Goal: Task Accomplishment & Management: Use online tool/utility

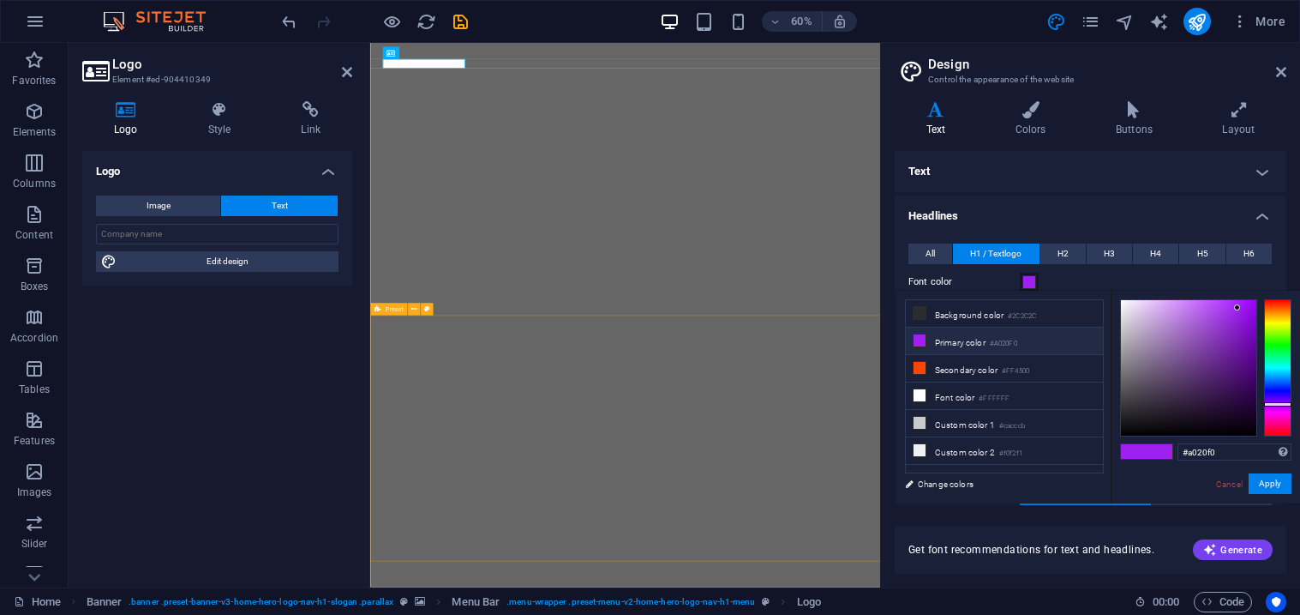
select select "rem"
select select "200"
select select "px"
select select "rem"
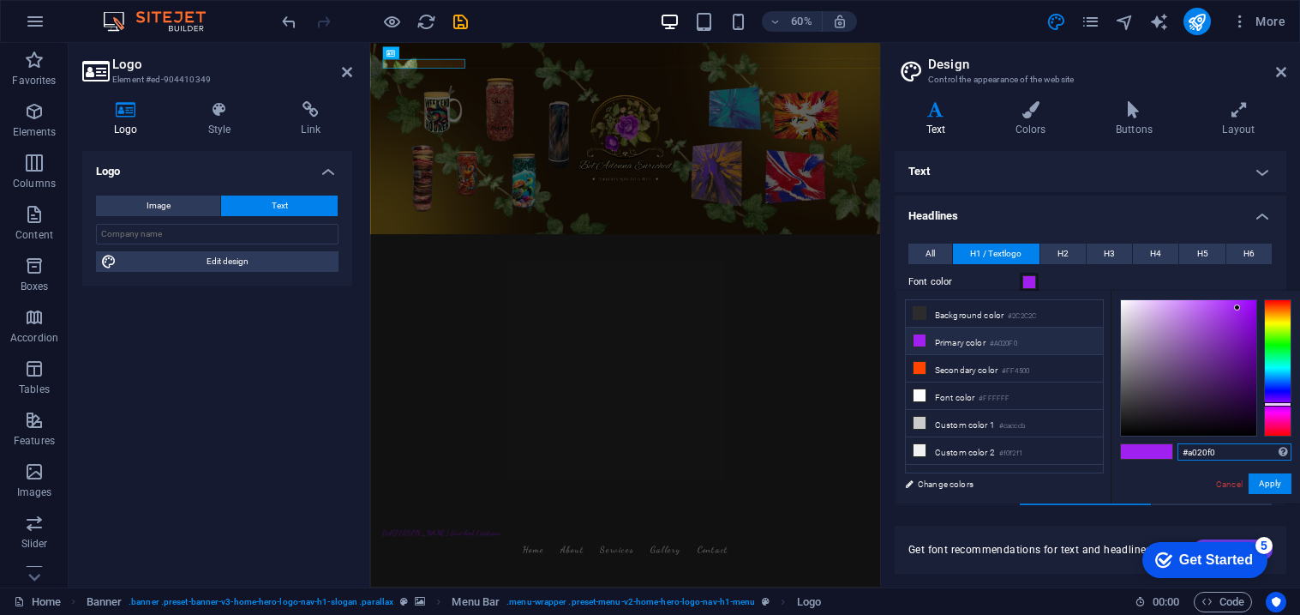
click at [1241, 459] on input "#a020f0" at bounding box center [1235, 451] width 114 height 17
paste input "edd79c"
type input "#edd79c"
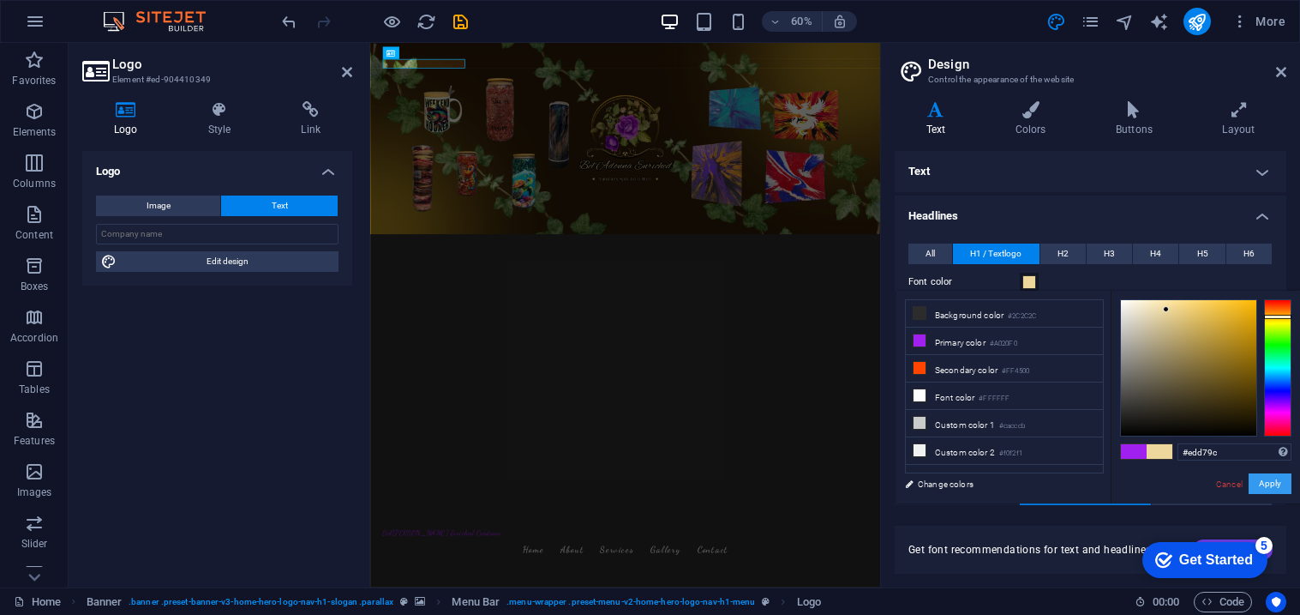
click at [1284, 490] on button "Apply" at bounding box center [1270, 483] width 43 height 21
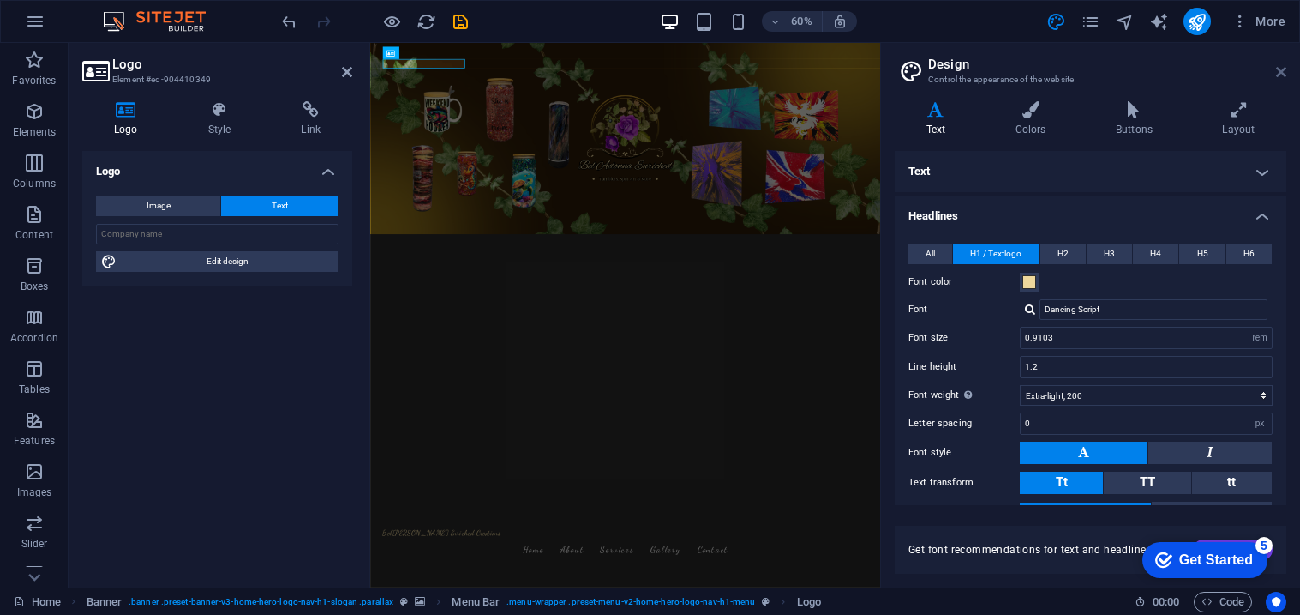
click at [1278, 70] on icon at bounding box center [1281, 72] width 10 height 14
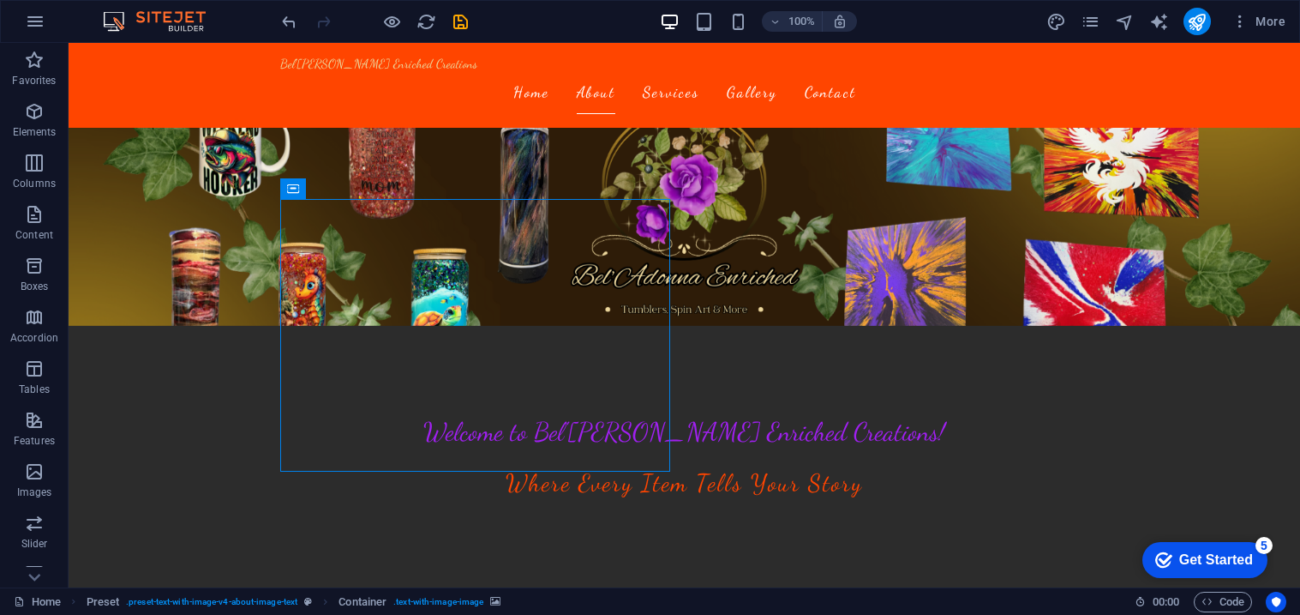
scroll to position [276, 0]
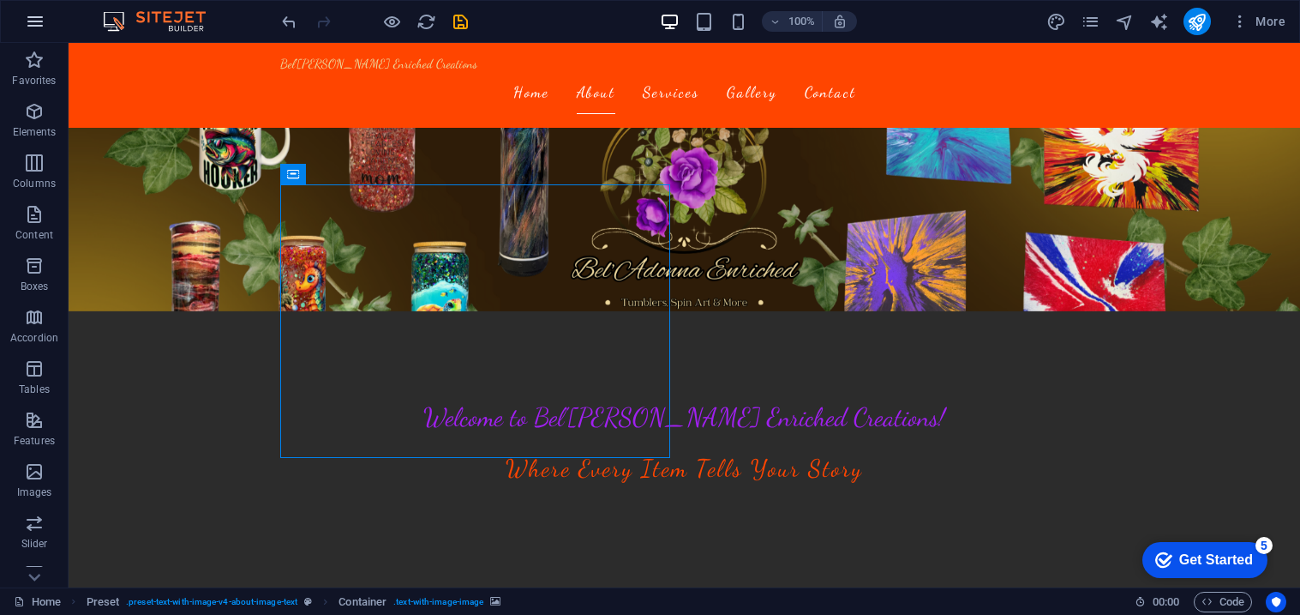
click at [33, 31] on icon "button" at bounding box center [35, 21] width 21 height 21
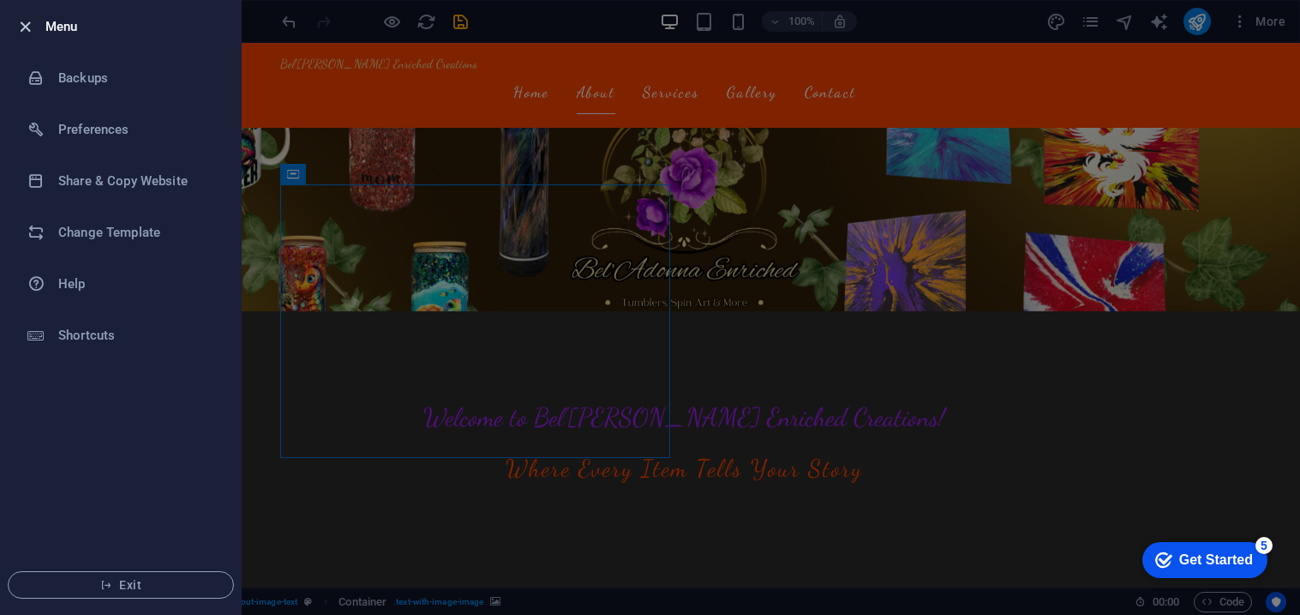
click at [21, 33] on icon "button" at bounding box center [25, 27] width 20 height 20
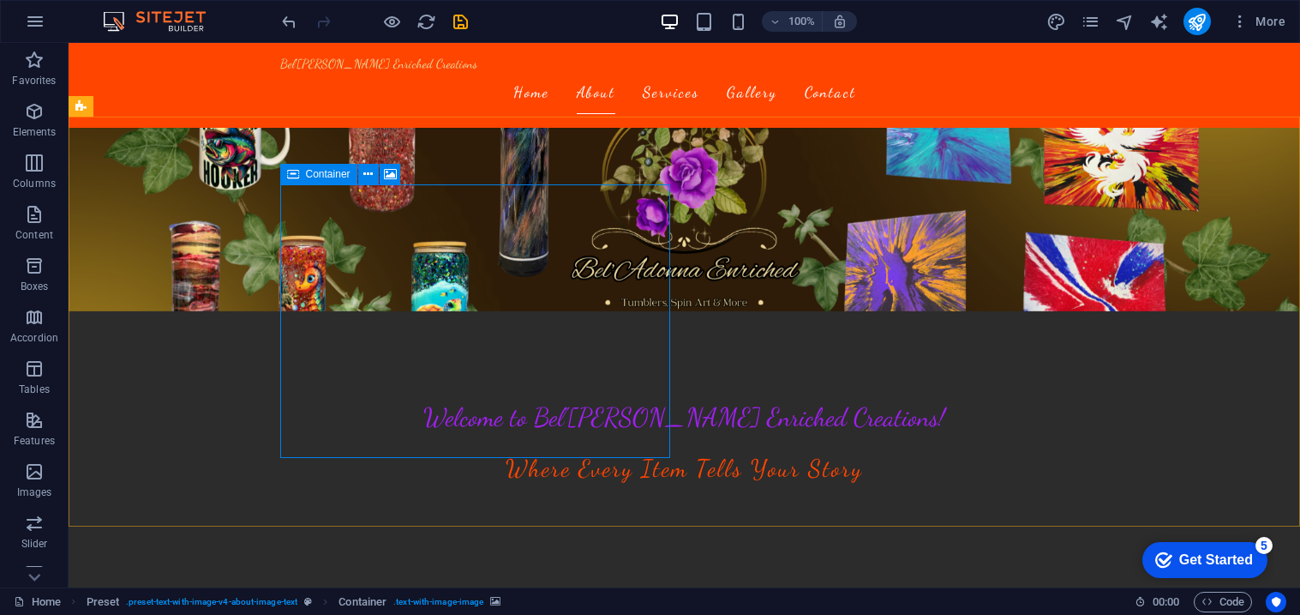
click at [318, 175] on span "Container" at bounding box center [328, 174] width 45 height 10
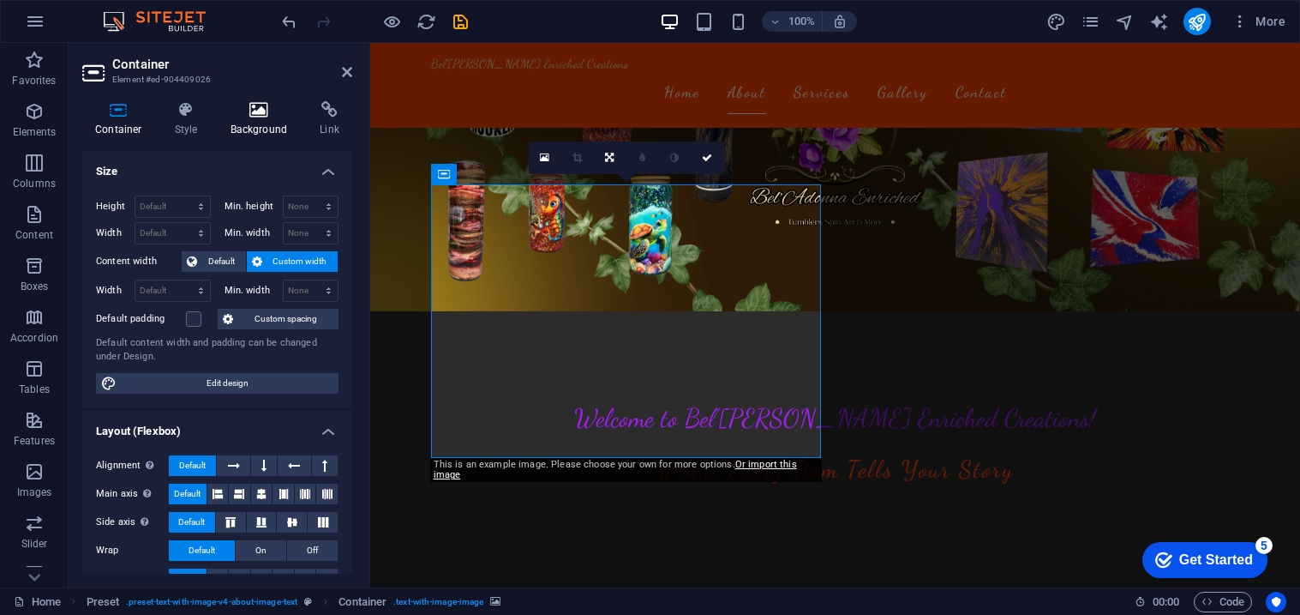
click at [262, 128] on h4 "Background" at bounding box center [263, 119] width 90 height 36
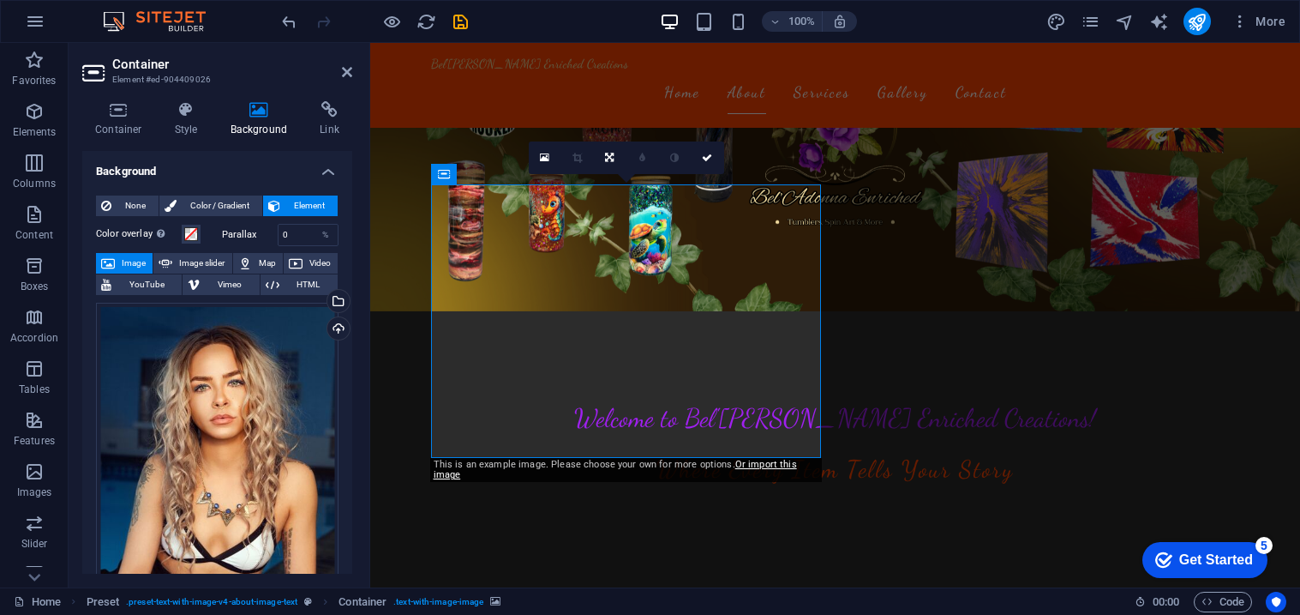
drag, startPoint x: 352, startPoint y: 244, endPoint x: 347, endPoint y: 265, distance: 21.2
click at [347, 265] on div "Container Style Background Link Size Height Default px rem % vh vw Min. height …" at bounding box center [217, 337] width 297 height 500
click at [353, 275] on div "Container Style Background Link Size Height Default px rem % vh vw Min. height …" at bounding box center [217, 337] width 297 height 500
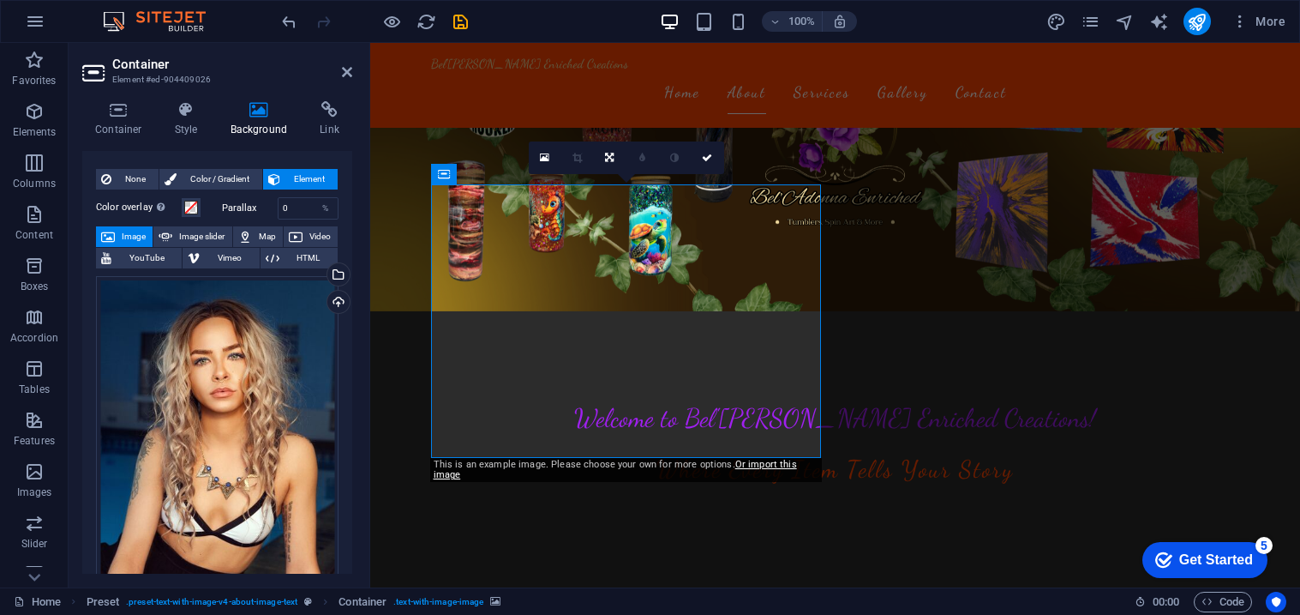
scroll to position [22, 0]
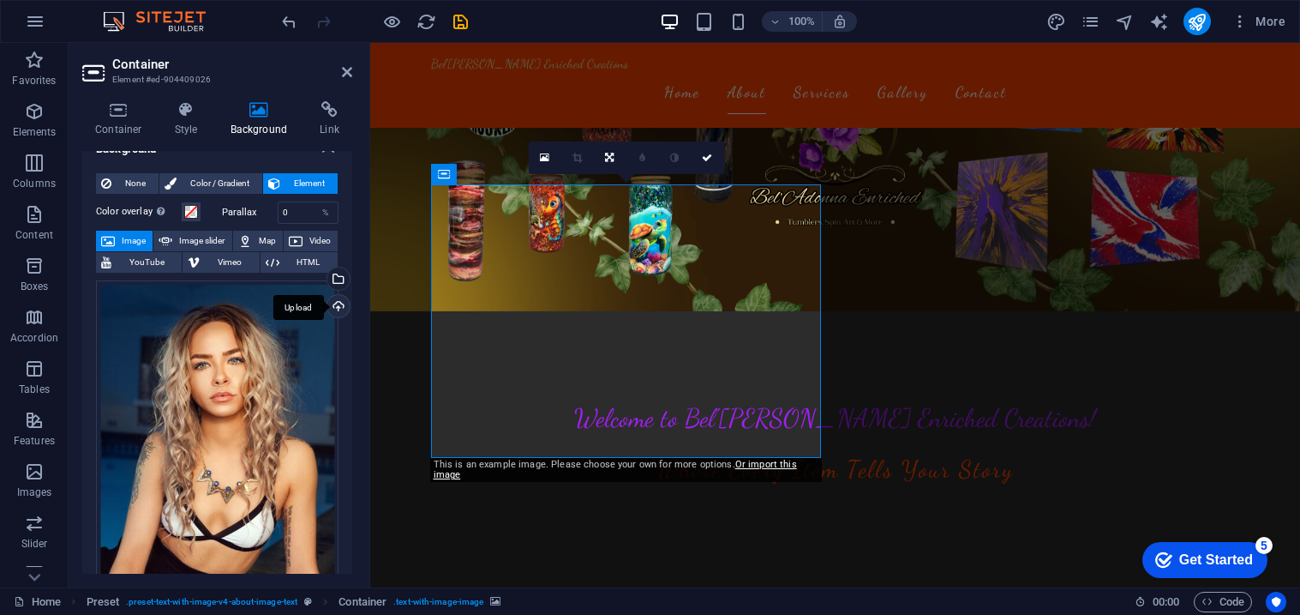
click at [331, 302] on div "Upload" at bounding box center [337, 308] width 26 height 26
click at [331, 301] on div "Upload" at bounding box center [337, 308] width 26 height 26
click at [448, 179] on icon at bounding box center [444, 174] width 12 height 21
click at [450, 174] on div "Container" at bounding box center [469, 174] width 77 height 21
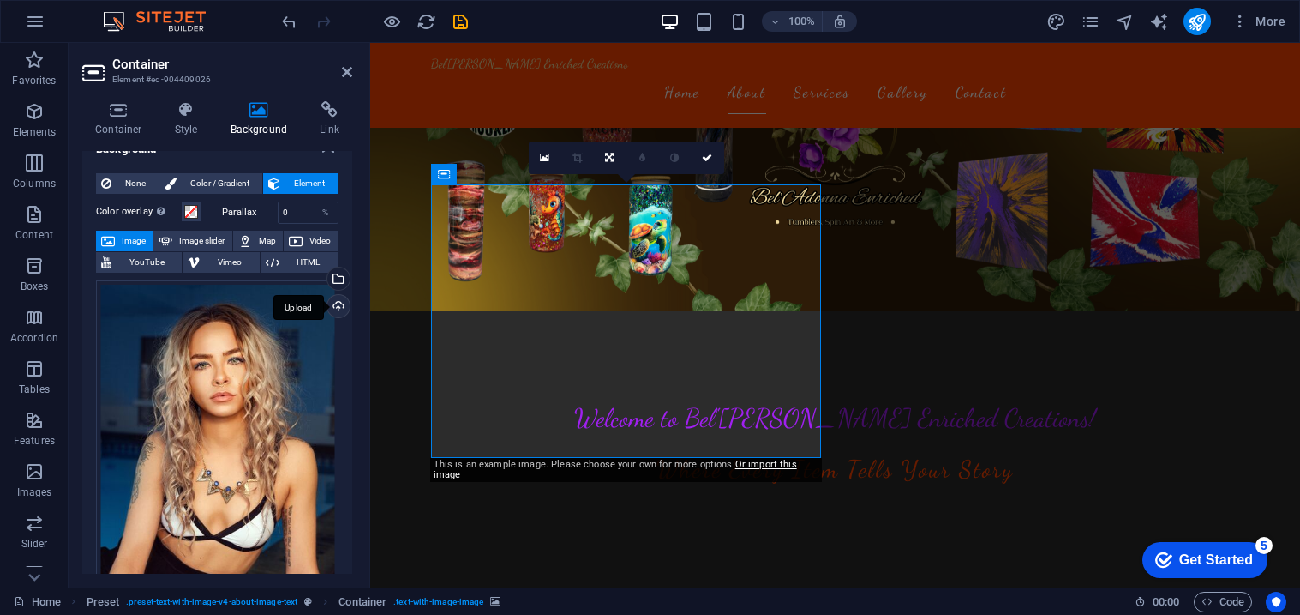
click at [335, 308] on div "Upload" at bounding box center [337, 308] width 26 height 26
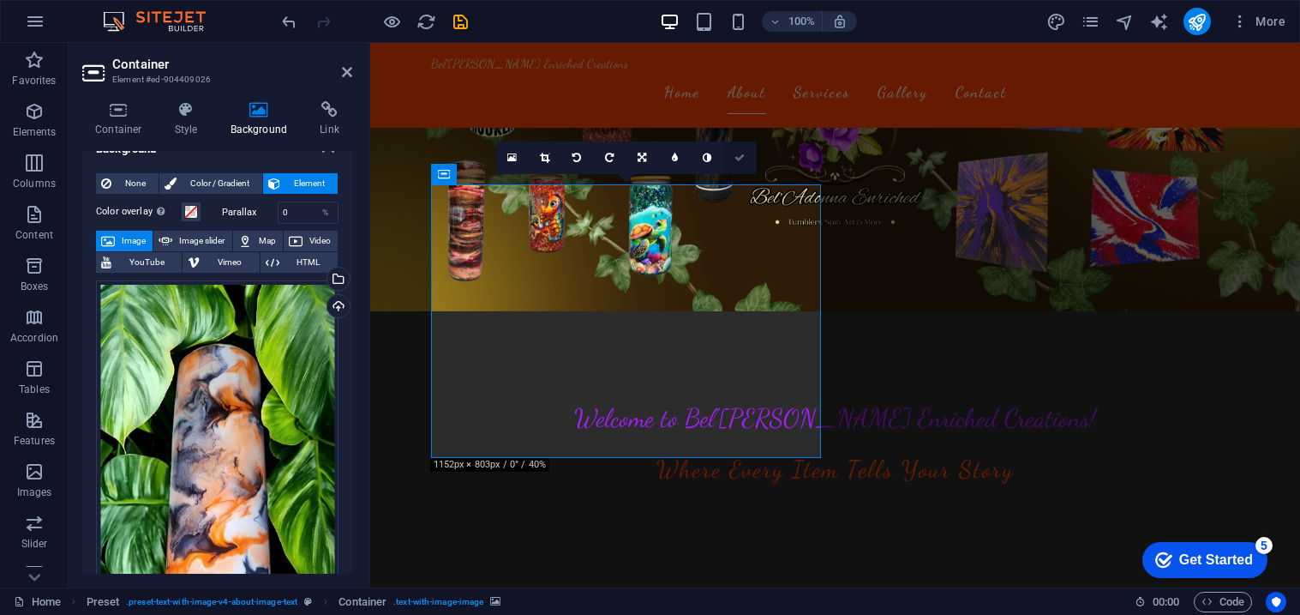
click at [735, 171] on link at bounding box center [740, 157] width 33 height 33
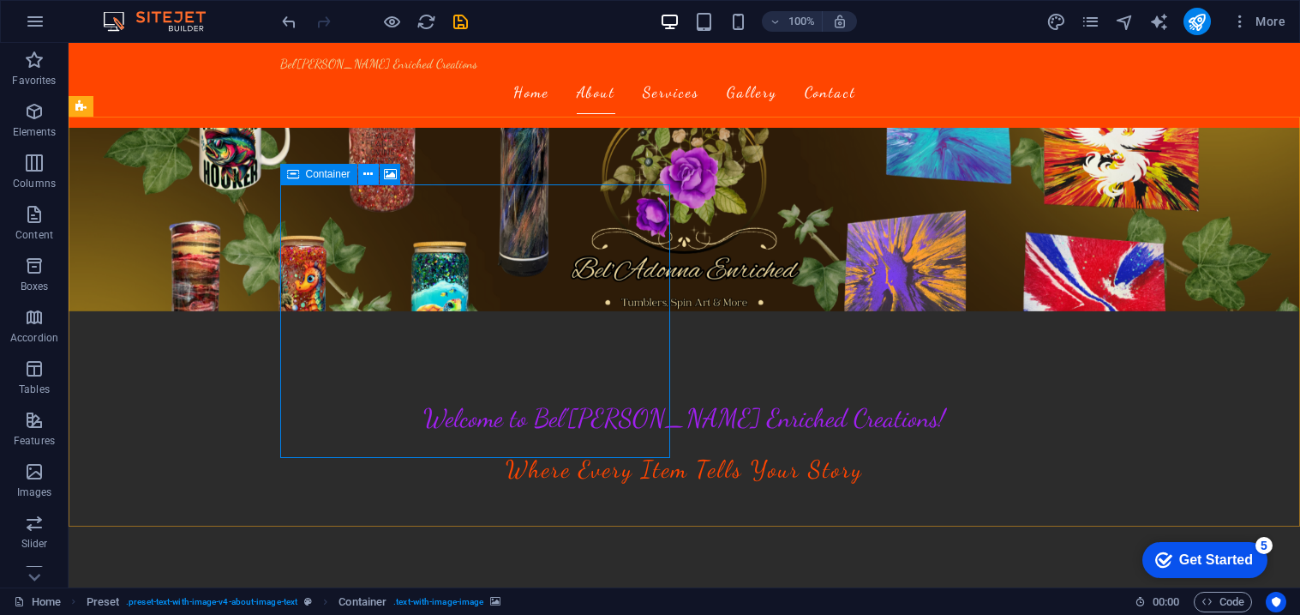
click at [370, 177] on icon at bounding box center [367, 174] width 9 height 18
click at [327, 175] on span "Container" at bounding box center [328, 174] width 45 height 10
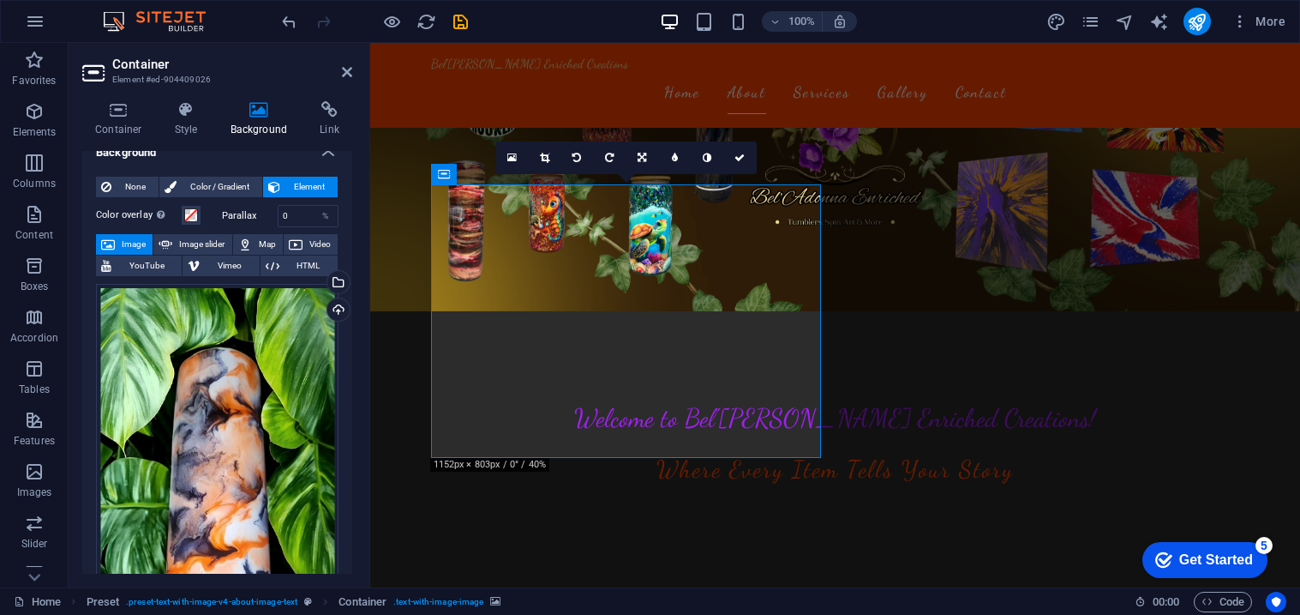
scroll to position [15, 0]
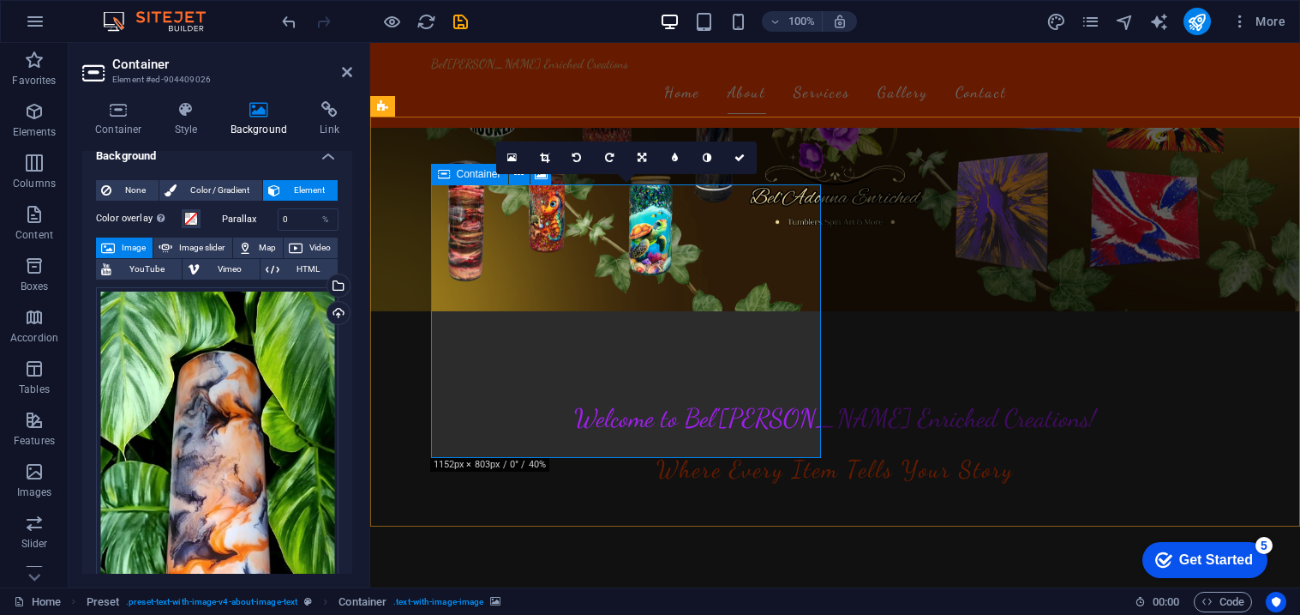
click at [451, 175] on div "Container" at bounding box center [469, 174] width 77 height 21
click at [127, 125] on h4 "Container" at bounding box center [122, 119] width 80 height 36
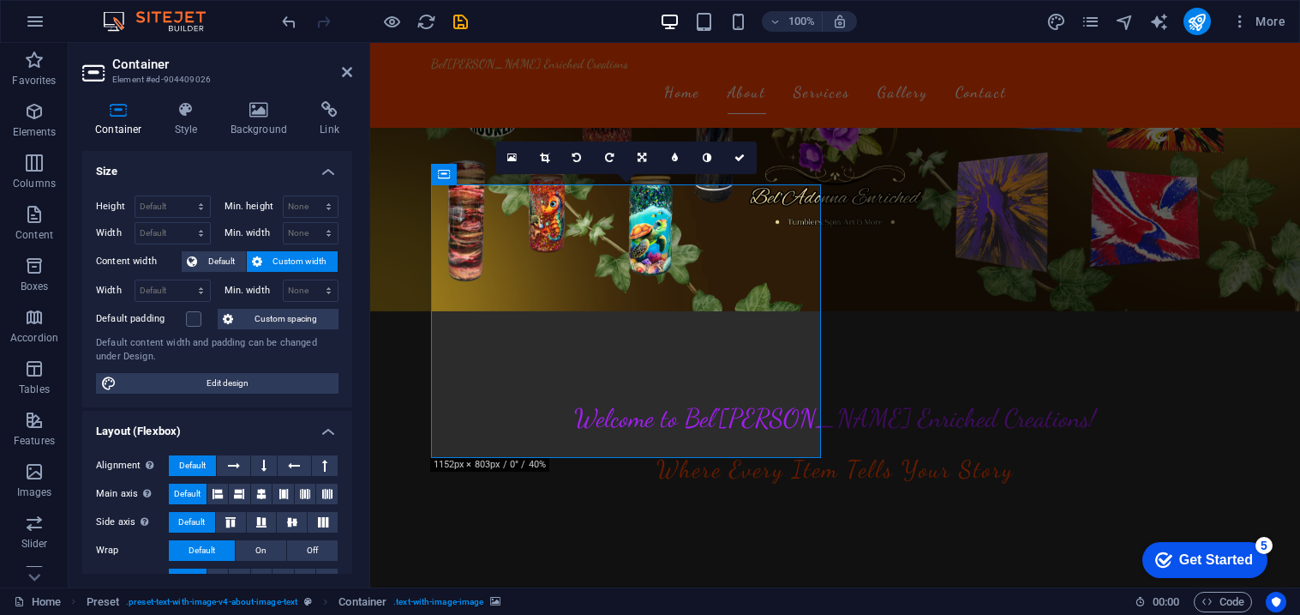
drag, startPoint x: 353, startPoint y: 351, endPoint x: 356, endPoint y: 410, distance: 58.3
click at [356, 410] on div "Container Style Background Link Size Height Default px rem % vh vw Min. height …" at bounding box center [217, 337] width 297 height 500
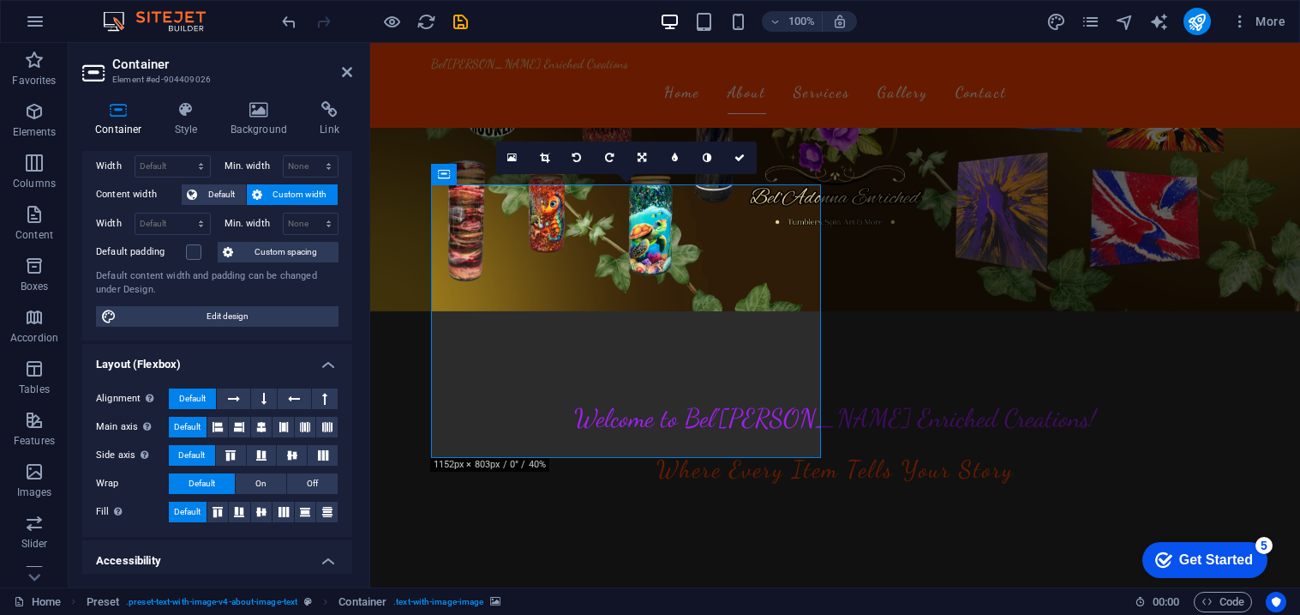
scroll to position [0, 0]
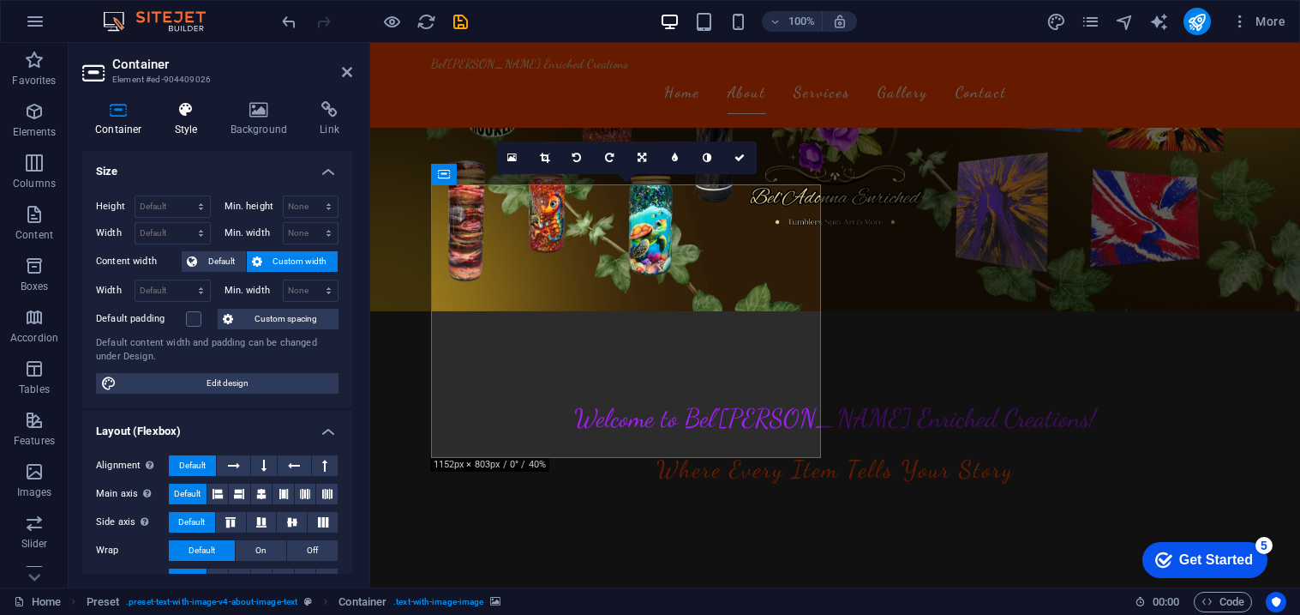
click at [207, 128] on h4 "Style" at bounding box center [190, 119] width 56 height 36
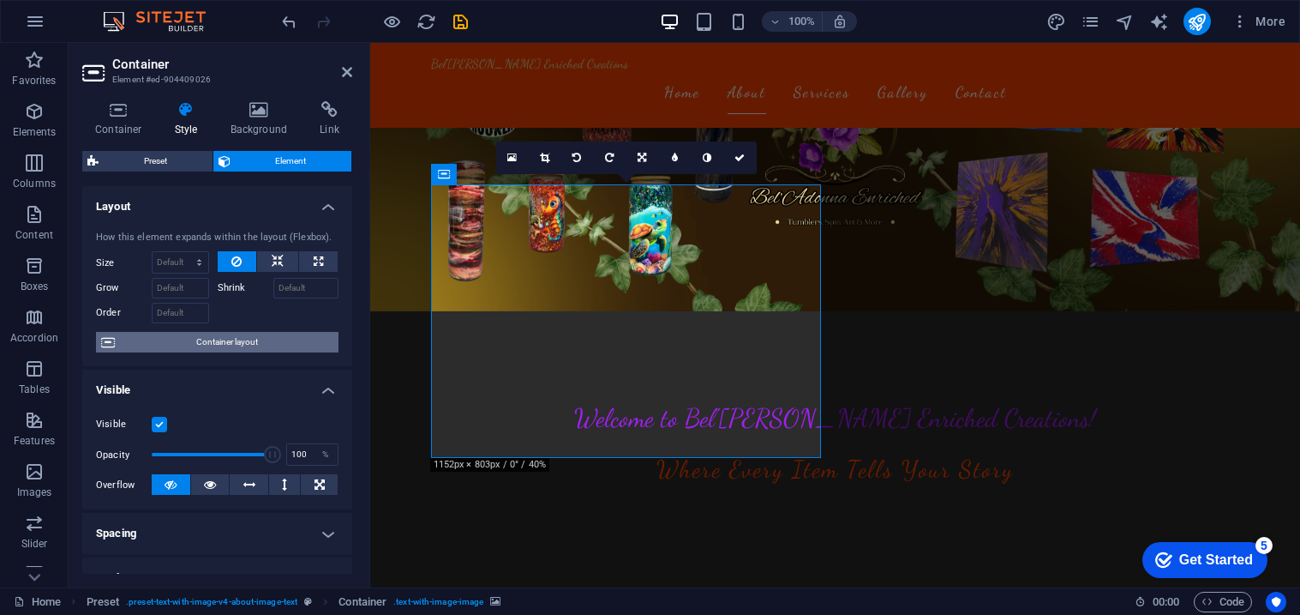
click at [206, 340] on span "Container layout" at bounding box center [226, 342] width 213 height 21
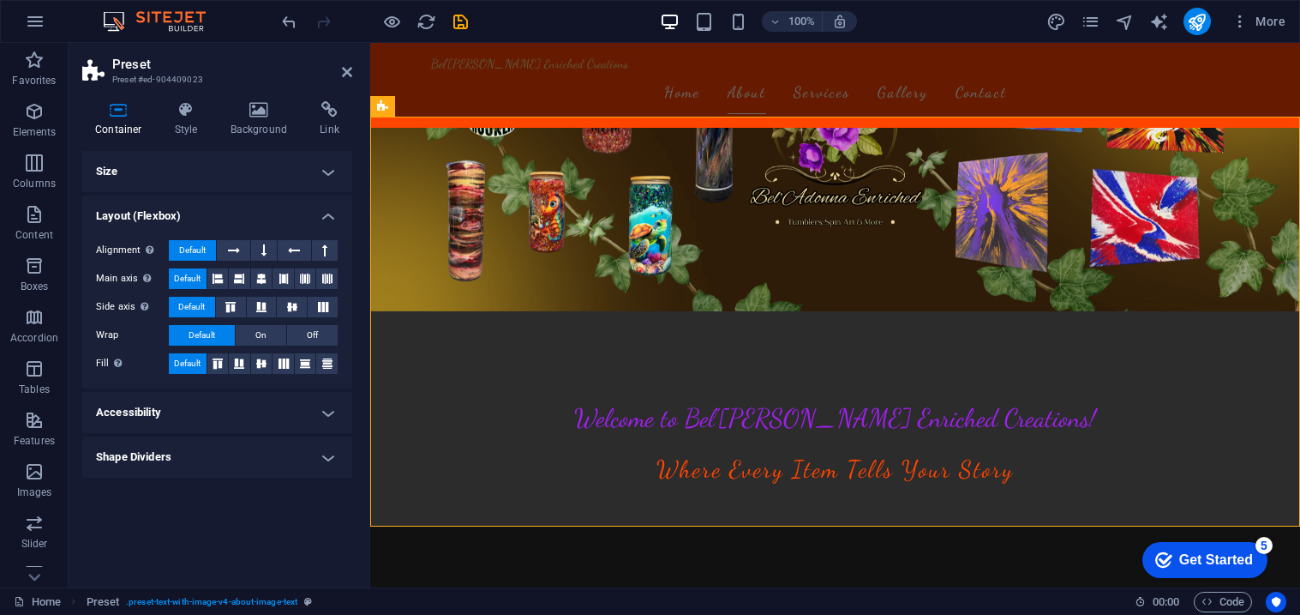
click at [324, 168] on h4 "Size" at bounding box center [217, 171] width 270 height 41
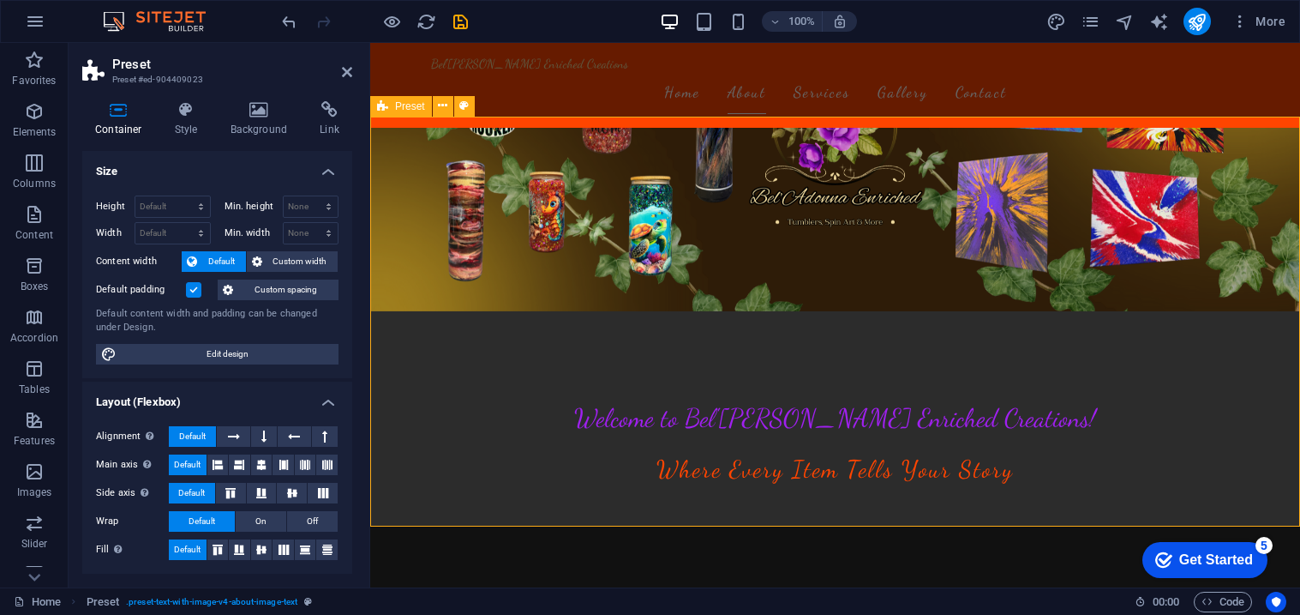
click at [31, 486] on p "Images" at bounding box center [34, 492] width 35 height 14
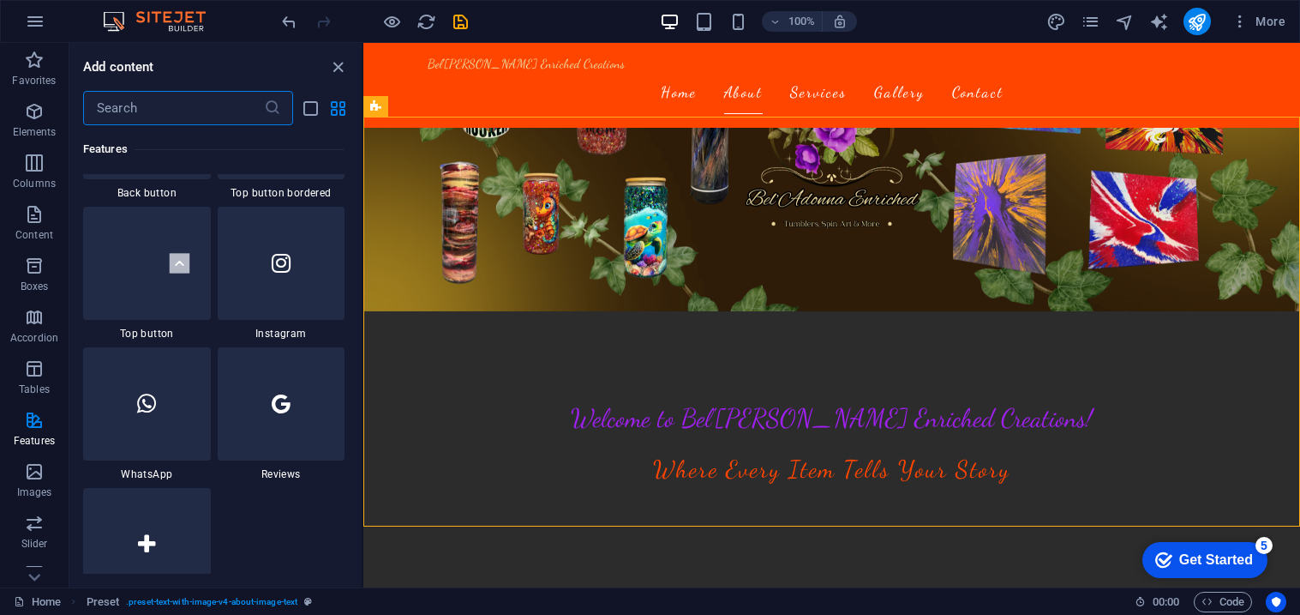
scroll to position [8159, 0]
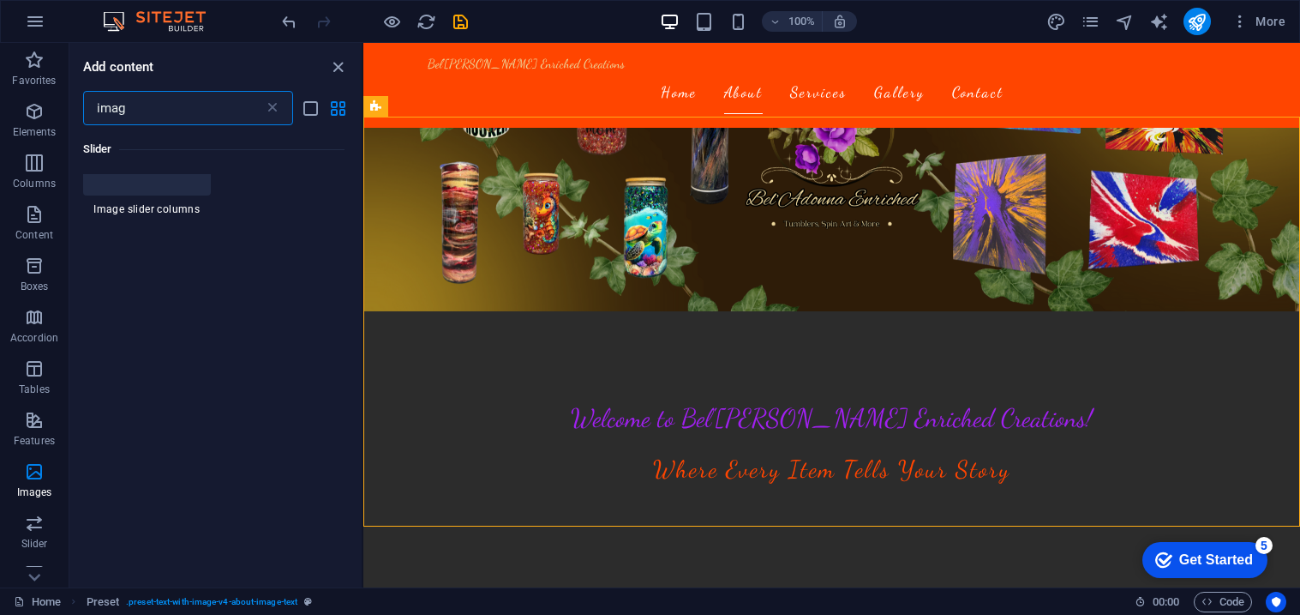
type input "image"
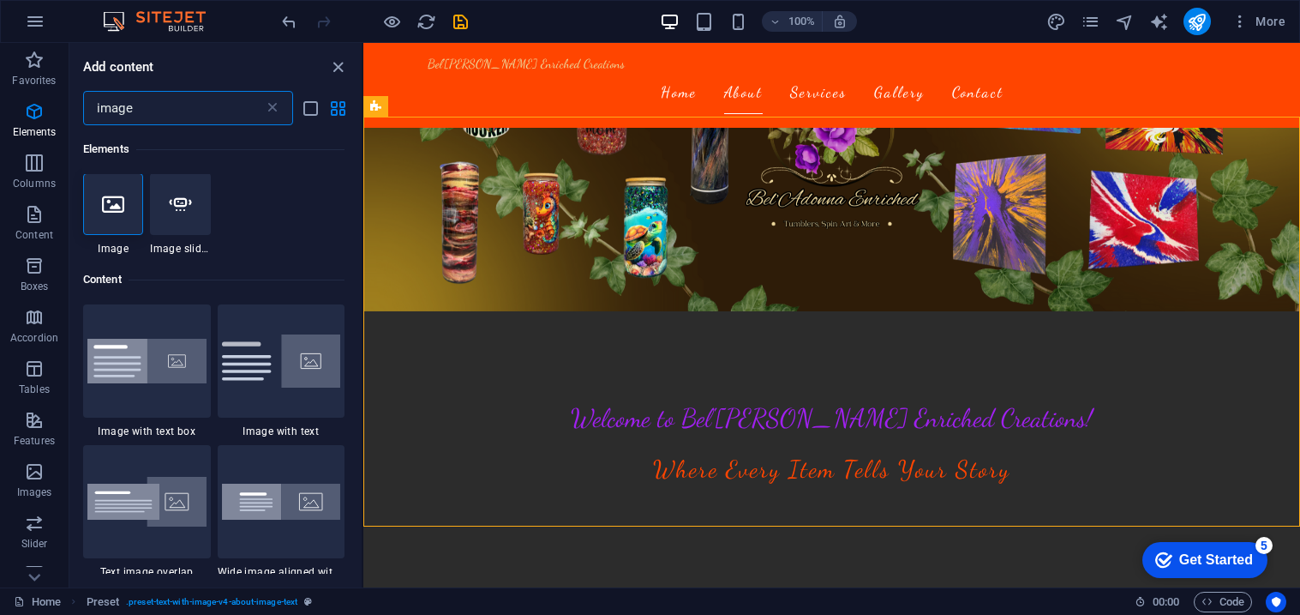
scroll to position [0, 0]
click at [102, 210] on icon at bounding box center [113, 205] width 22 height 22
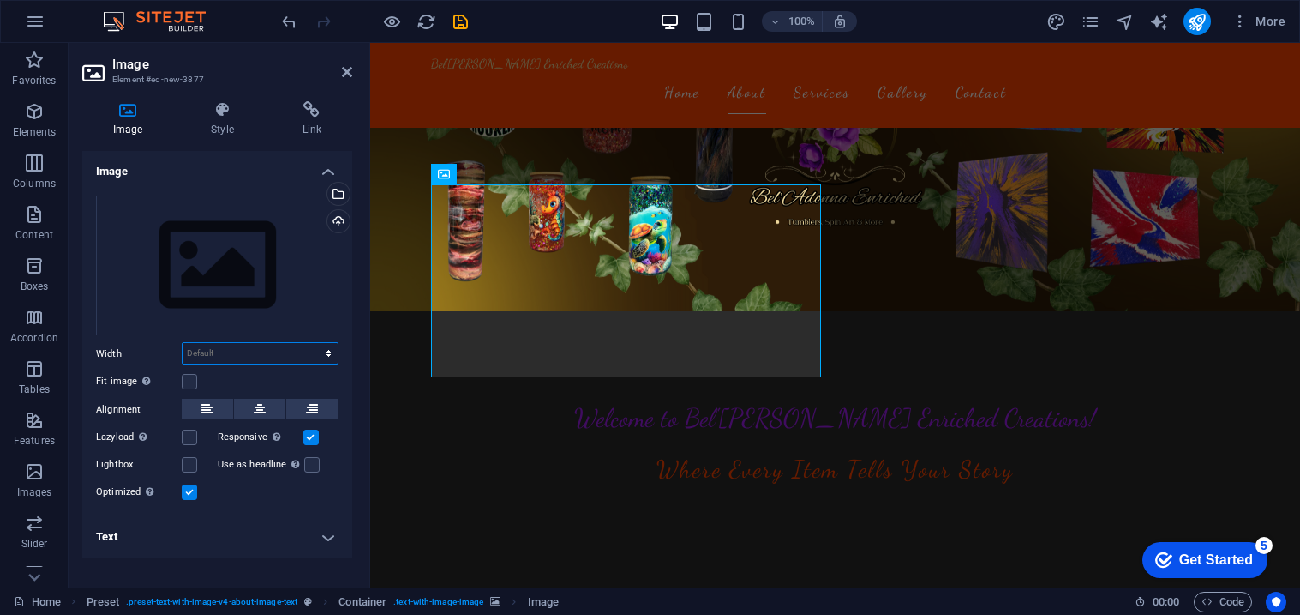
click at [216, 357] on select "Default auto px rem % em vh vw" at bounding box center [260, 353] width 155 height 21
click at [183, 343] on select "Default auto px rem % em vh vw" at bounding box center [260, 353] width 155 height 21
select select "DISABLED_OPTION_VALUE"
click at [333, 221] on div "Upload" at bounding box center [337, 223] width 26 height 26
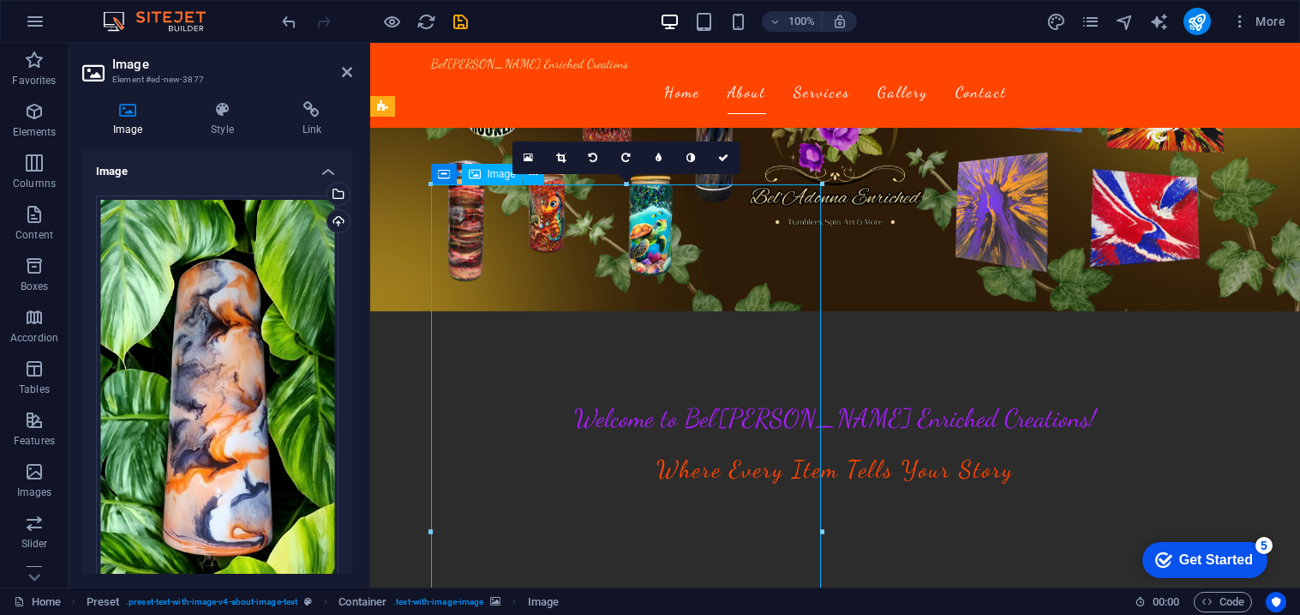
drag, startPoint x: 644, startPoint y: 253, endPoint x: 681, endPoint y: 337, distance: 92.1
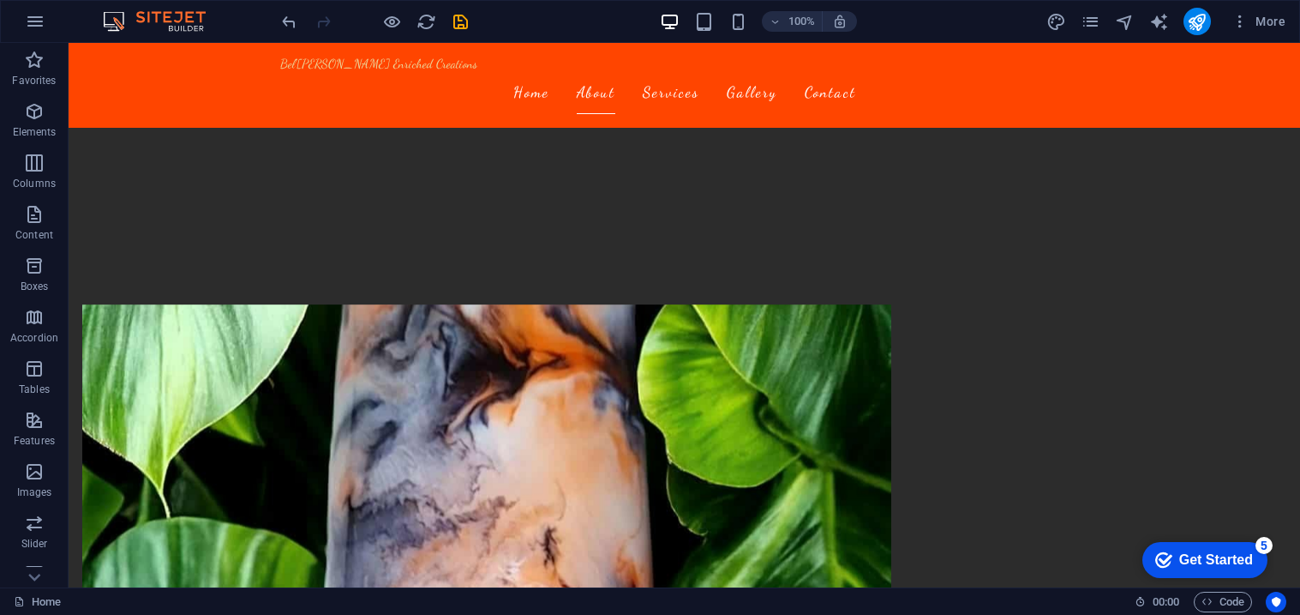
scroll to position [668, 0]
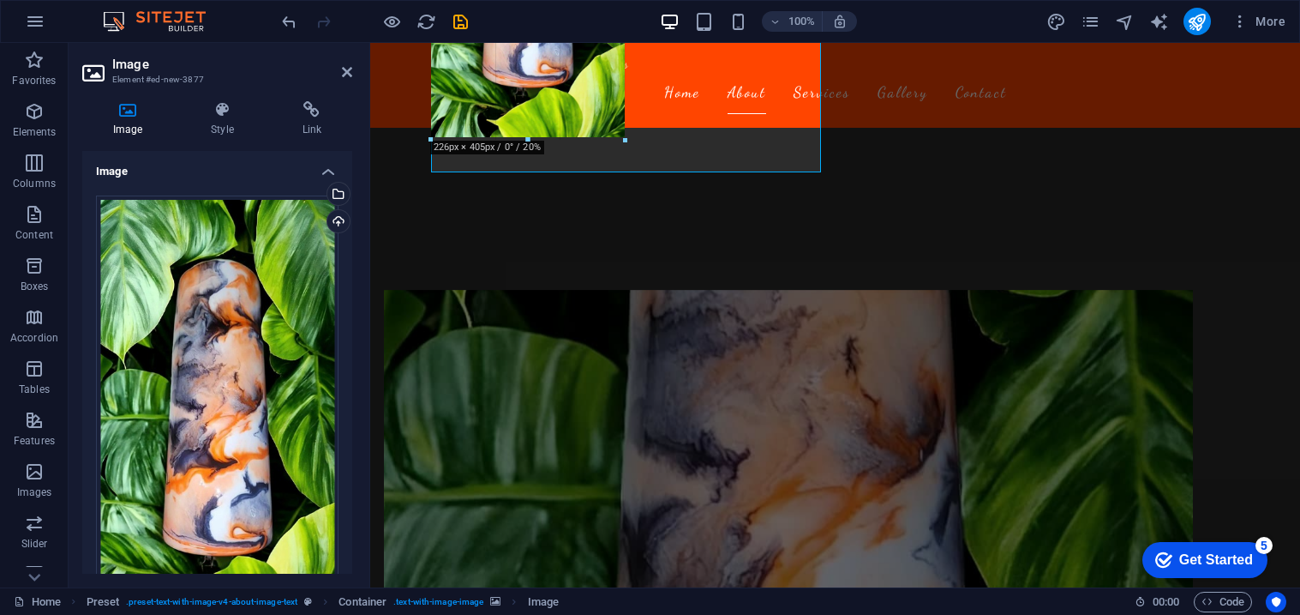
drag, startPoint x: 820, startPoint y: 485, endPoint x: 477, endPoint y: 141, distance: 485.4
type input "226"
select select "px"
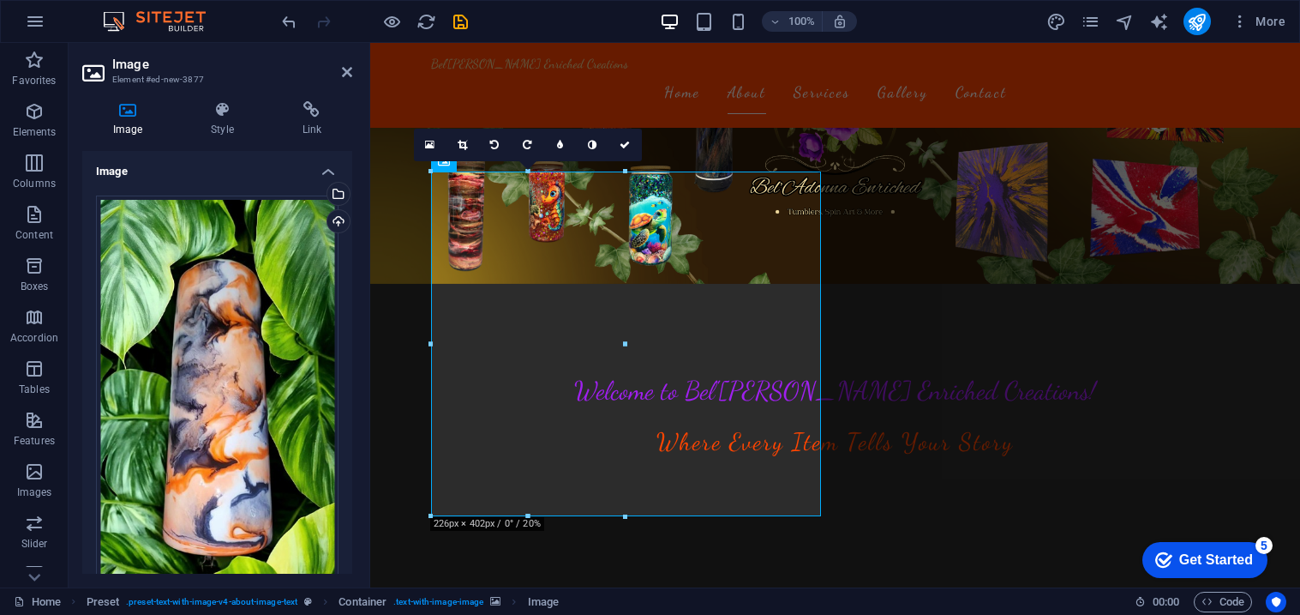
scroll to position [316, 0]
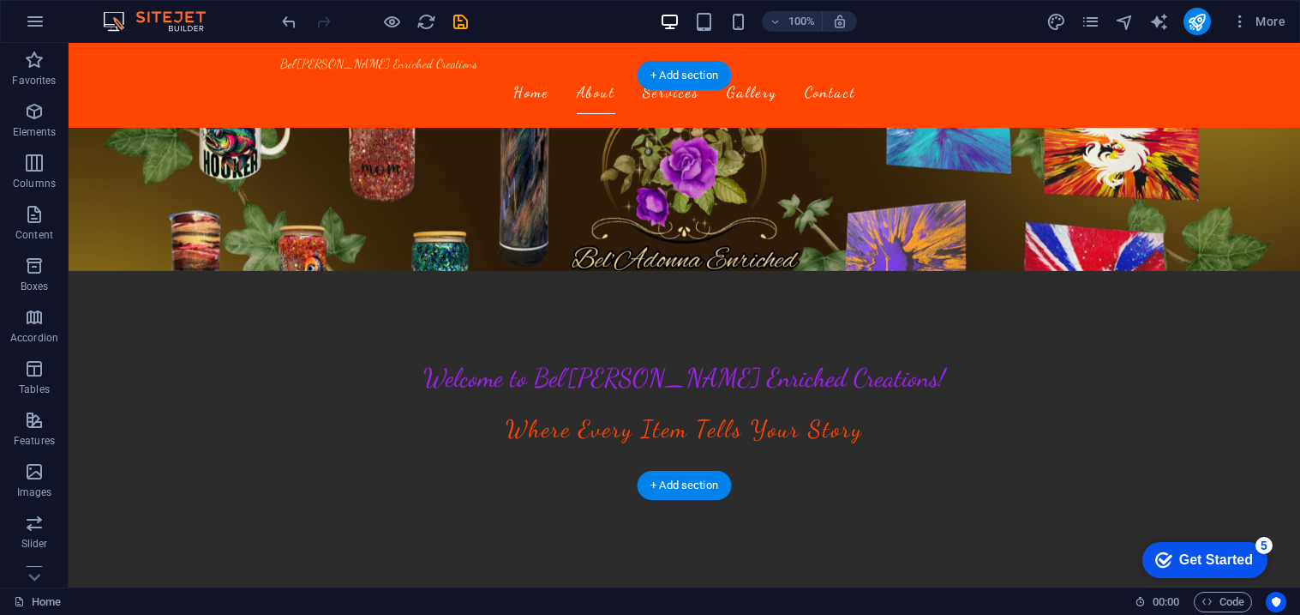
click at [34, 483] on span "Images" at bounding box center [34, 481] width 69 height 41
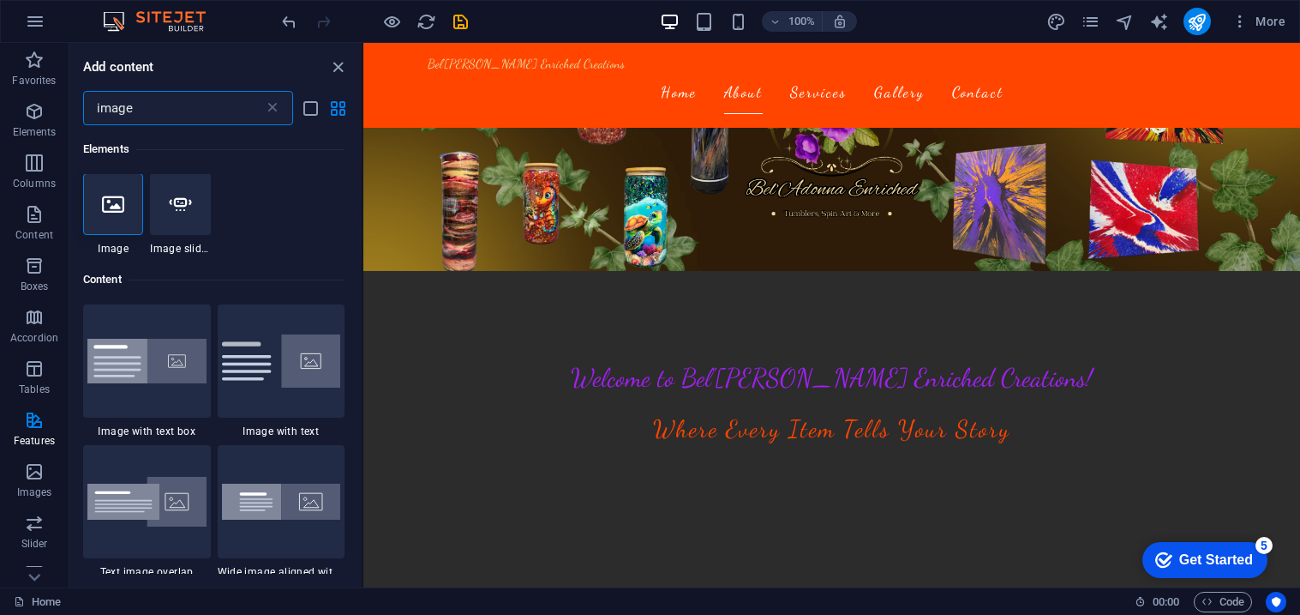
scroll to position [0, 0]
type input "image"
click at [124, 231] on div at bounding box center [113, 205] width 60 height 62
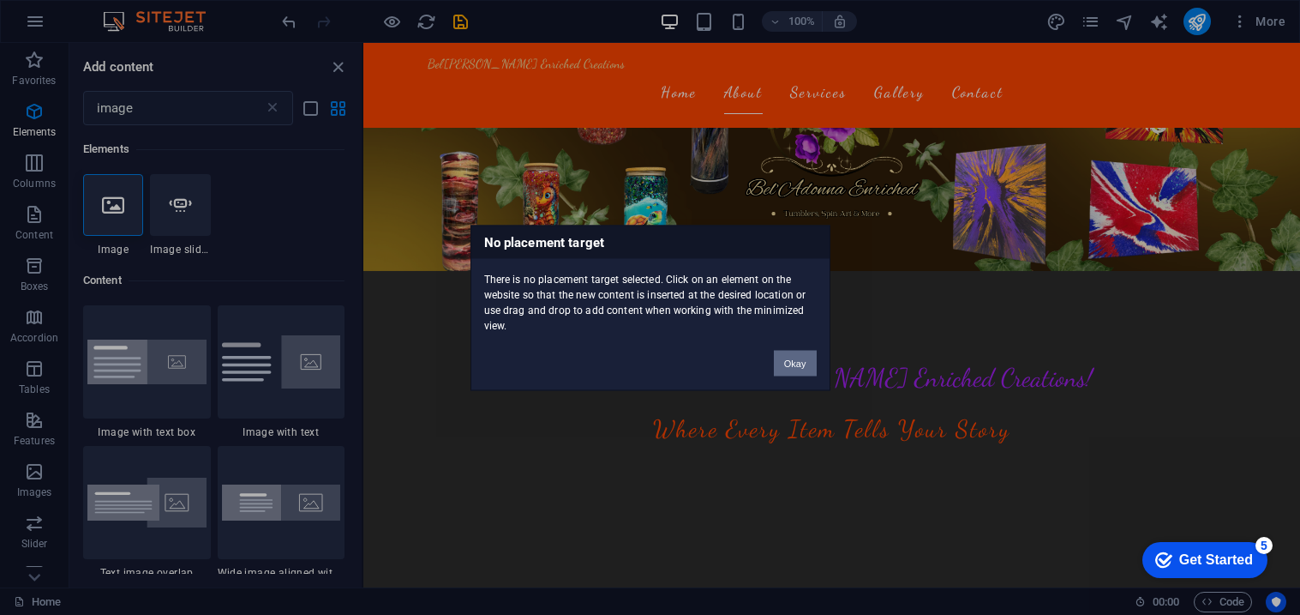
click at [789, 362] on button "Okay" at bounding box center [795, 363] width 43 height 26
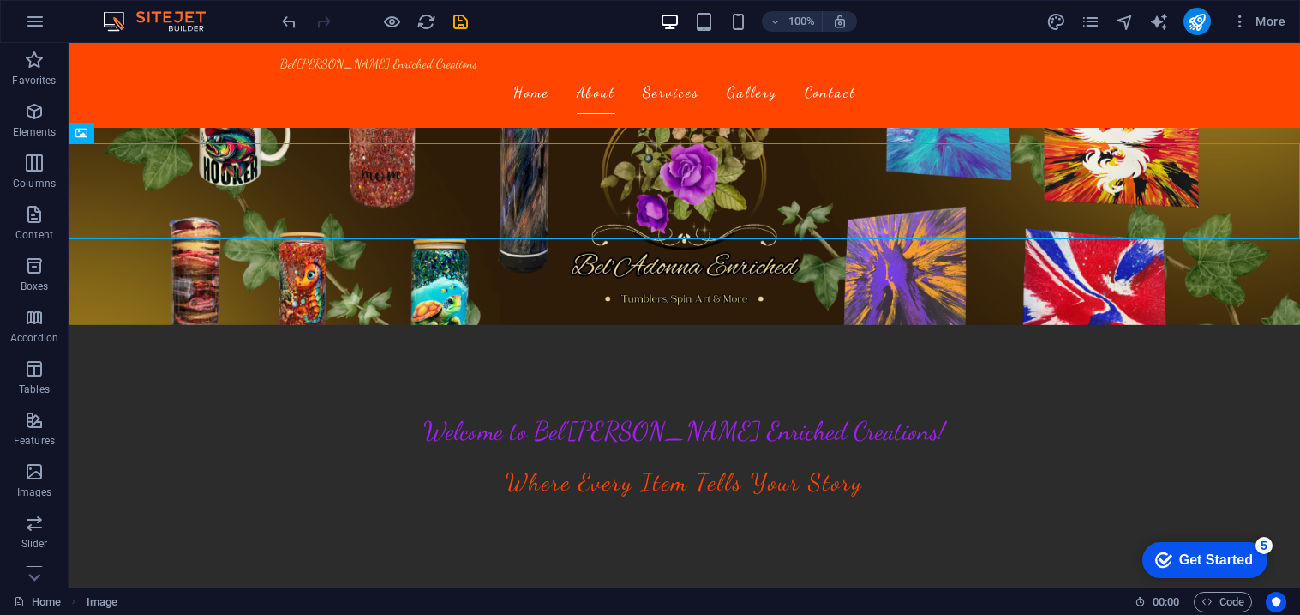
scroll to position [304, 0]
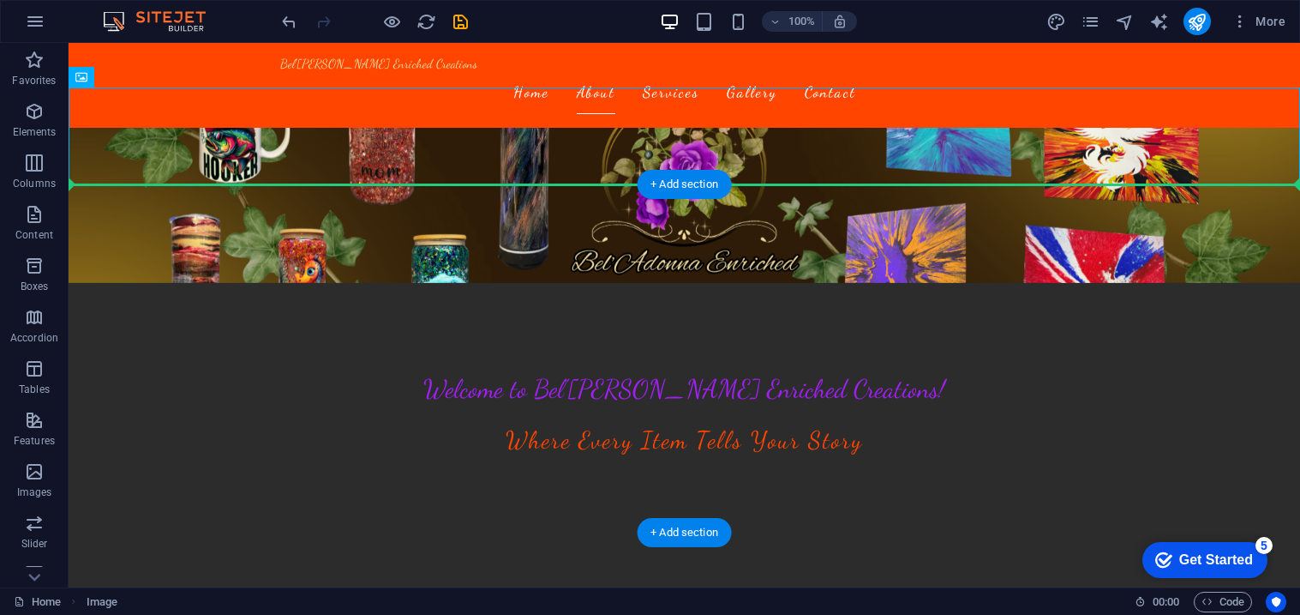
drag, startPoint x: 155, startPoint y: 156, endPoint x: 197, endPoint y: 332, distance: 180.7
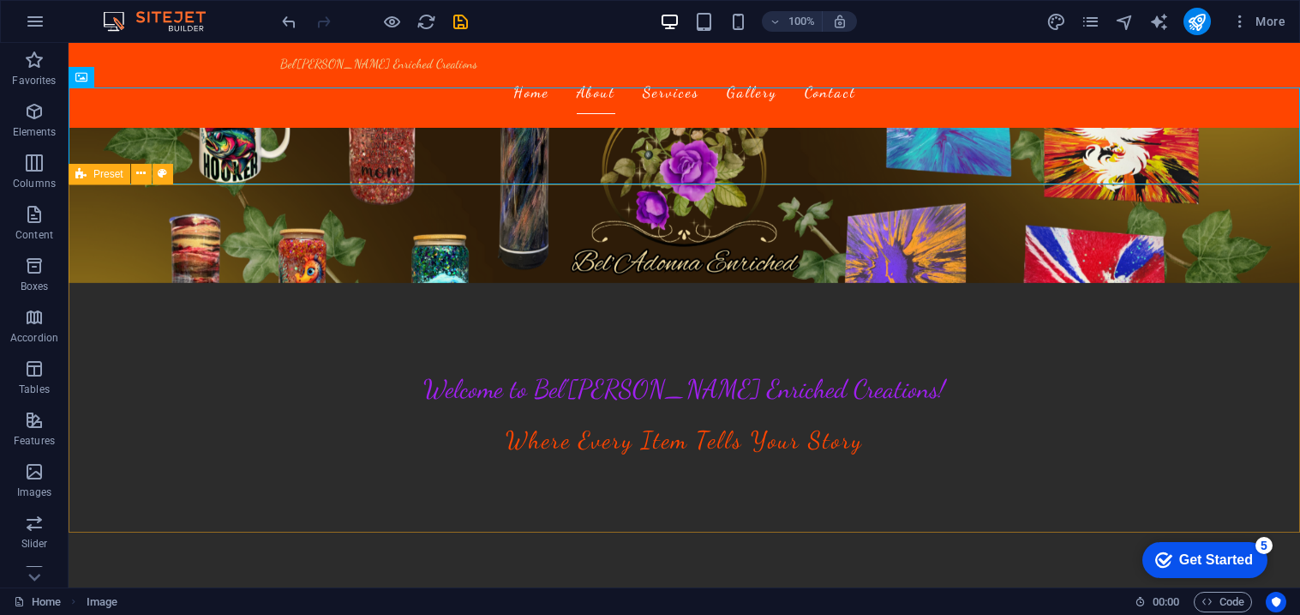
click at [106, 174] on span "Preset" at bounding box center [108, 174] width 30 height 10
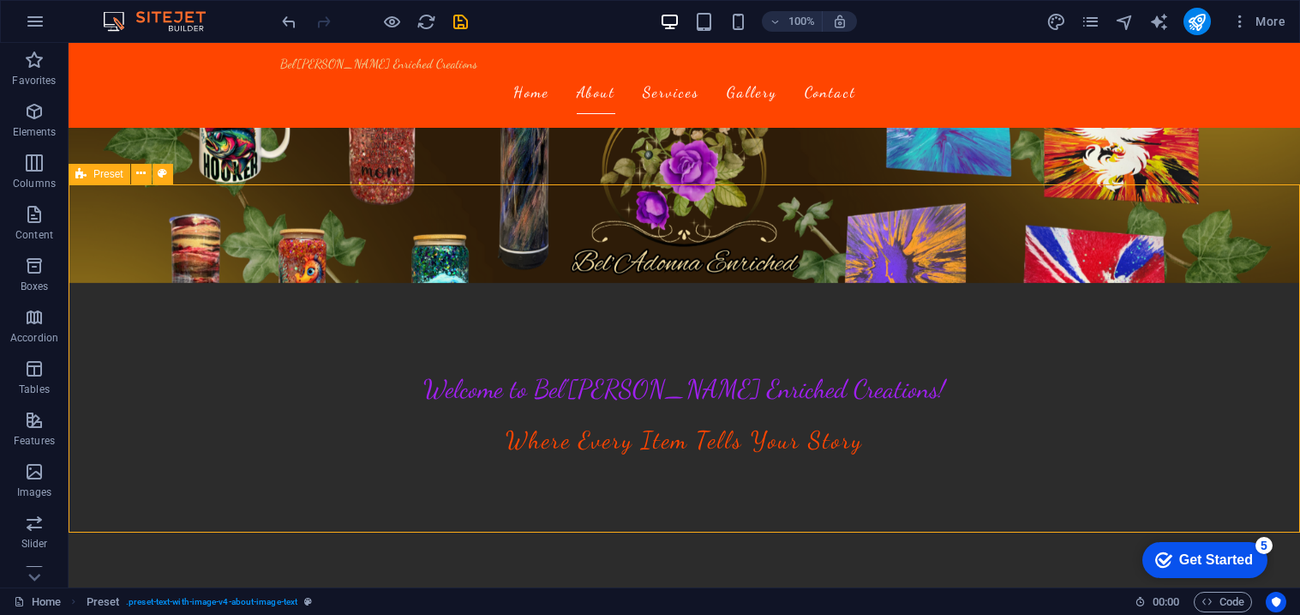
click at [106, 174] on span "Preset" at bounding box center [108, 174] width 30 height 10
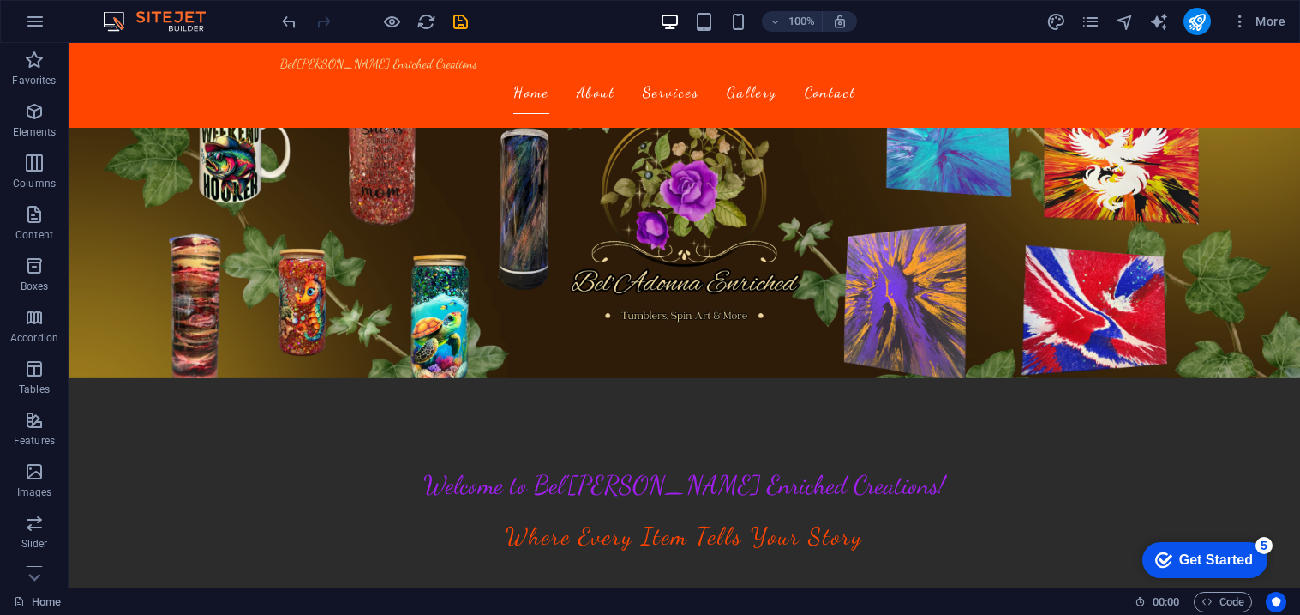
scroll to position [237, 0]
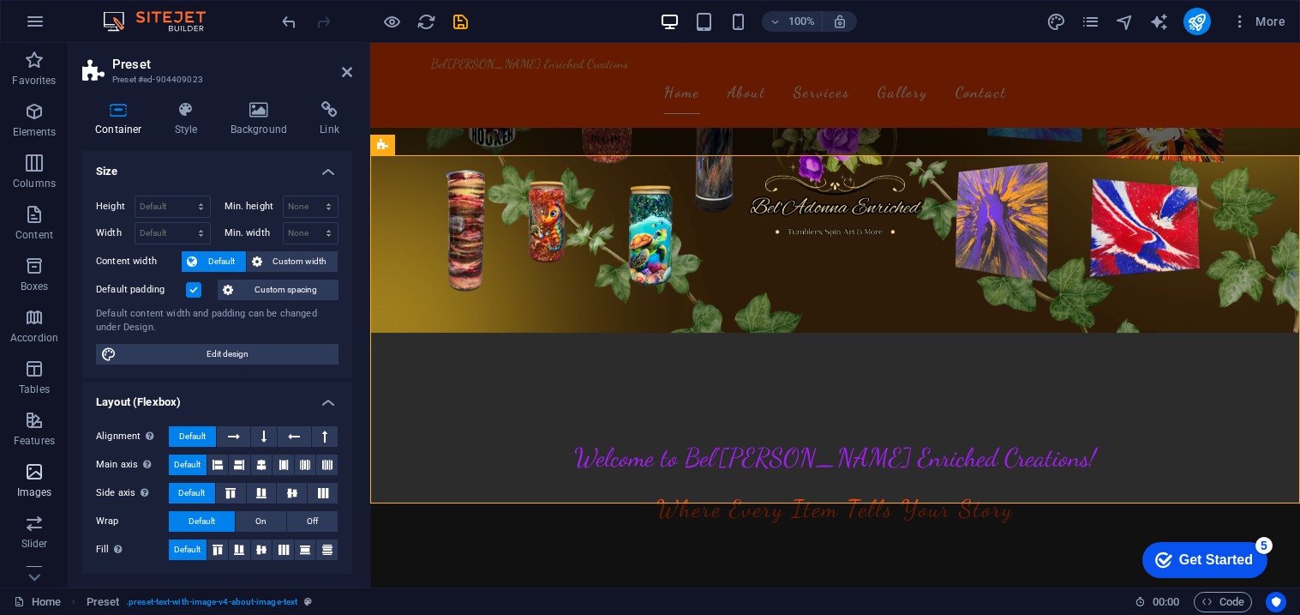
click at [37, 465] on icon "button" at bounding box center [34, 471] width 21 height 21
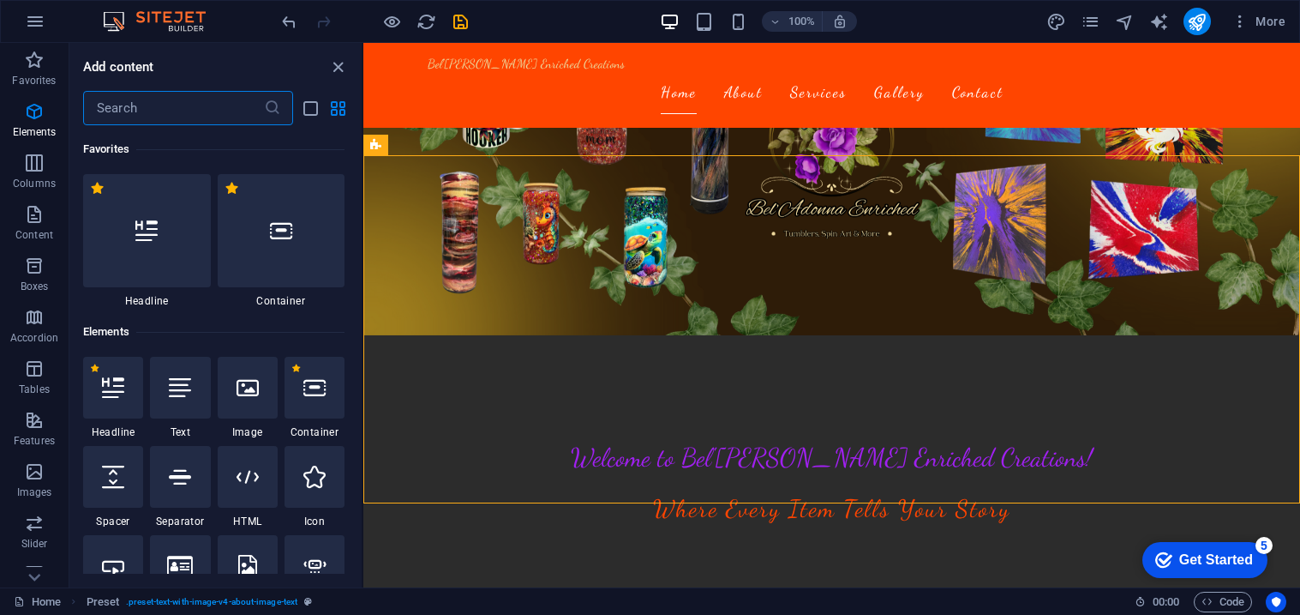
scroll to position [8691, 0]
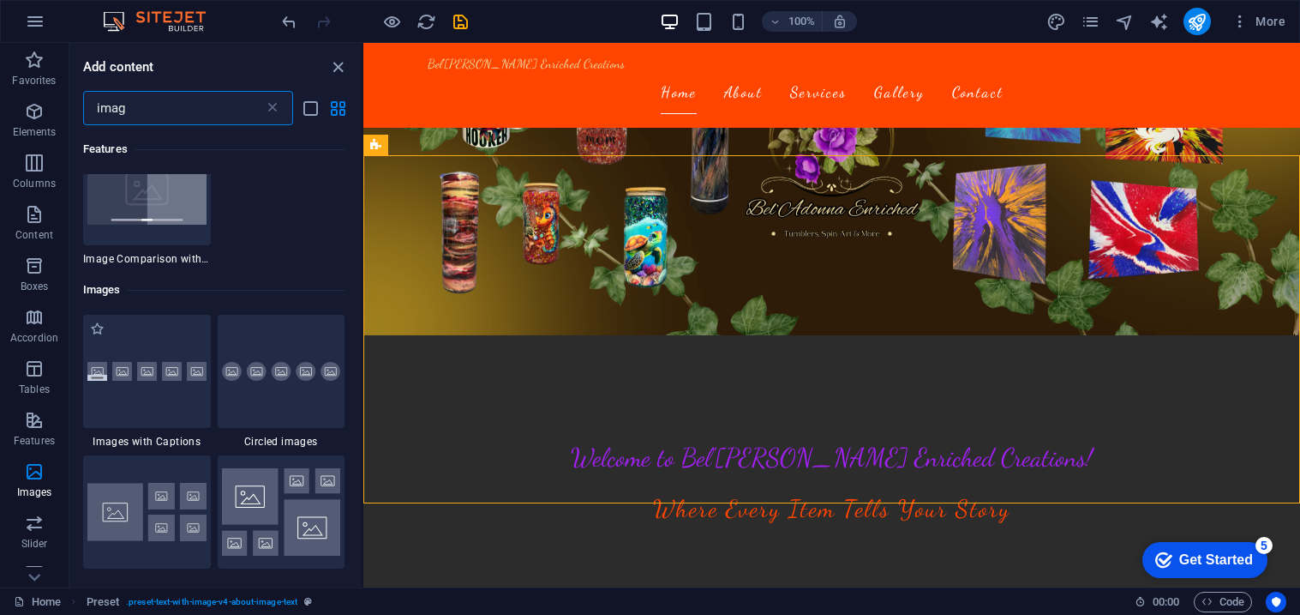
type input "image"
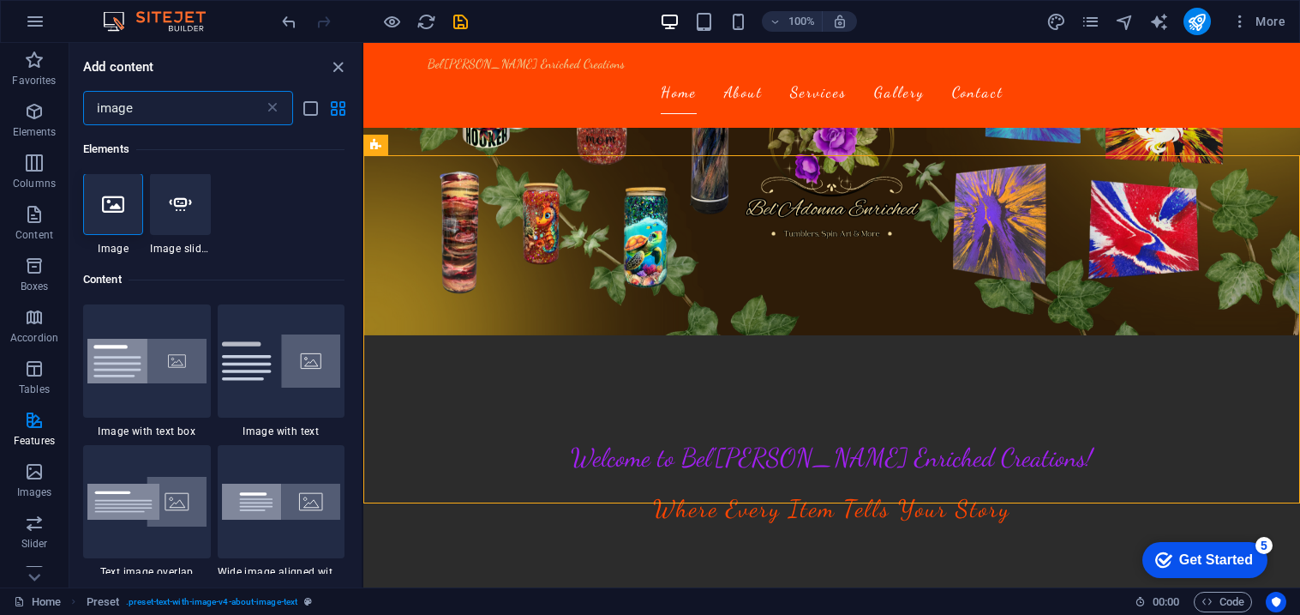
scroll to position [0, 0]
click at [110, 219] on div at bounding box center [113, 205] width 60 height 62
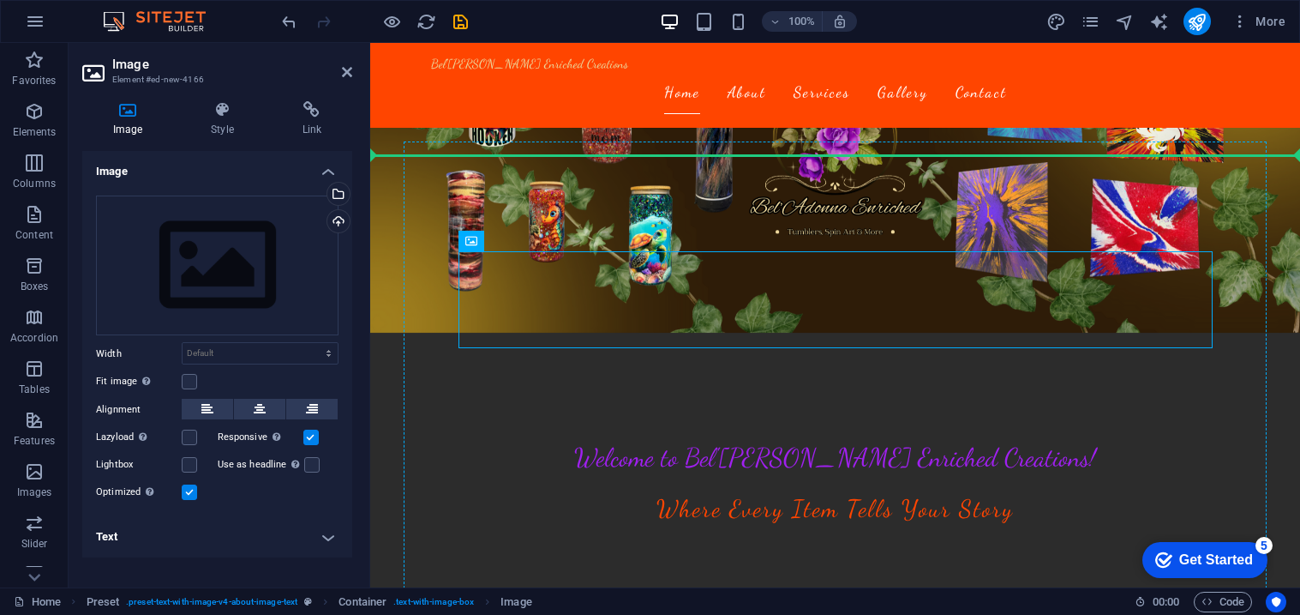
drag, startPoint x: 573, startPoint y: 290, endPoint x: 439, endPoint y: 326, distance: 139.3
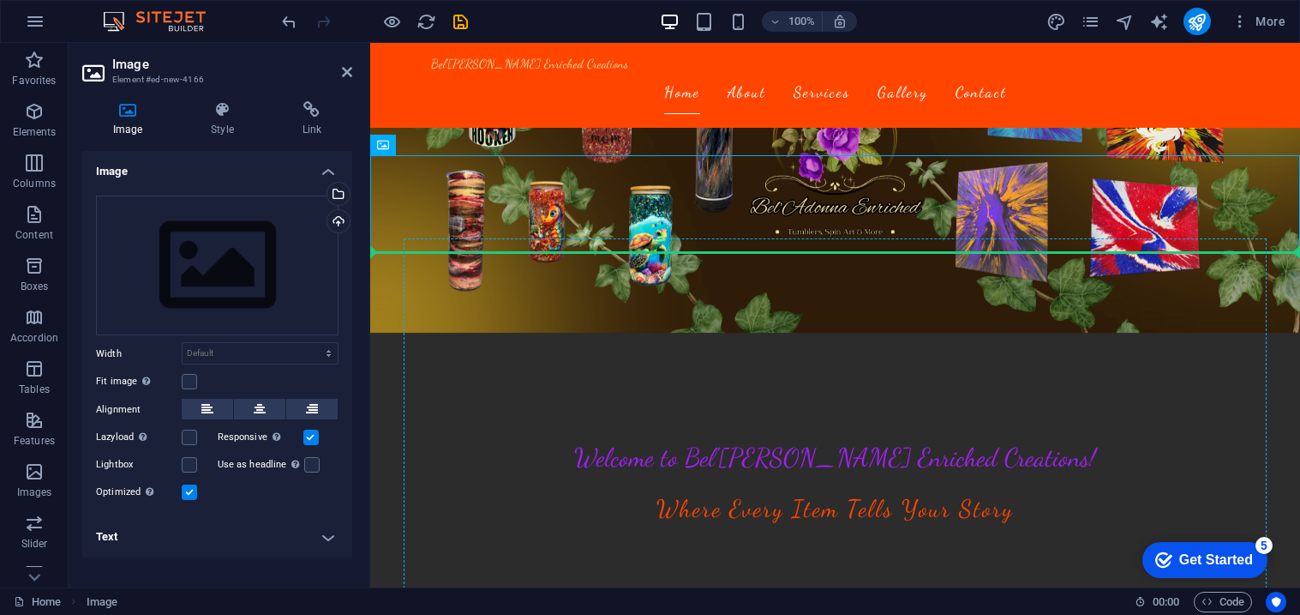
drag, startPoint x: 434, startPoint y: 211, endPoint x: 527, endPoint y: 327, distance: 148.7
drag, startPoint x: 463, startPoint y: 207, endPoint x: 489, endPoint y: 345, distance: 140.4
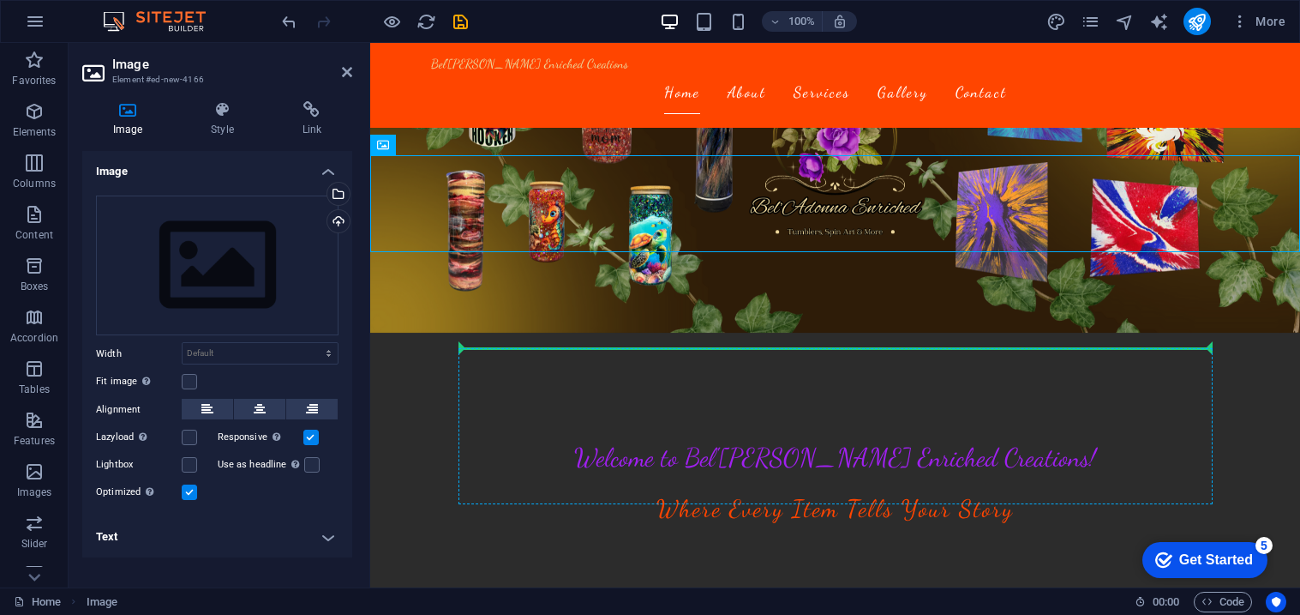
drag, startPoint x: 459, startPoint y: 222, endPoint x: 497, endPoint y: 354, distance: 137.5
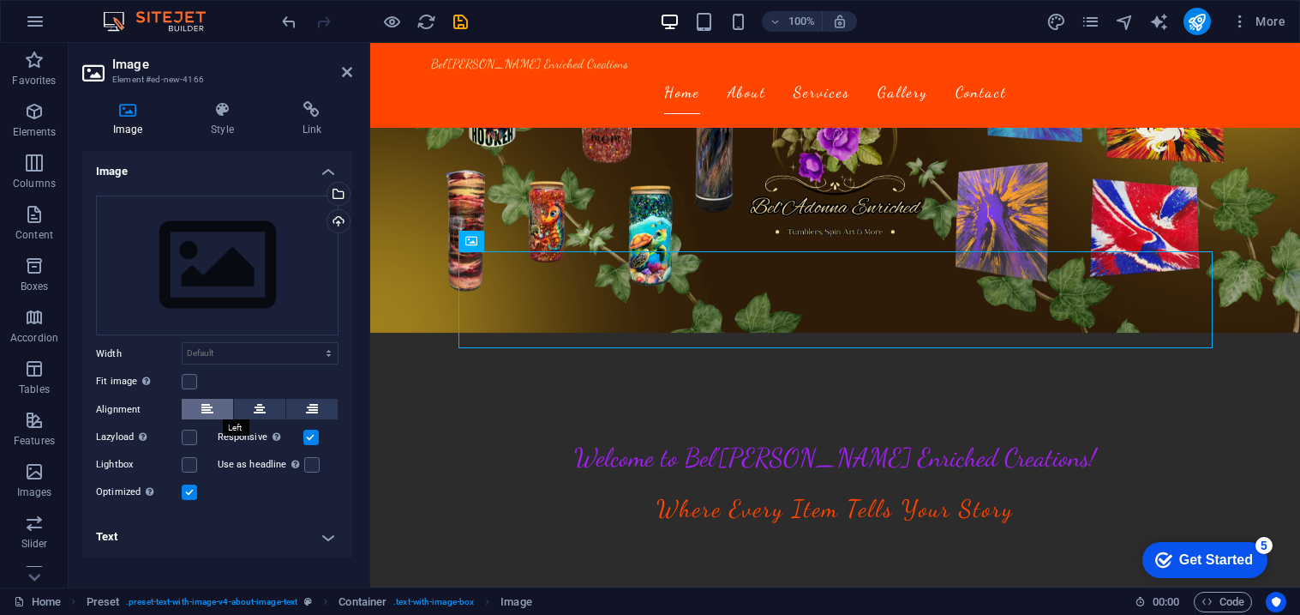
click at [214, 401] on button at bounding box center [207, 409] width 51 height 21
click at [257, 405] on icon at bounding box center [260, 409] width 12 height 21
click at [212, 403] on icon at bounding box center [207, 409] width 12 height 21
click at [477, 244] on div "Image" at bounding box center [489, 241] width 61 height 21
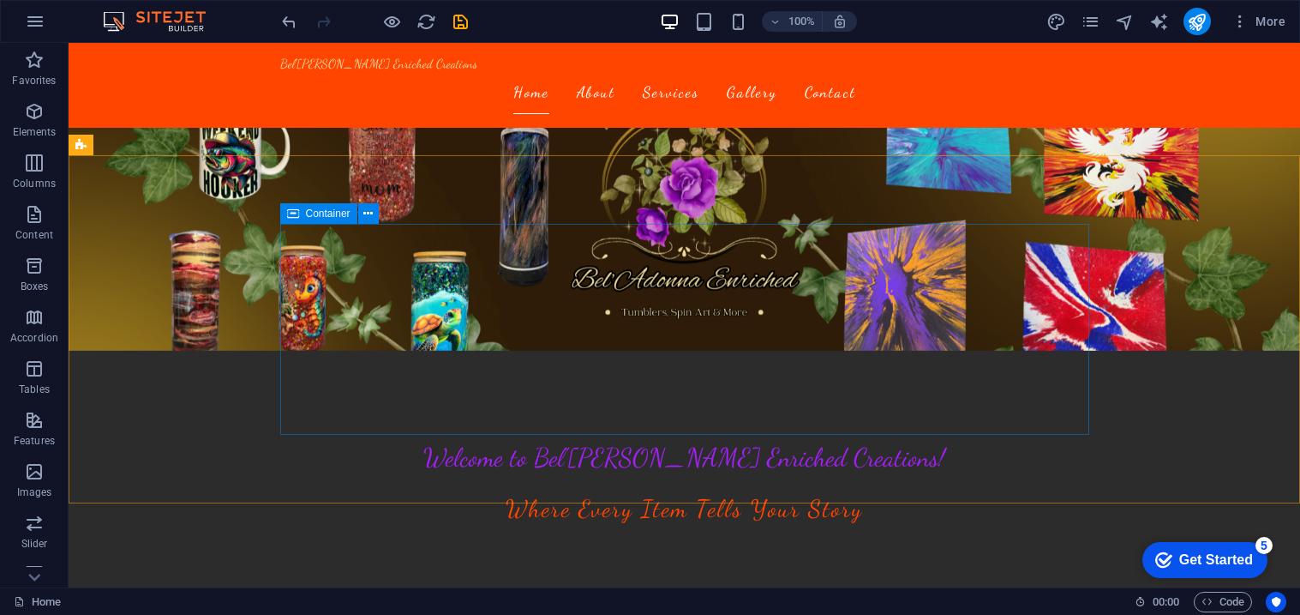
click at [300, 214] on div "Container" at bounding box center [318, 213] width 77 height 21
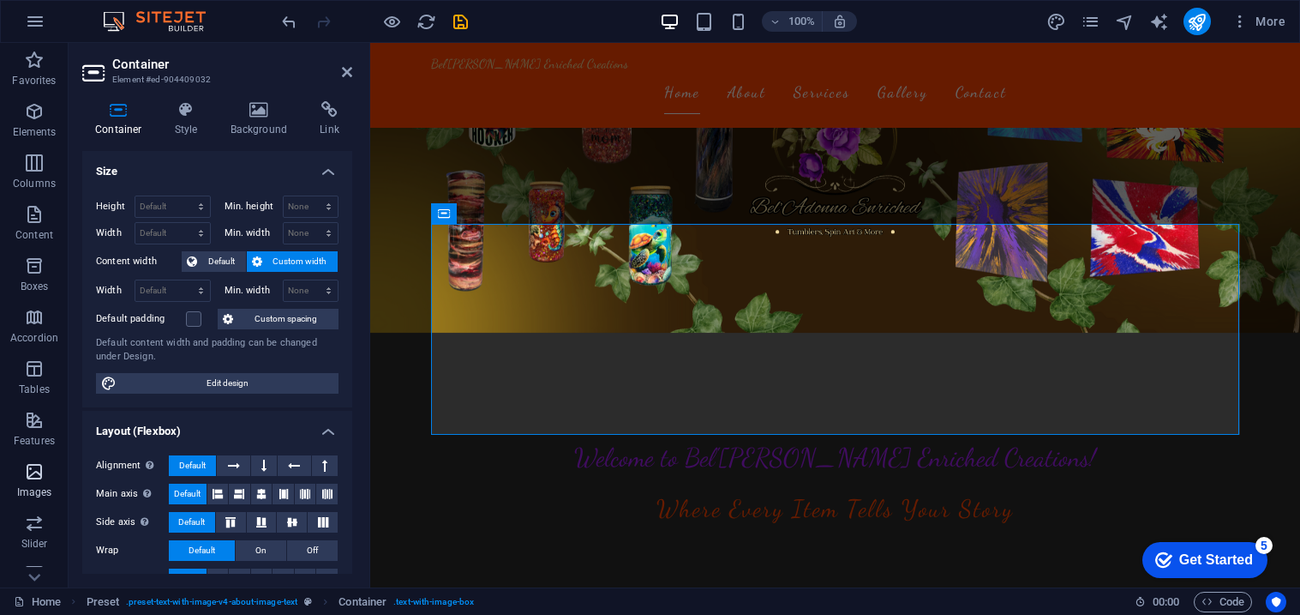
click at [31, 467] on icon "button" at bounding box center [34, 471] width 21 height 21
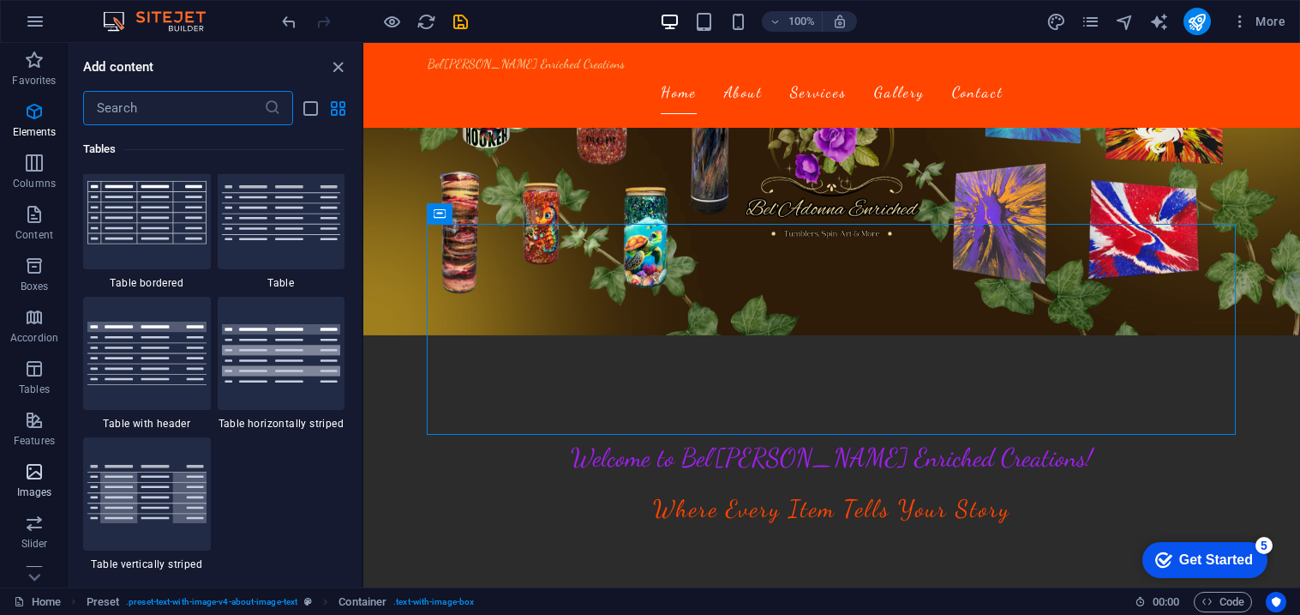
scroll to position [8691, 0]
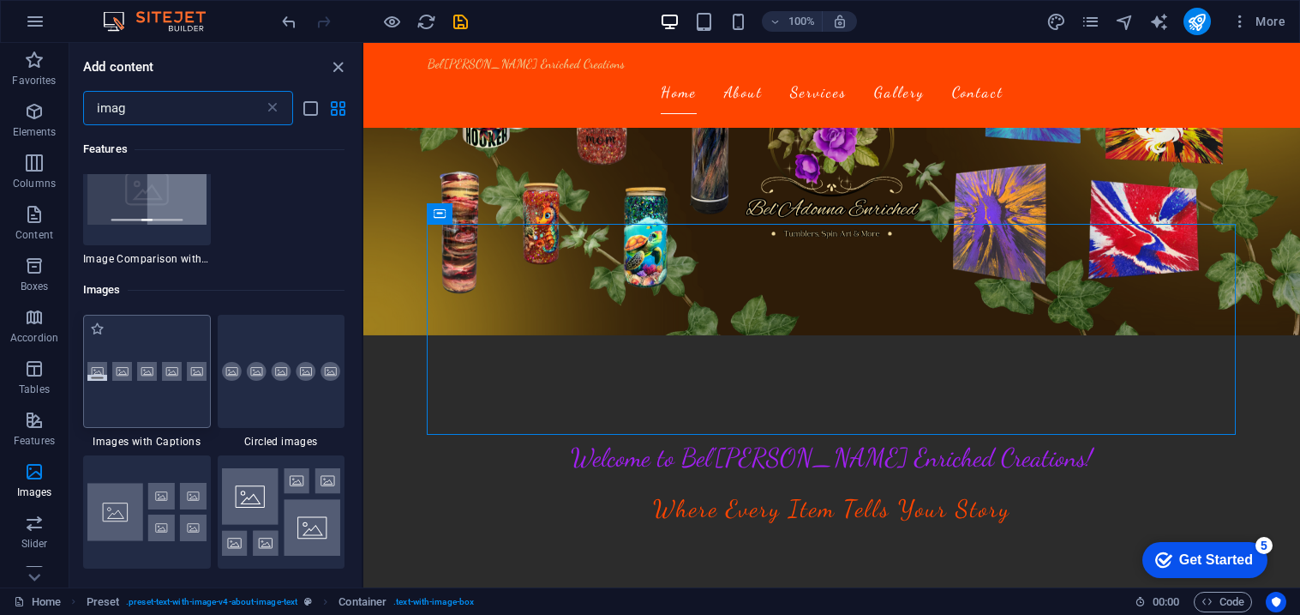
type input "image"
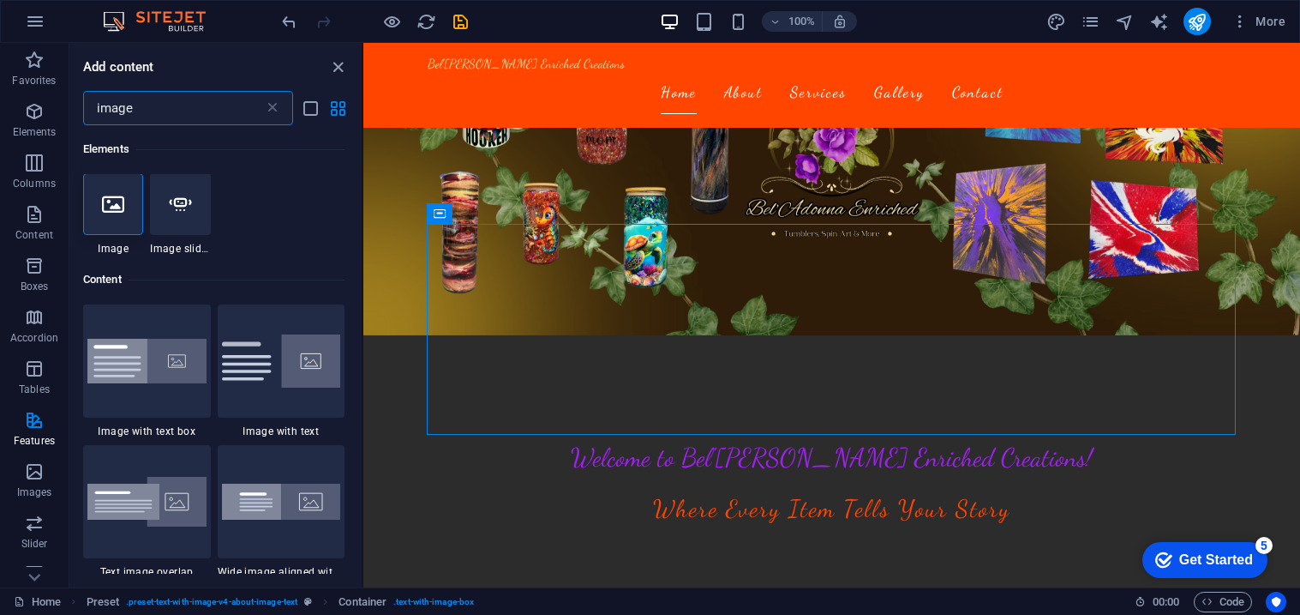
scroll to position [0, 0]
click at [103, 213] on icon at bounding box center [113, 205] width 22 height 22
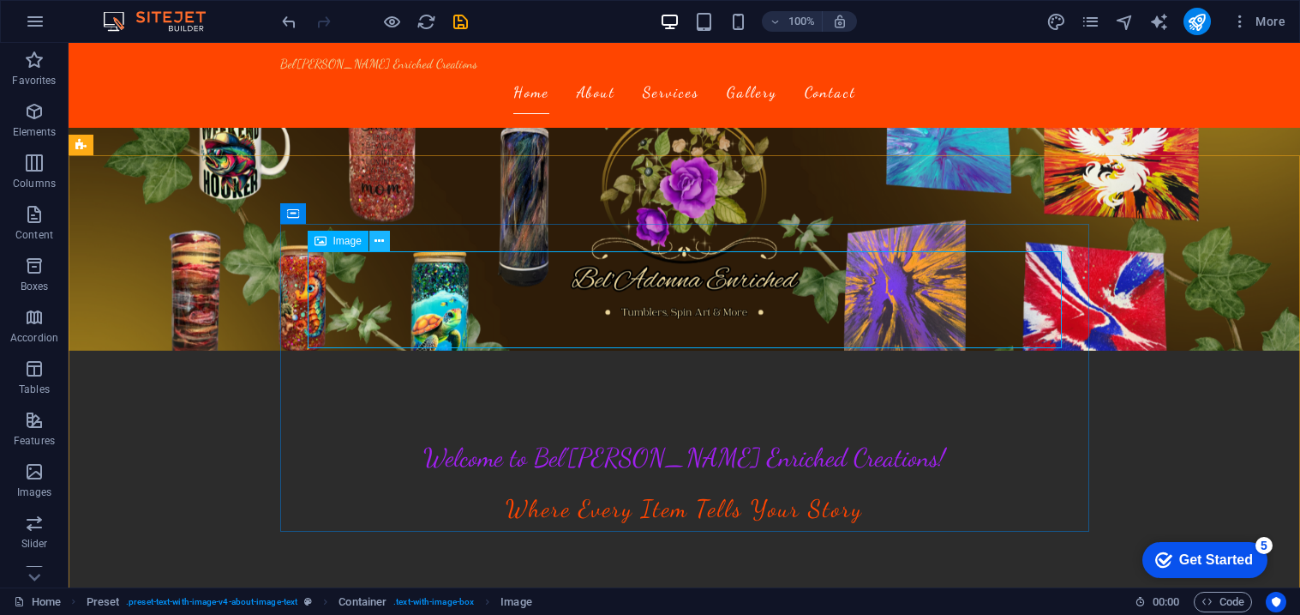
click at [380, 241] on icon at bounding box center [379, 241] width 9 height 18
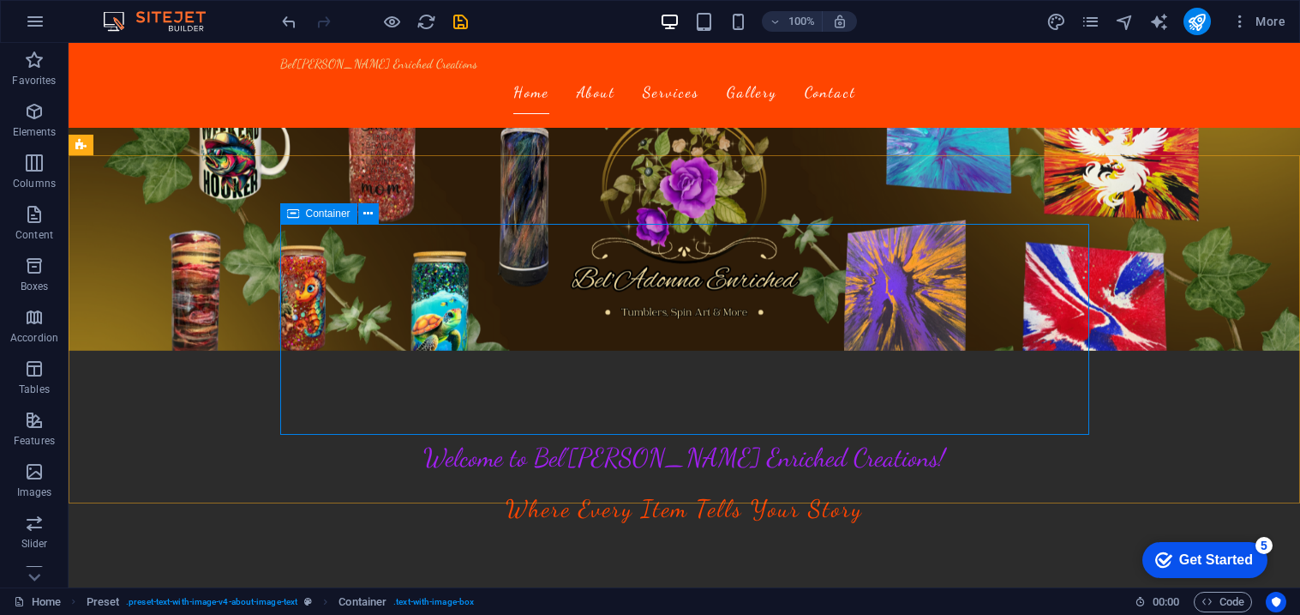
click at [309, 219] on div "Container" at bounding box center [318, 213] width 77 height 21
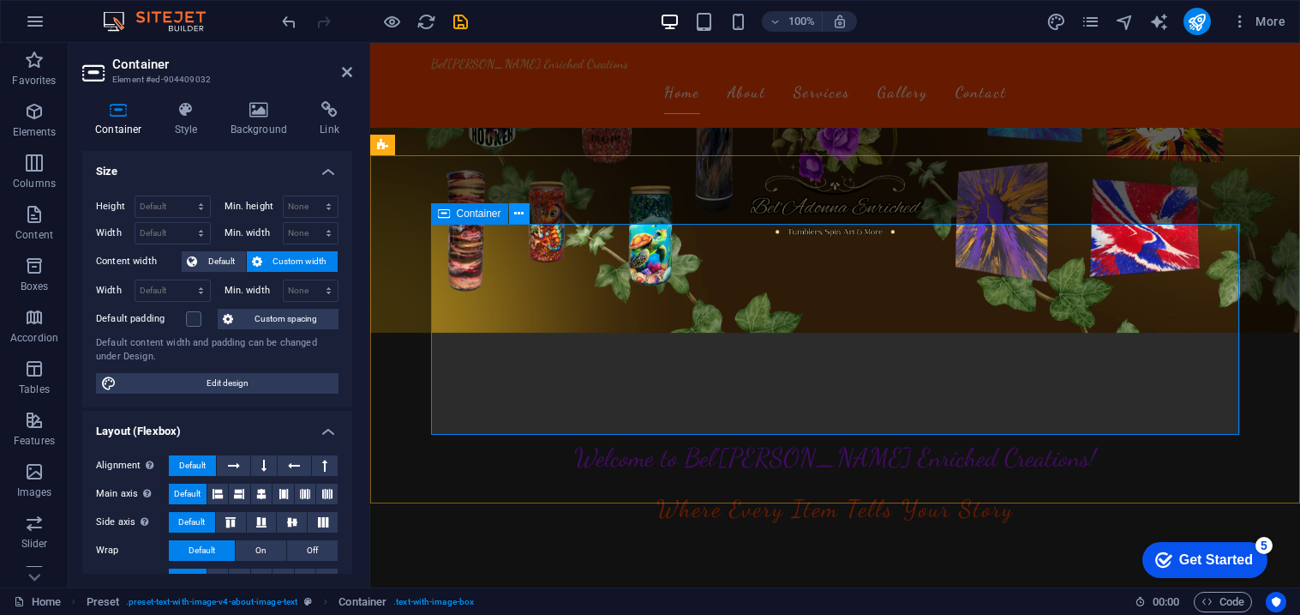
click at [524, 216] on button at bounding box center [519, 213] width 21 height 21
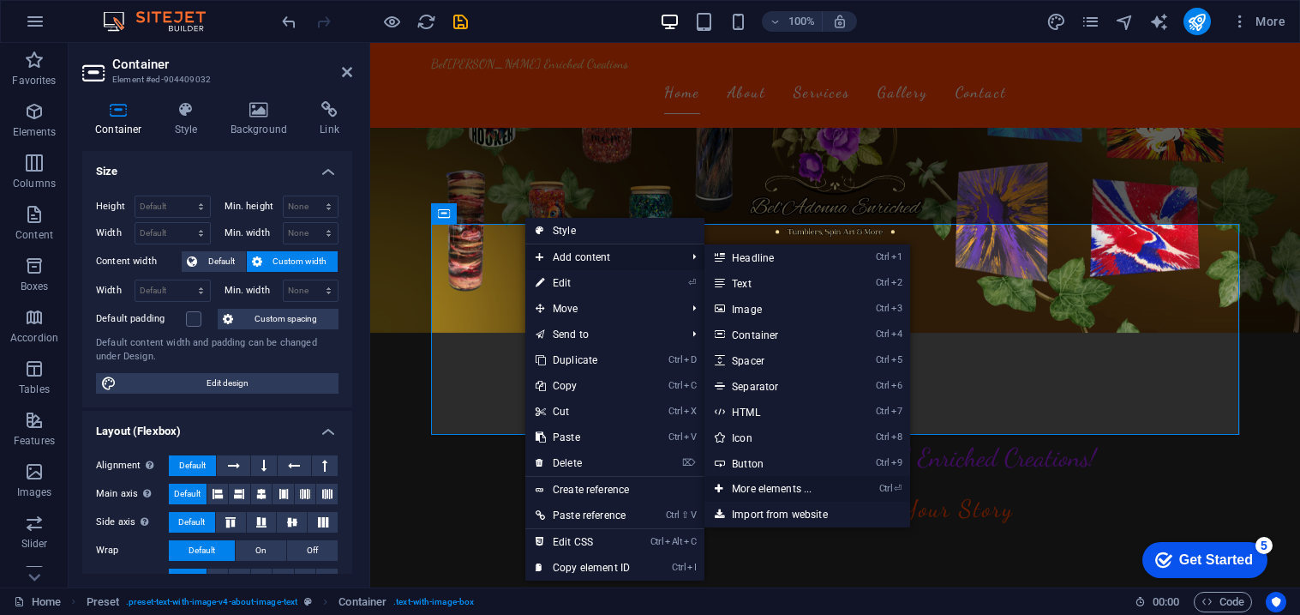
click at [743, 493] on link "Ctrl ⏎ More elements ..." at bounding box center [775, 489] width 141 height 26
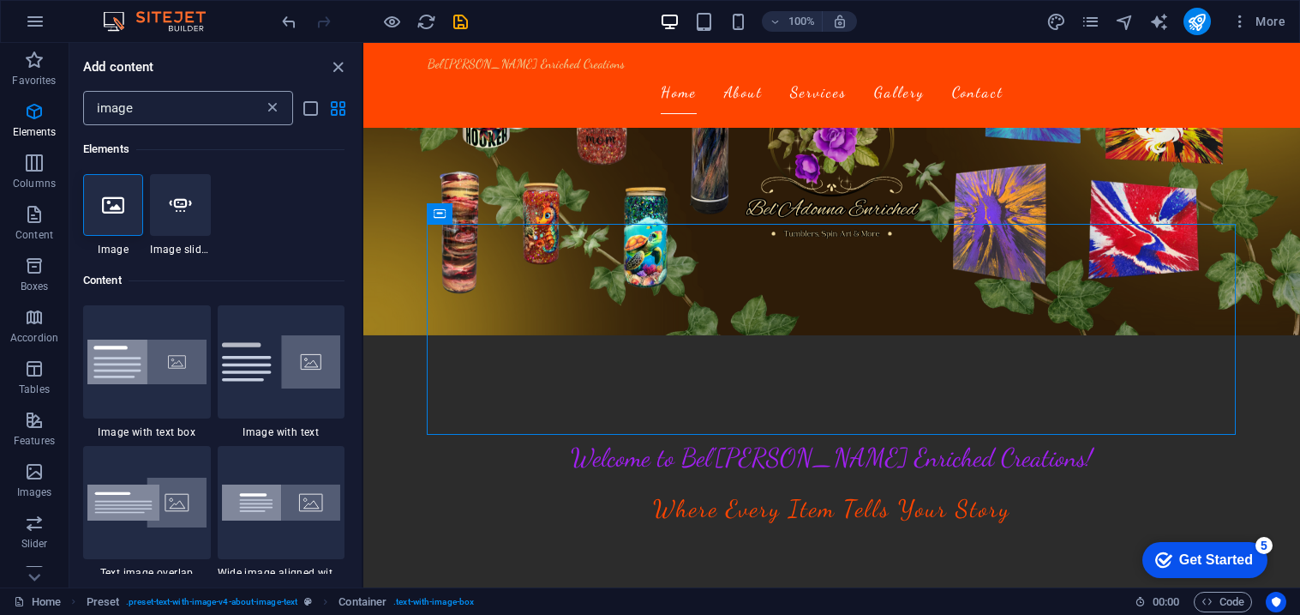
click at [276, 106] on icon at bounding box center [272, 107] width 17 height 17
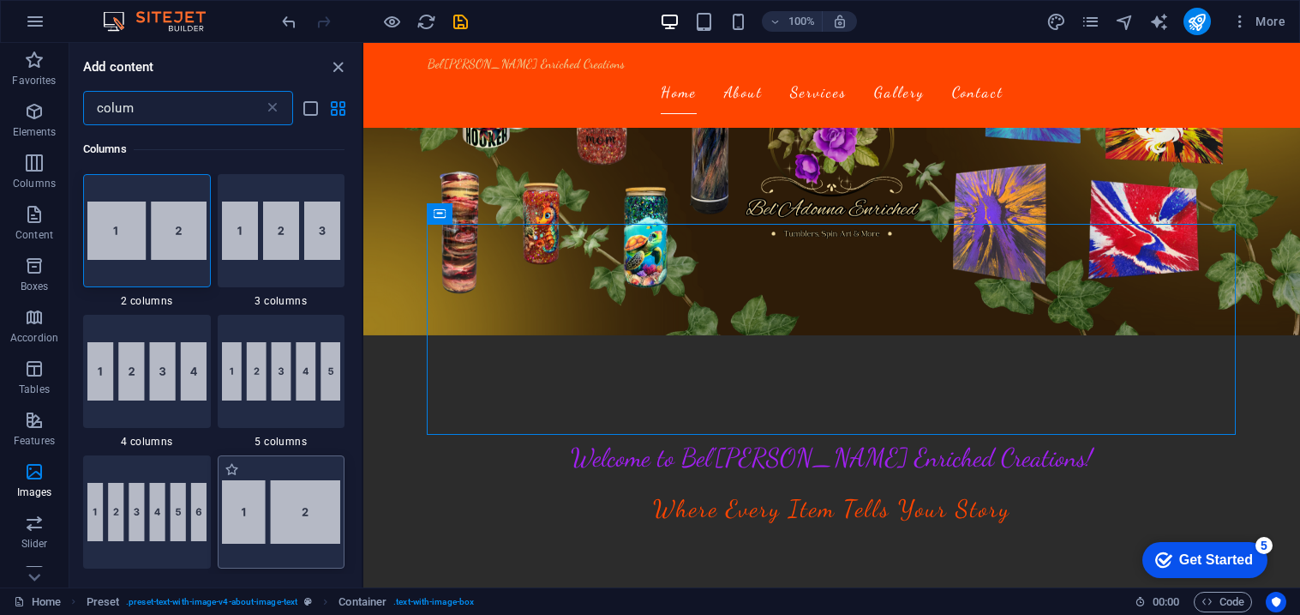
type input "colum"
click at [273, 481] on img at bounding box center [281, 511] width 119 height 63
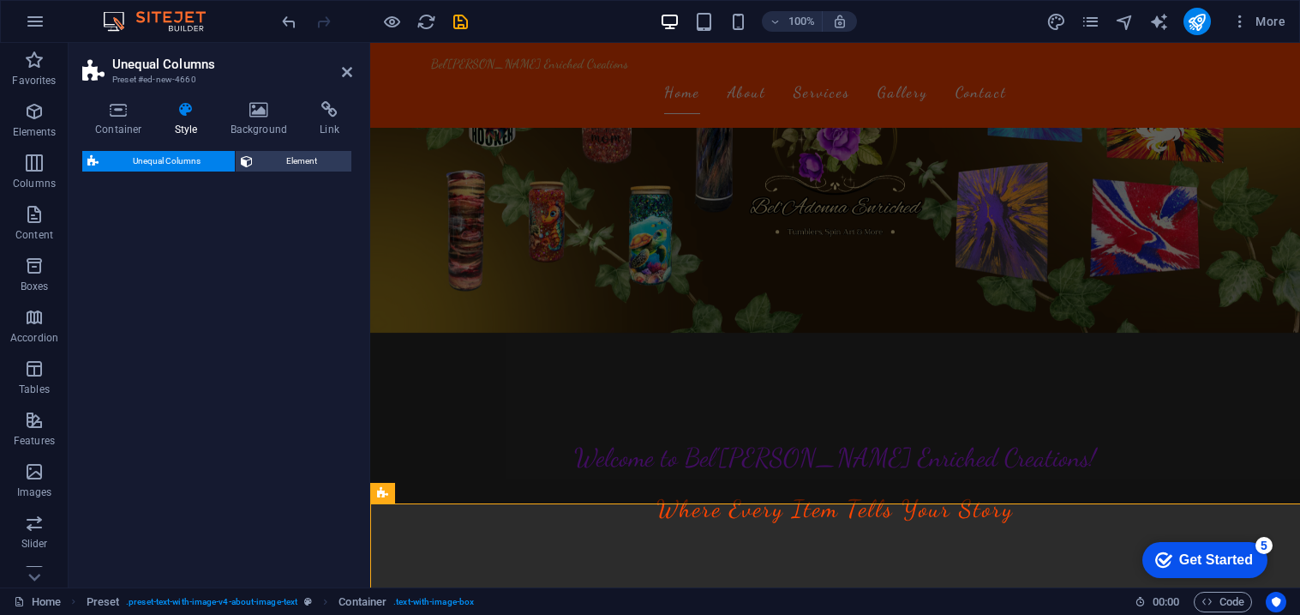
select select "%"
select select "rem"
select select "preset-unequal-columns-v2-1-40-60"
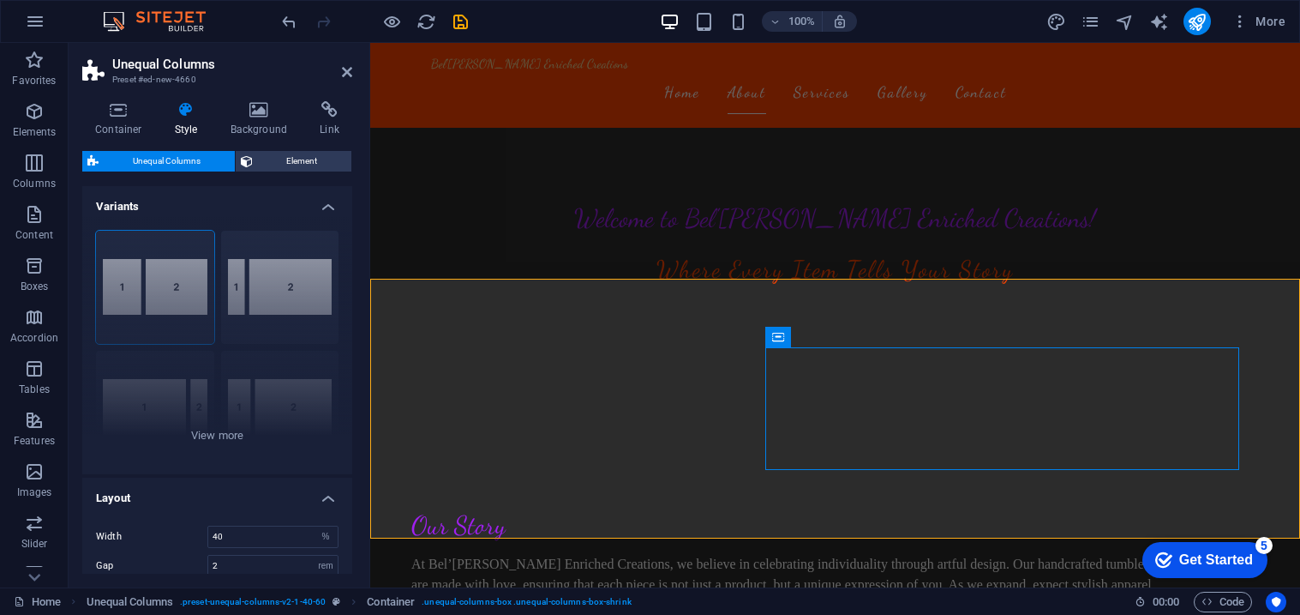
scroll to position [489, 0]
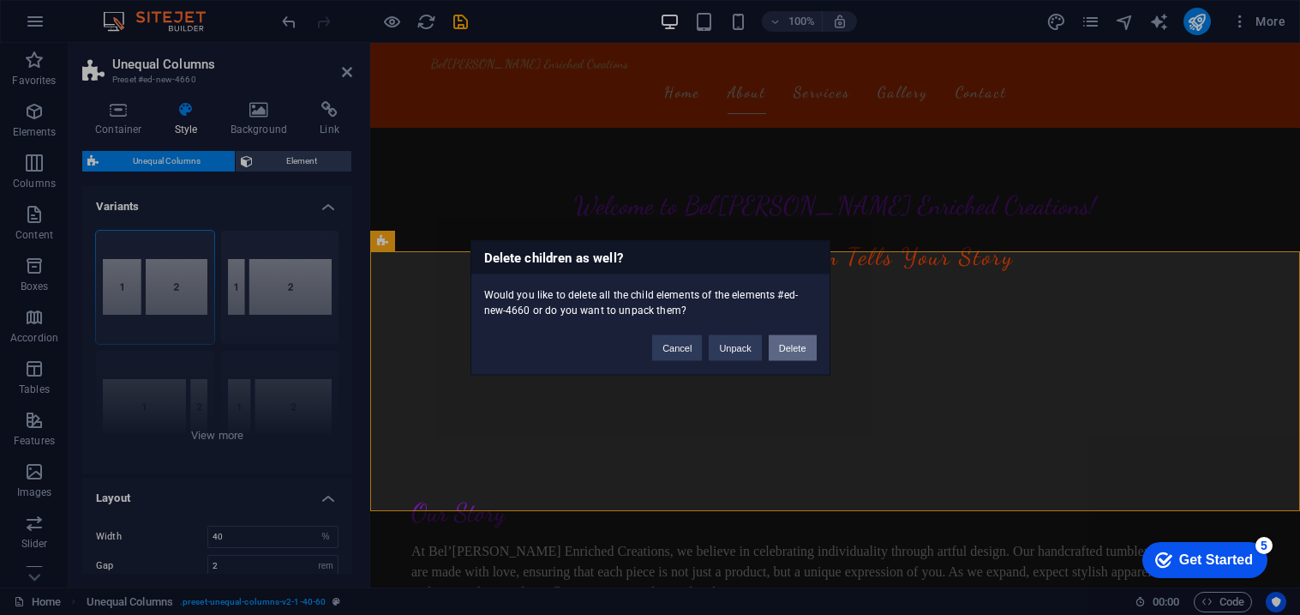
click at [802, 344] on button "Delete" at bounding box center [793, 347] width 48 height 26
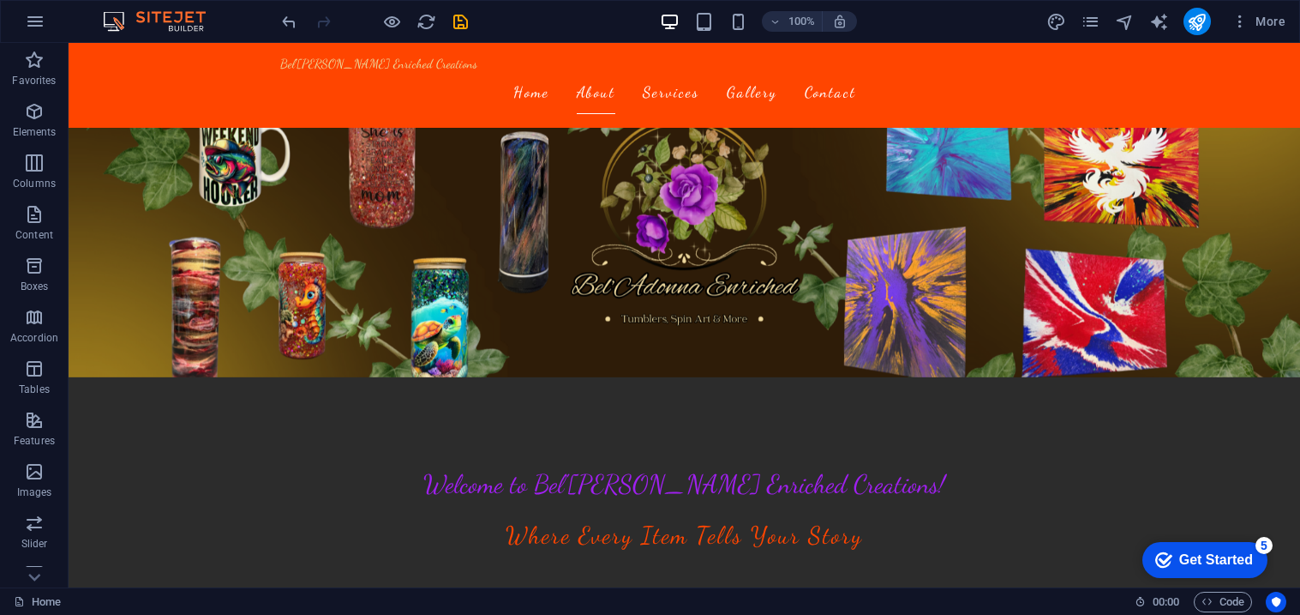
scroll to position [223, 0]
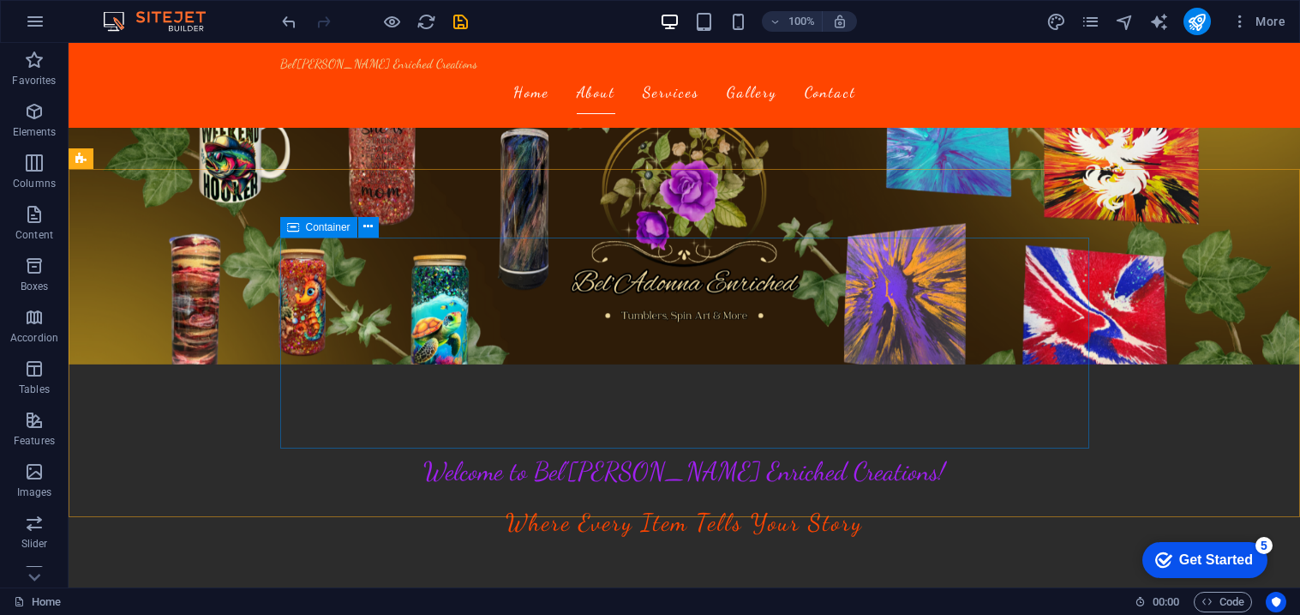
click at [308, 226] on span "Container" at bounding box center [328, 227] width 45 height 10
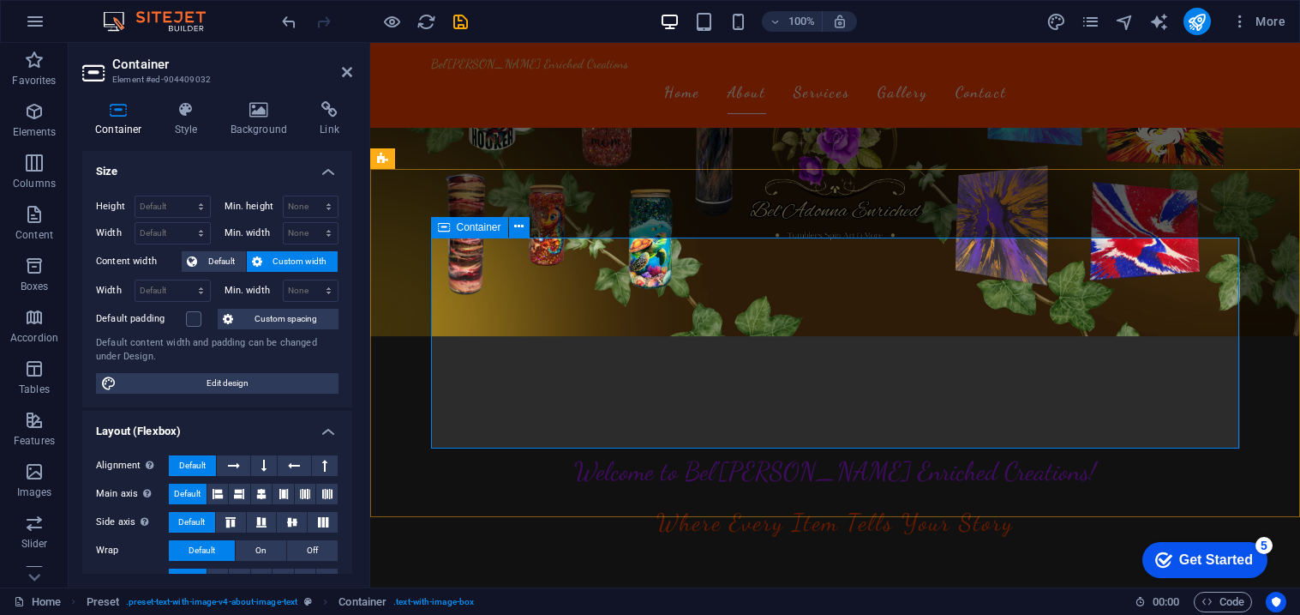
click at [463, 225] on span "Container" at bounding box center [479, 227] width 45 height 10
click at [221, 263] on span "Default" at bounding box center [221, 261] width 39 height 21
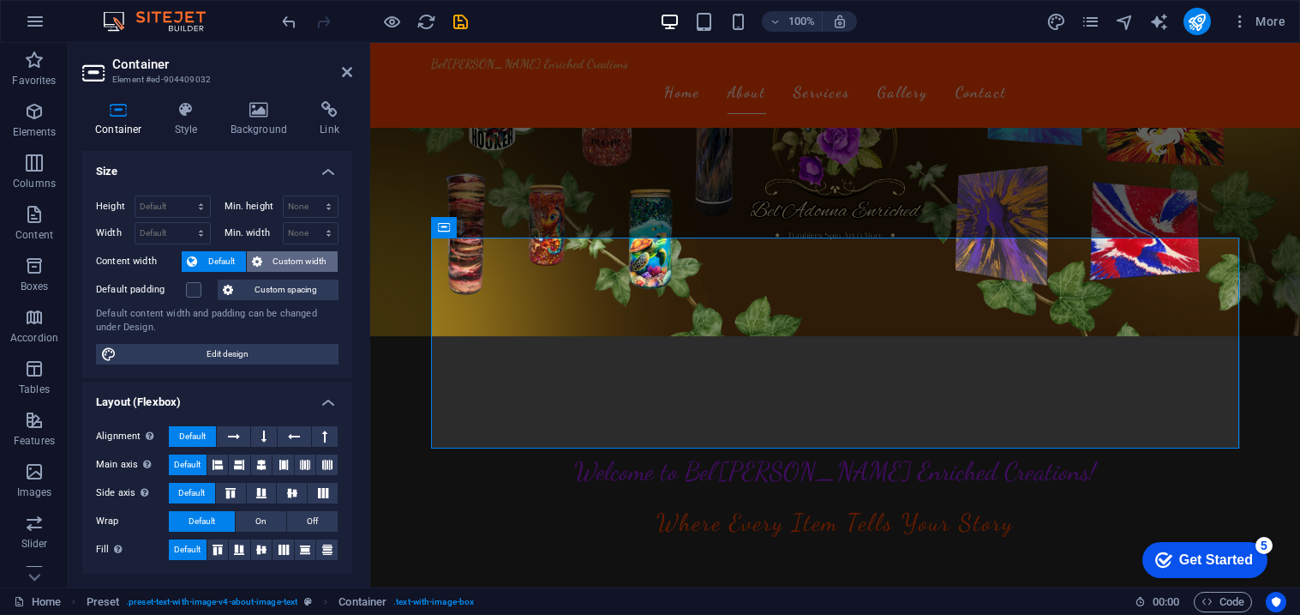
click at [278, 261] on span "Custom width" at bounding box center [300, 261] width 66 height 21
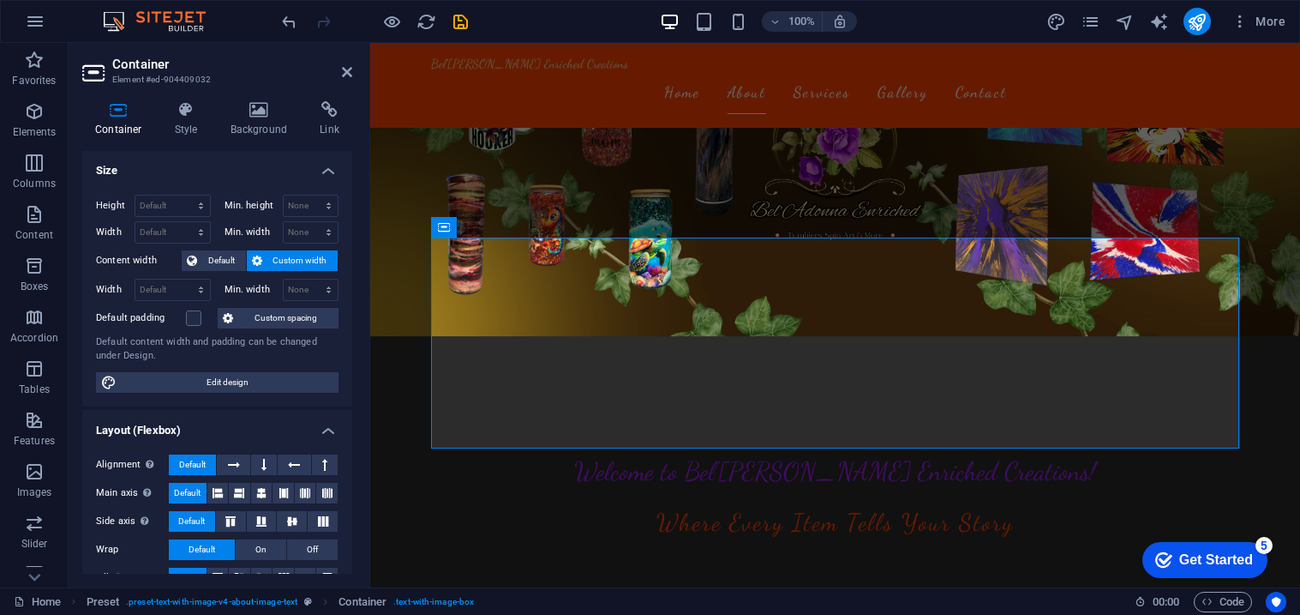
scroll to position [0, 0]
click at [327, 129] on h4 "Link" at bounding box center [329, 119] width 45 height 36
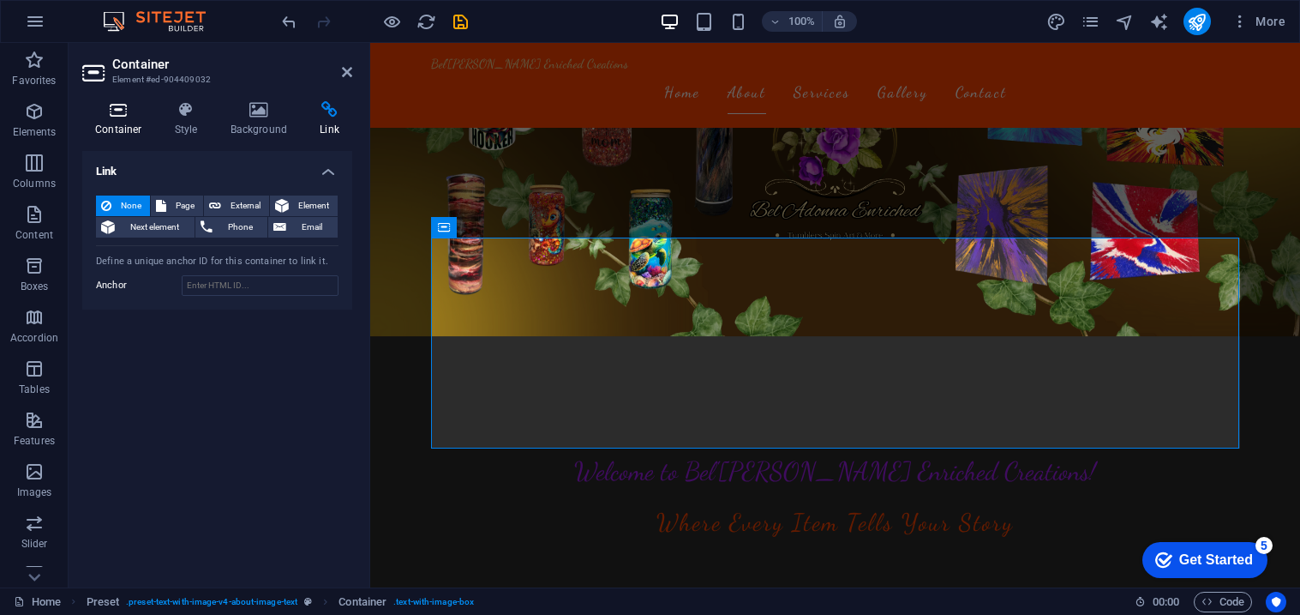
click at [111, 120] on h4 "Container" at bounding box center [122, 119] width 80 height 36
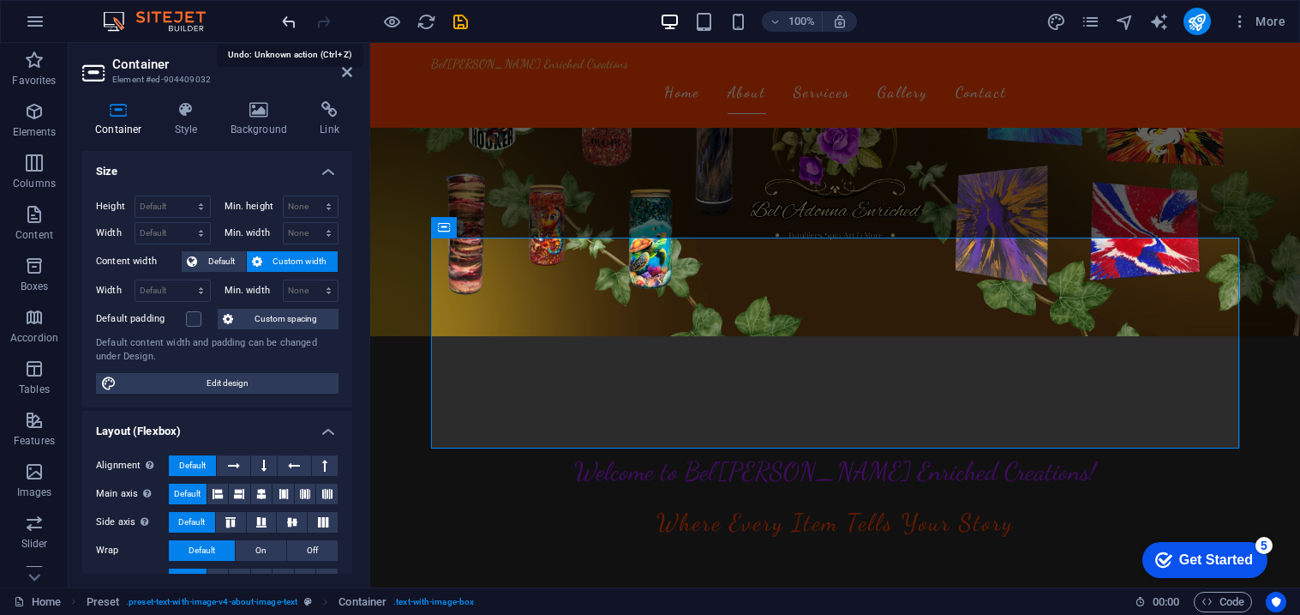
click at [292, 17] on icon "undo" at bounding box center [289, 22] width 20 height 20
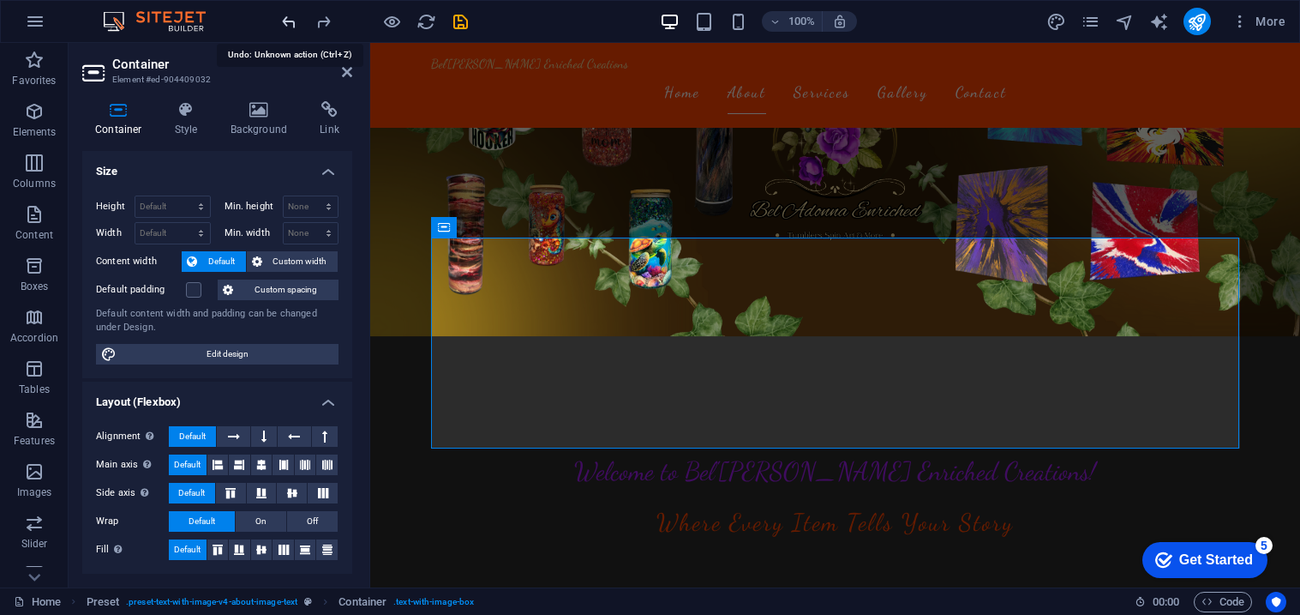
click at [292, 17] on icon "undo" at bounding box center [289, 22] width 20 height 20
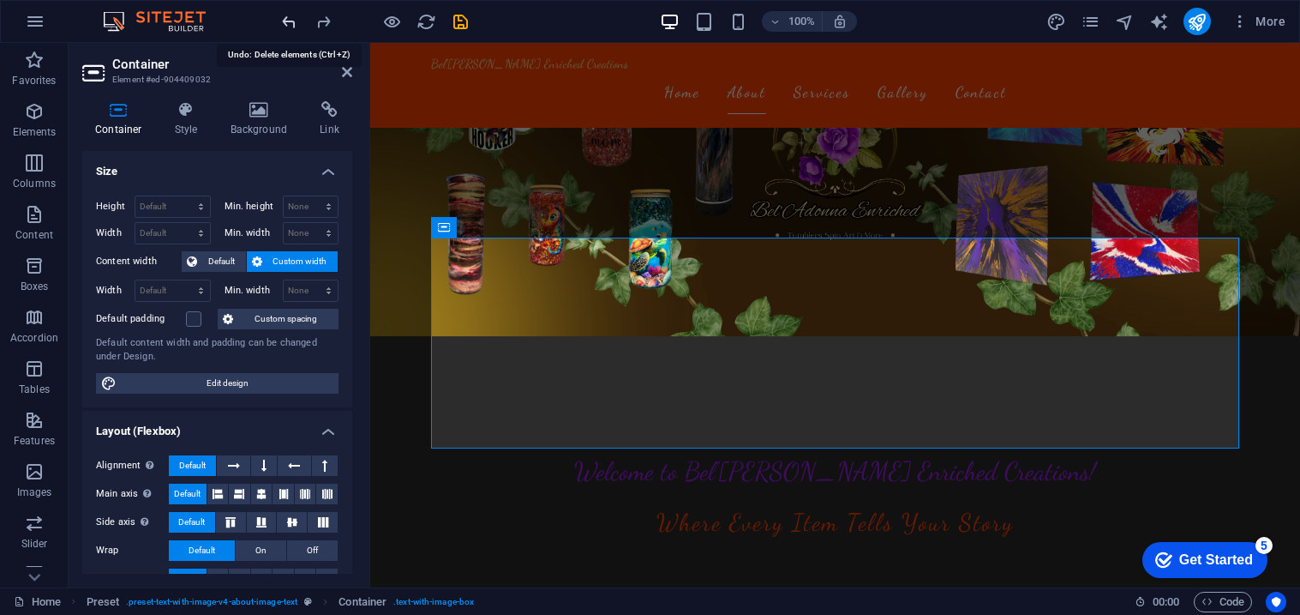
click at [293, 17] on icon "undo" at bounding box center [289, 22] width 20 height 20
click at [295, 20] on icon "undo" at bounding box center [289, 22] width 20 height 20
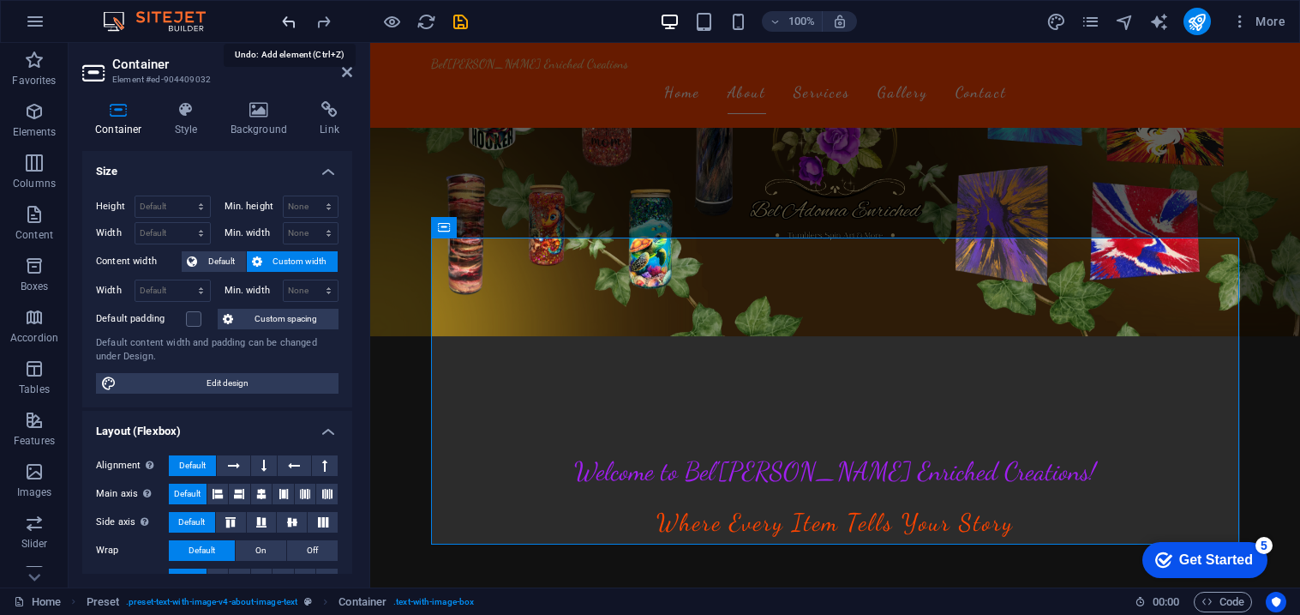
click at [295, 20] on icon "undo" at bounding box center [289, 22] width 20 height 20
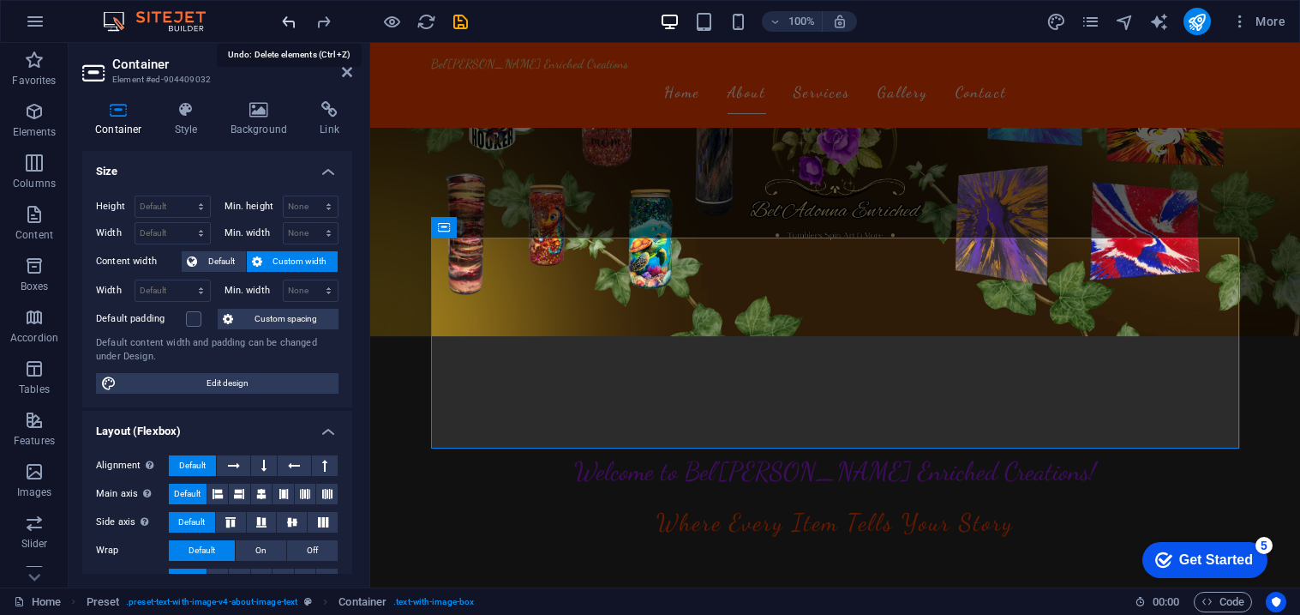
click at [295, 20] on icon "undo" at bounding box center [289, 22] width 20 height 20
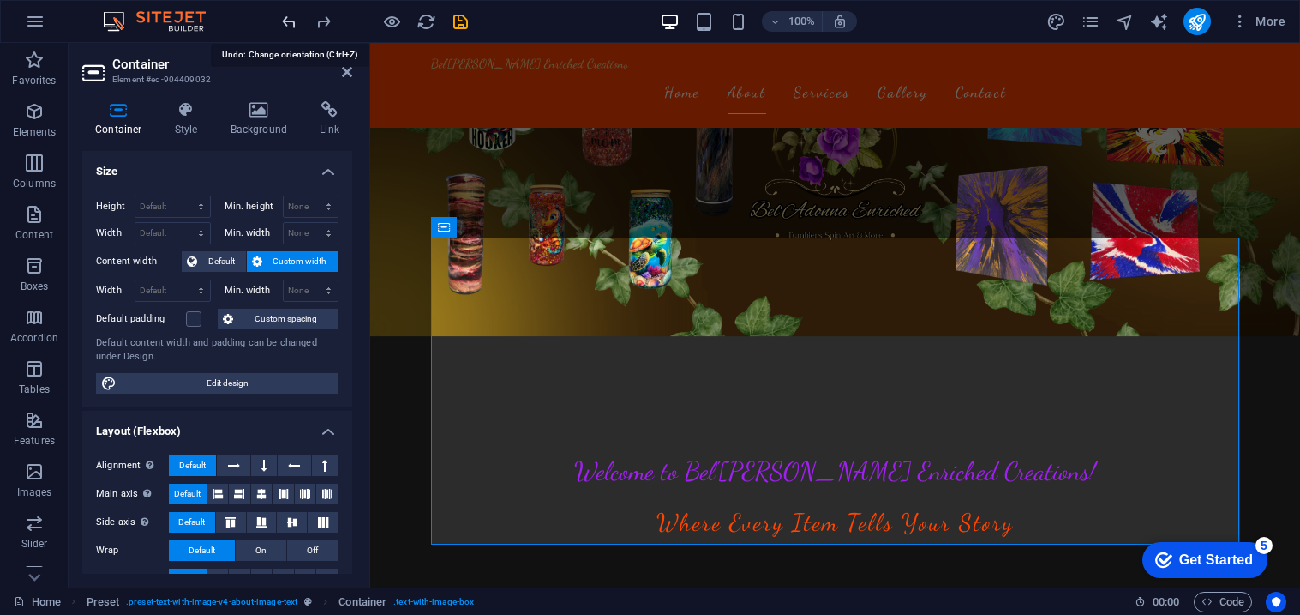
click at [295, 20] on icon "undo" at bounding box center [289, 22] width 20 height 20
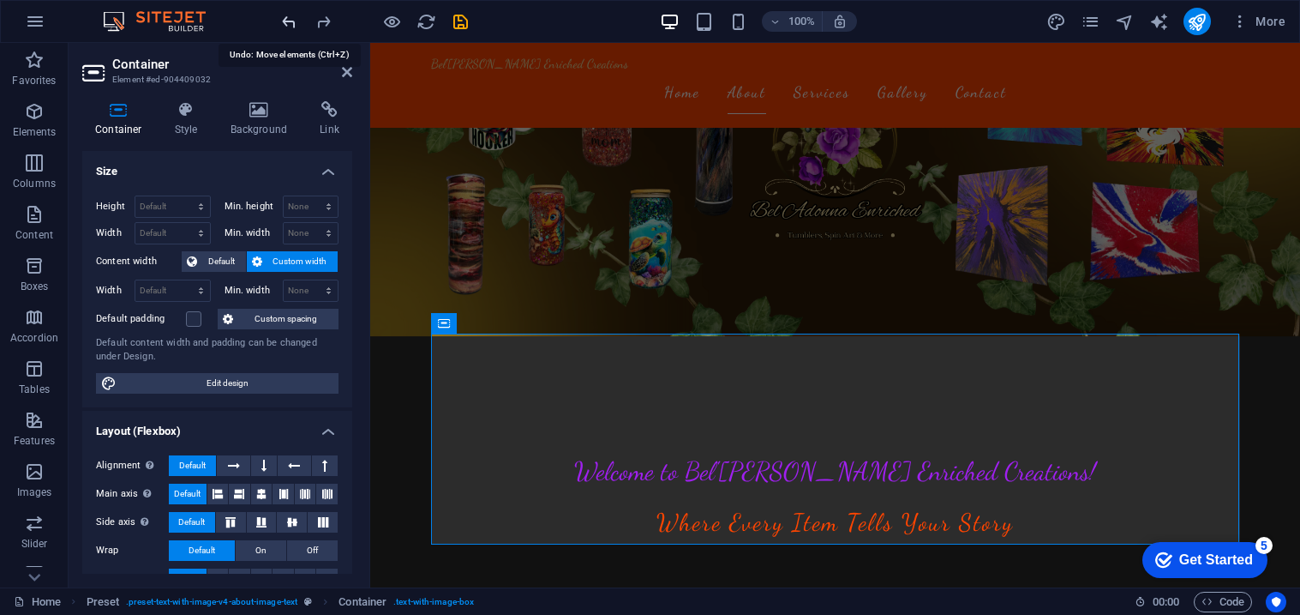
click at [295, 20] on icon "undo" at bounding box center [289, 22] width 20 height 20
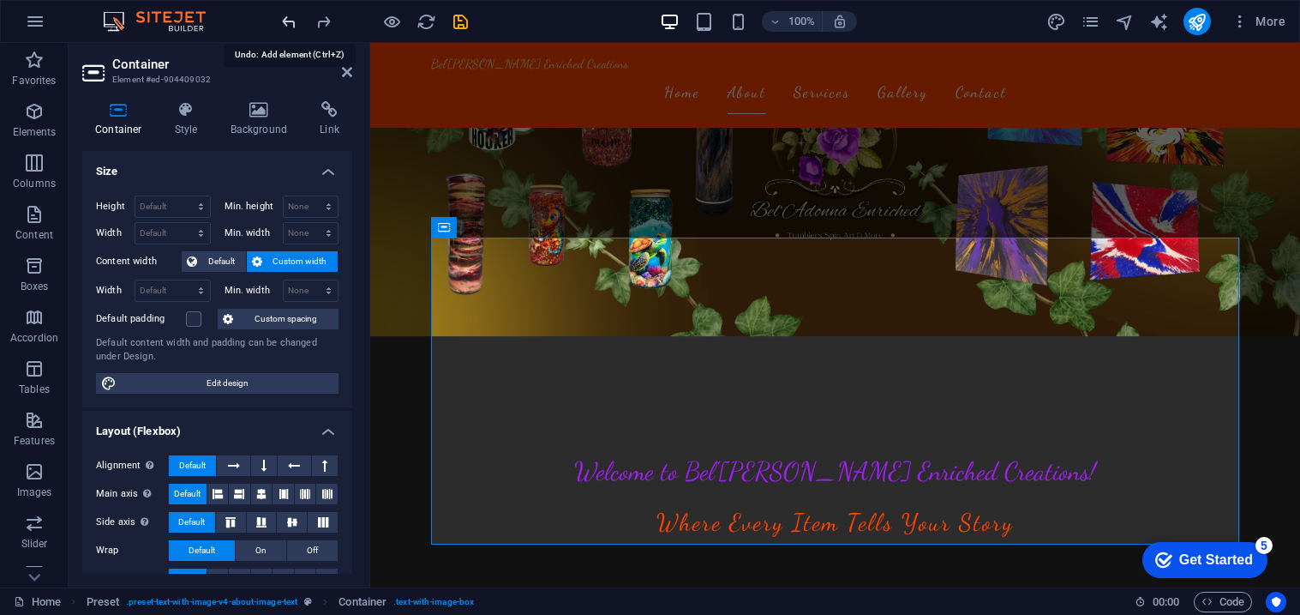
click at [295, 20] on icon "undo" at bounding box center [289, 22] width 20 height 20
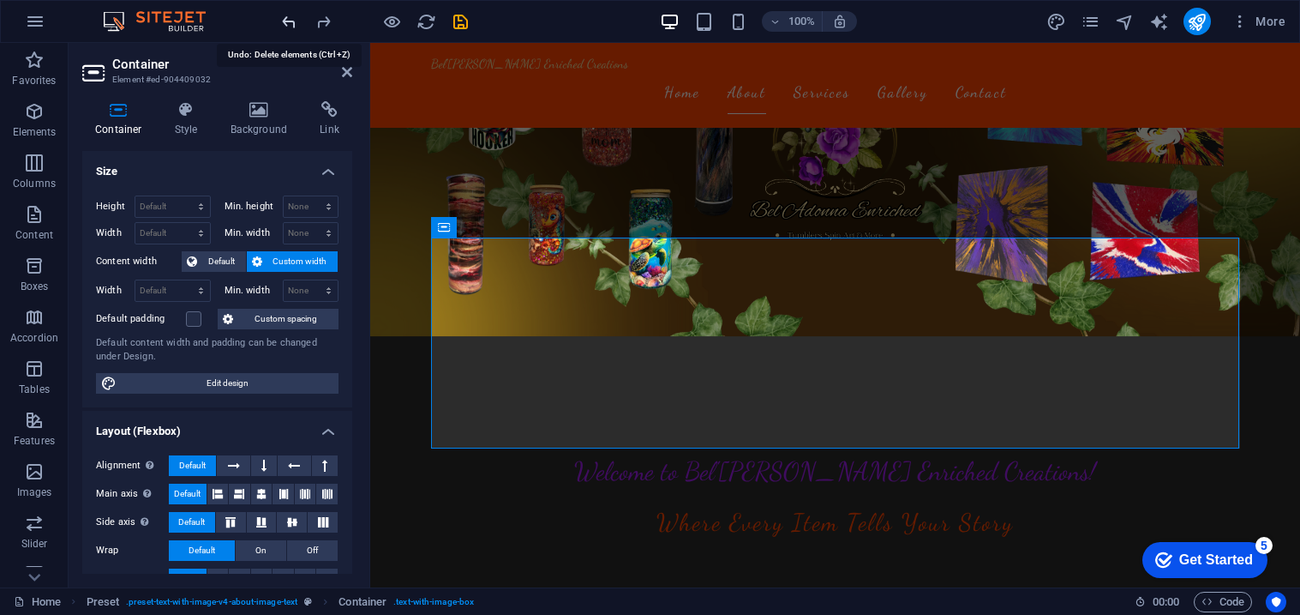
click at [295, 20] on icon "undo" at bounding box center [289, 22] width 20 height 20
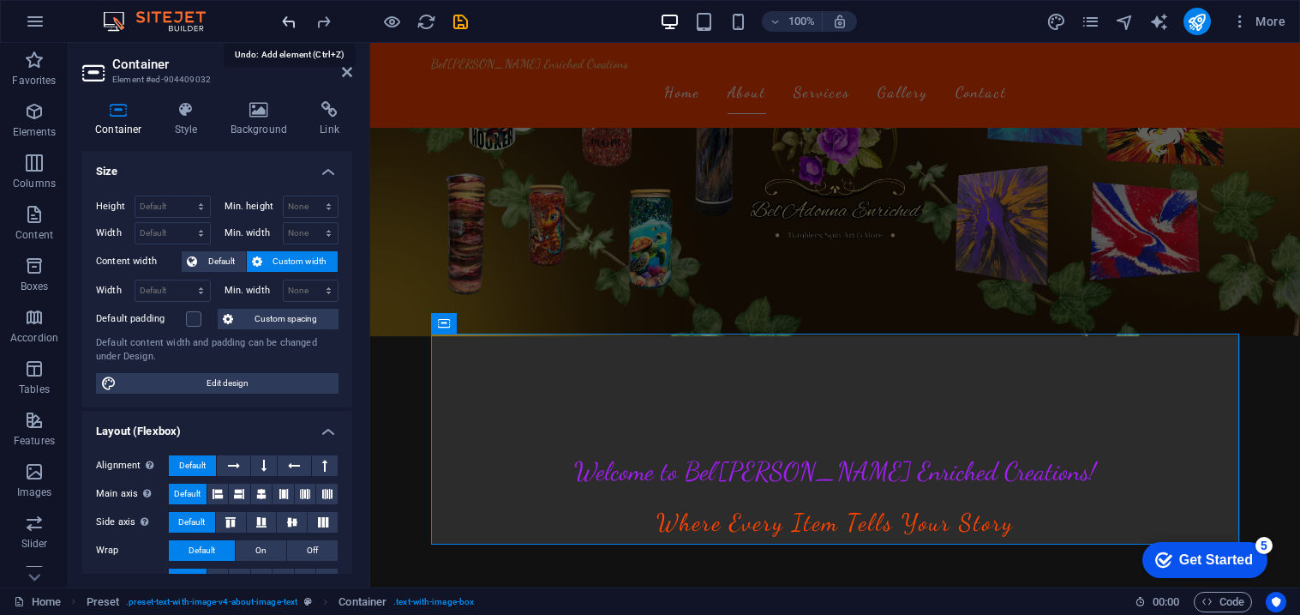
click at [295, 20] on icon "undo" at bounding box center [289, 22] width 20 height 20
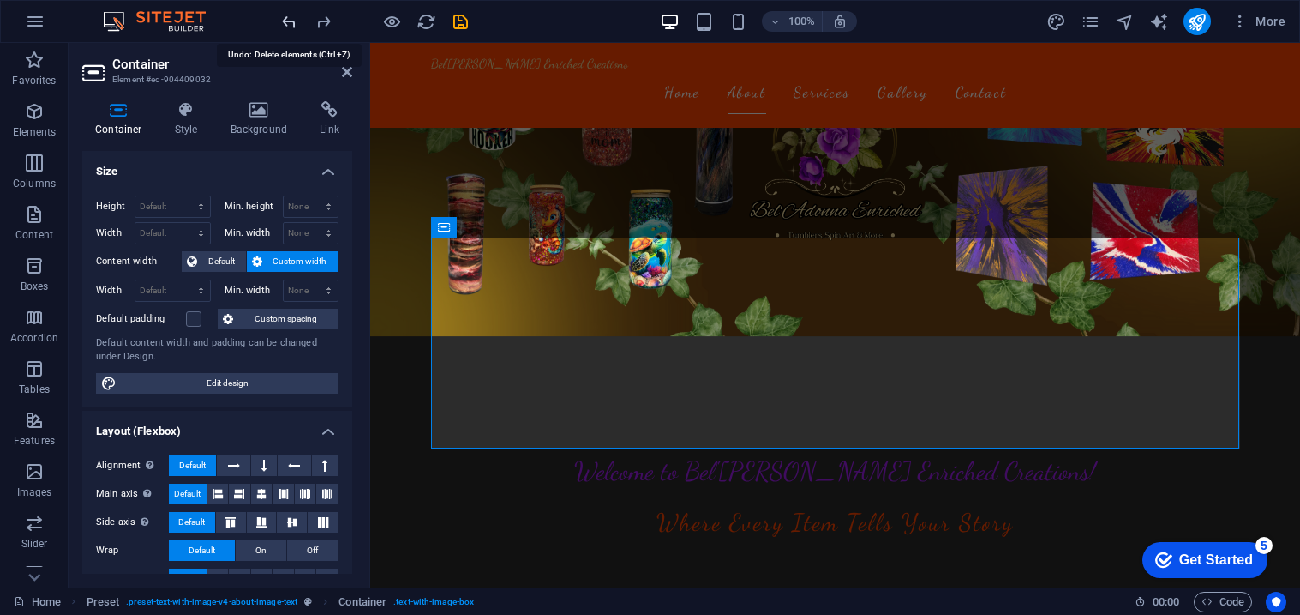
click at [295, 20] on icon "undo" at bounding box center [289, 22] width 20 height 20
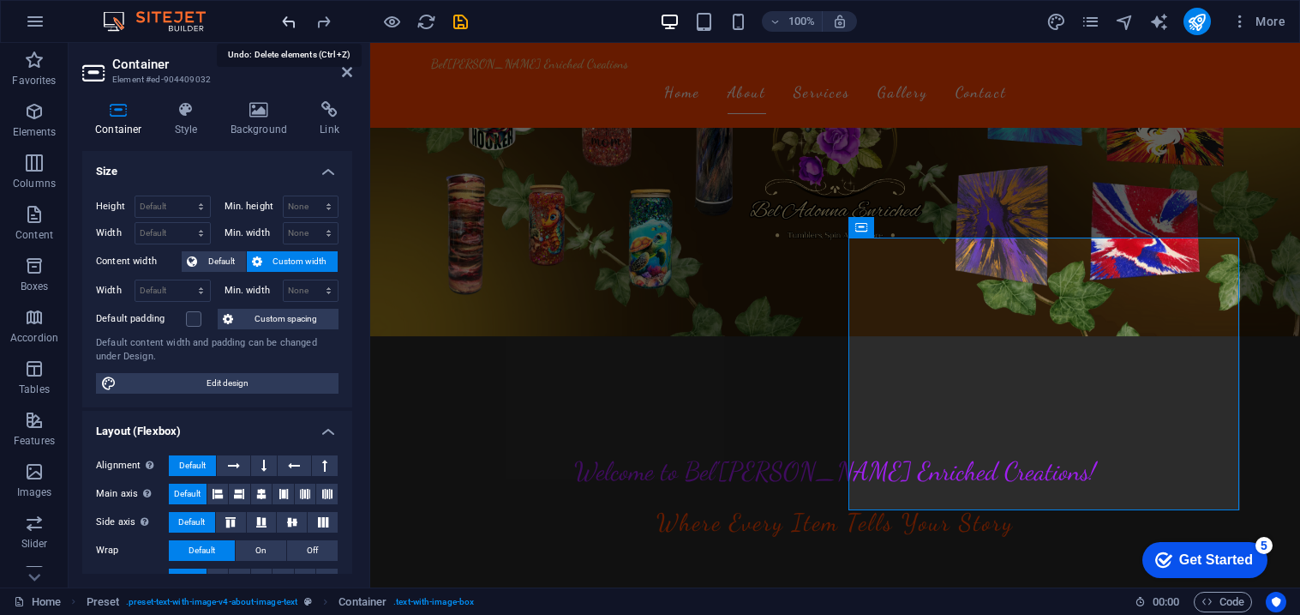
click at [295, 20] on icon "undo" at bounding box center [289, 22] width 20 height 20
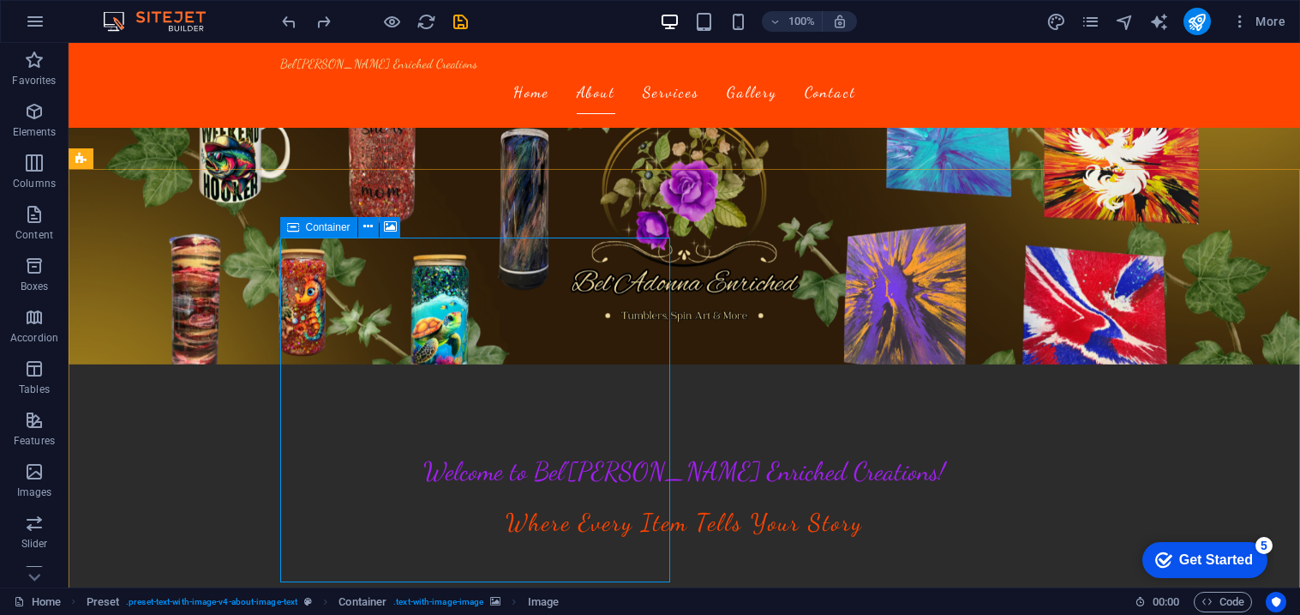
click at [293, 226] on icon at bounding box center [293, 227] width 12 height 21
click at [393, 225] on icon at bounding box center [390, 227] width 13 height 18
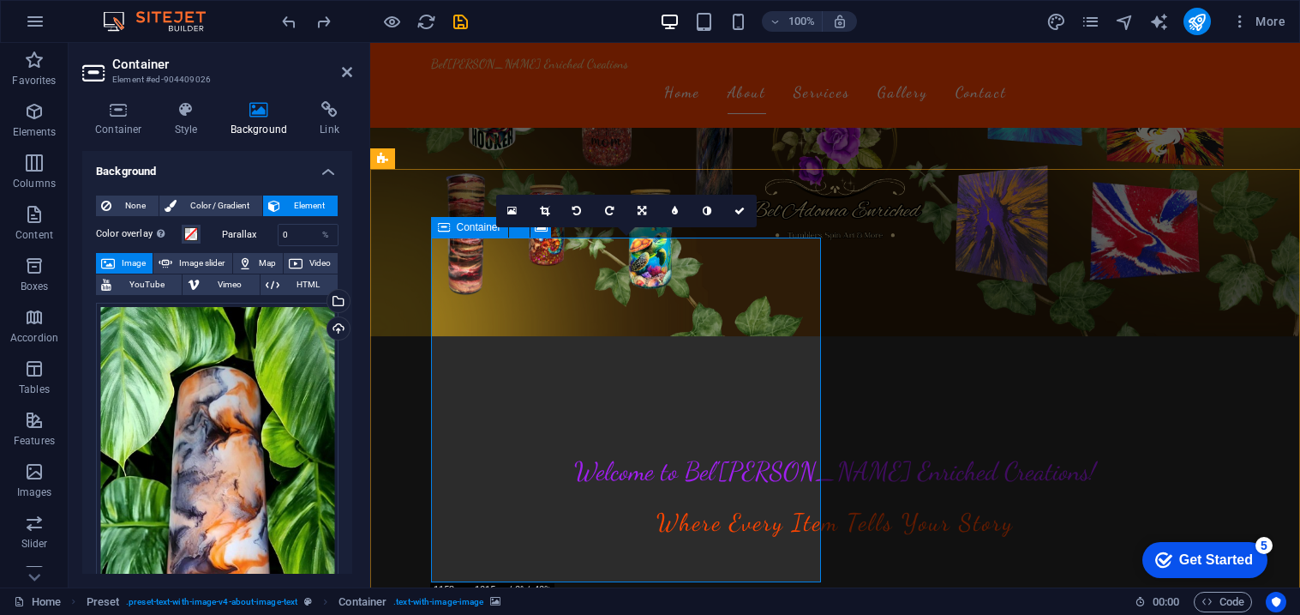
click at [444, 225] on icon at bounding box center [444, 227] width 12 height 21
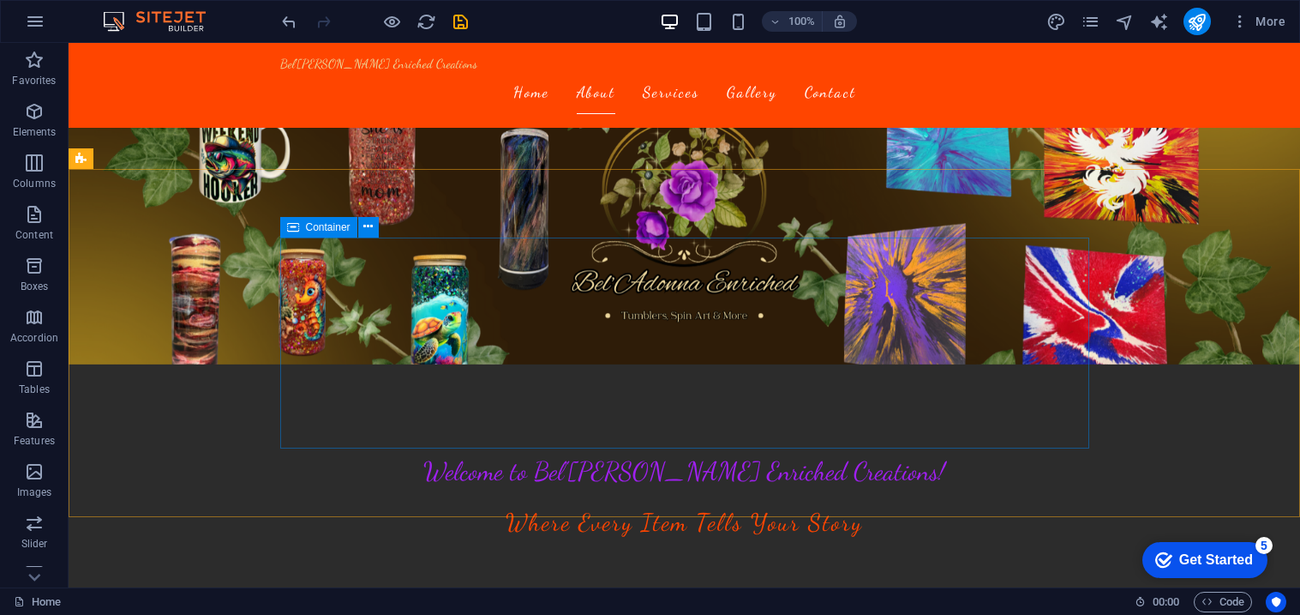
click at [307, 225] on span "Container" at bounding box center [328, 227] width 45 height 10
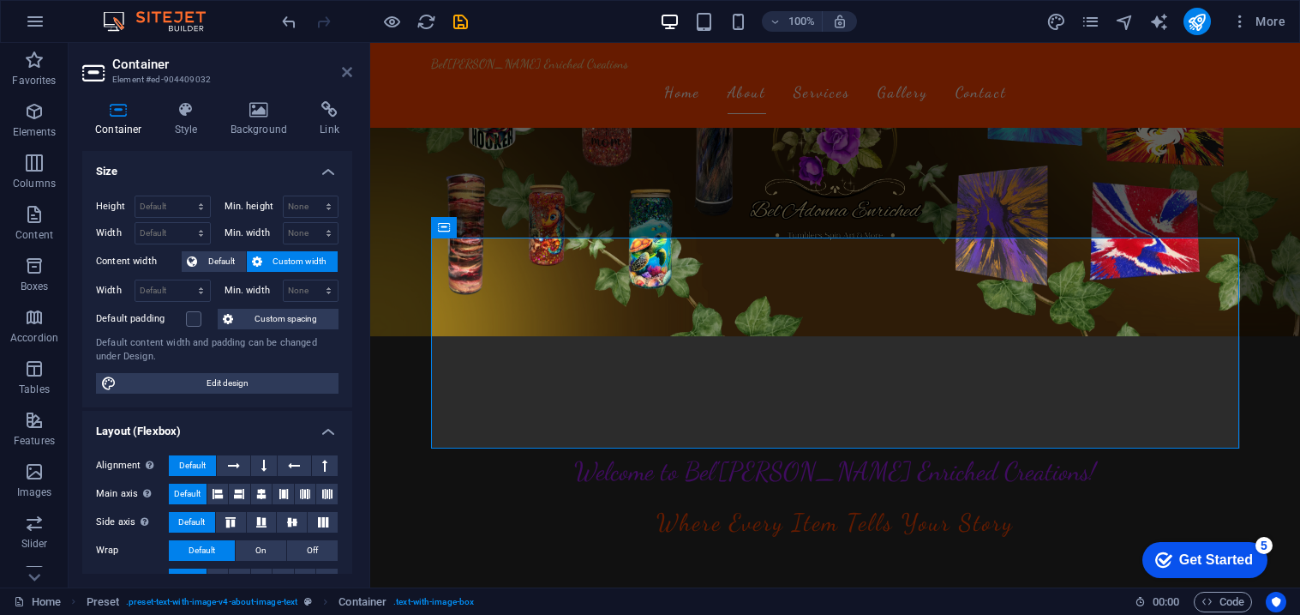
click at [342, 75] on icon at bounding box center [347, 72] width 10 height 14
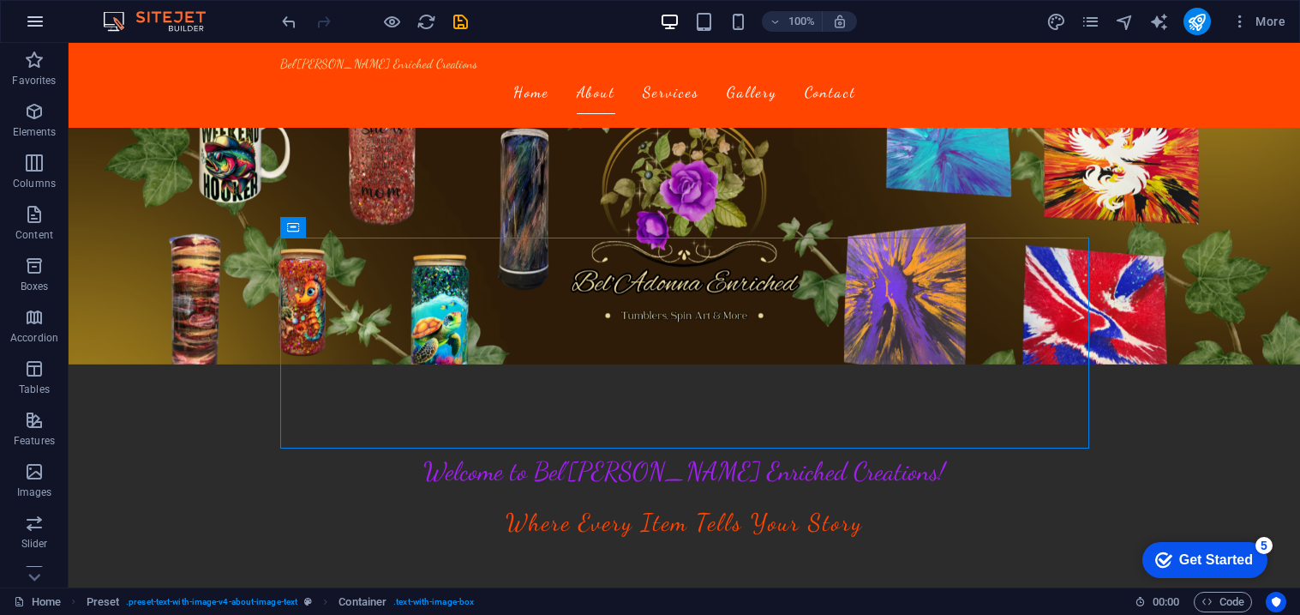
click at [35, 29] on icon "button" at bounding box center [35, 21] width 21 height 21
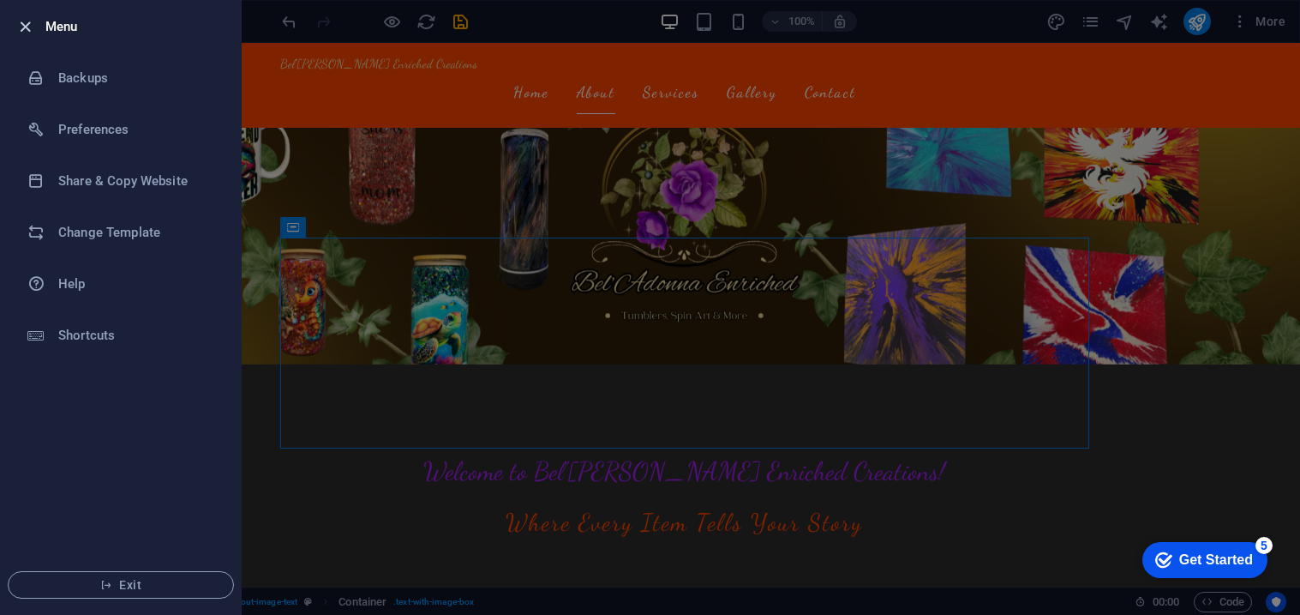
click at [33, 29] on icon "button" at bounding box center [25, 27] width 20 height 20
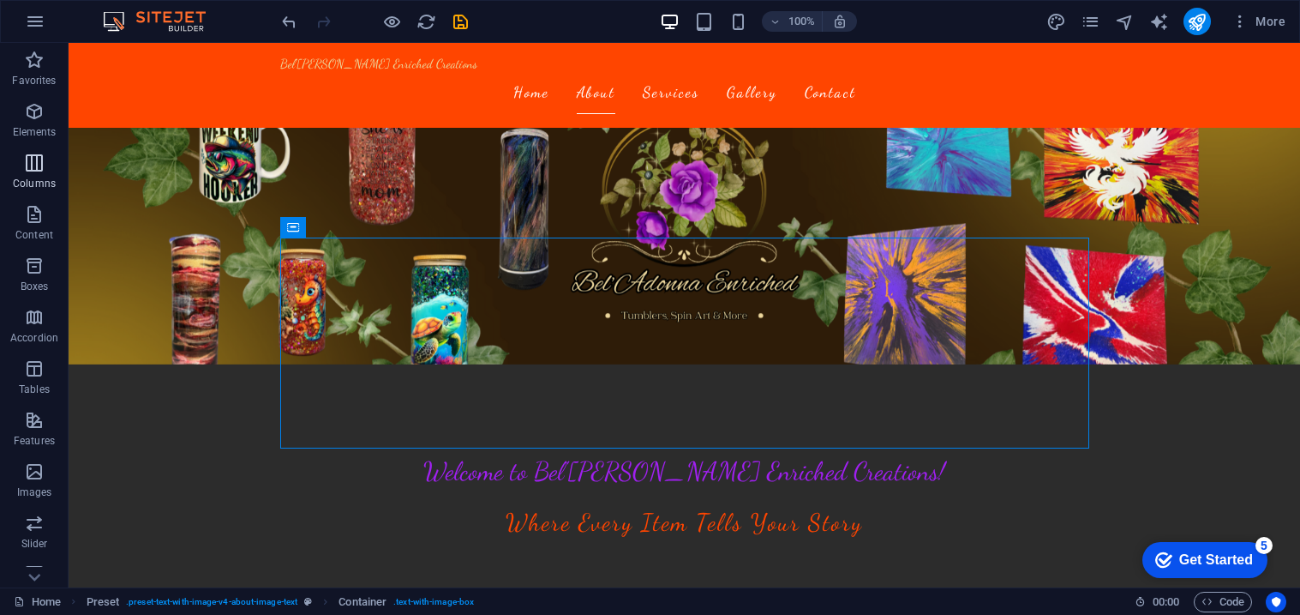
click at [37, 164] on icon "button" at bounding box center [34, 163] width 21 height 21
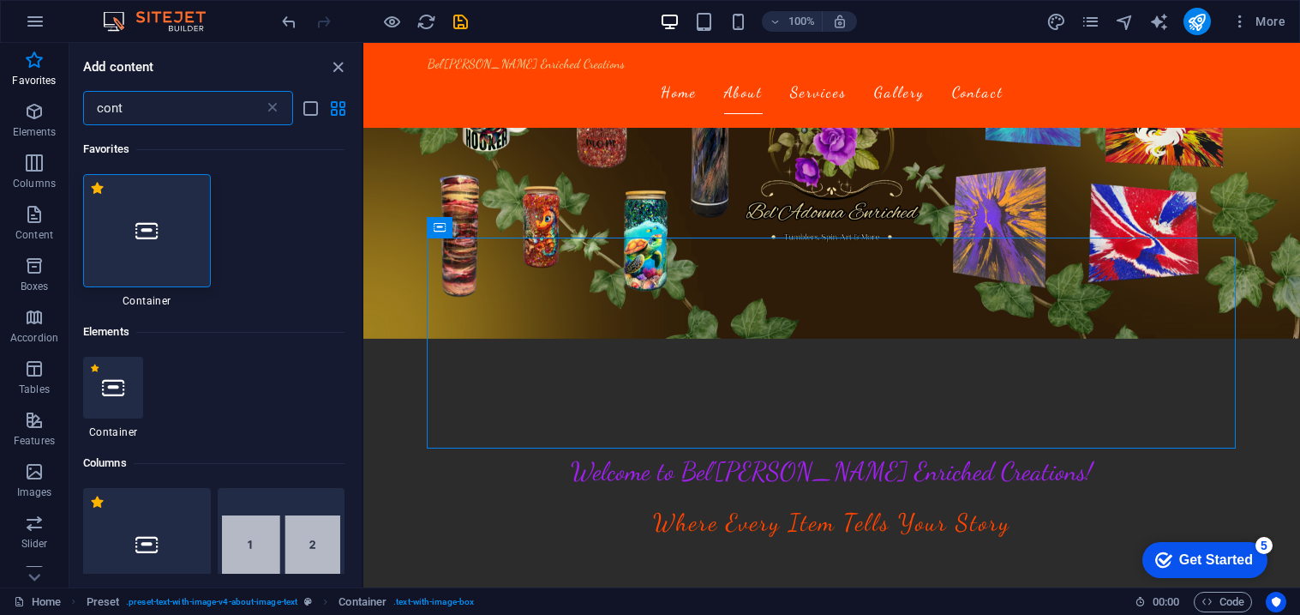
type input "conta"
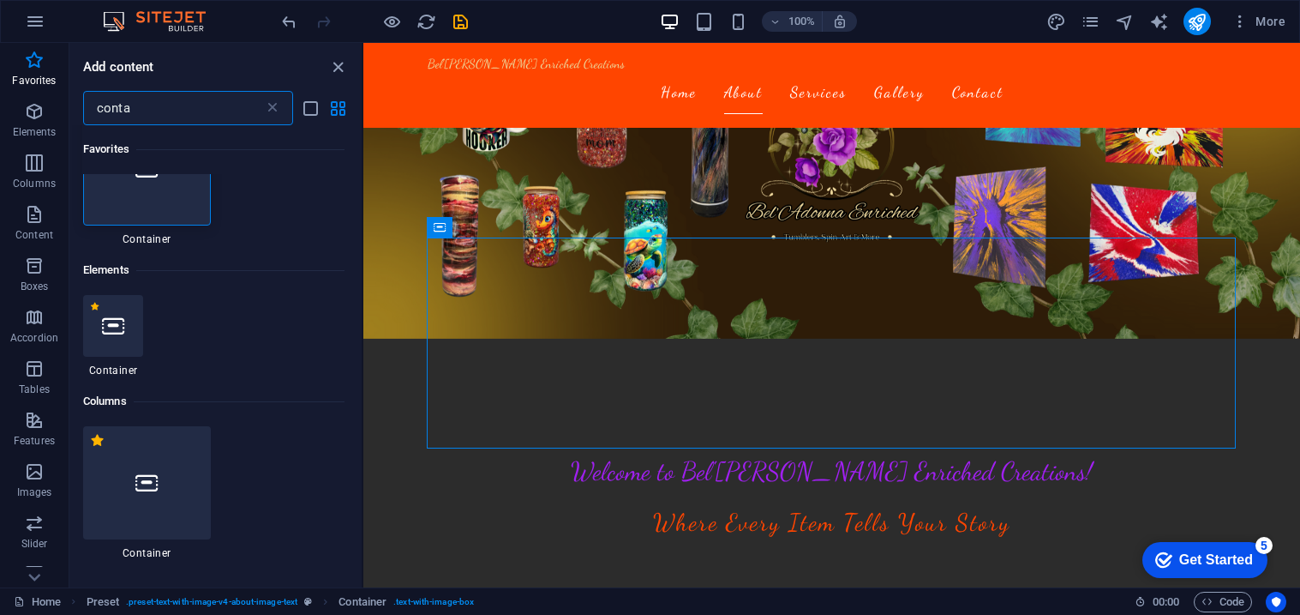
scroll to position [12, 0]
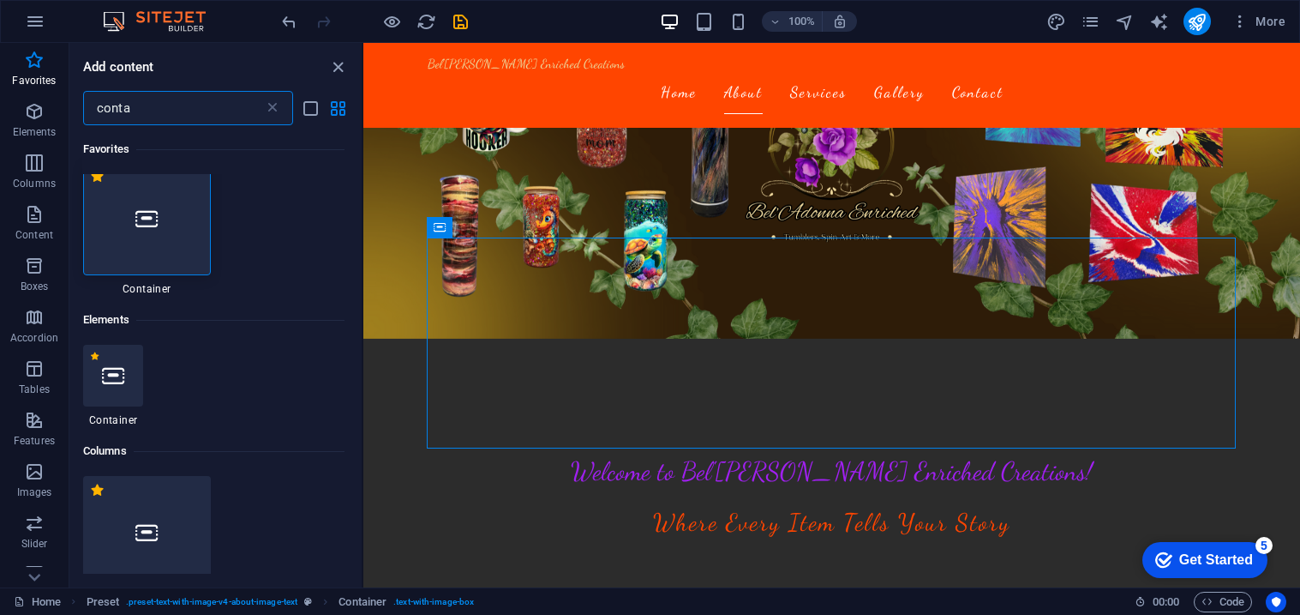
click at [153, 223] on icon at bounding box center [146, 218] width 22 height 22
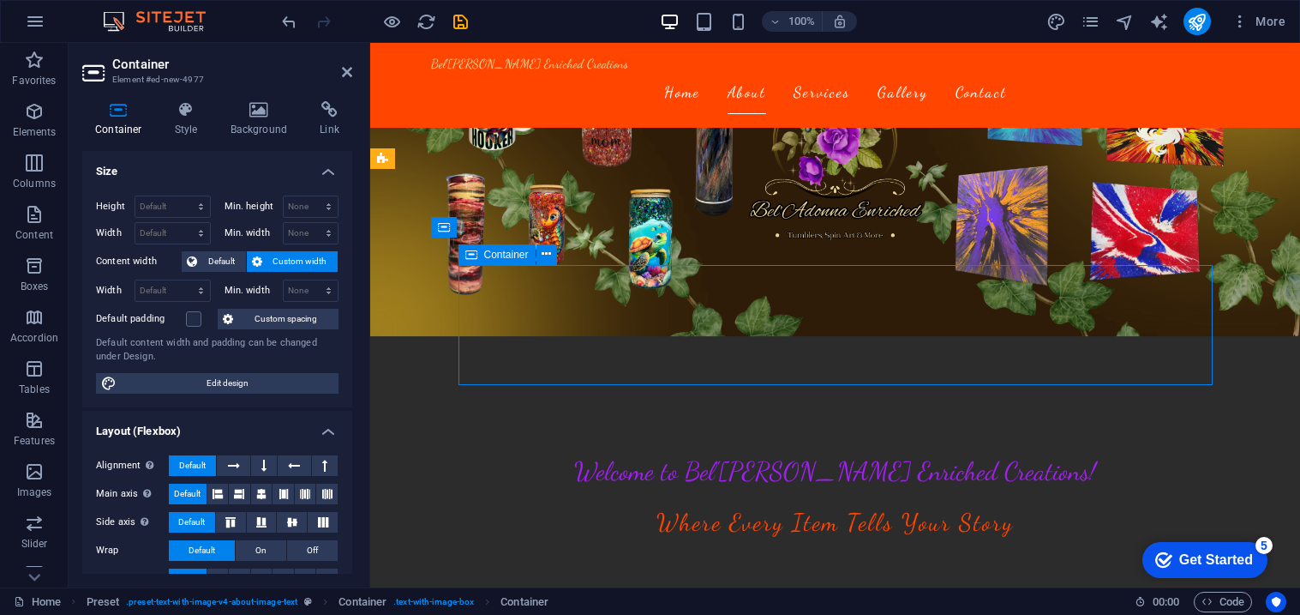
drag, startPoint x: 608, startPoint y: 336, endPoint x: 495, endPoint y: 327, distance: 112.6
click at [486, 256] on span "Container" at bounding box center [506, 254] width 45 height 10
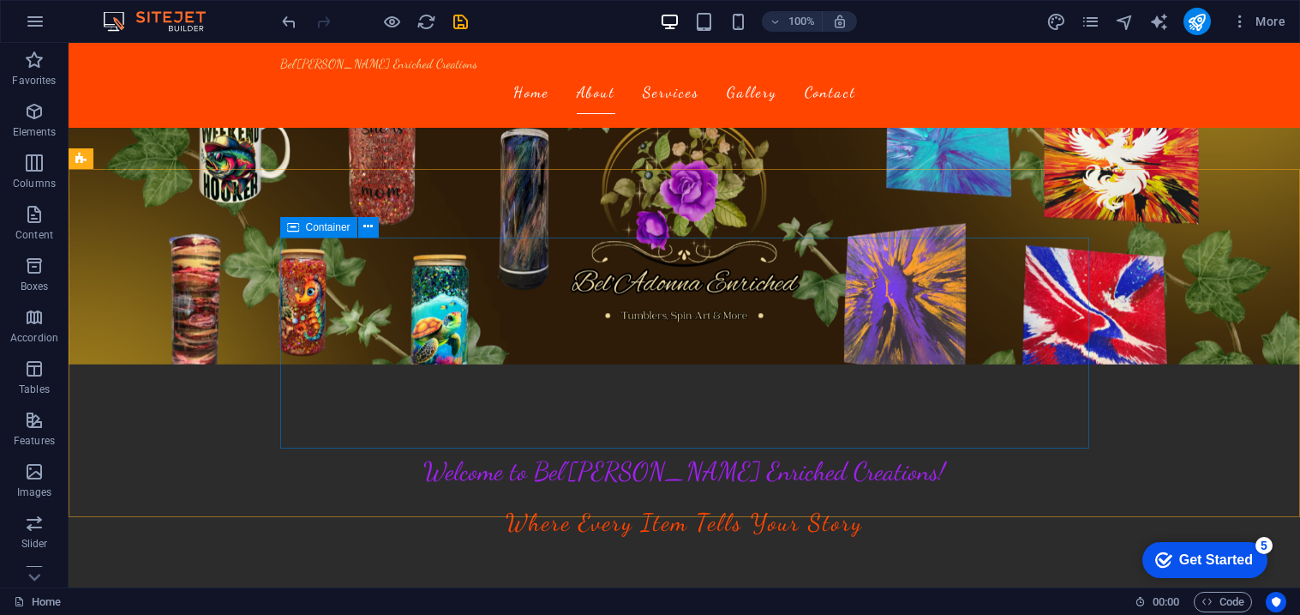
click at [291, 224] on icon at bounding box center [293, 227] width 12 height 21
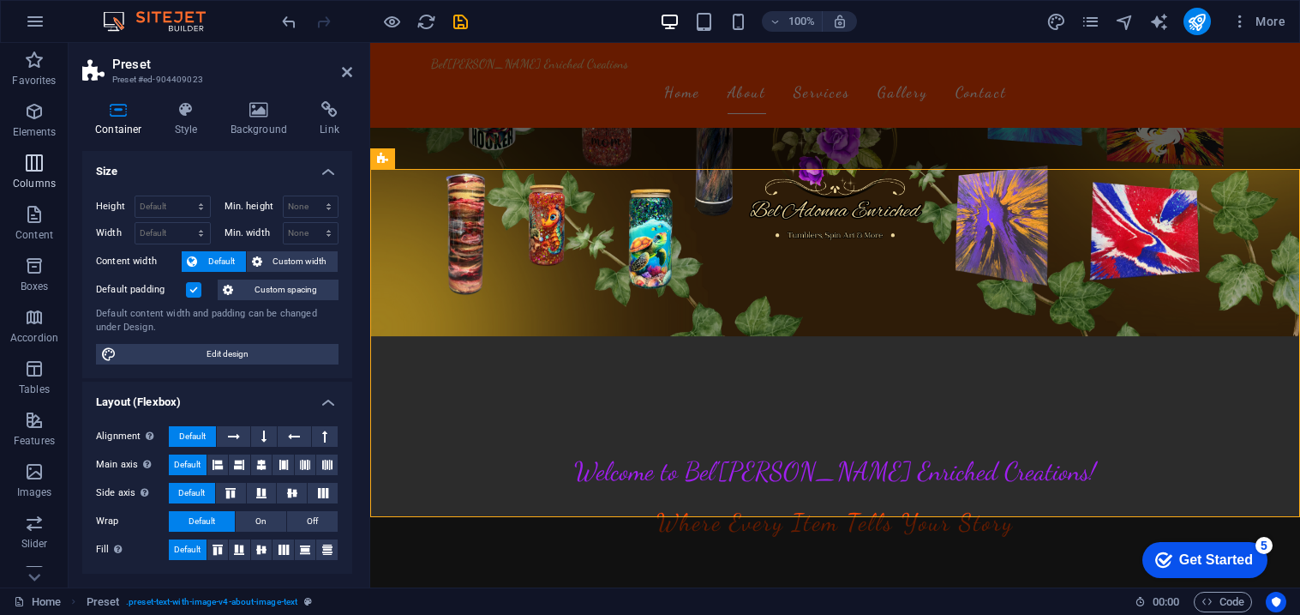
click at [32, 171] on icon "button" at bounding box center [34, 163] width 21 height 21
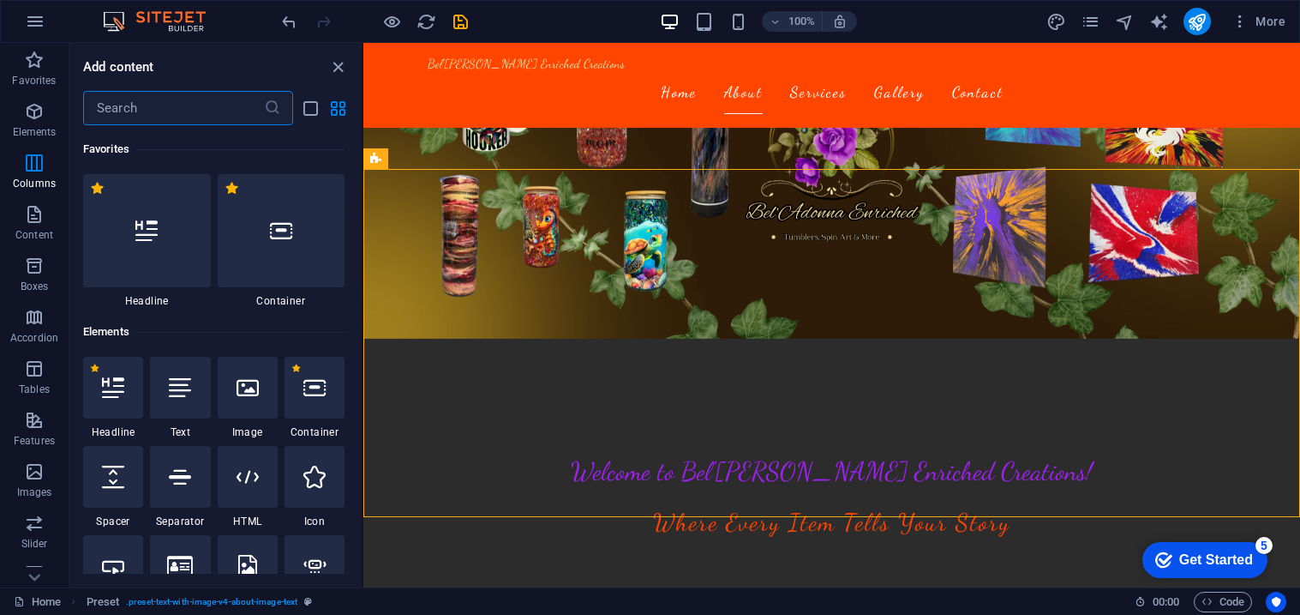
scroll to position [848, 0]
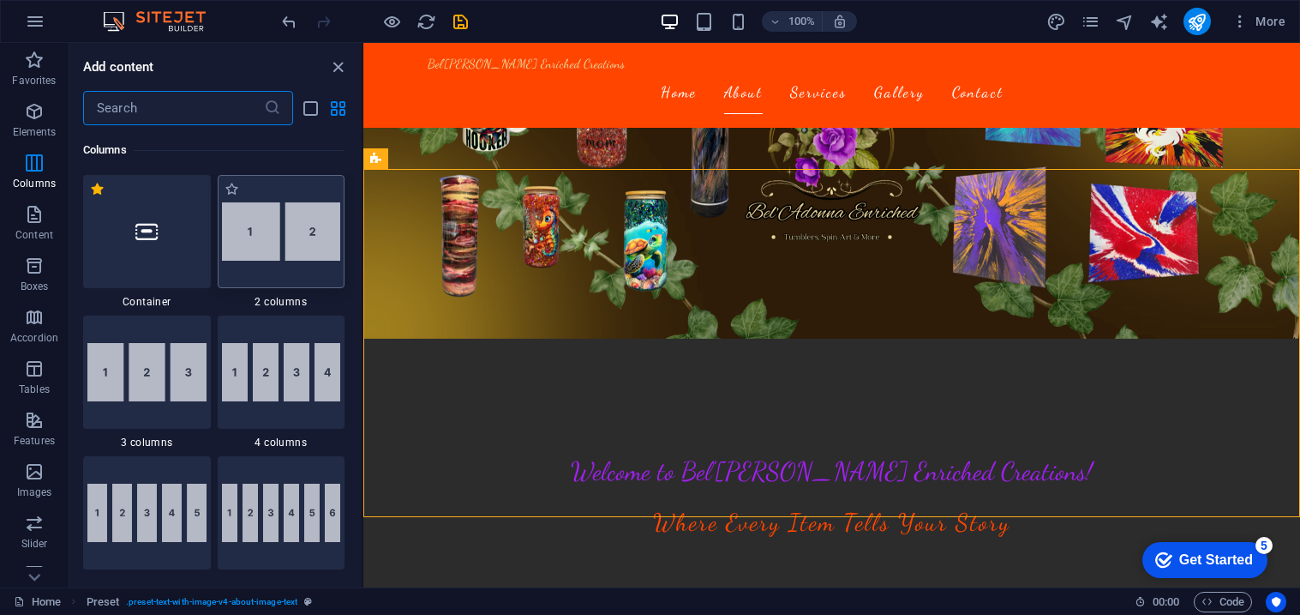
click at [255, 232] on img at bounding box center [281, 231] width 119 height 58
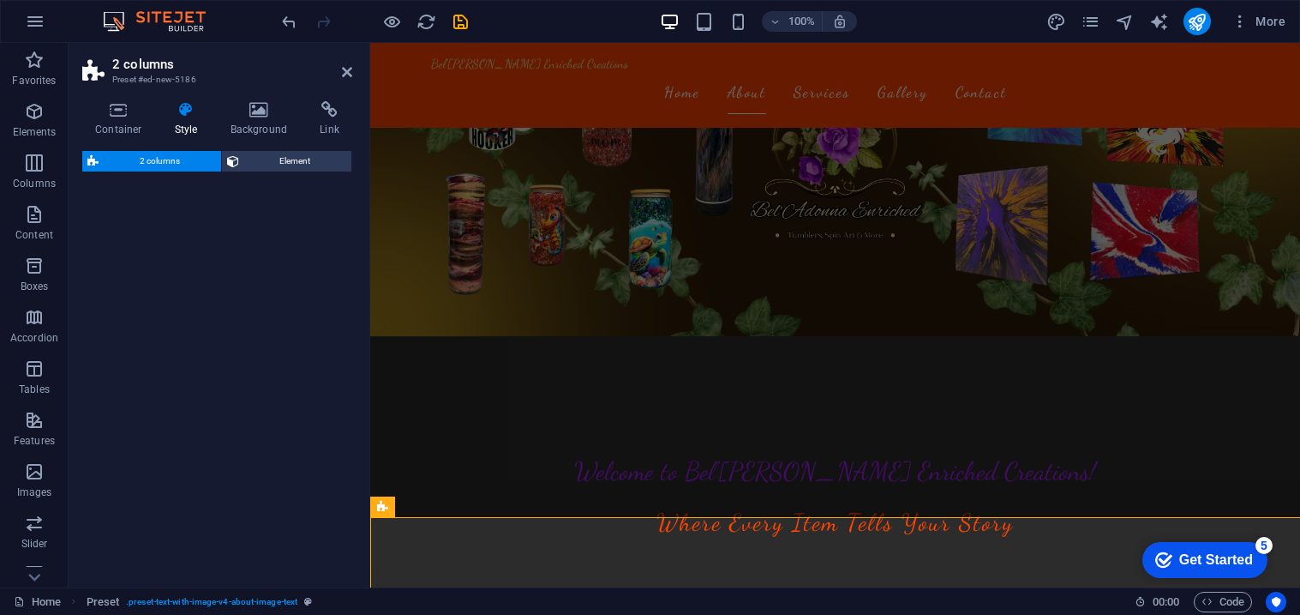
select select "rem"
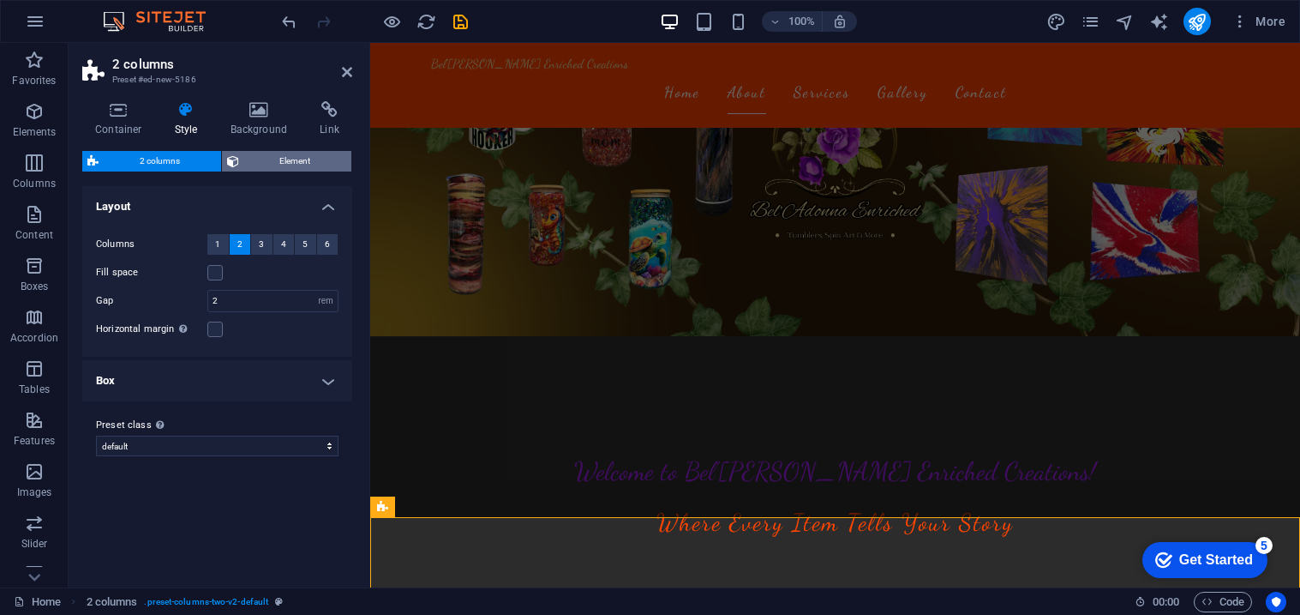
click at [240, 153] on button "Element" at bounding box center [287, 161] width 130 height 21
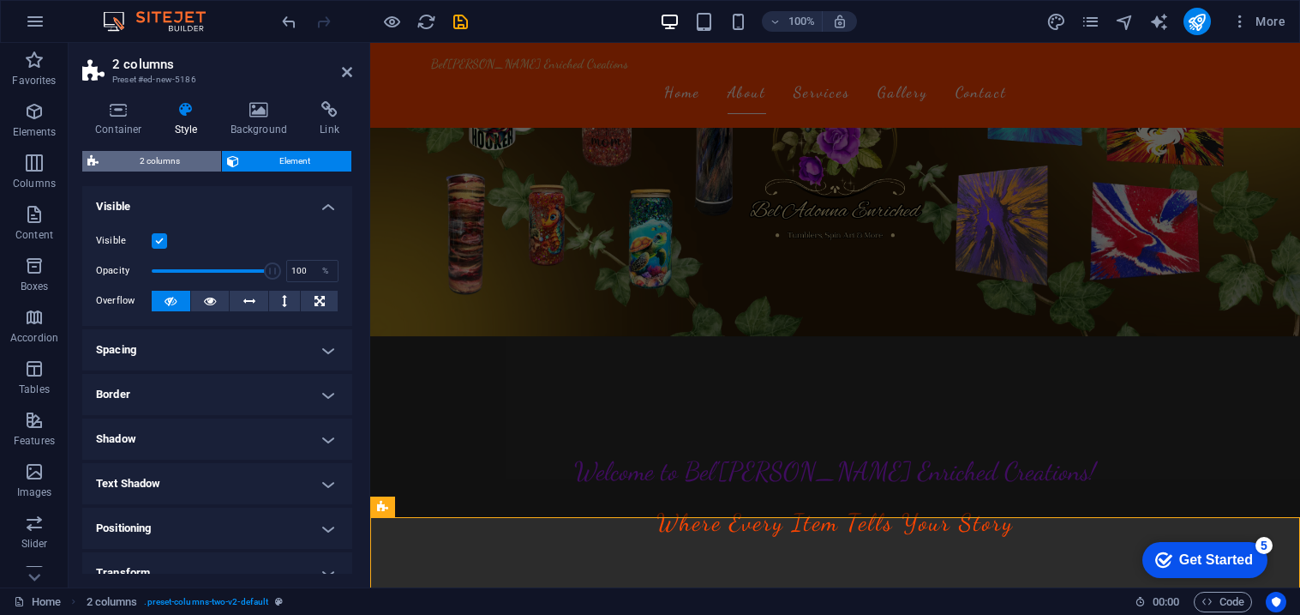
click at [174, 158] on span "2 columns" at bounding box center [160, 161] width 112 height 21
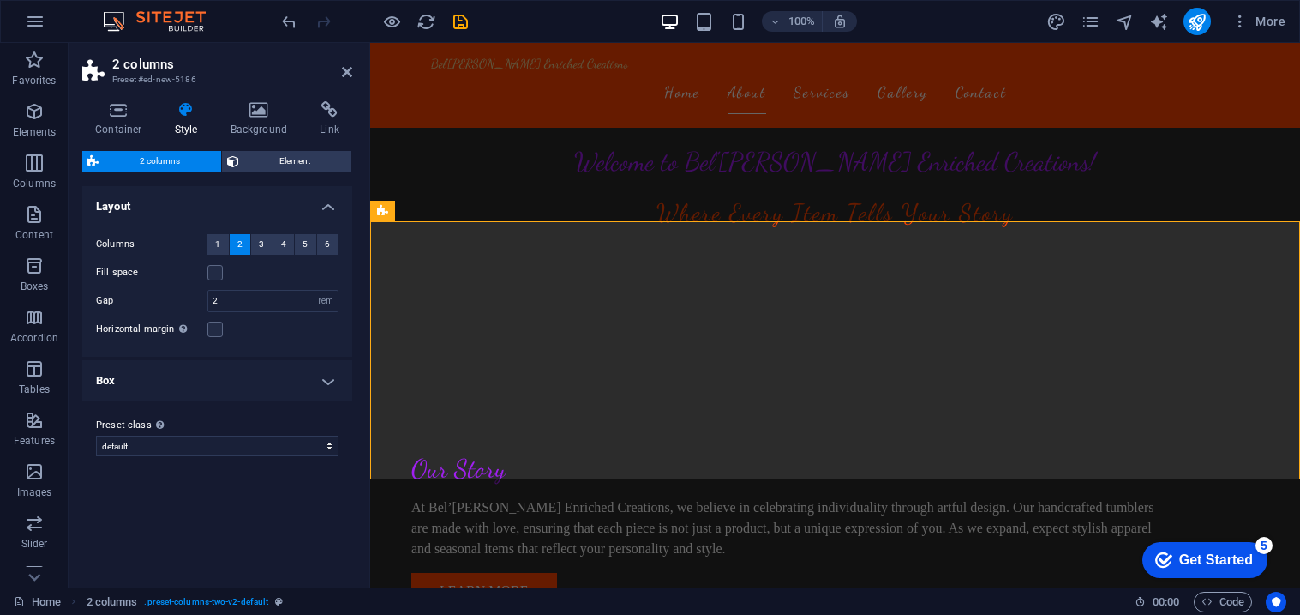
scroll to position [491, 0]
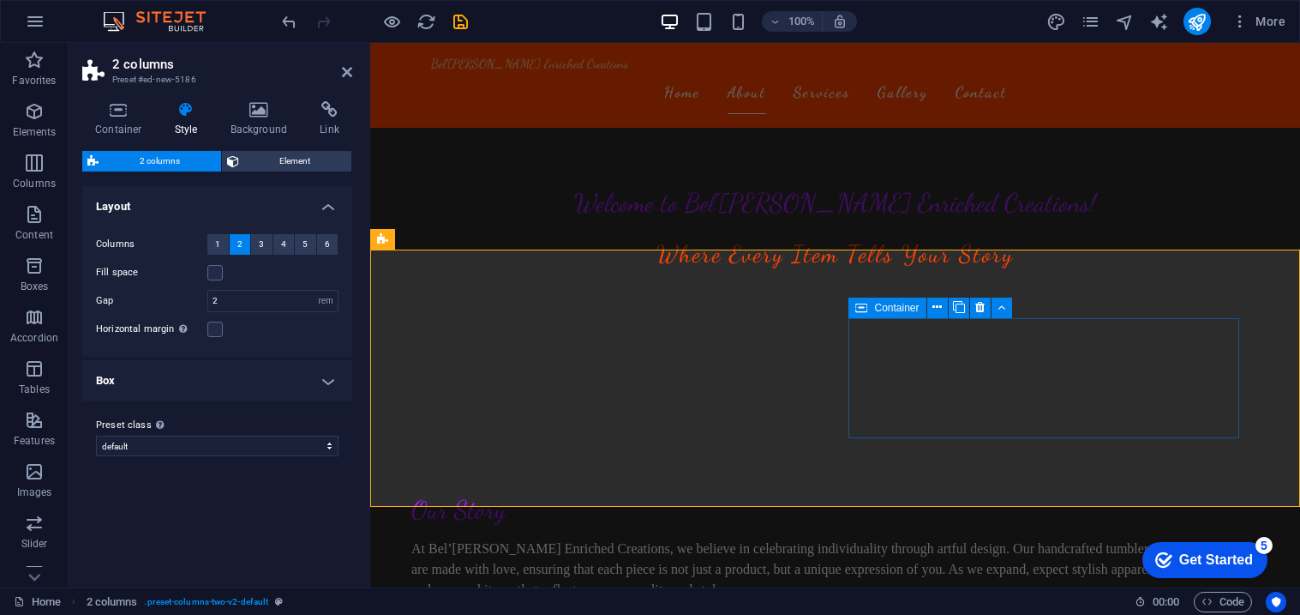
click at [896, 308] on span "Container" at bounding box center [896, 308] width 45 height 10
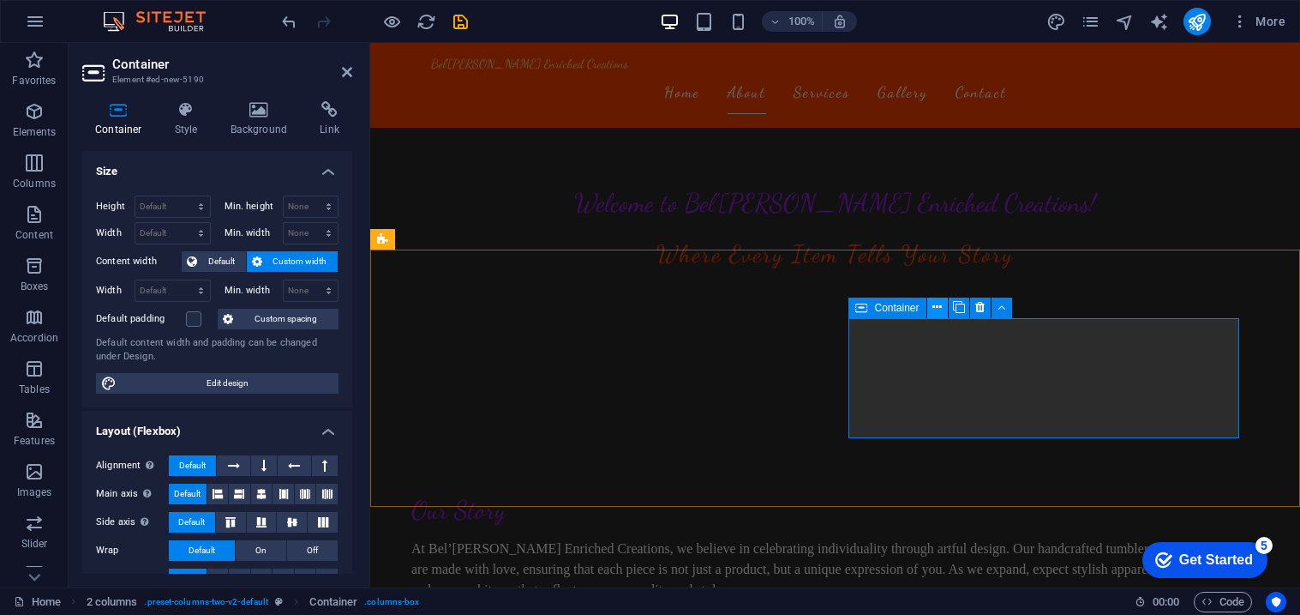
click at [940, 309] on icon at bounding box center [937, 307] width 9 height 18
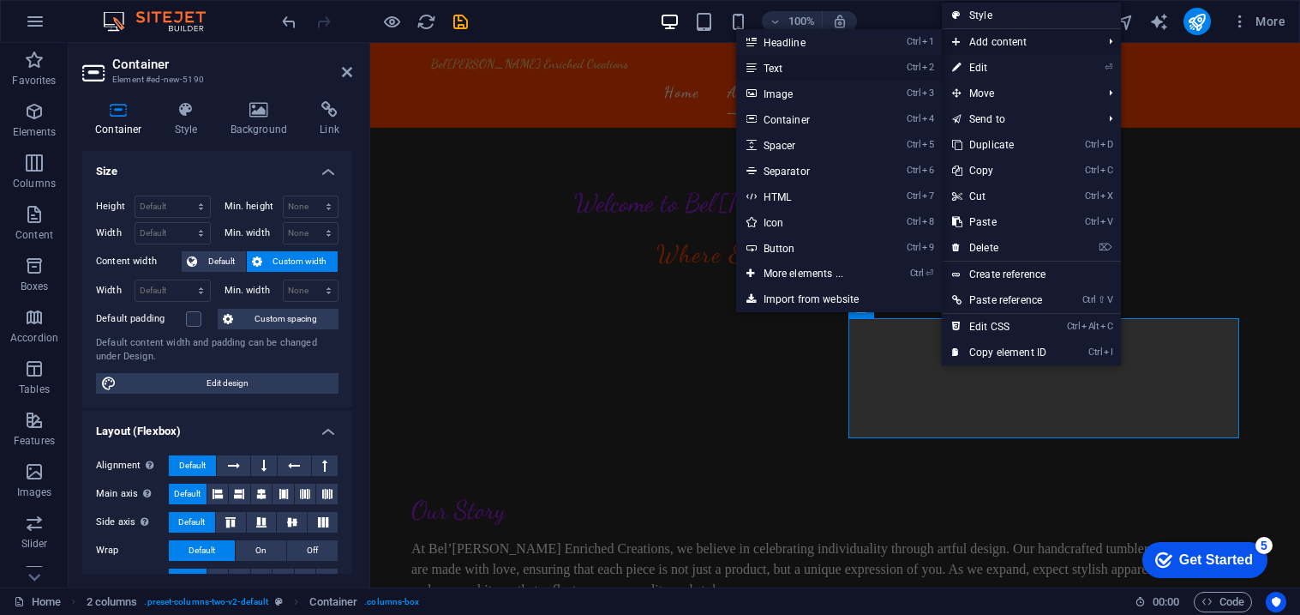
click at [883, 57] on li "Ctrl 2 Text" at bounding box center [839, 68] width 206 height 26
click at [874, 42] on link "Ctrl 1 Headline" at bounding box center [806, 42] width 141 height 26
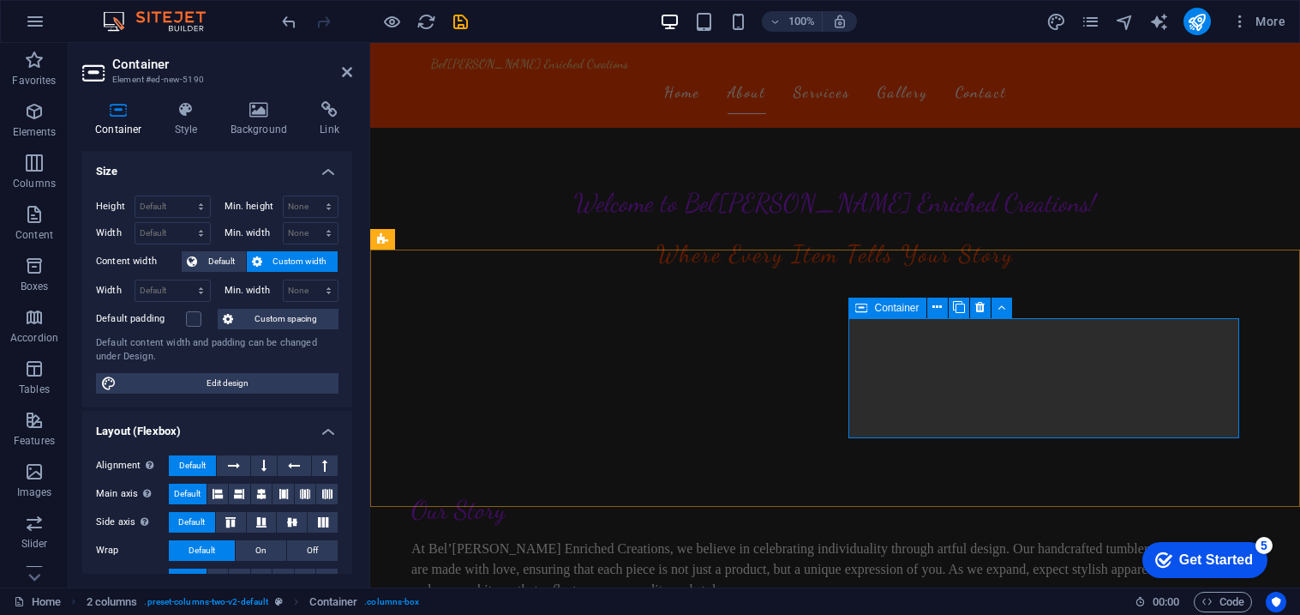
click at [861, 305] on icon at bounding box center [861, 307] width 12 height 21
click at [938, 308] on icon at bounding box center [937, 307] width 9 height 18
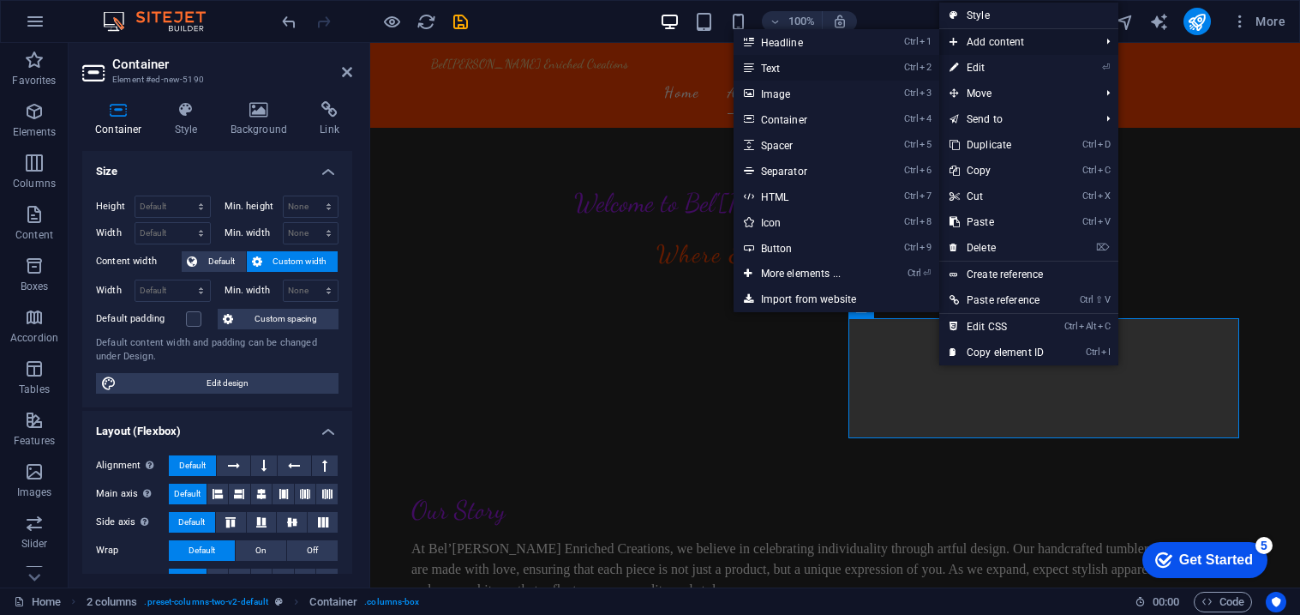
click at [816, 73] on link "Ctrl 2 Text" at bounding box center [804, 68] width 141 height 26
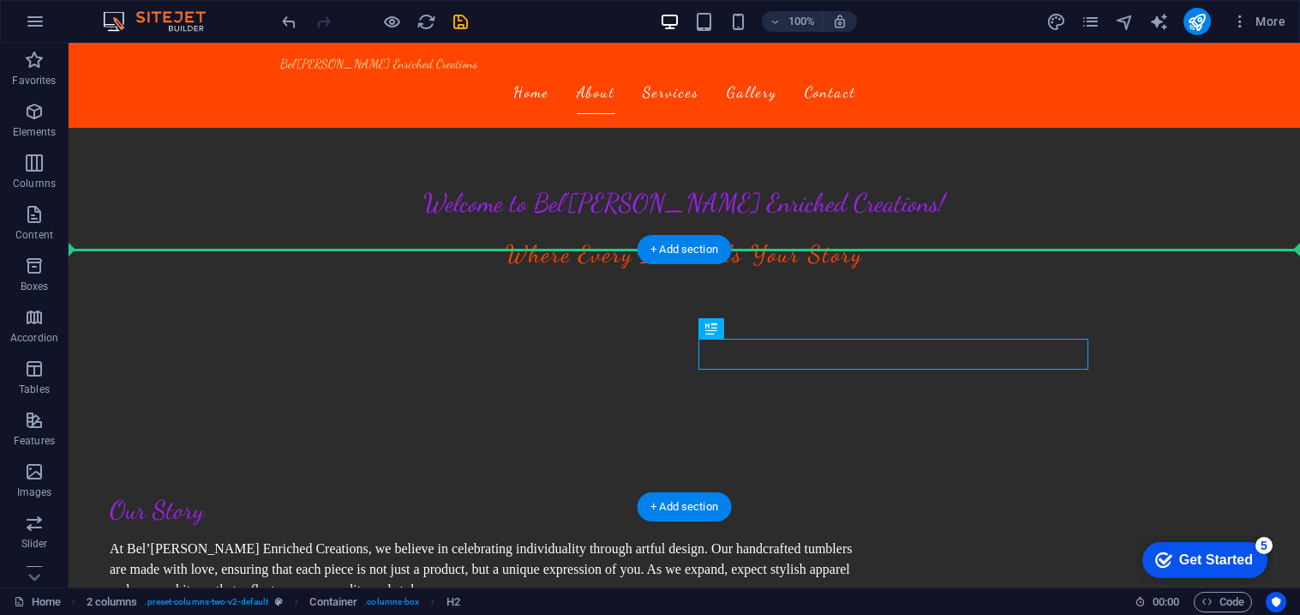
drag, startPoint x: 635, startPoint y: 355, endPoint x: 856, endPoint y: 315, distance: 224.6
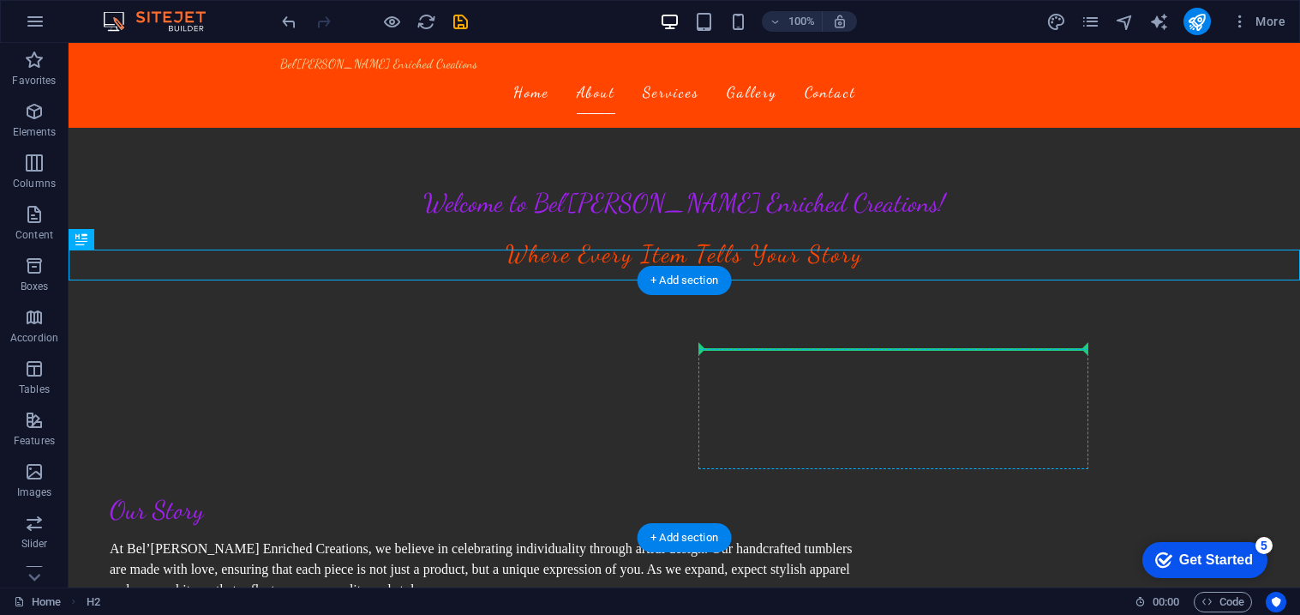
drag, startPoint x: 143, startPoint y: 260, endPoint x: 819, endPoint y: 355, distance: 682.9
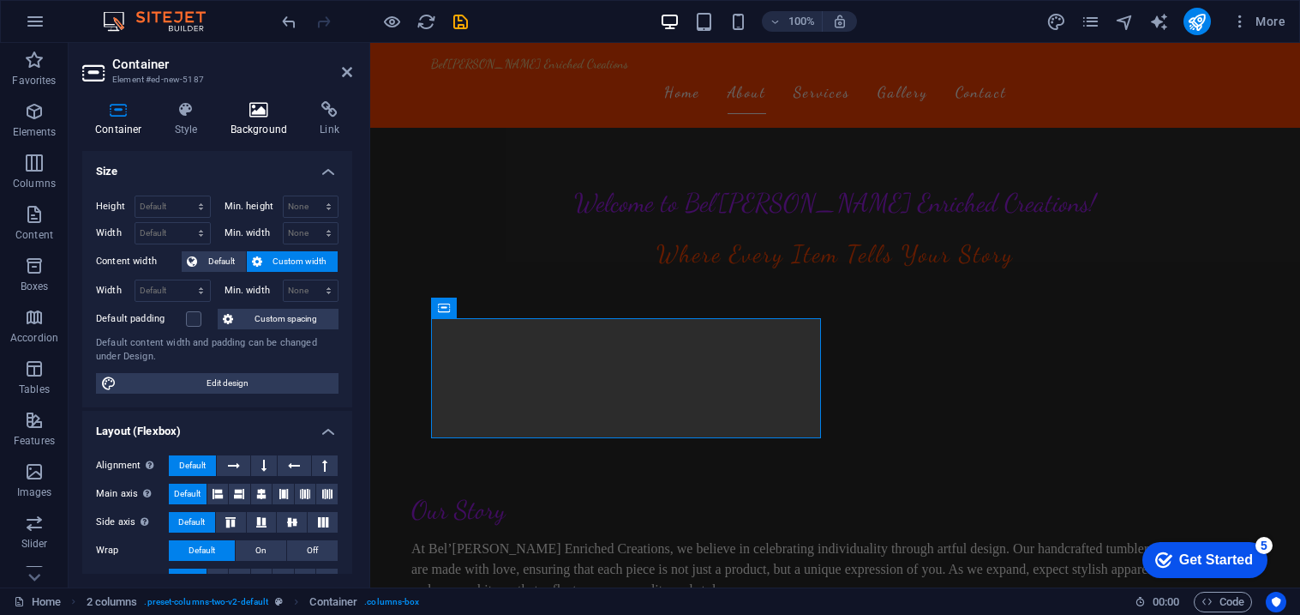
click at [251, 114] on icon at bounding box center [259, 109] width 83 height 17
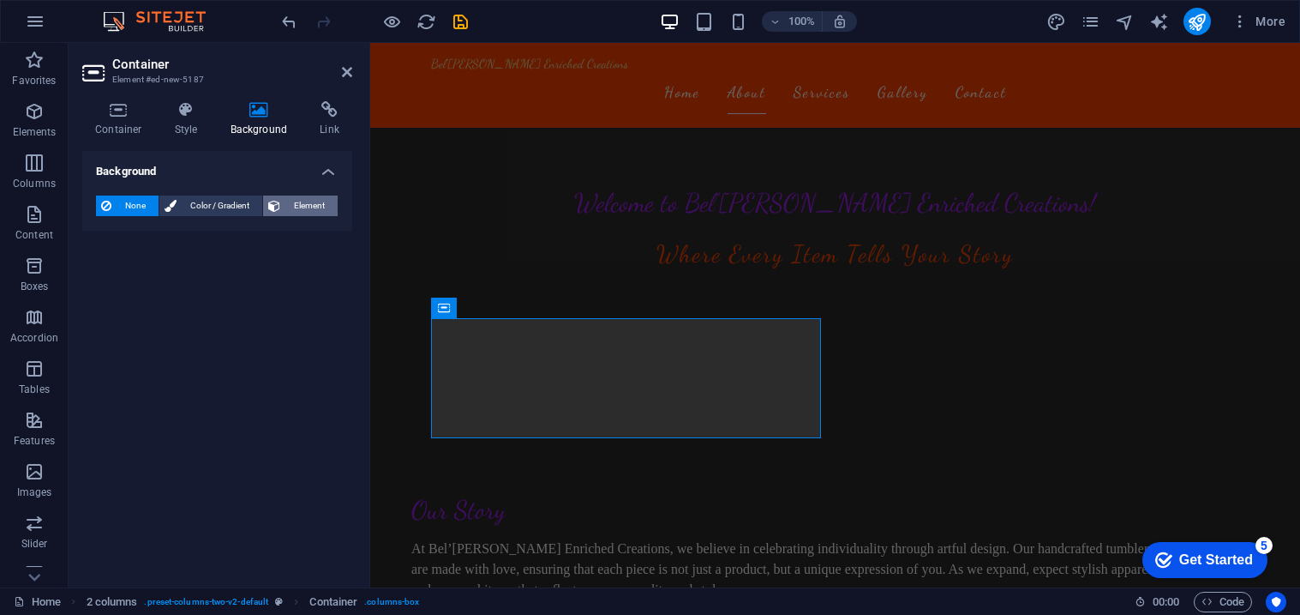
click at [292, 203] on span "Element" at bounding box center [308, 205] width 47 height 21
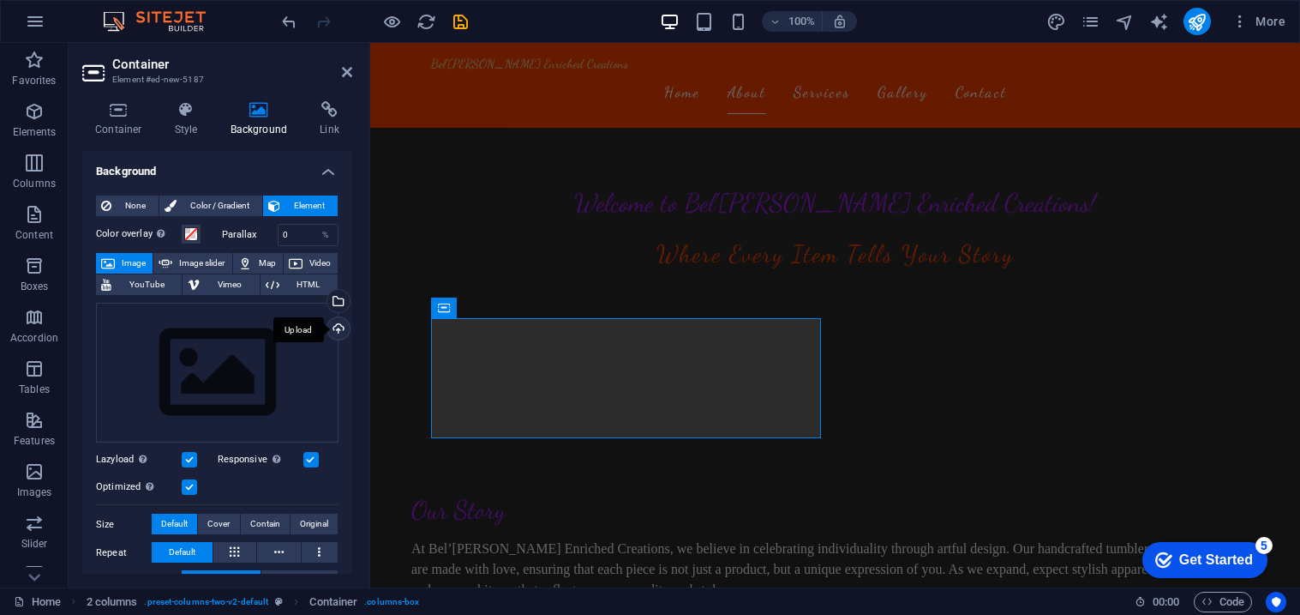
click at [336, 328] on div "Upload" at bounding box center [337, 330] width 26 height 26
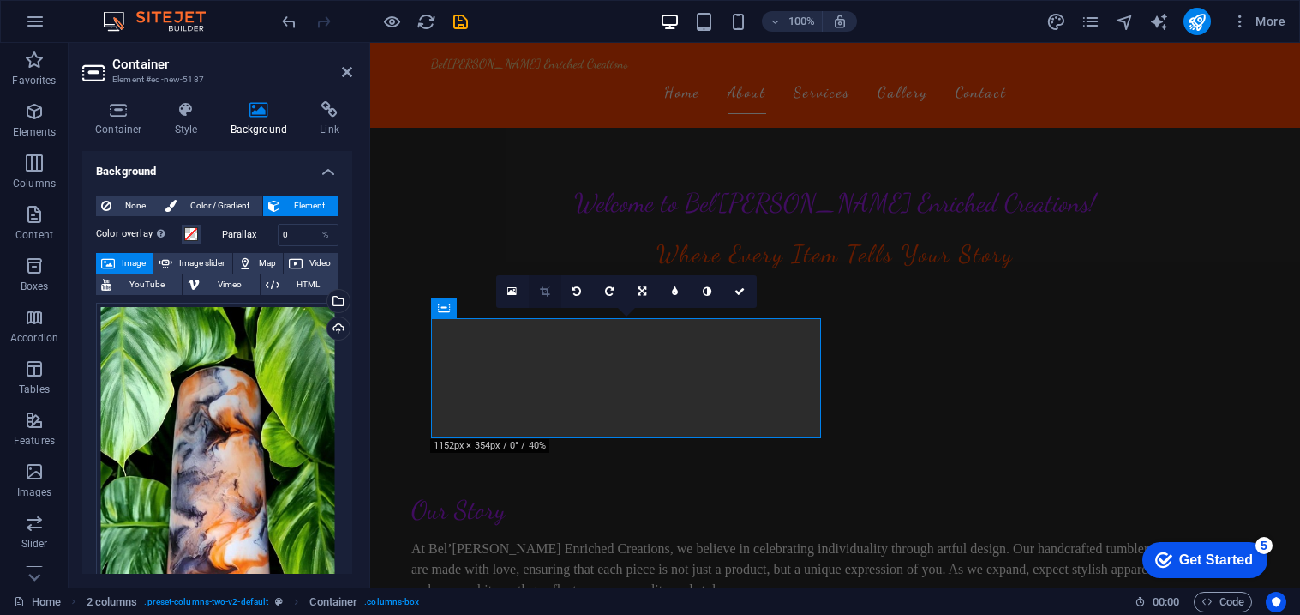
click at [542, 291] on icon at bounding box center [544, 291] width 9 height 10
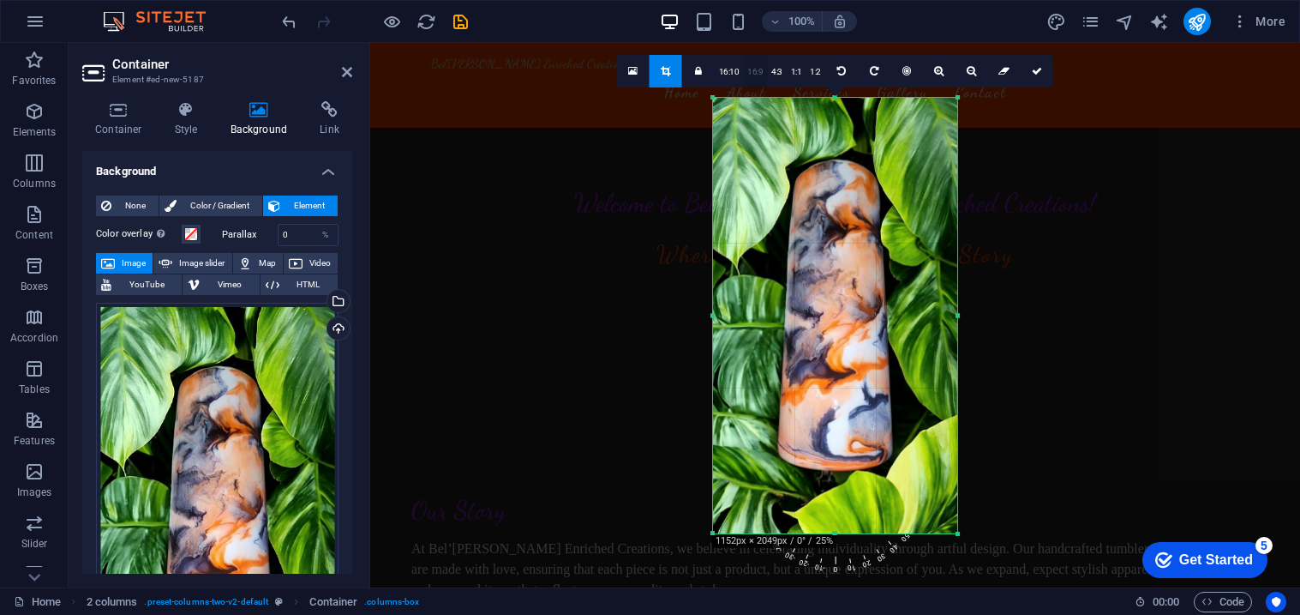
click at [754, 66] on link "16:9" at bounding box center [755, 72] width 24 height 33
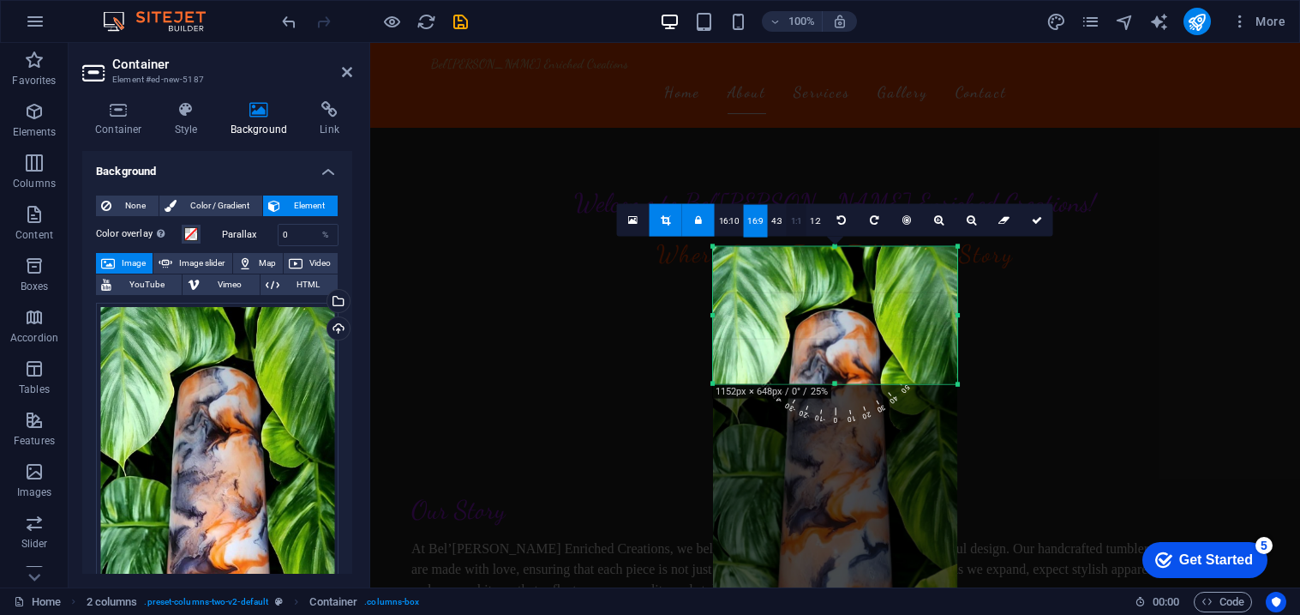
click at [794, 225] on link "1:1" at bounding box center [797, 220] width 20 height 33
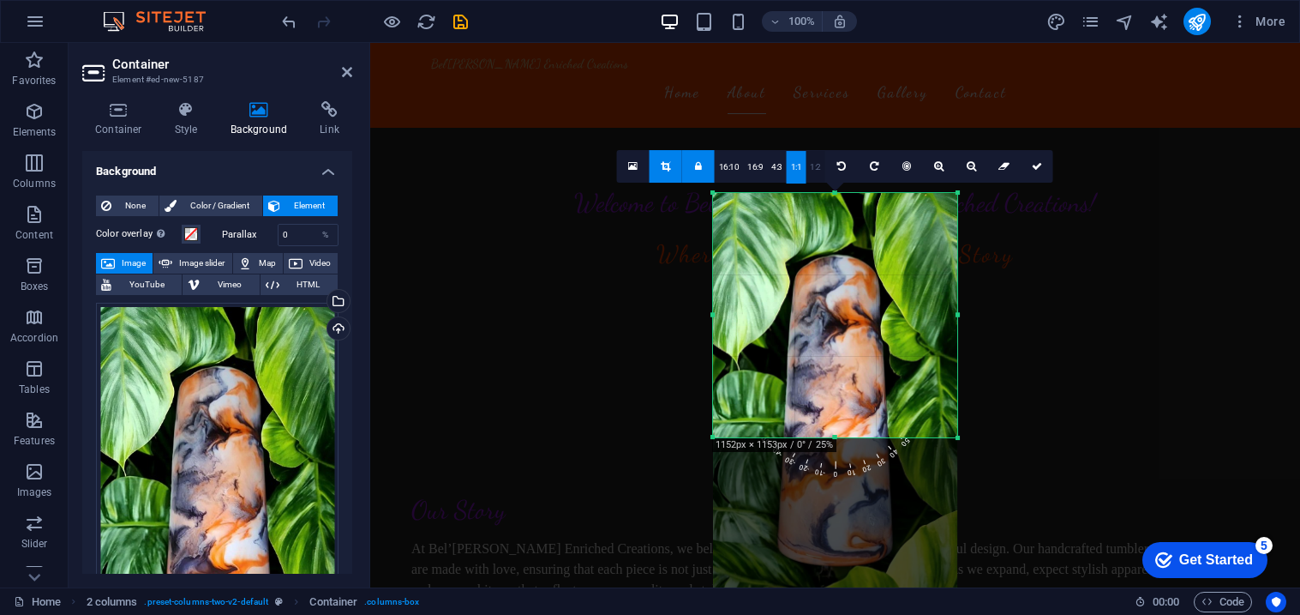
click at [820, 159] on link "1:2" at bounding box center [816, 167] width 20 height 33
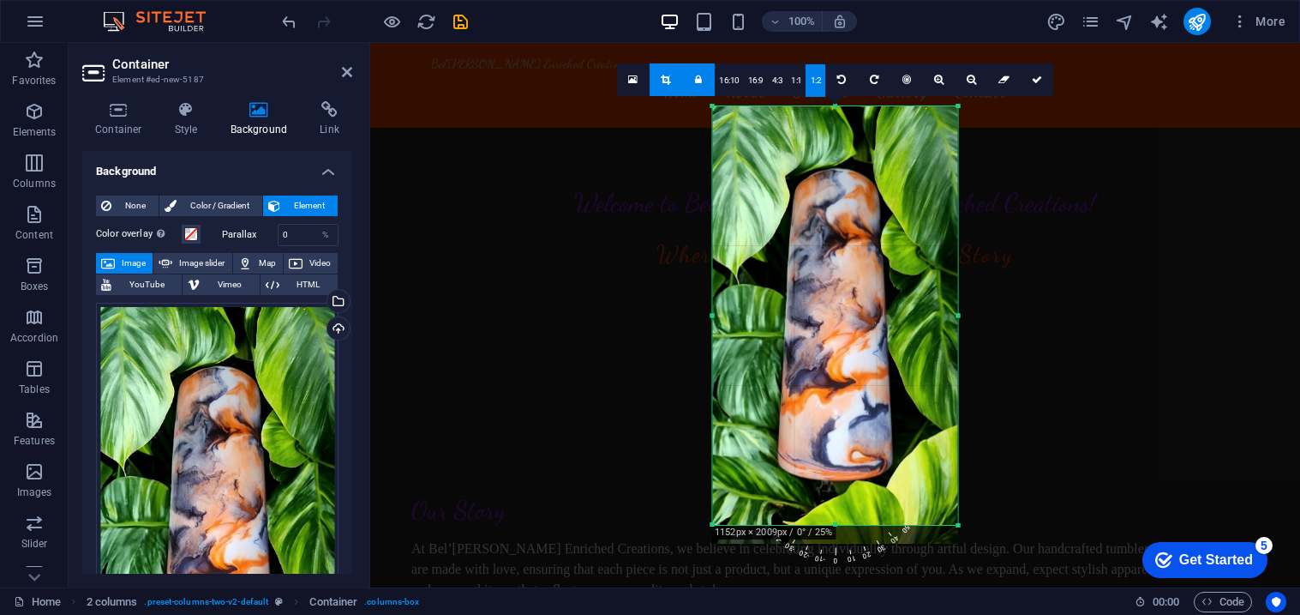
drag, startPoint x: 940, startPoint y: 311, endPoint x: 969, endPoint y: 325, distance: 31.4
click at [958, 325] on div "180 170 160 150 140 130 120 110 100 90 80 70 60 50 40 30 20 10 0 -10 -20 -30 -4…" at bounding box center [835, 314] width 246 height 418
click at [1023, 363] on div at bounding box center [835, 426] width 930 height 766
click at [1040, 87] on link at bounding box center [1037, 79] width 33 height 33
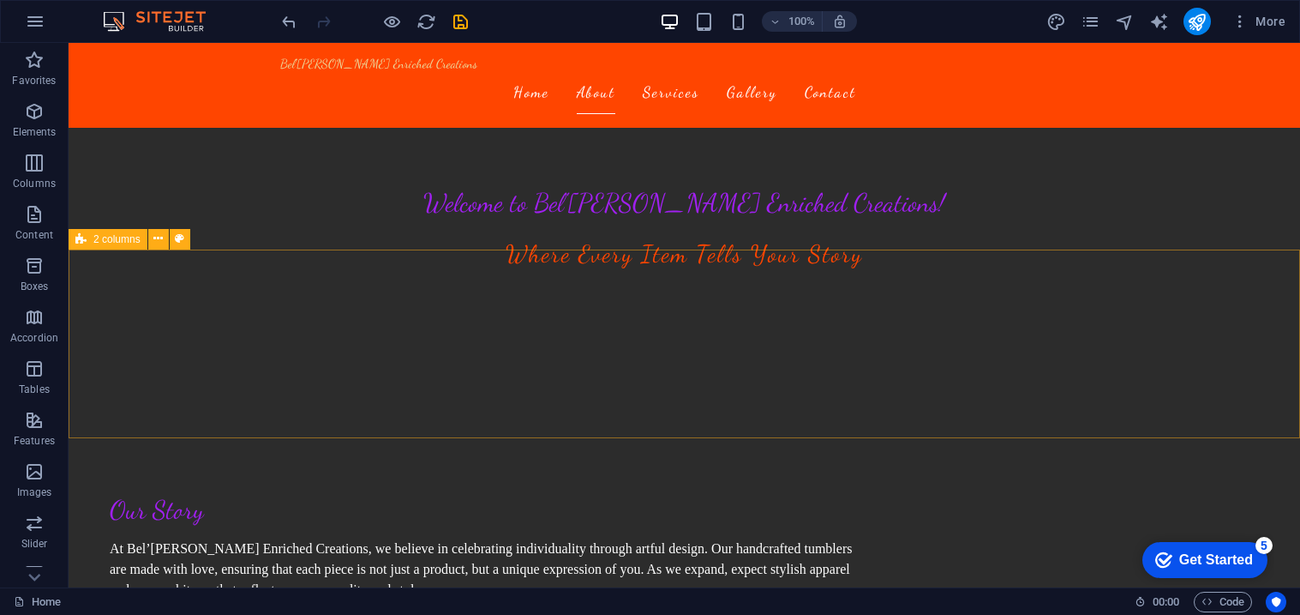
click at [115, 241] on span "2 columns" at bounding box center [116, 239] width 47 height 10
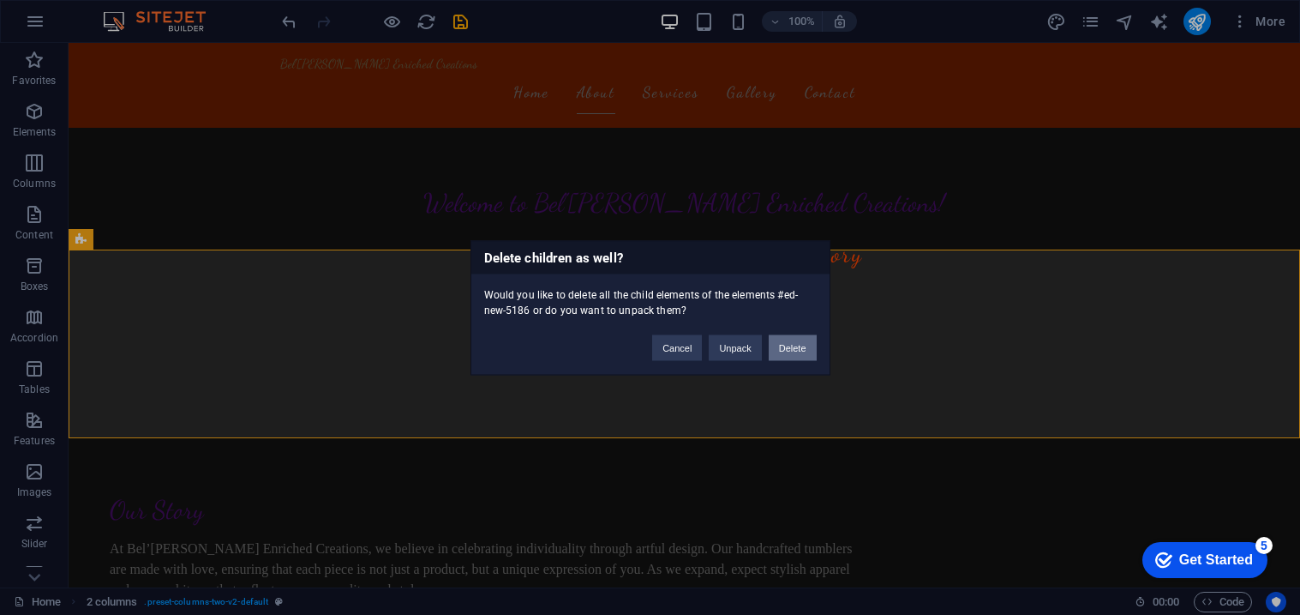
click at [781, 351] on button "Delete" at bounding box center [793, 347] width 48 height 26
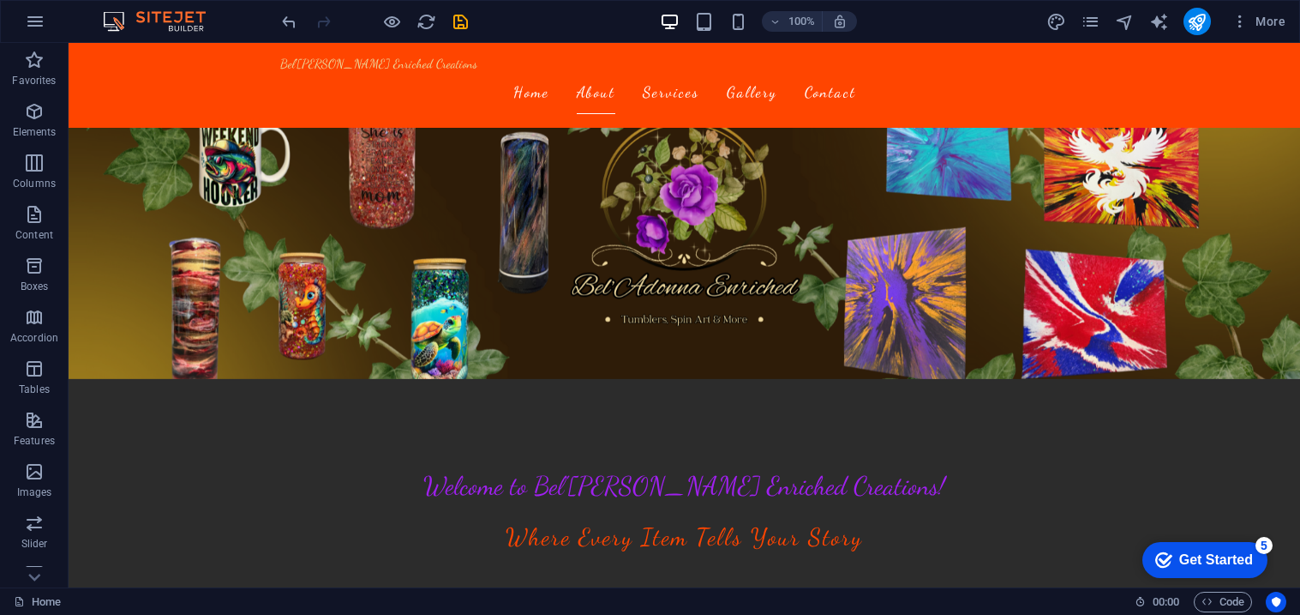
scroll to position [167, 0]
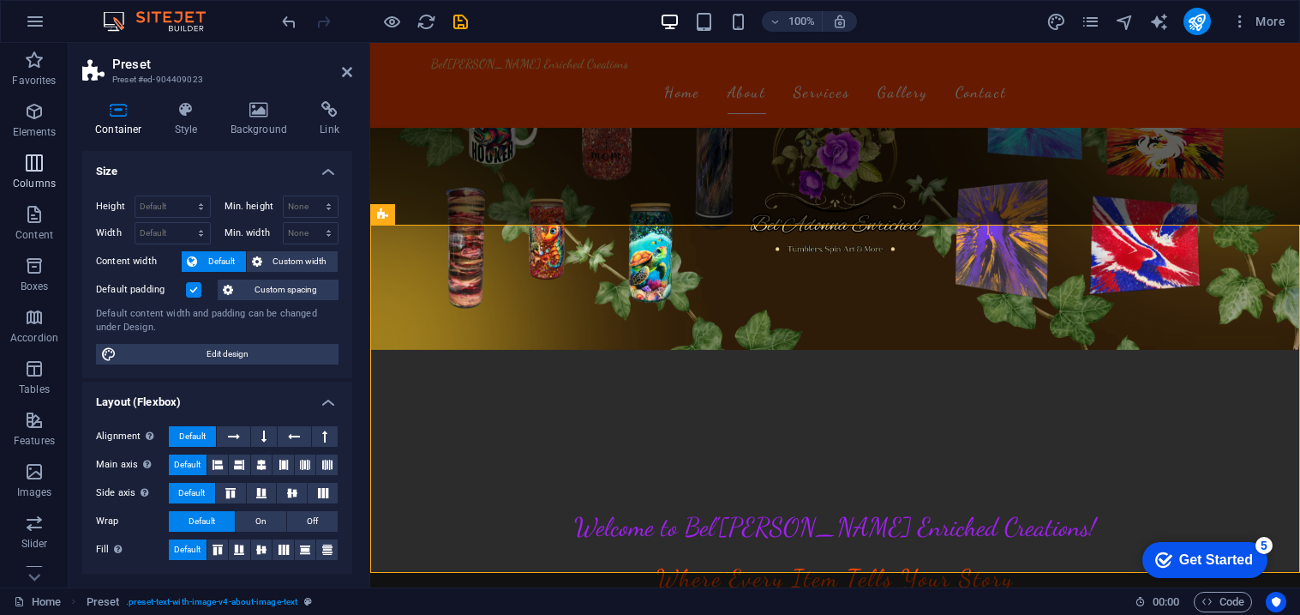
click at [40, 158] on icon "button" at bounding box center [34, 163] width 21 height 21
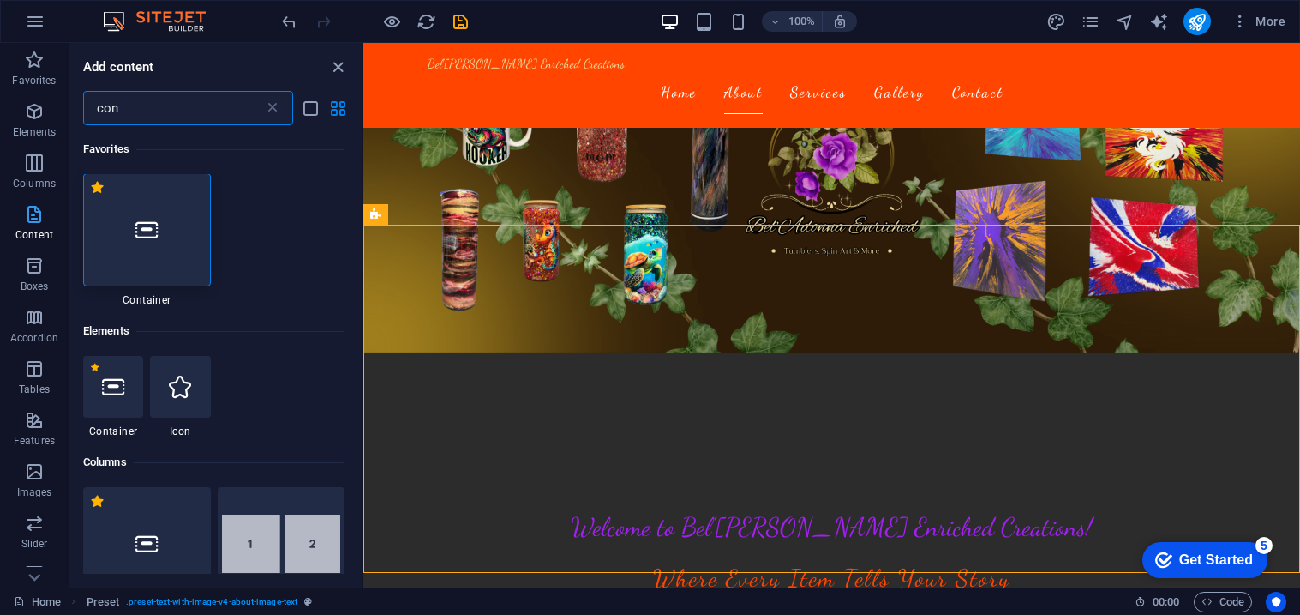
scroll to position [0, 0]
type input "c"
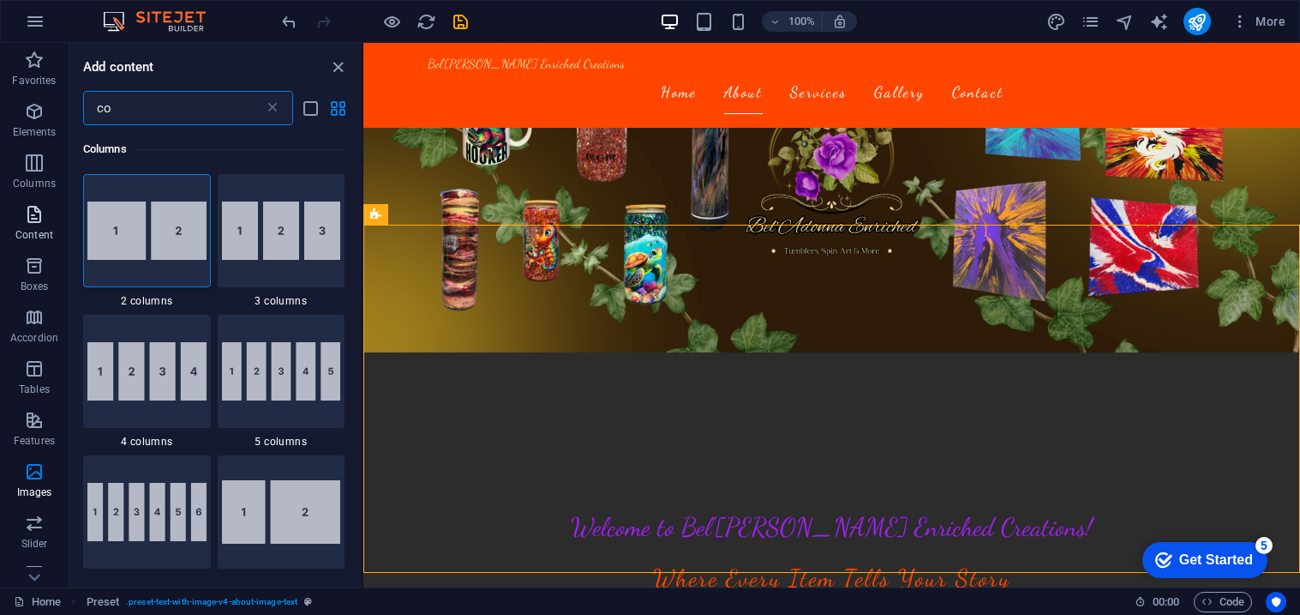
type input "c"
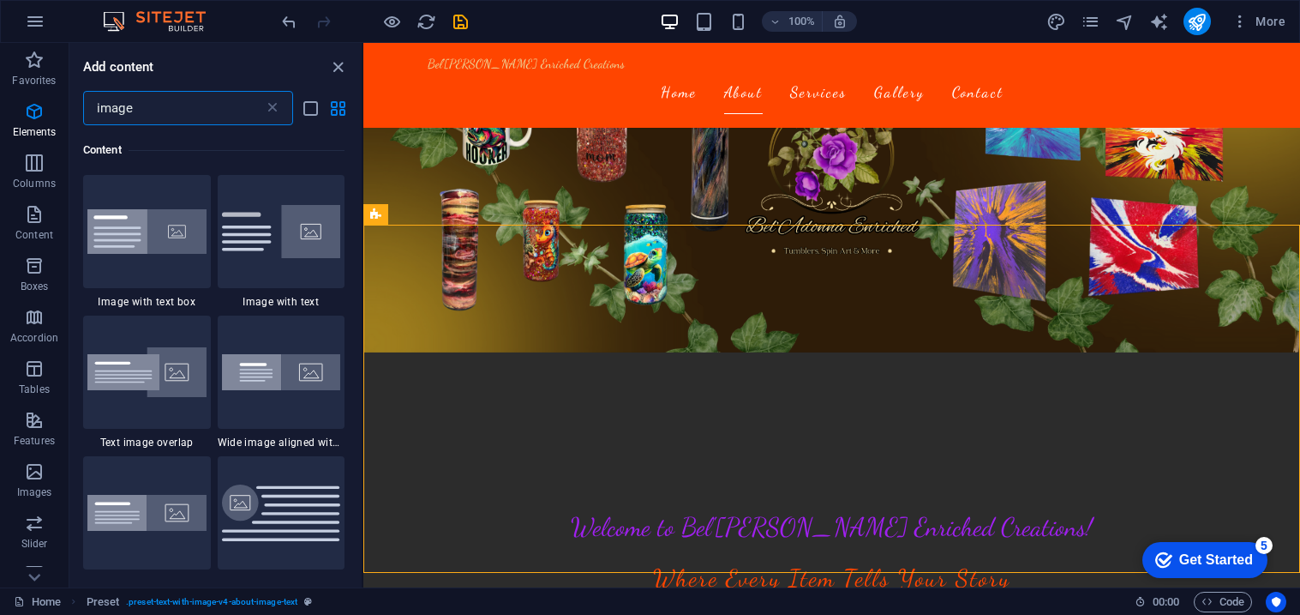
scroll to position [114, 0]
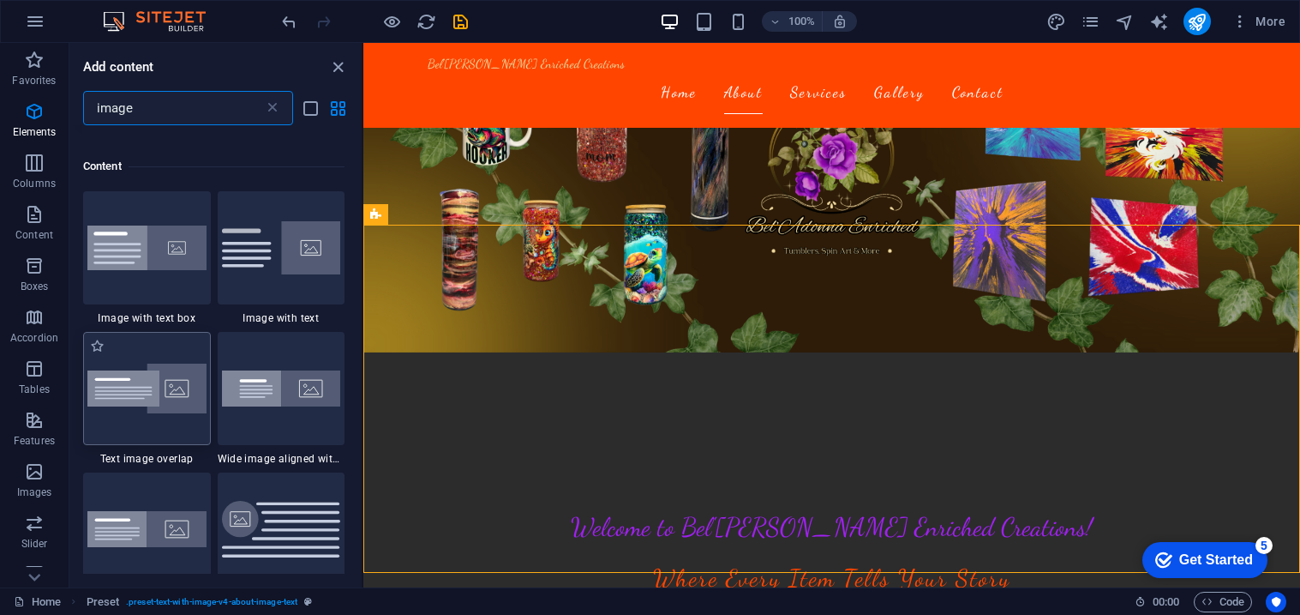
type input "image"
click at [137, 422] on div at bounding box center [147, 388] width 128 height 113
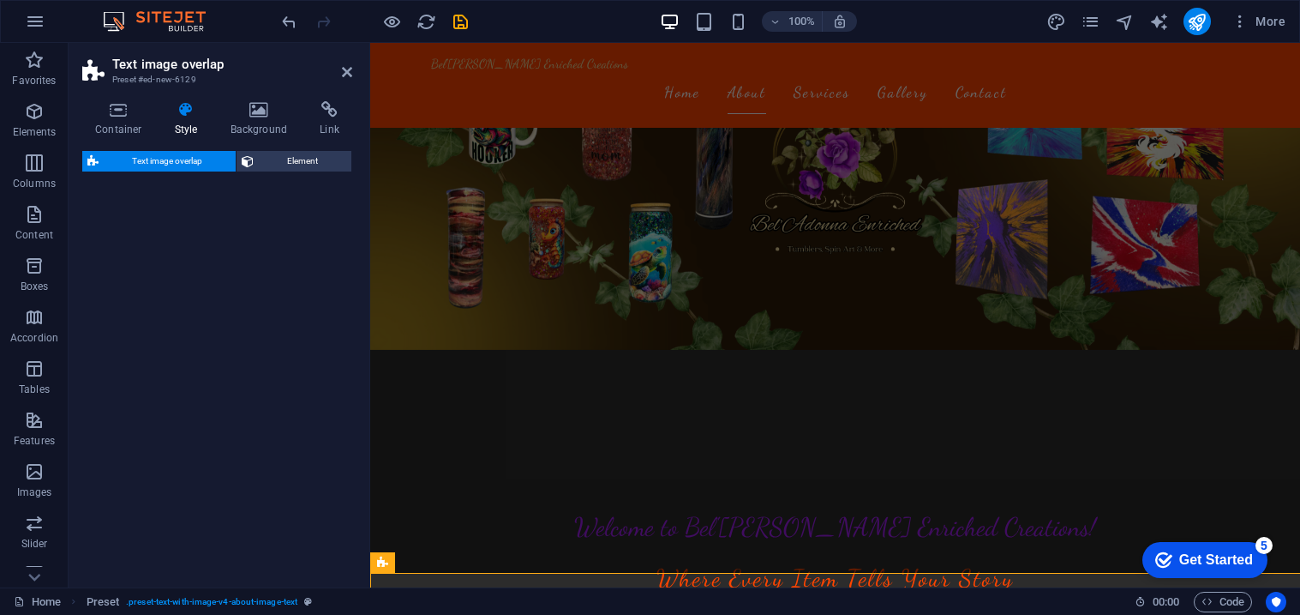
select select "rem"
select select "px"
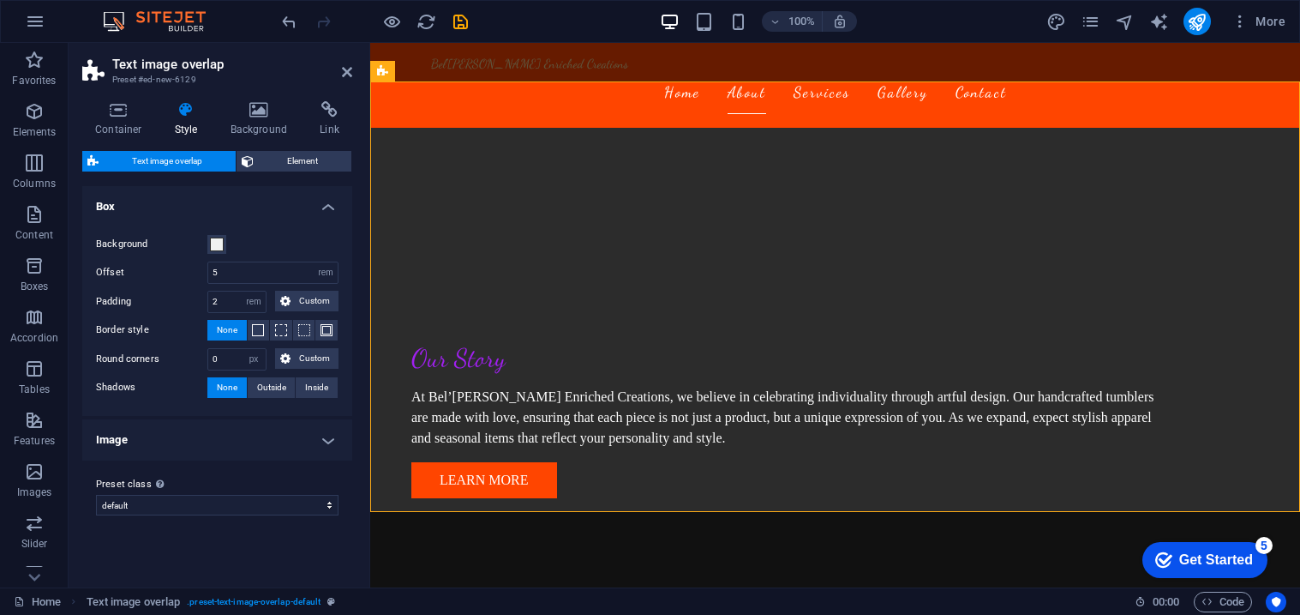
scroll to position [673, 0]
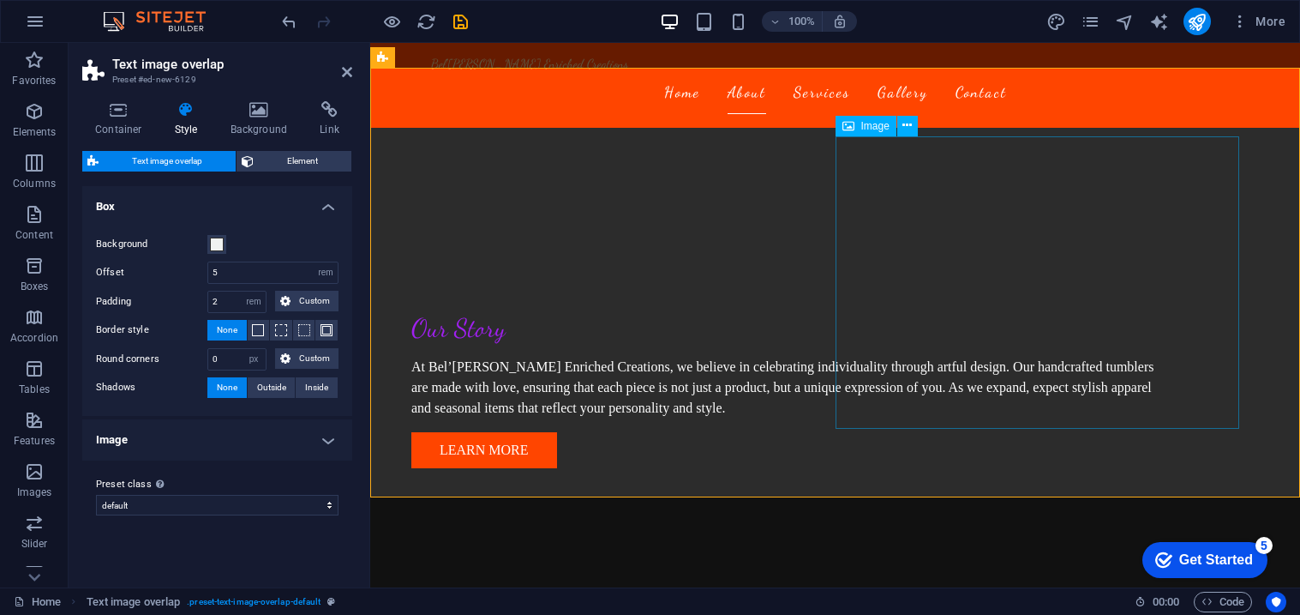
click at [856, 125] on div "Image" at bounding box center [866, 126] width 61 height 21
select select "%"
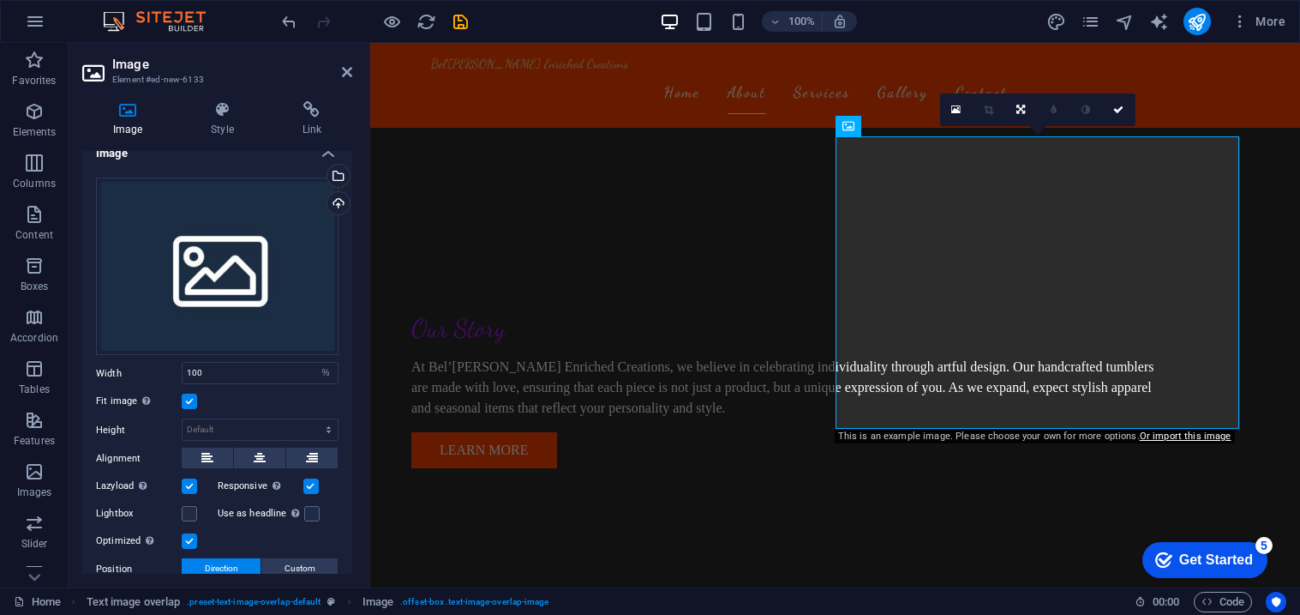
scroll to position [0, 0]
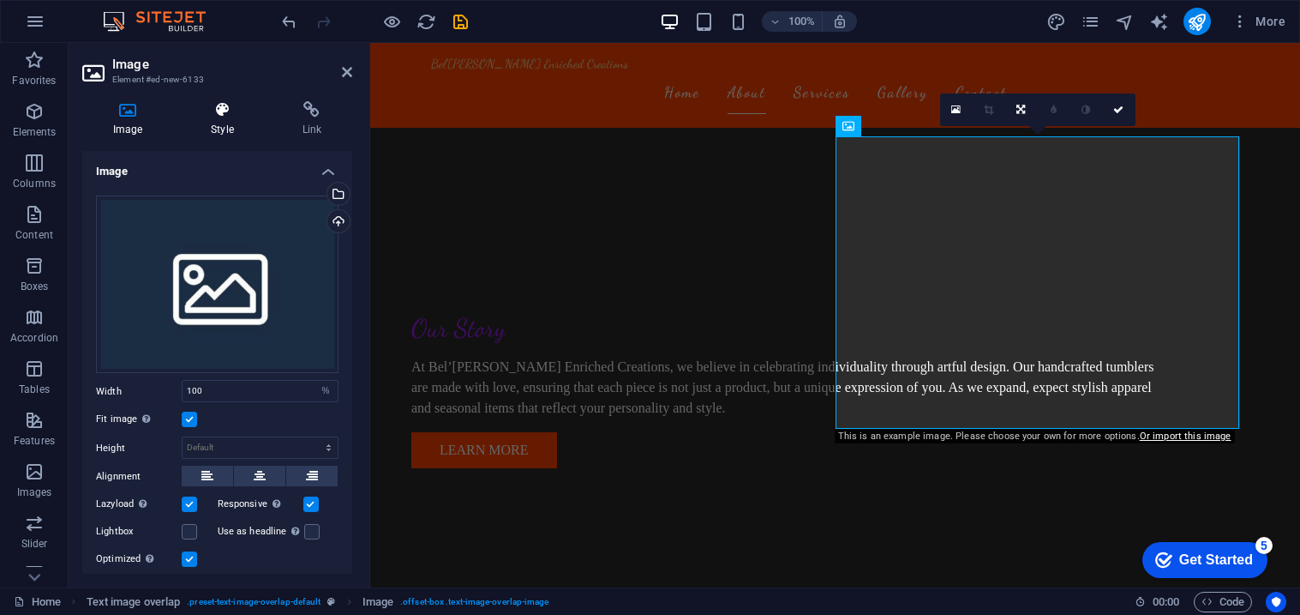
click at [225, 127] on h4 "Style" at bounding box center [225, 119] width 91 height 36
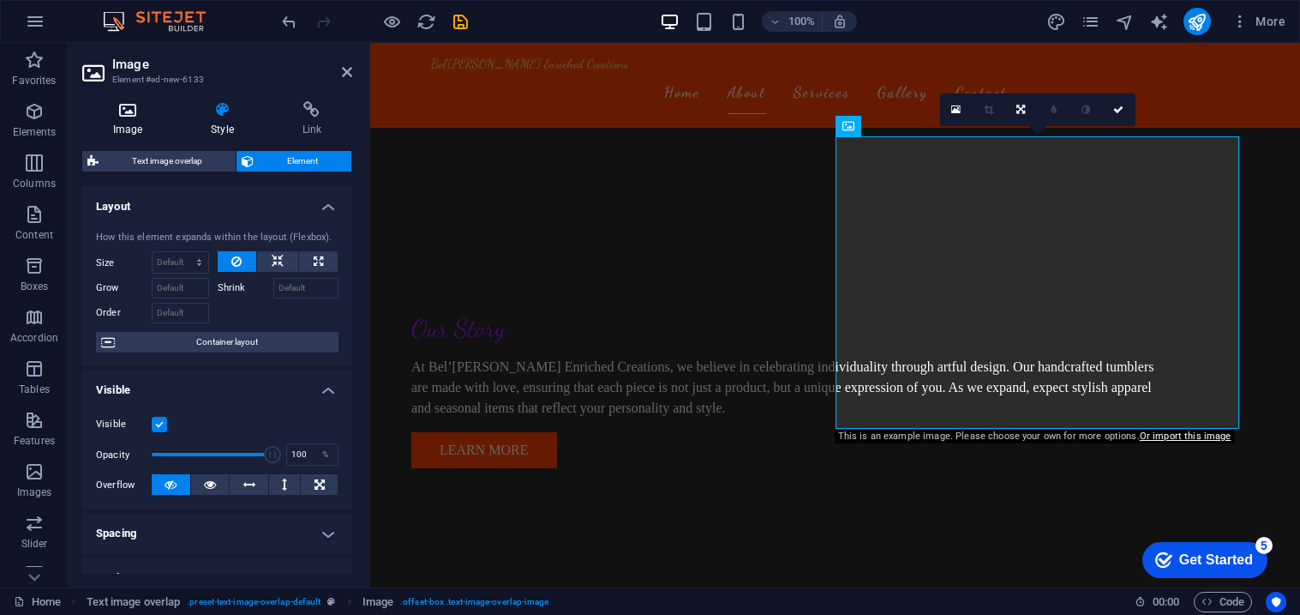
click at [141, 131] on h4 "Image" at bounding box center [131, 119] width 98 height 36
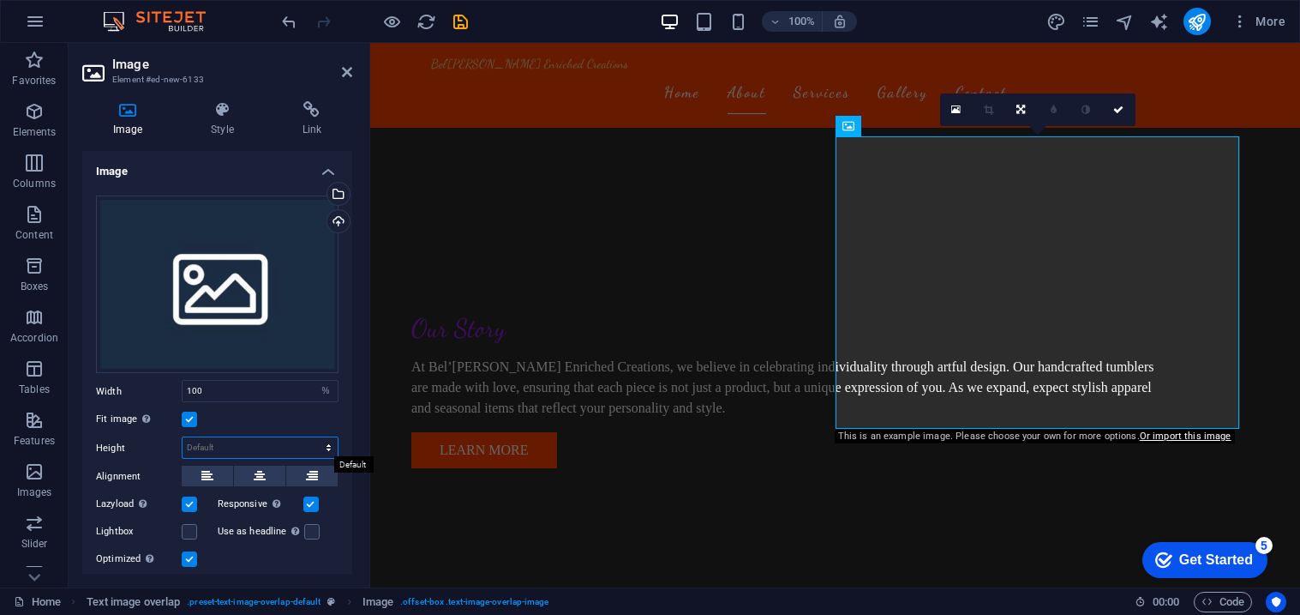
click at [249, 444] on select "Default auto px" at bounding box center [260, 447] width 155 height 21
select select "px"
click at [310, 437] on select "Default auto px" at bounding box center [260, 447] width 155 height 21
type input "341"
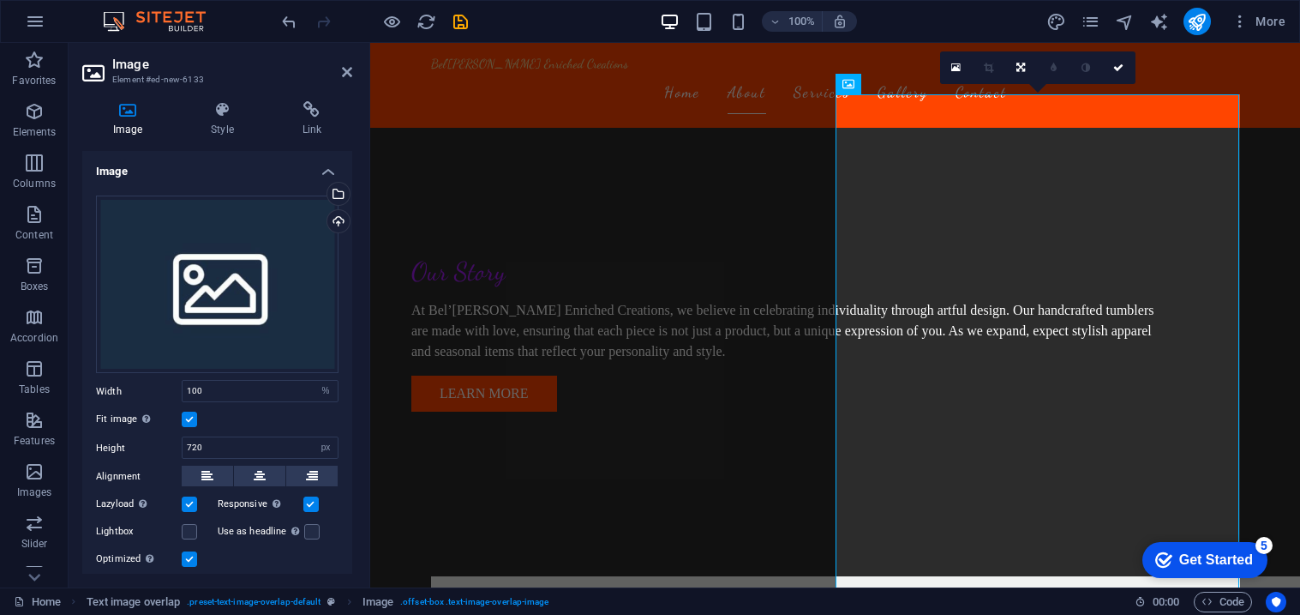
scroll to position [745, 0]
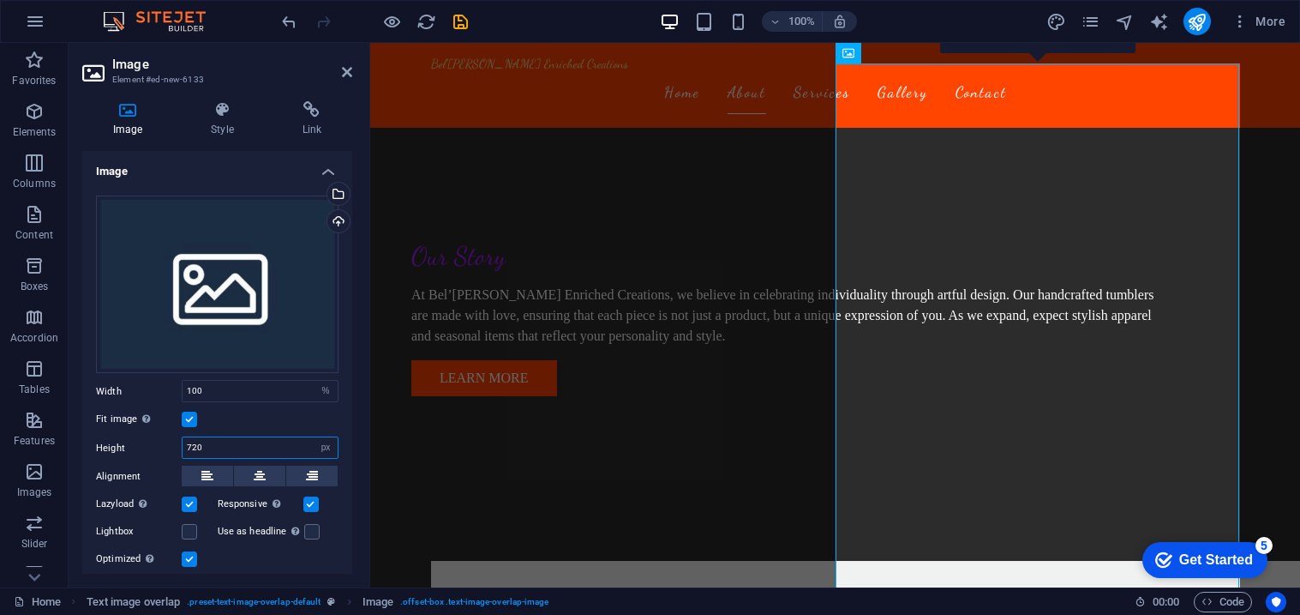
click at [233, 450] on input "720" at bounding box center [260, 447] width 155 height 21
type input "7"
type input "400"
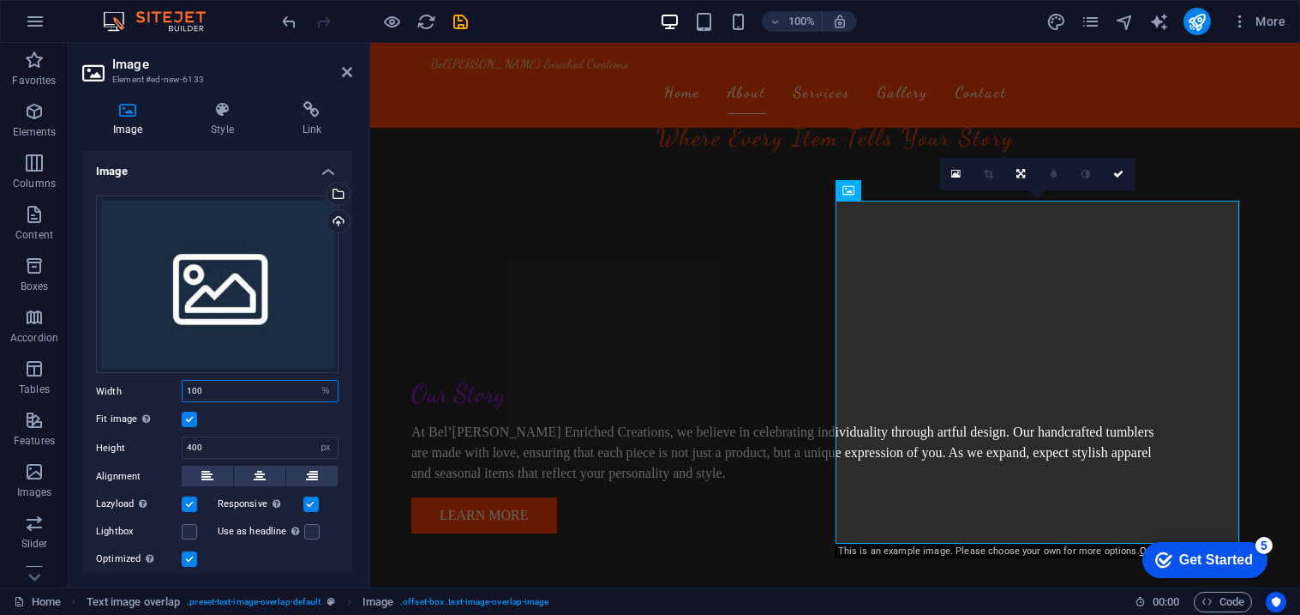
click at [221, 387] on input "100" at bounding box center [260, 391] width 155 height 21
type input "1"
click at [242, 395] on input "100" at bounding box center [260, 391] width 155 height 21
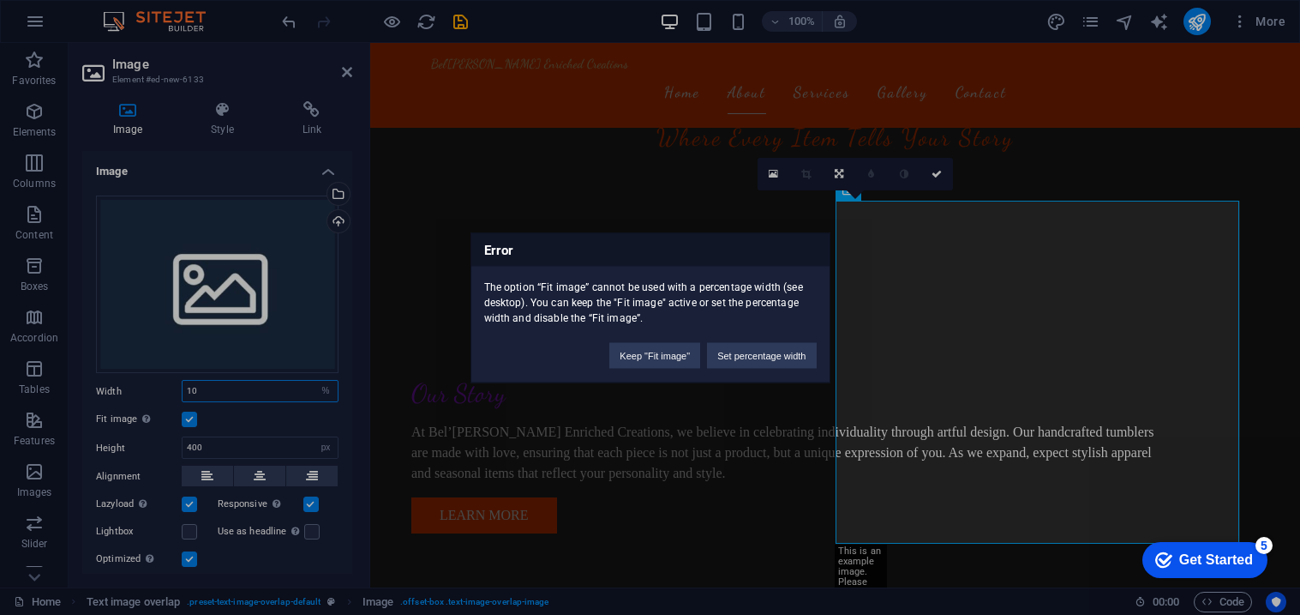
type input "10"
click at [667, 357] on button "Keep "Fit image"" at bounding box center [654, 355] width 91 height 26
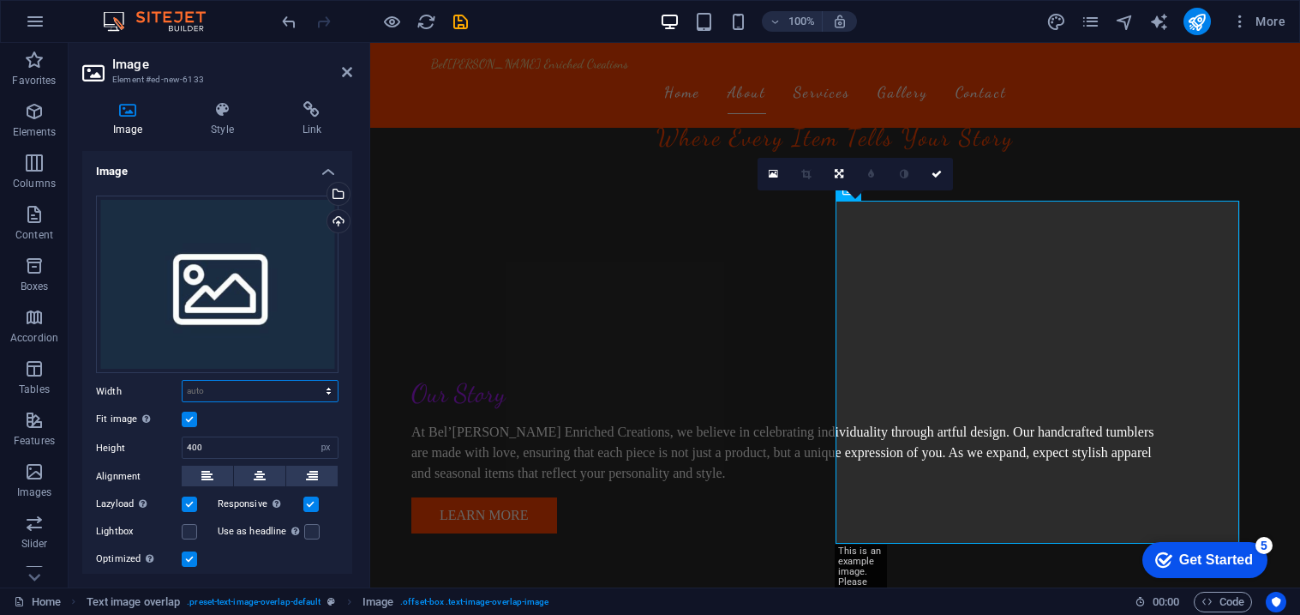
click at [311, 393] on select "Default auto px rem % em vh vw" at bounding box center [260, 391] width 155 height 21
select select "px"
click at [310, 381] on select "Default auto px rem % em vh vw" at bounding box center [260, 391] width 155 height 21
type input "472"
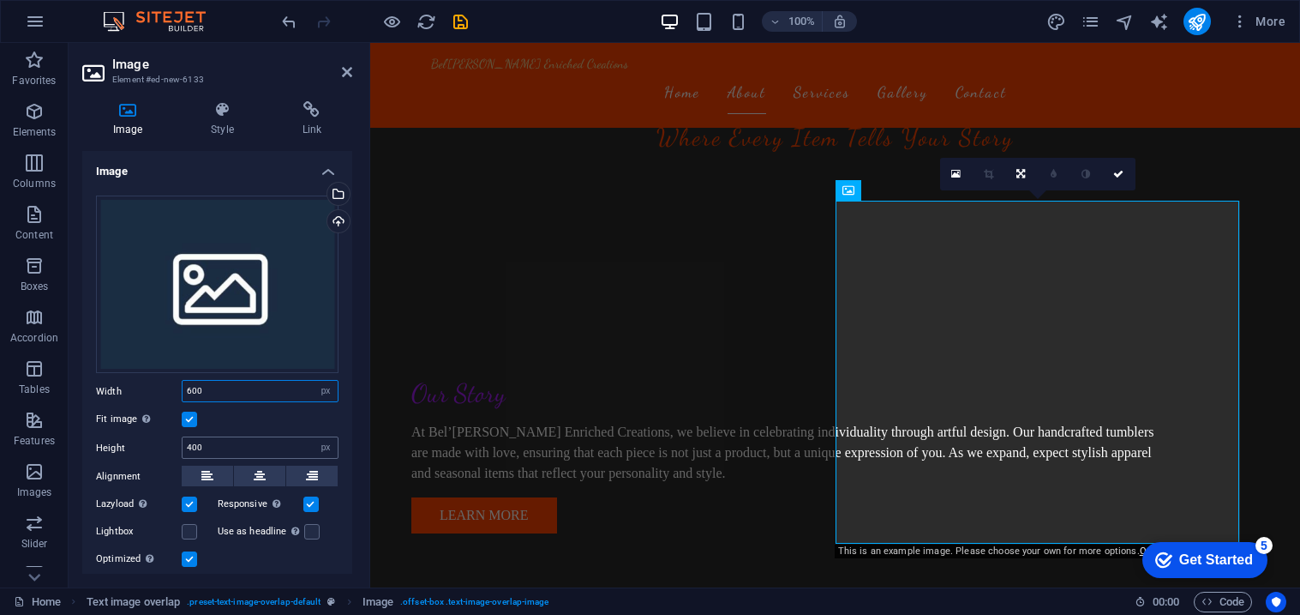
type input "600"
click at [243, 445] on input "400" at bounding box center [260, 447] width 155 height 21
type input "4"
type input "1067"
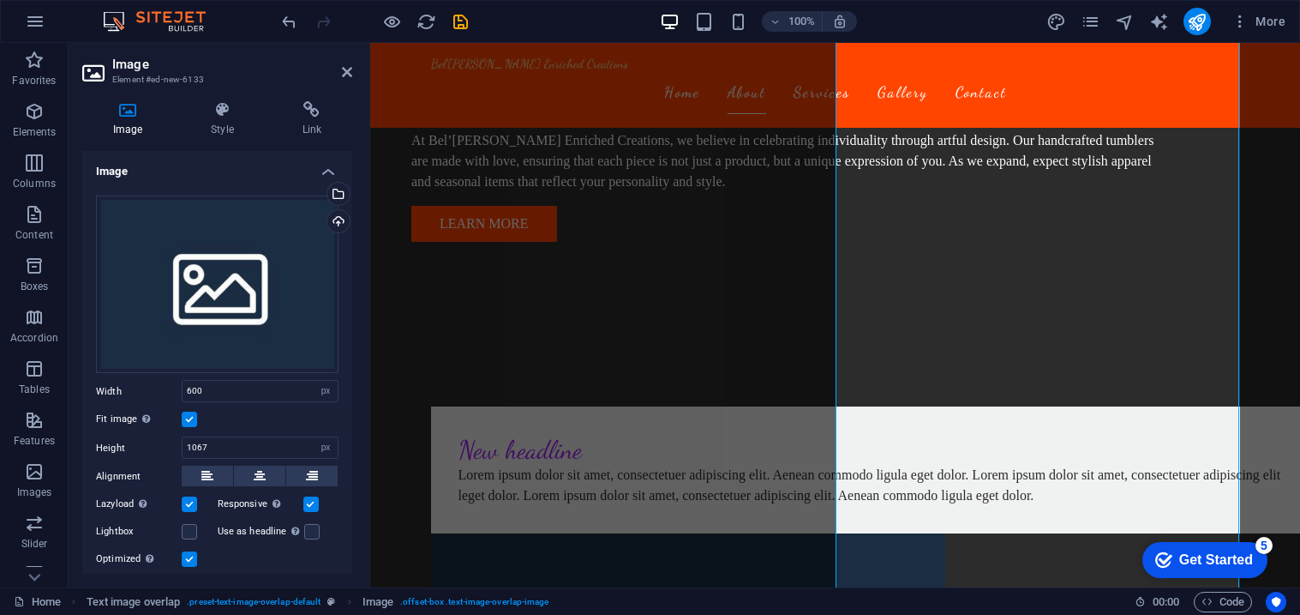
scroll to position [867, 0]
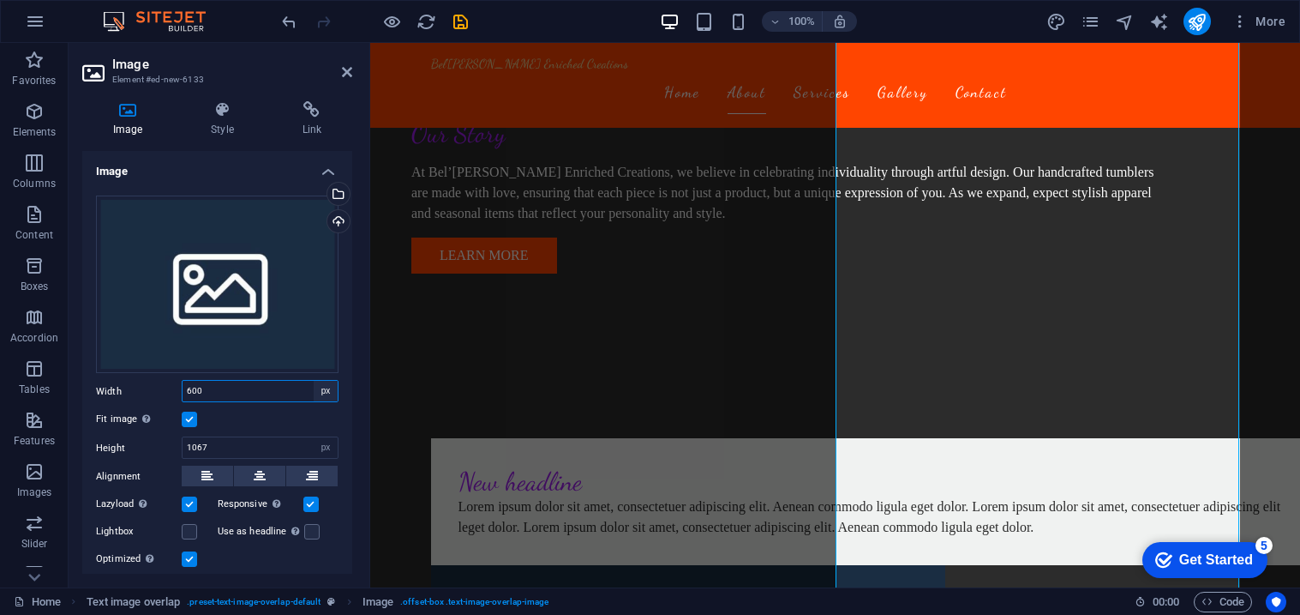
click at [321, 390] on select "Default auto px rem % em vh vw" at bounding box center [326, 391] width 24 height 21
select select "%"
click at [314, 381] on select "Default auto px rem % em vh vw" at bounding box center [326, 391] width 24 height 21
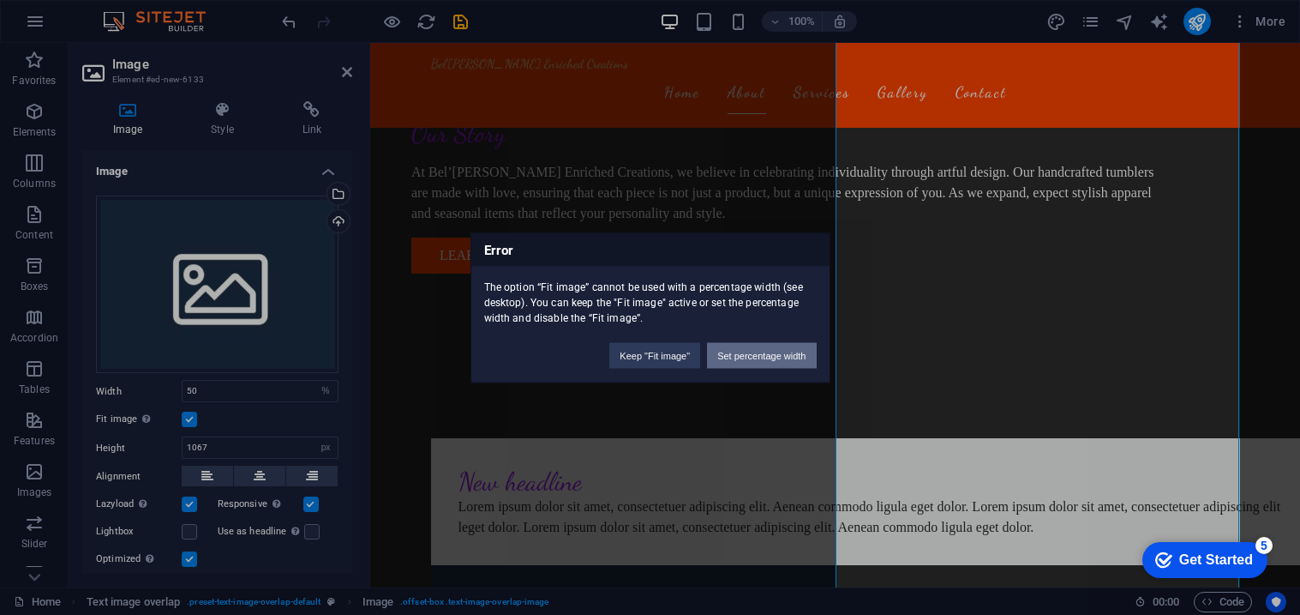
click at [776, 348] on button "Set percentage width" at bounding box center [761, 355] width 109 height 26
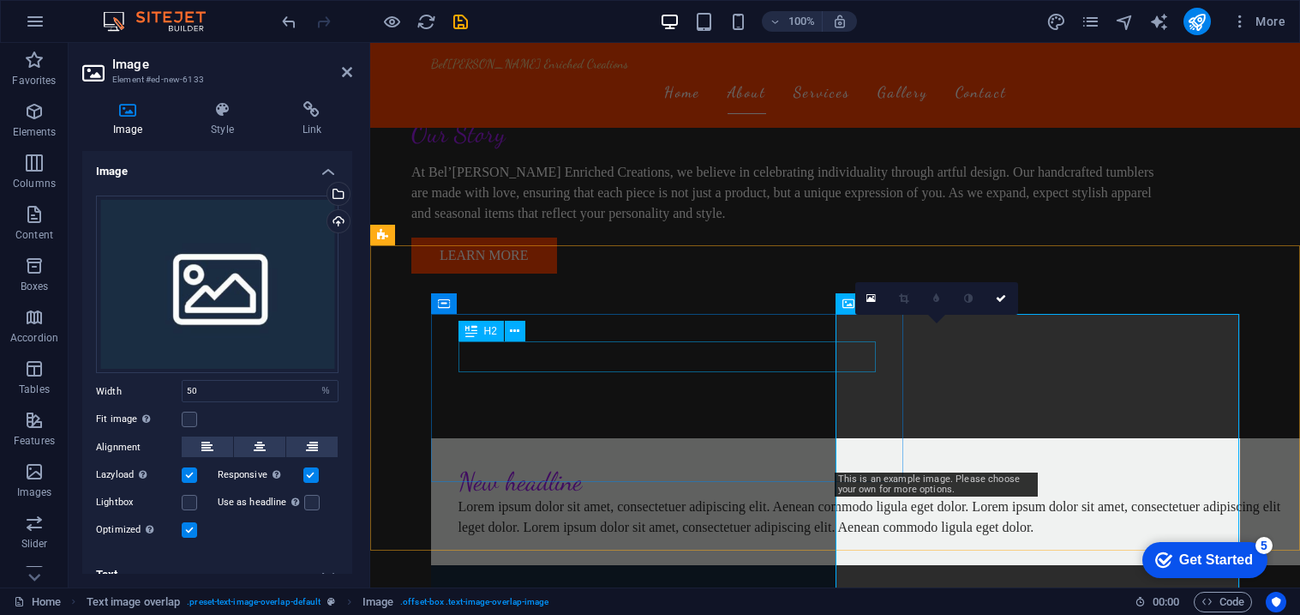
scroll to position [495, 0]
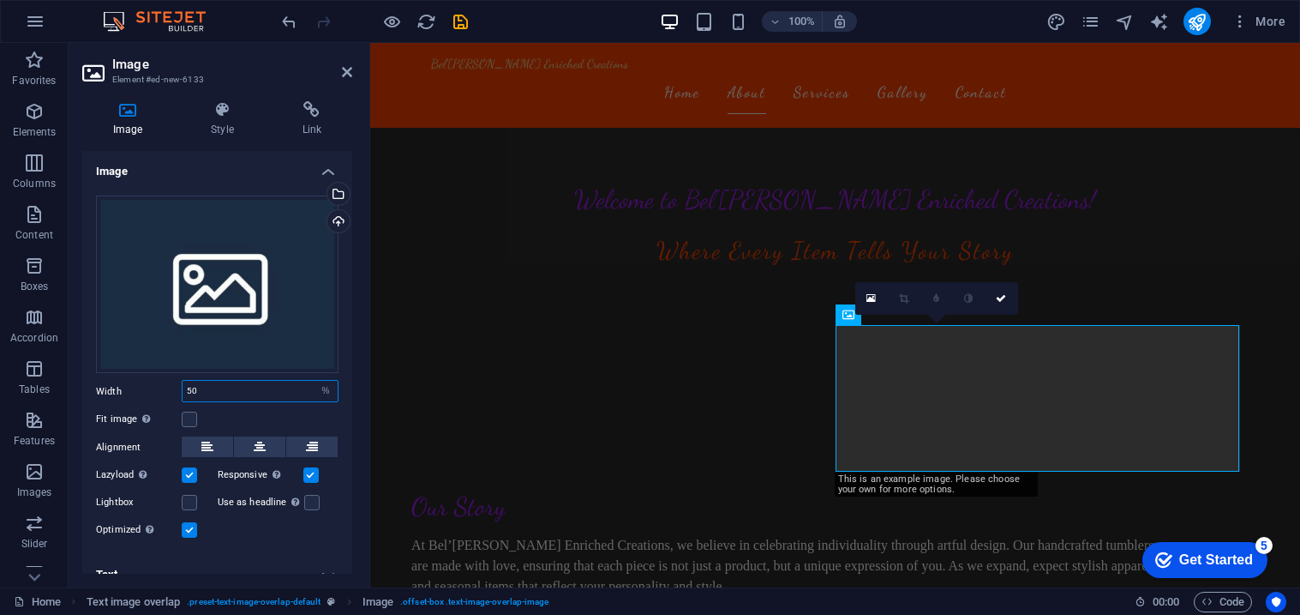
click at [206, 388] on input "50" at bounding box center [260, 391] width 155 height 21
type input "5"
type input "100"
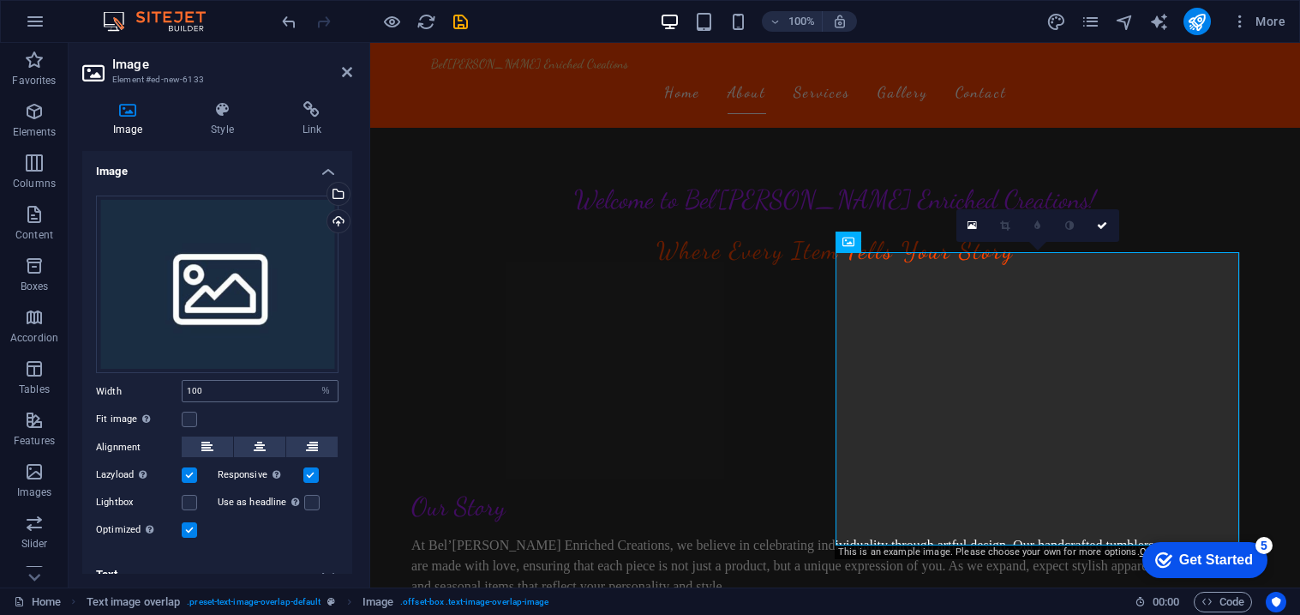
scroll to position [556, 0]
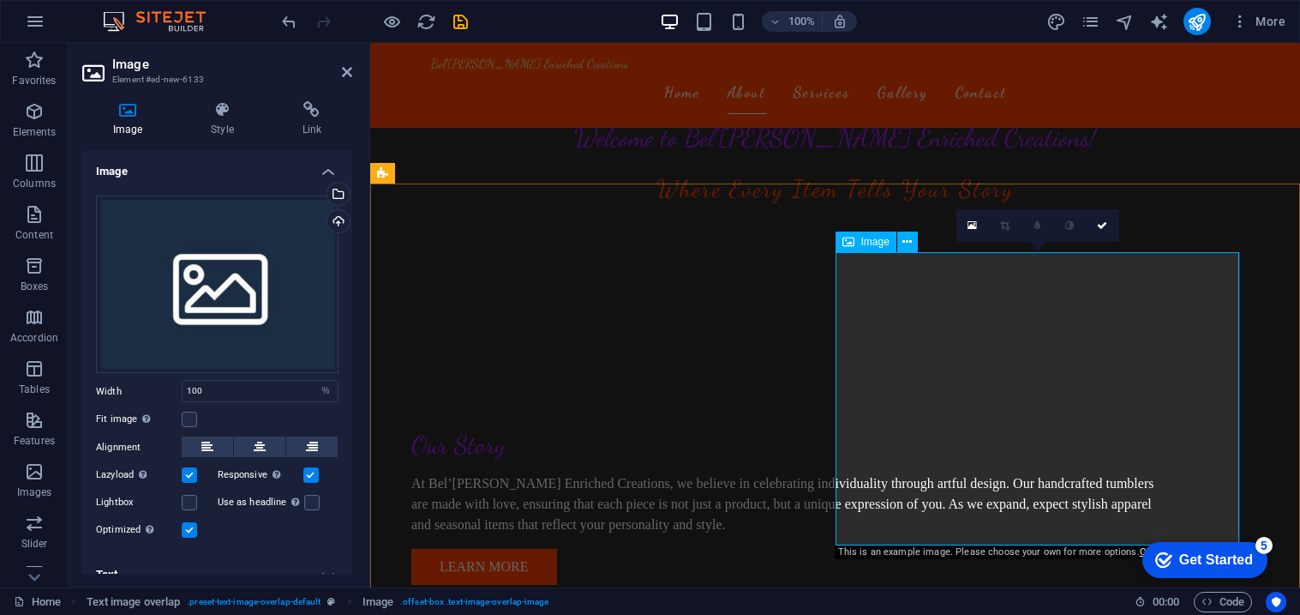
click at [333, 228] on div "Upload" at bounding box center [337, 223] width 26 height 26
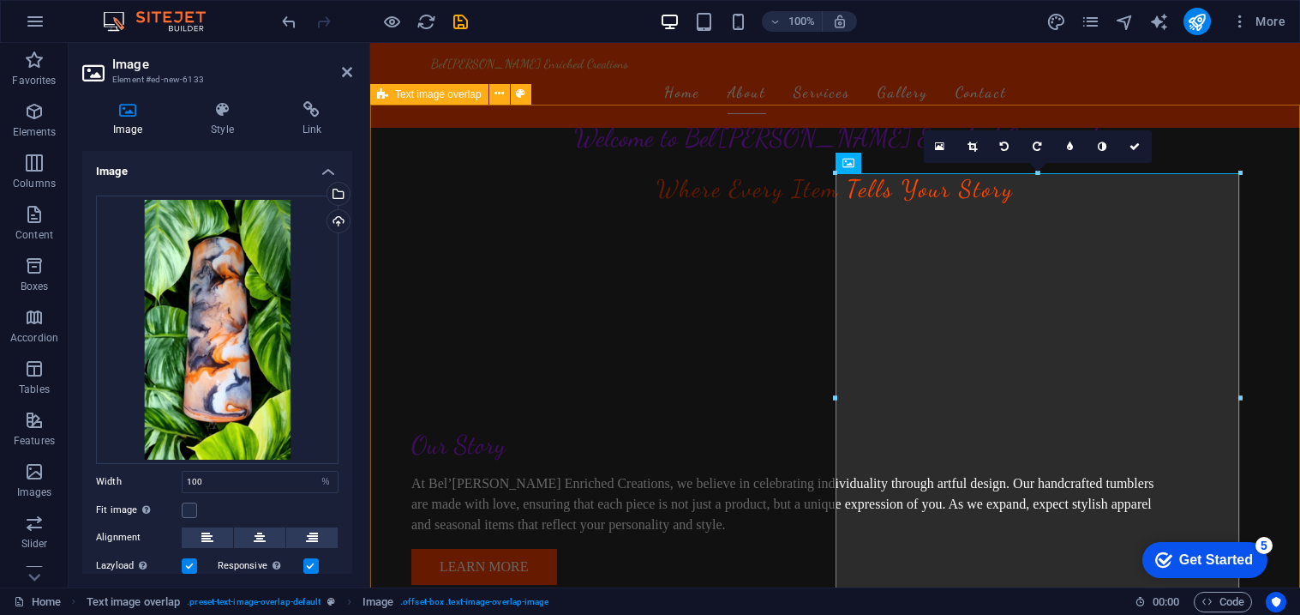
scroll to position [635, 0]
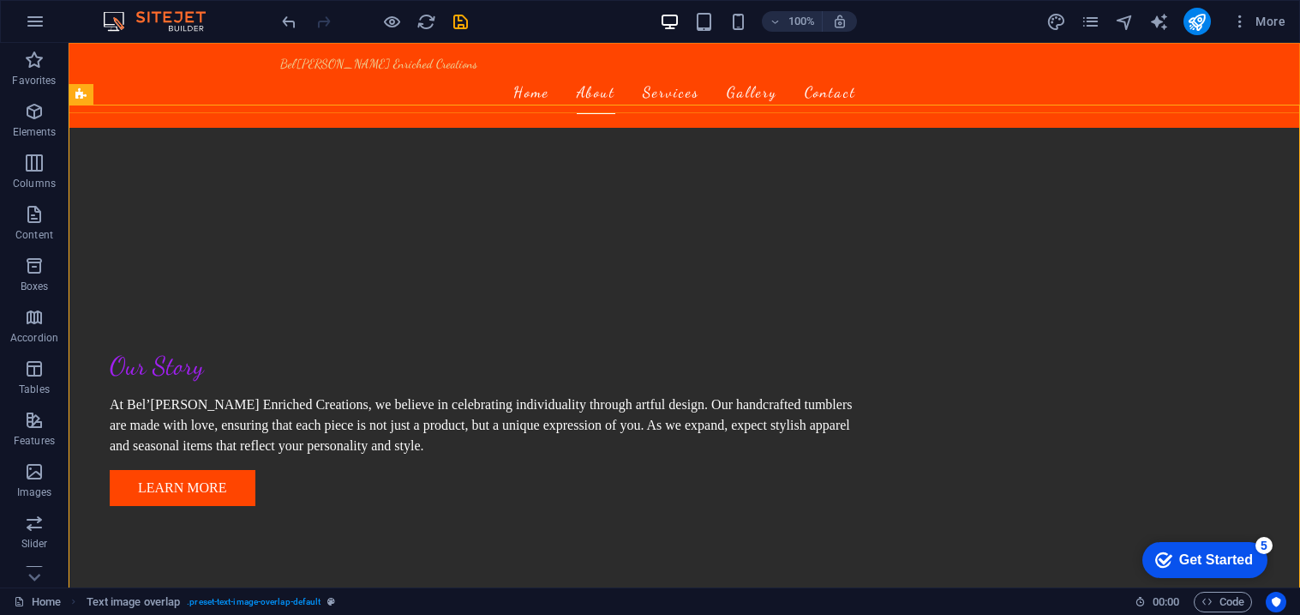
click at [1211, 64] on div "Bel'[PERSON_NAME] Enriched Creations Home About Services Gallery Contact" at bounding box center [685, 85] width 1232 height 85
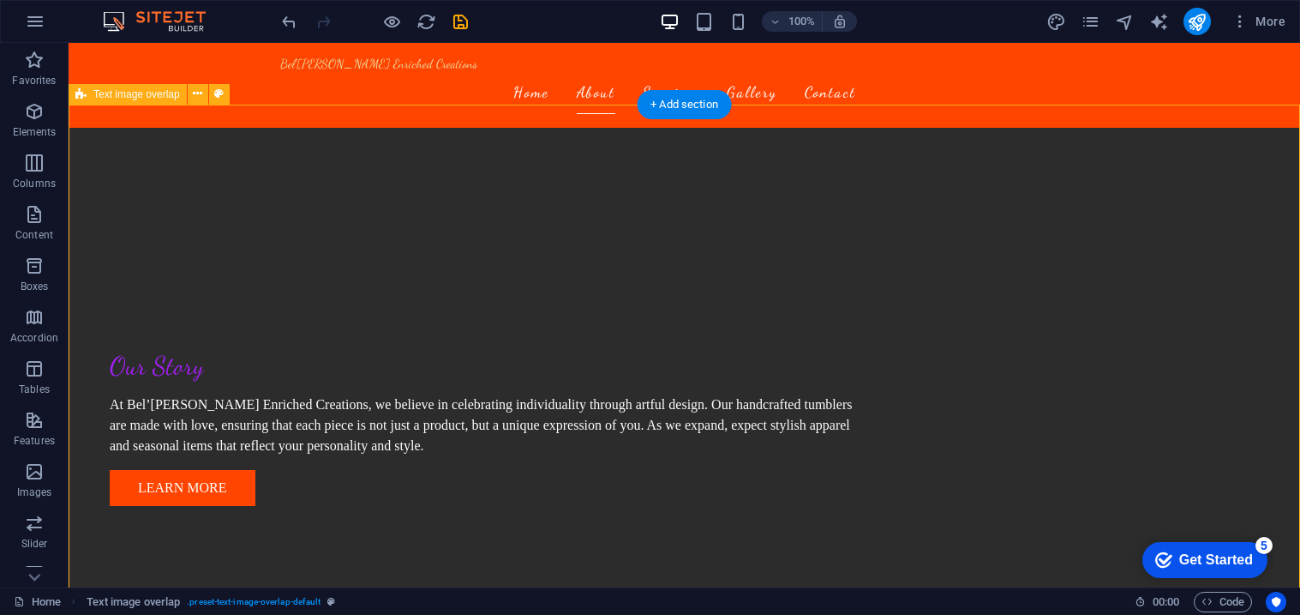
click at [31, 33] on button "button" at bounding box center [35, 21] width 41 height 41
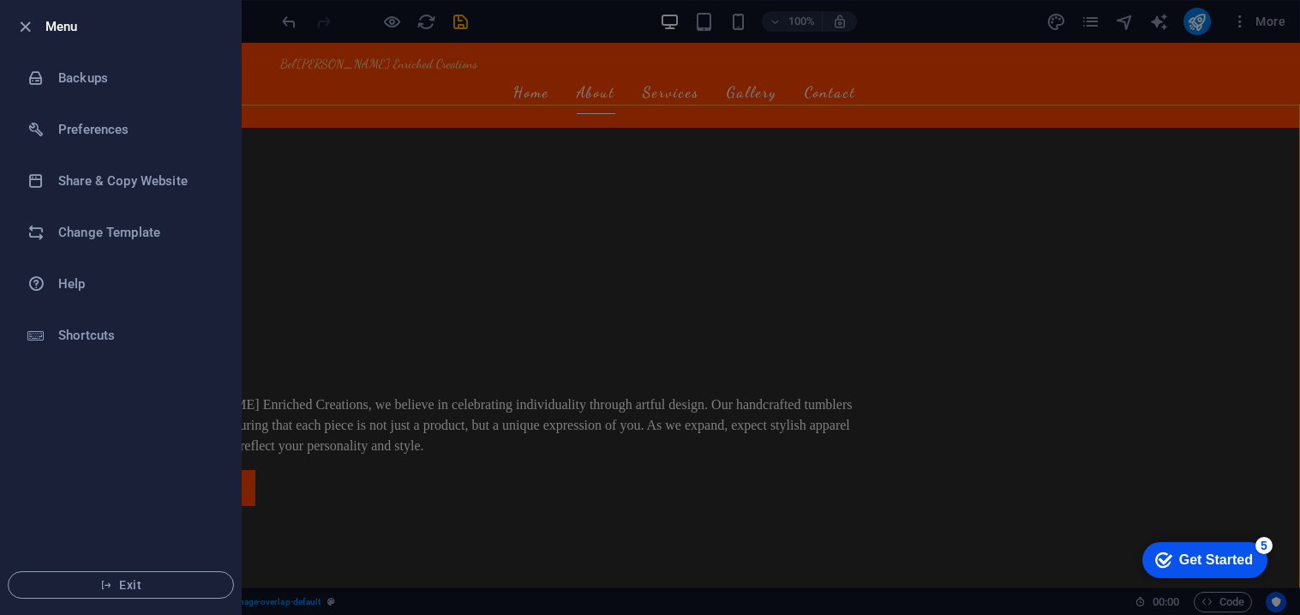
click at [1209, 227] on div at bounding box center [650, 307] width 1300 height 615
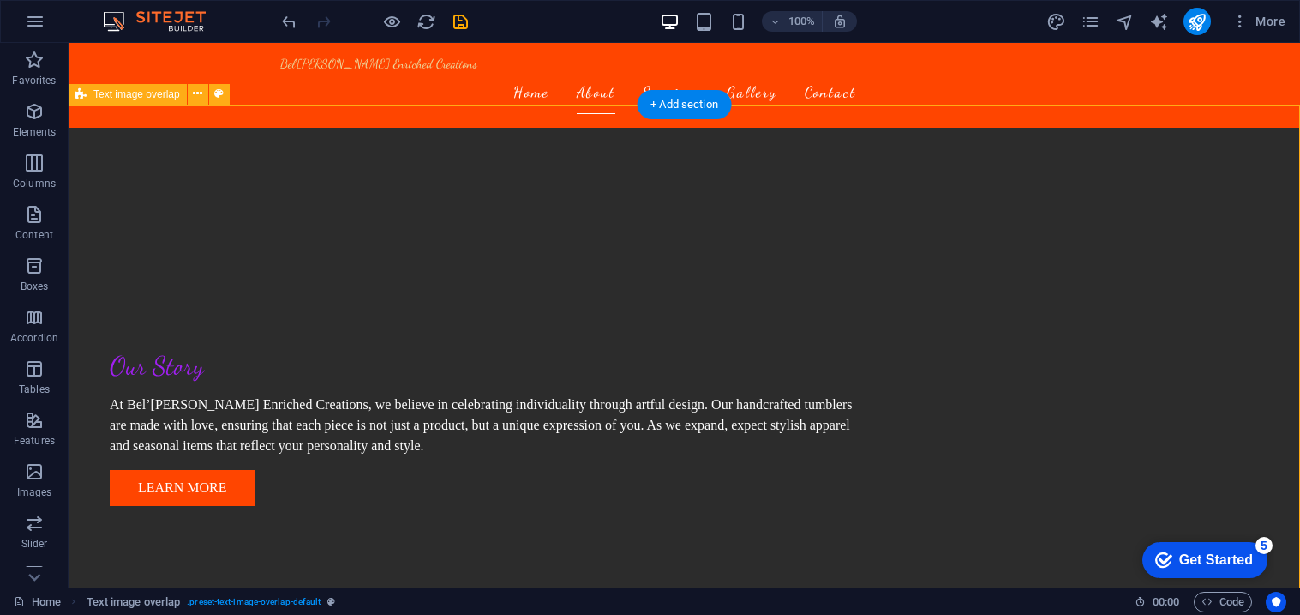
click at [1198, 91] on div "Bel'[PERSON_NAME] Enriched Creations Home About Services Gallery Contact" at bounding box center [685, 85] width 1232 height 85
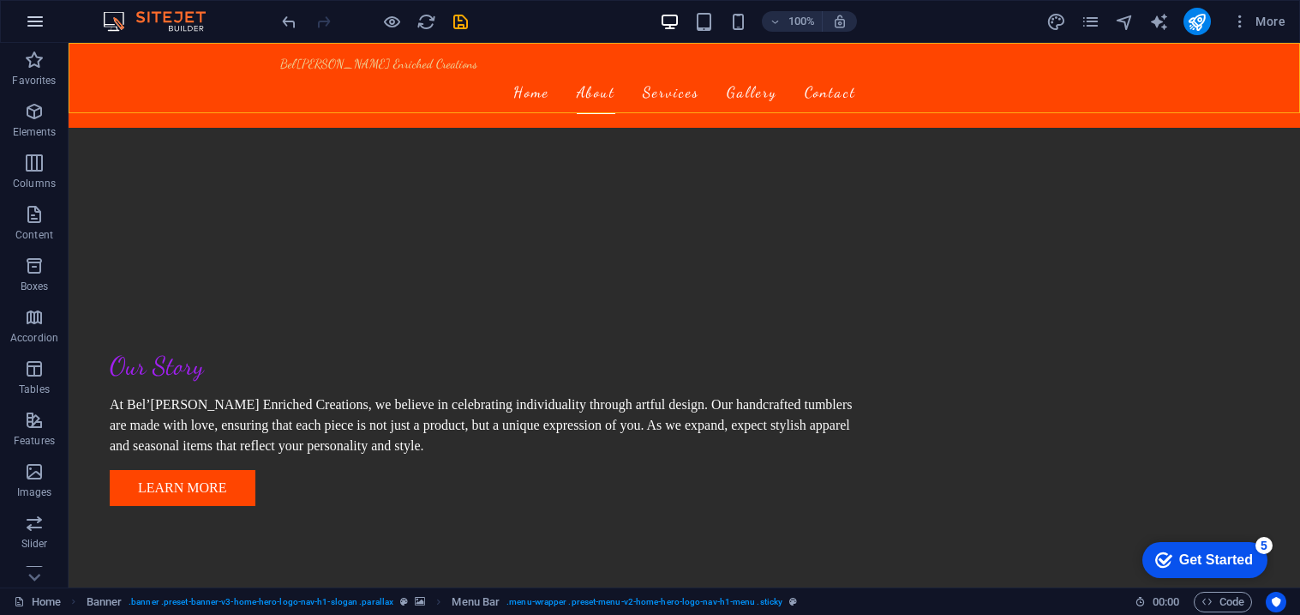
click at [27, 21] on icon "button" at bounding box center [35, 21] width 21 height 21
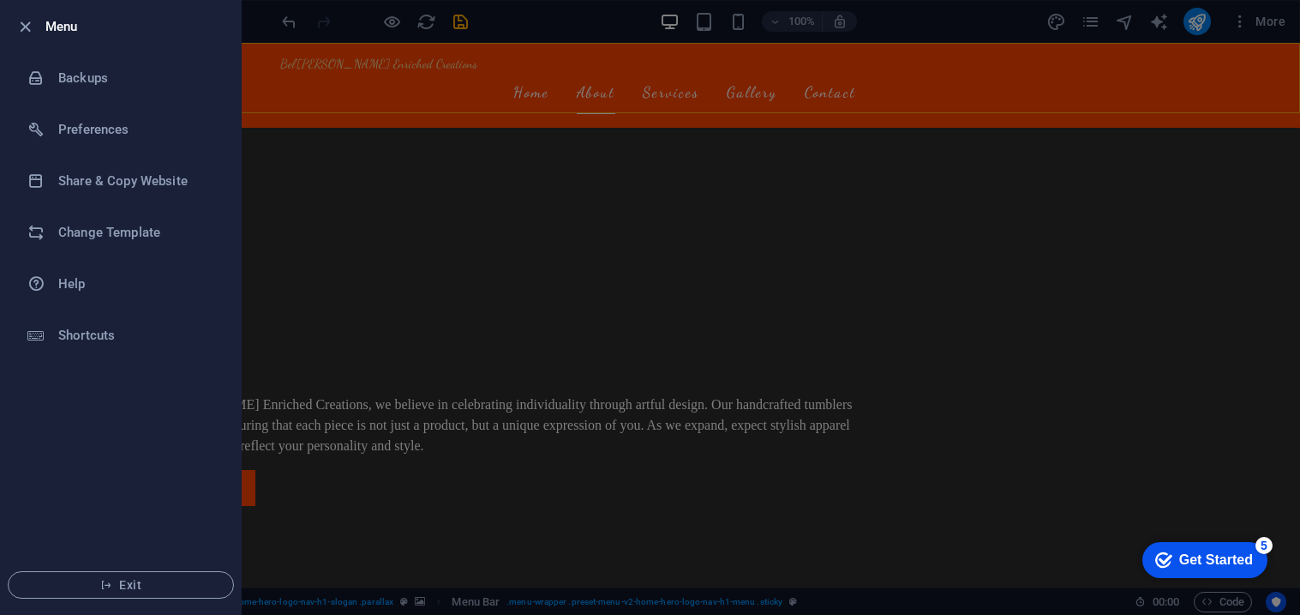
click at [36, 32] on div at bounding box center [30, 26] width 31 height 21
click at [28, 30] on icon "button" at bounding box center [25, 27] width 20 height 20
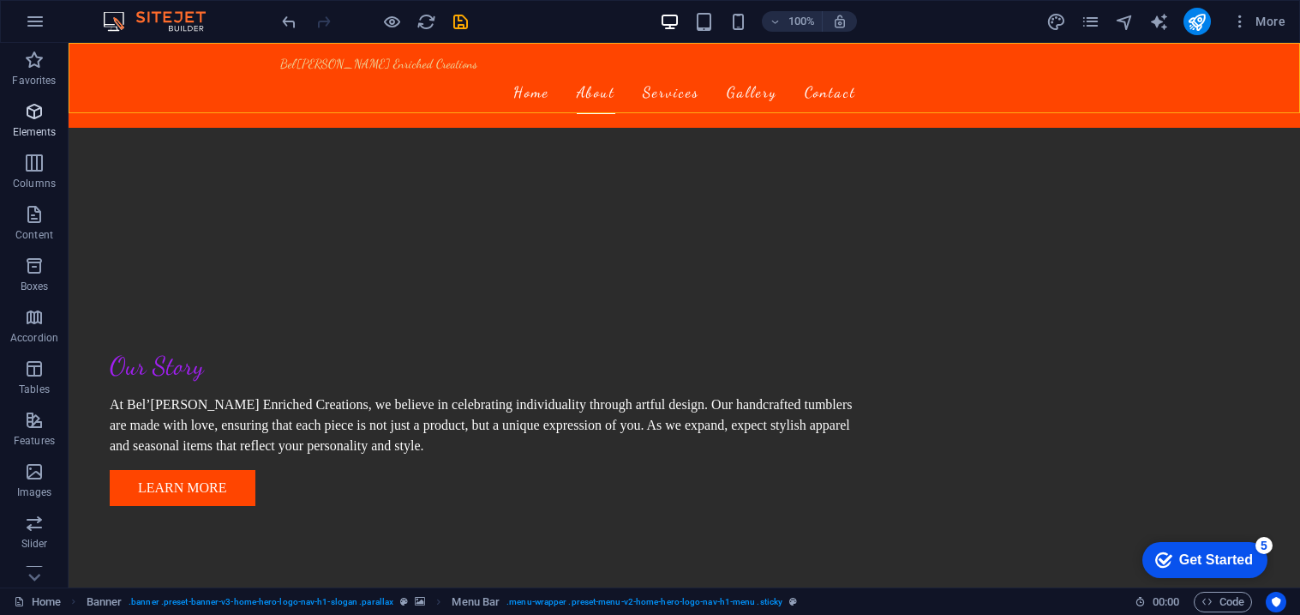
click at [30, 123] on span "Elements" at bounding box center [34, 121] width 69 height 41
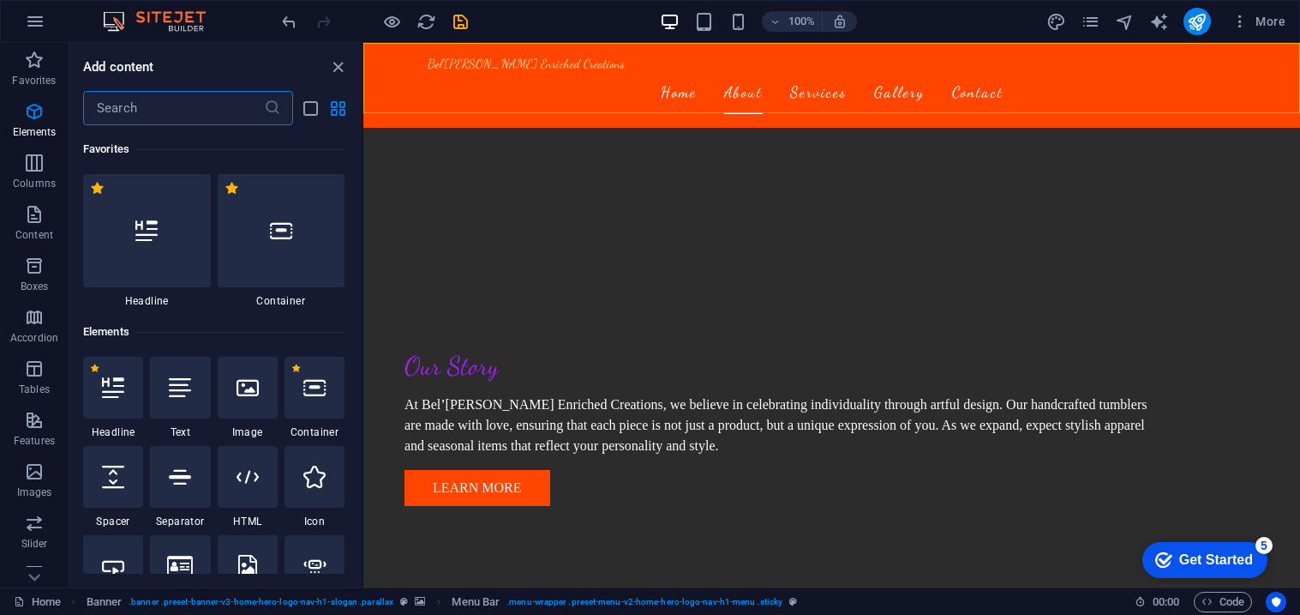
scroll to position [183, 0]
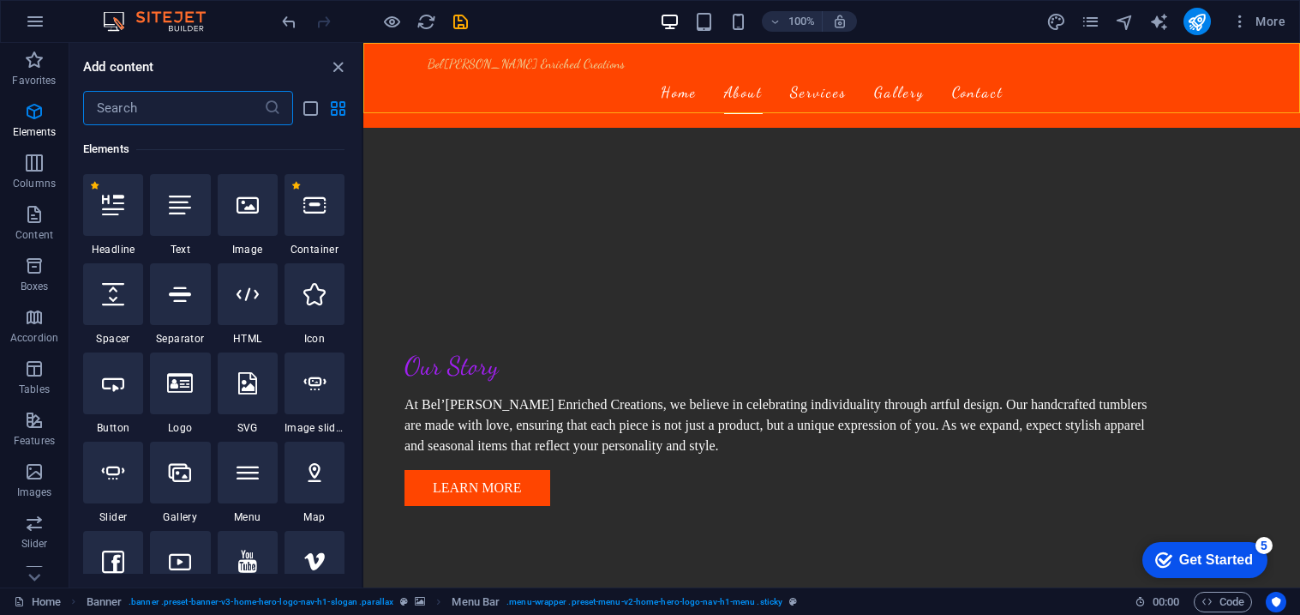
click at [545, 15] on div "100% More" at bounding box center [786, 21] width 1014 height 27
click at [545, 16] on div "100% More" at bounding box center [786, 21] width 1014 height 27
click at [340, 74] on icon "close panel" at bounding box center [338, 67] width 20 height 20
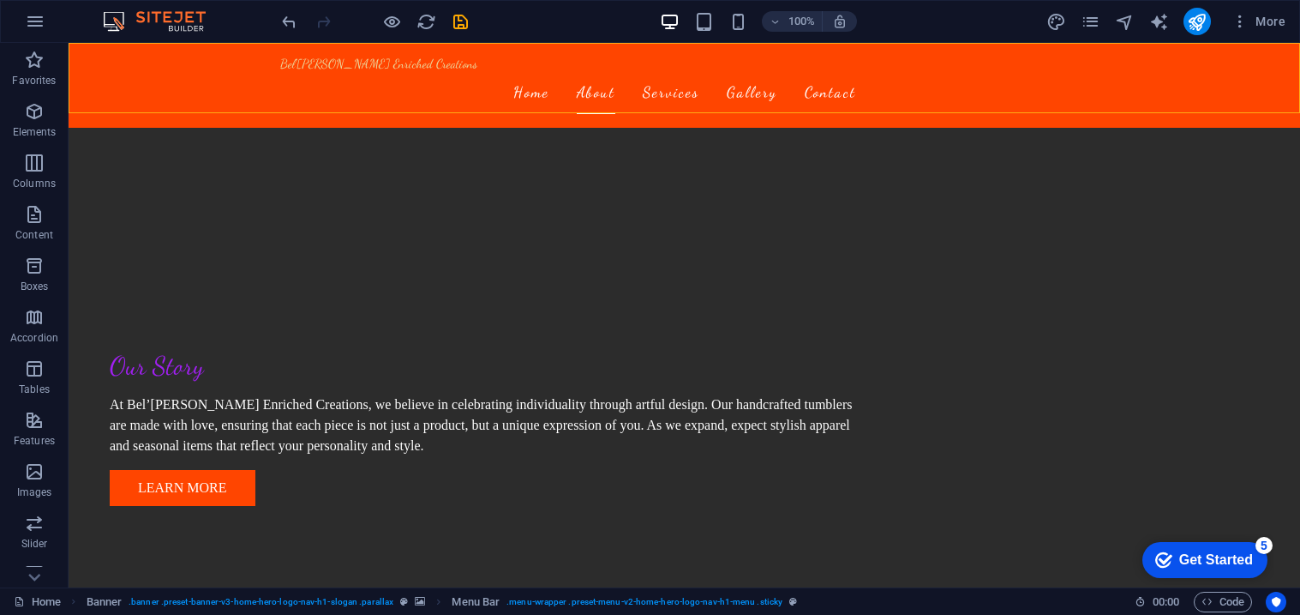
click at [500, 24] on div "100% More" at bounding box center [786, 21] width 1014 height 27
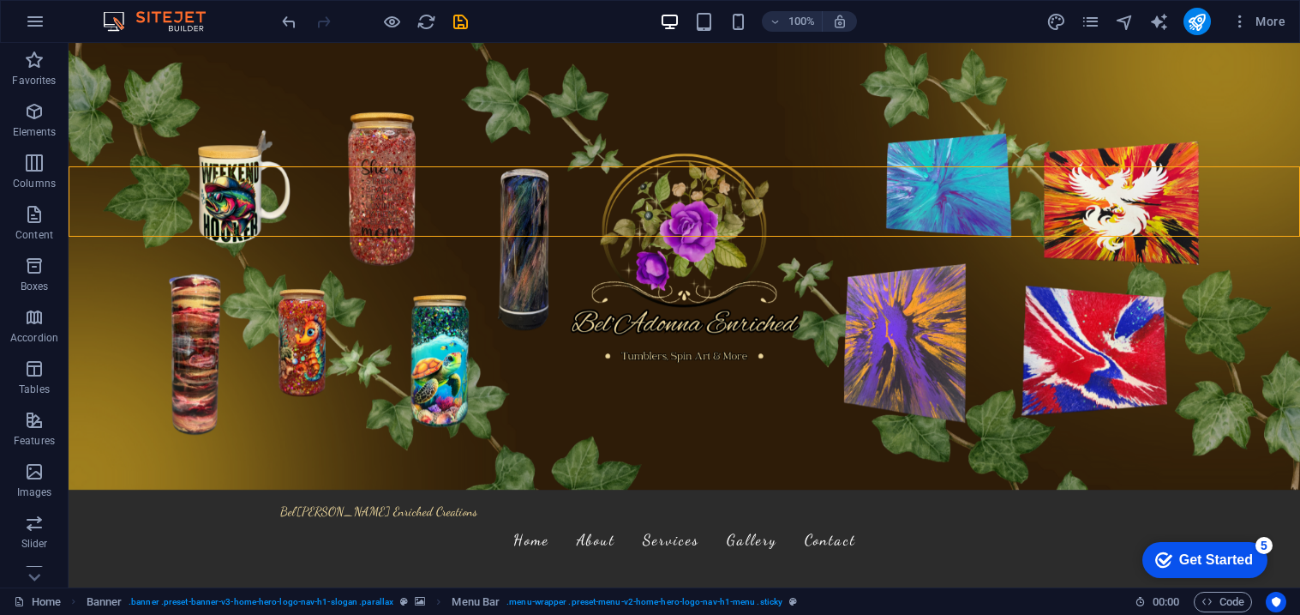
scroll to position [0, 0]
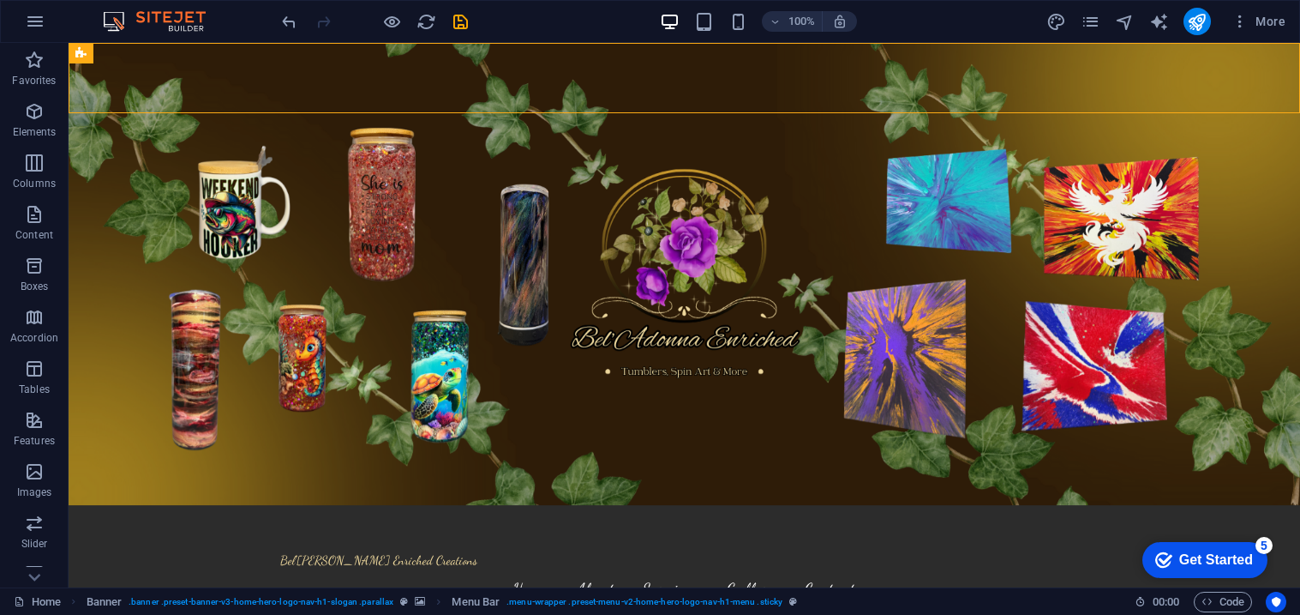
drag, startPoint x: 1298, startPoint y: 67, endPoint x: 1298, endPoint y: 27, distance: 40.3
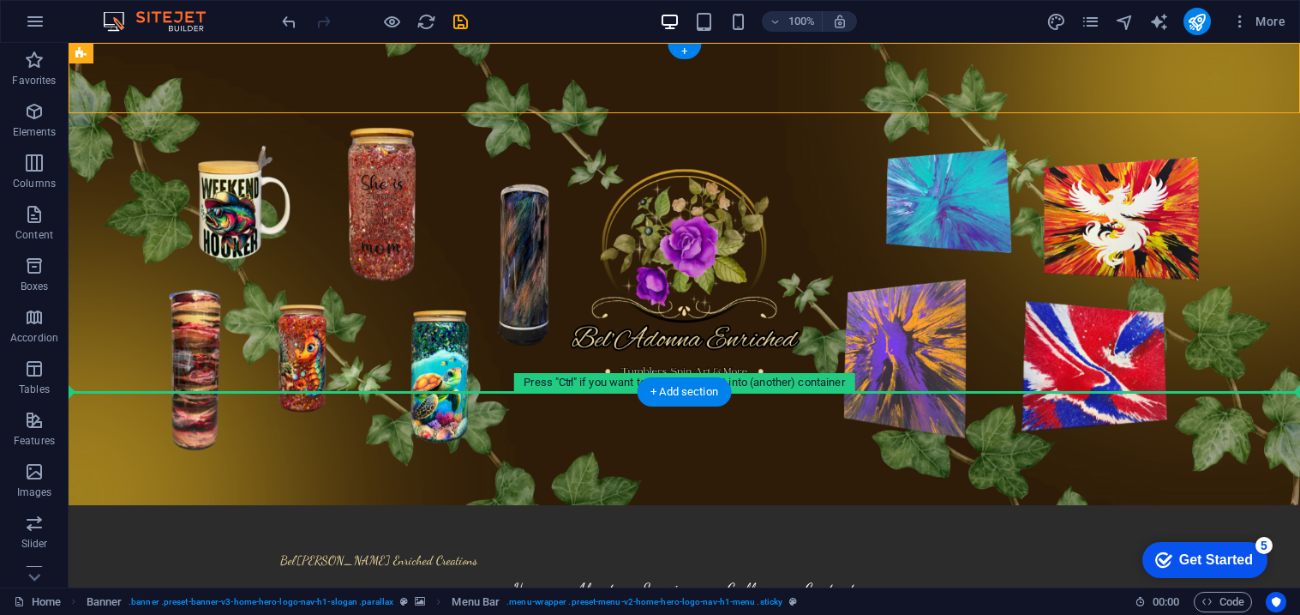
click at [503, 313] on div "Bel'[PERSON_NAME] Enriched Creations Home About Services Gallery Contact Welcom…" at bounding box center [685, 473] width 1232 height 861
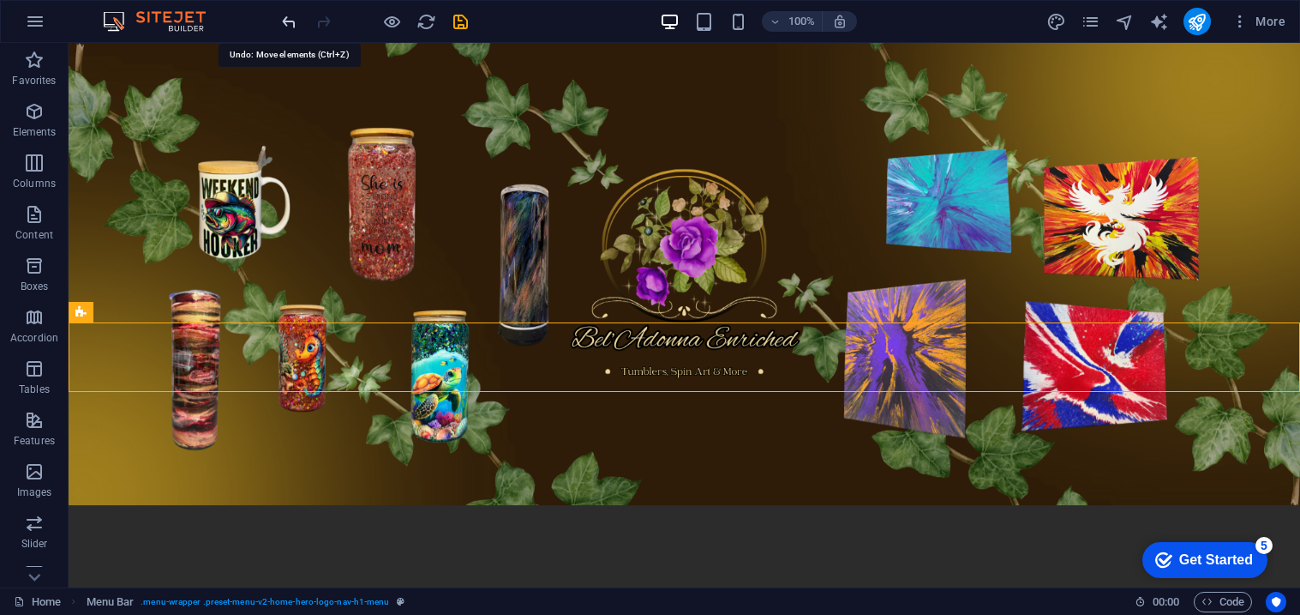
click at [293, 14] on icon "undo" at bounding box center [289, 22] width 20 height 20
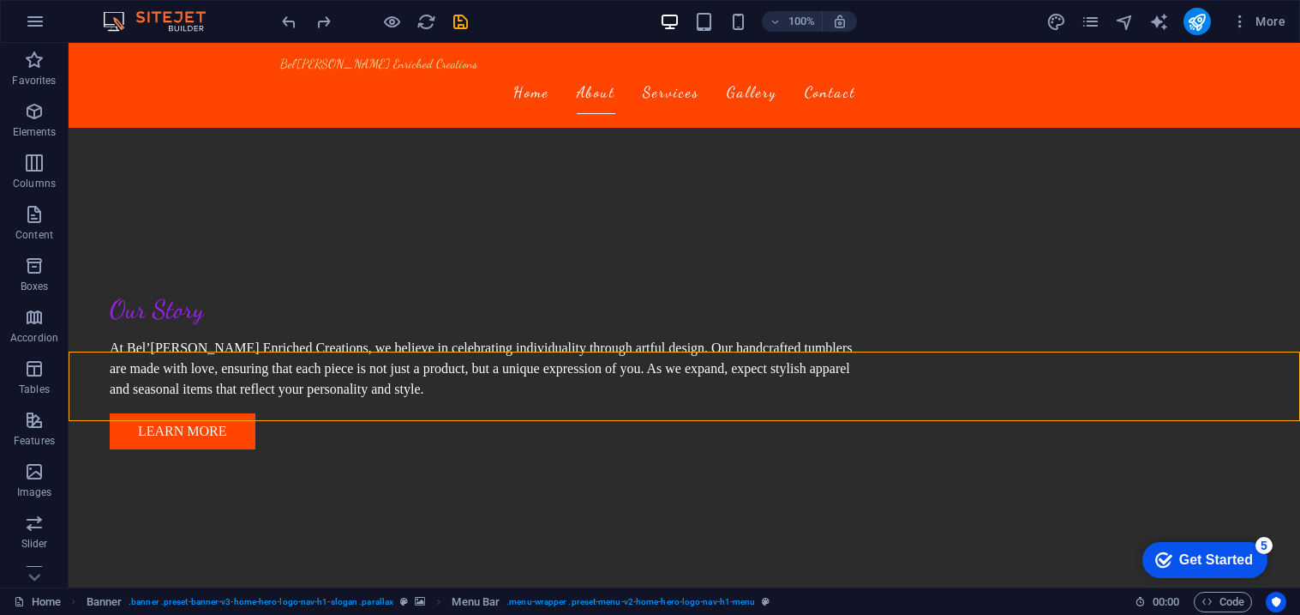
scroll to position [705, 0]
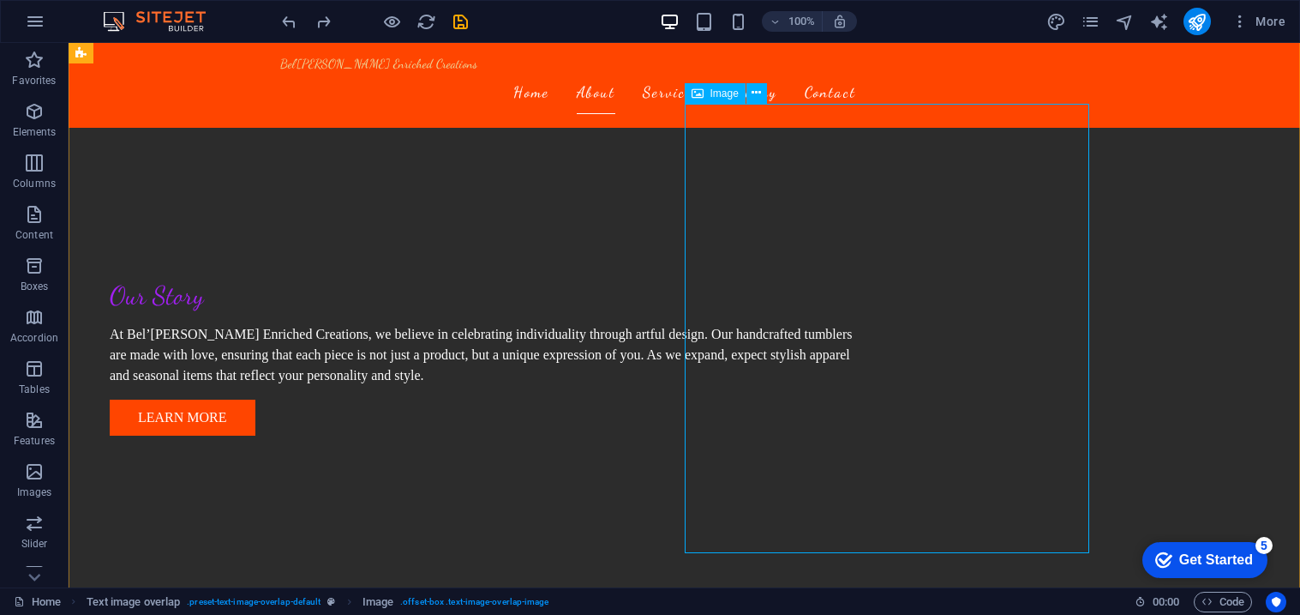
click at [714, 94] on span "Image" at bounding box center [725, 93] width 28 height 10
select select "%"
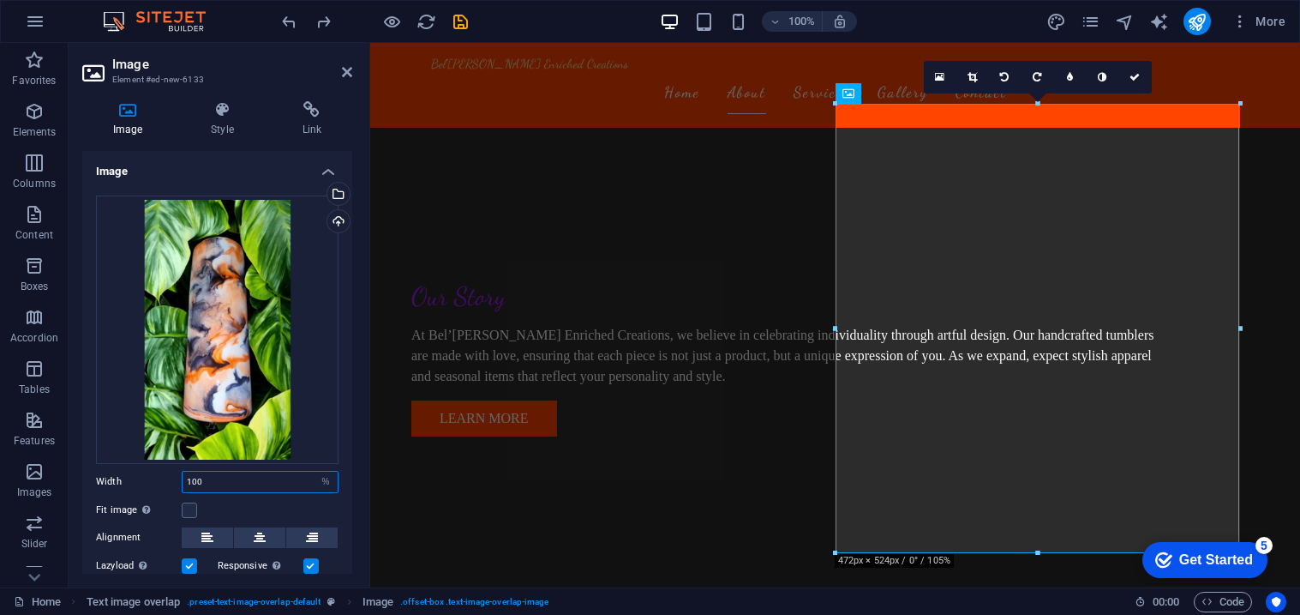
click at [234, 483] on input "100" at bounding box center [260, 481] width 155 height 21
type input "1"
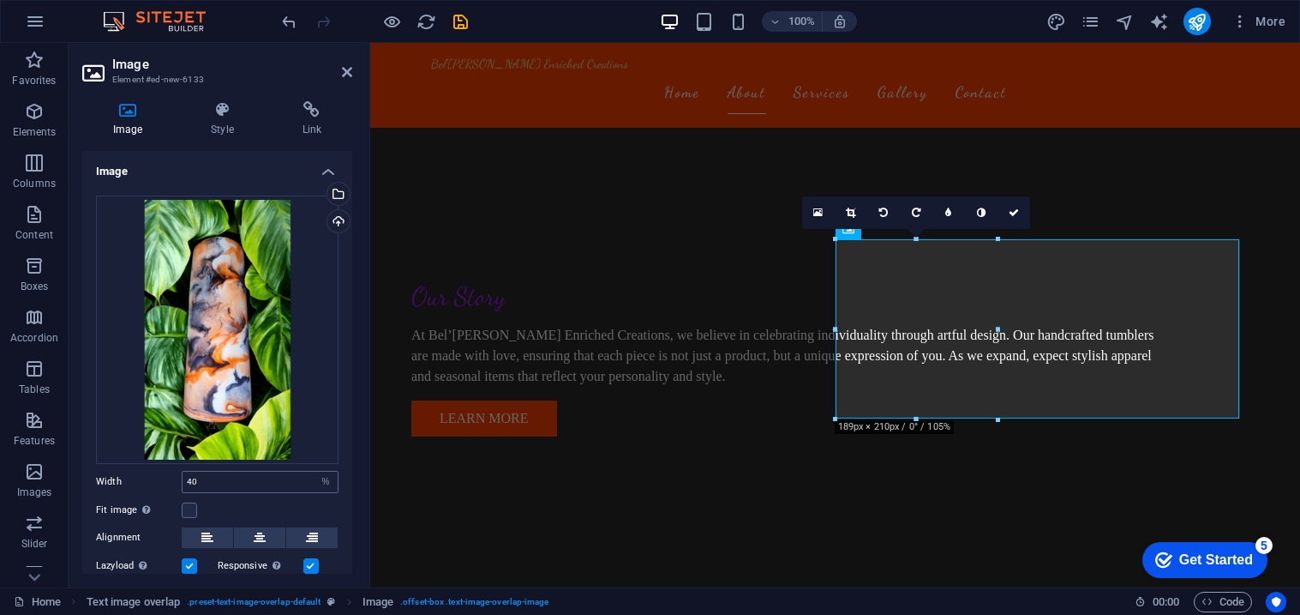
scroll to position [570, 0]
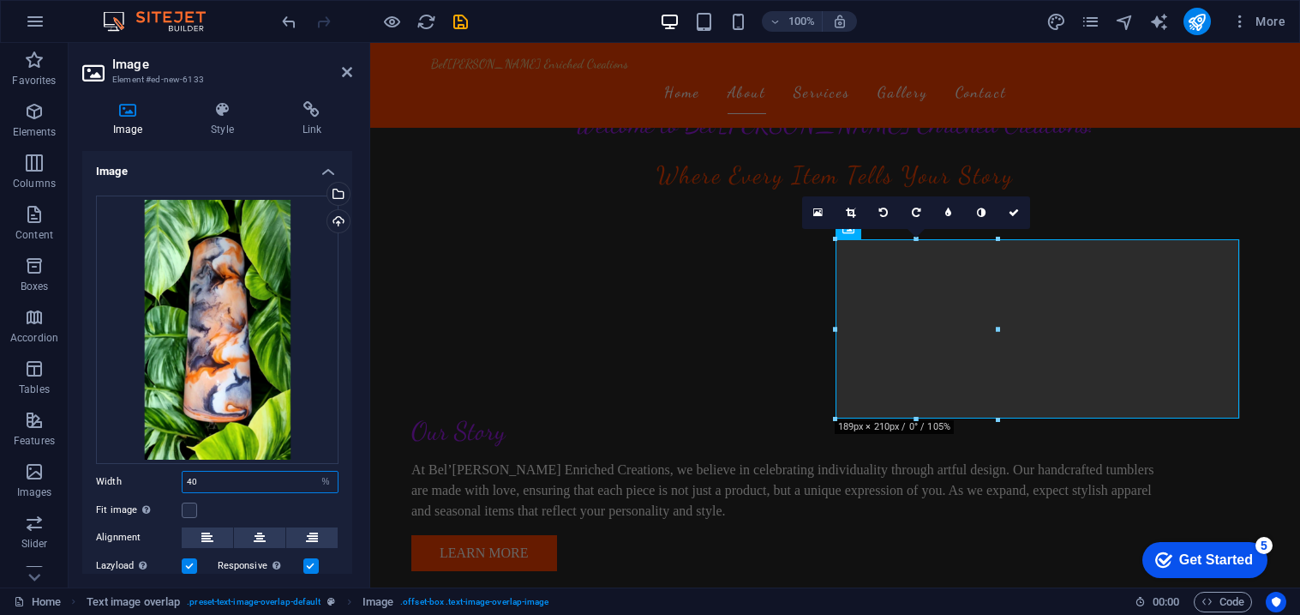
click at [226, 471] on input "40" at bounding box center [260, 481] width 155 height 21
type input "4"
type input "60"
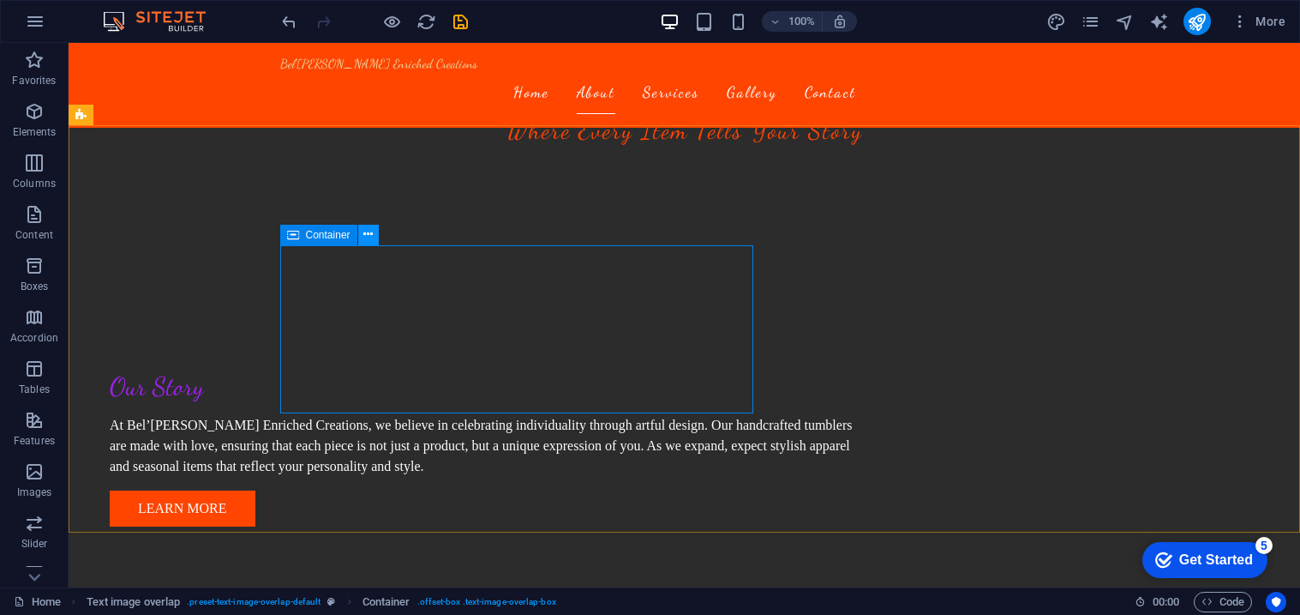
click at [371, 236] on icon at bounding box center [367, 234] width 9 height 18
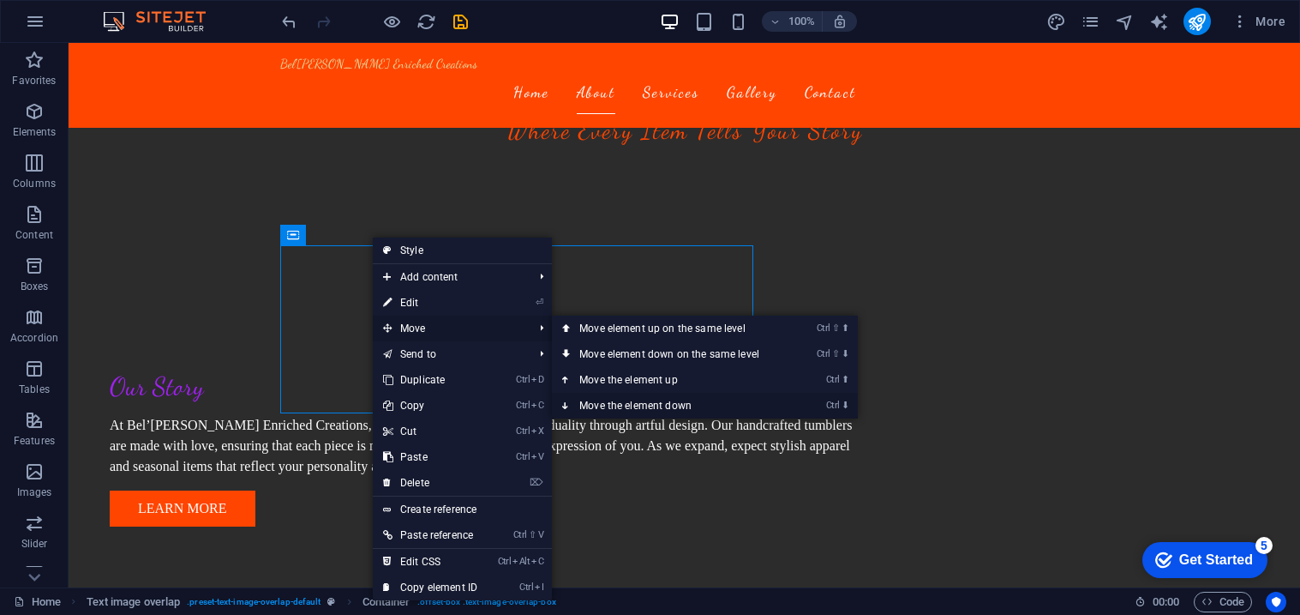
click at [622, 401] on link "Ctrl ⬇ Move the element down" at bounding box center [673, 406] width 242 height 26
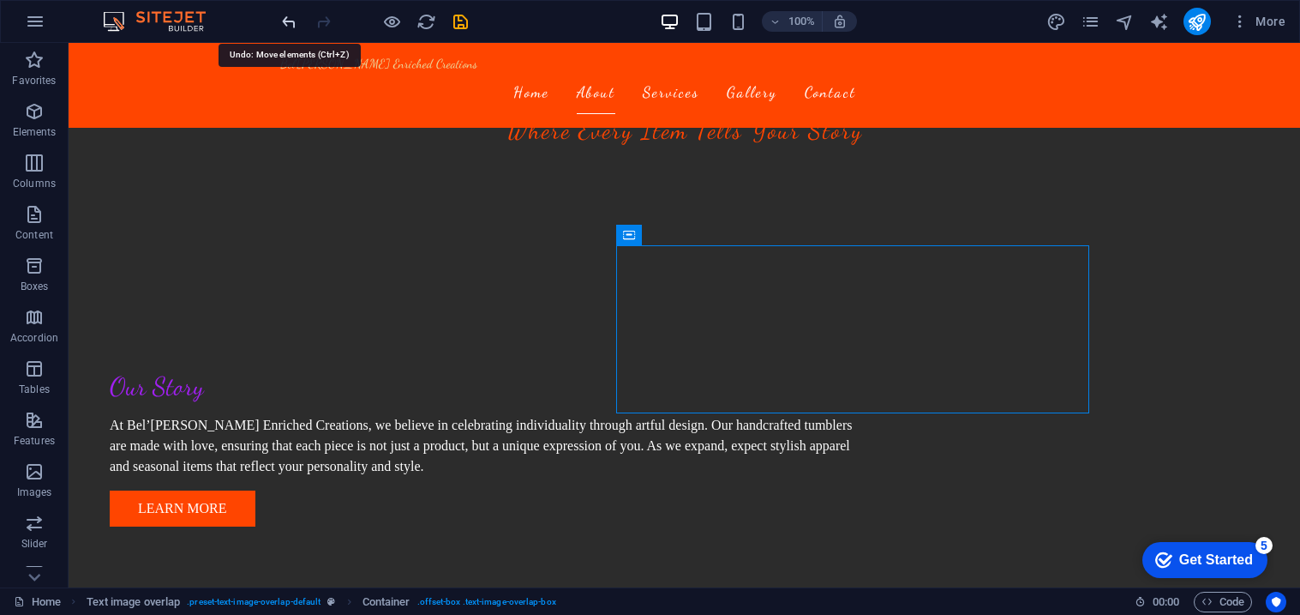
click at [285, 16] on icon "undo" at bounding box center [289, 22] width 20 height 20
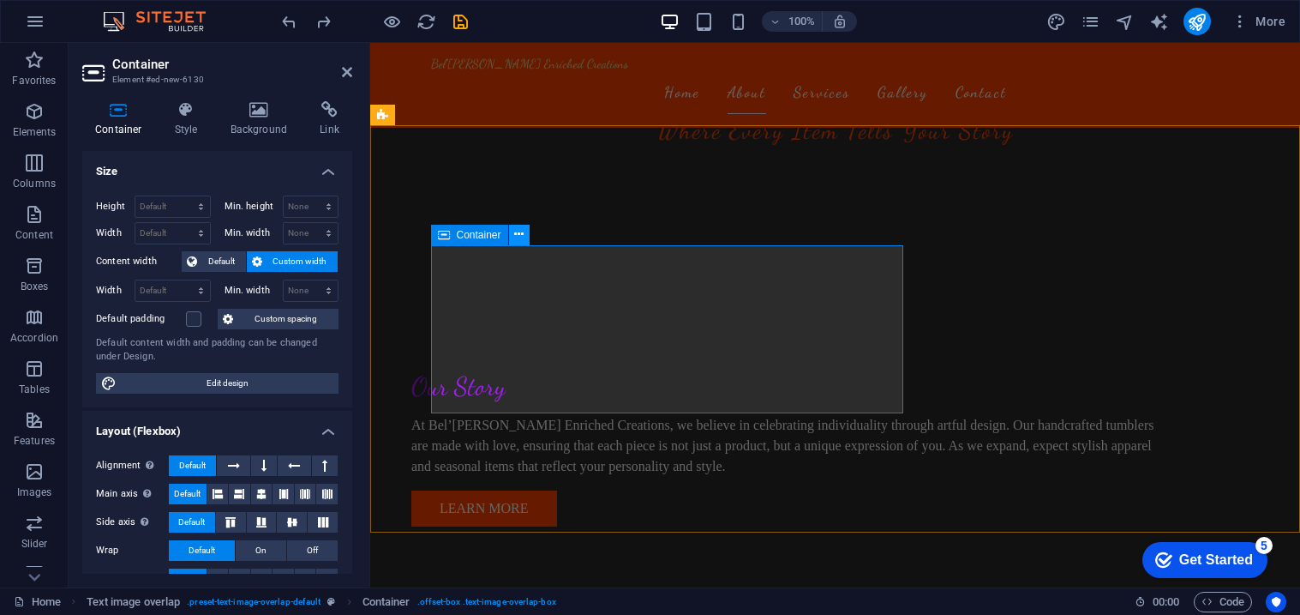
click at [519, 231] on icon at bounding box center [518, 234] width 9 height 18
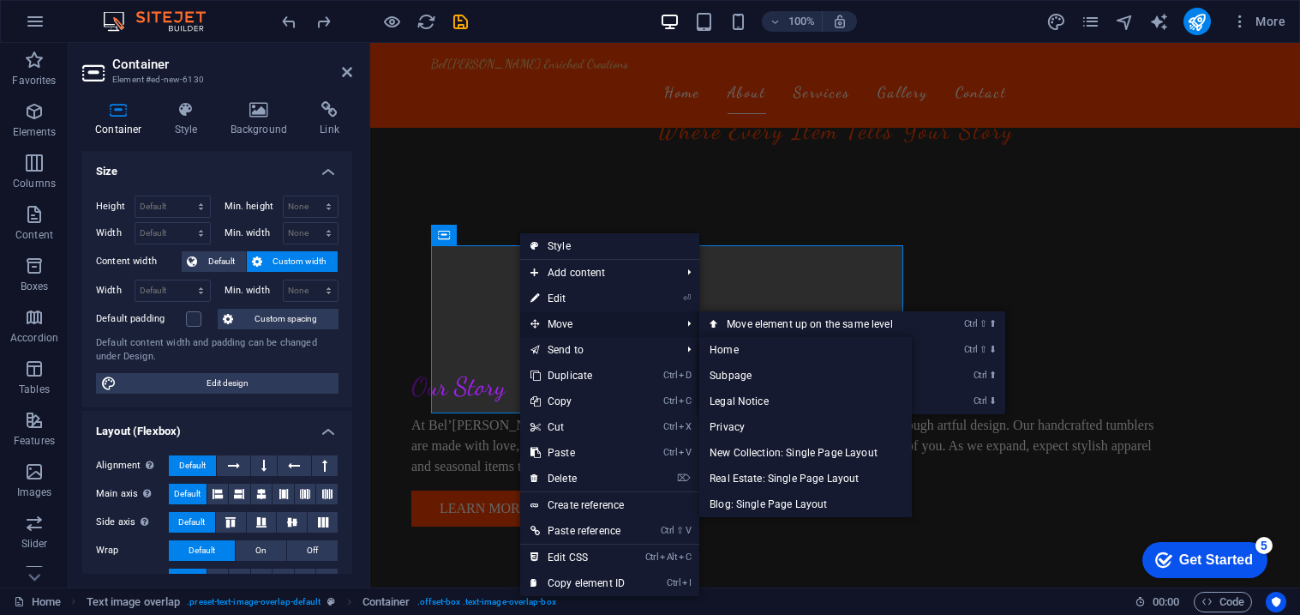
scroll to position [615, 0]
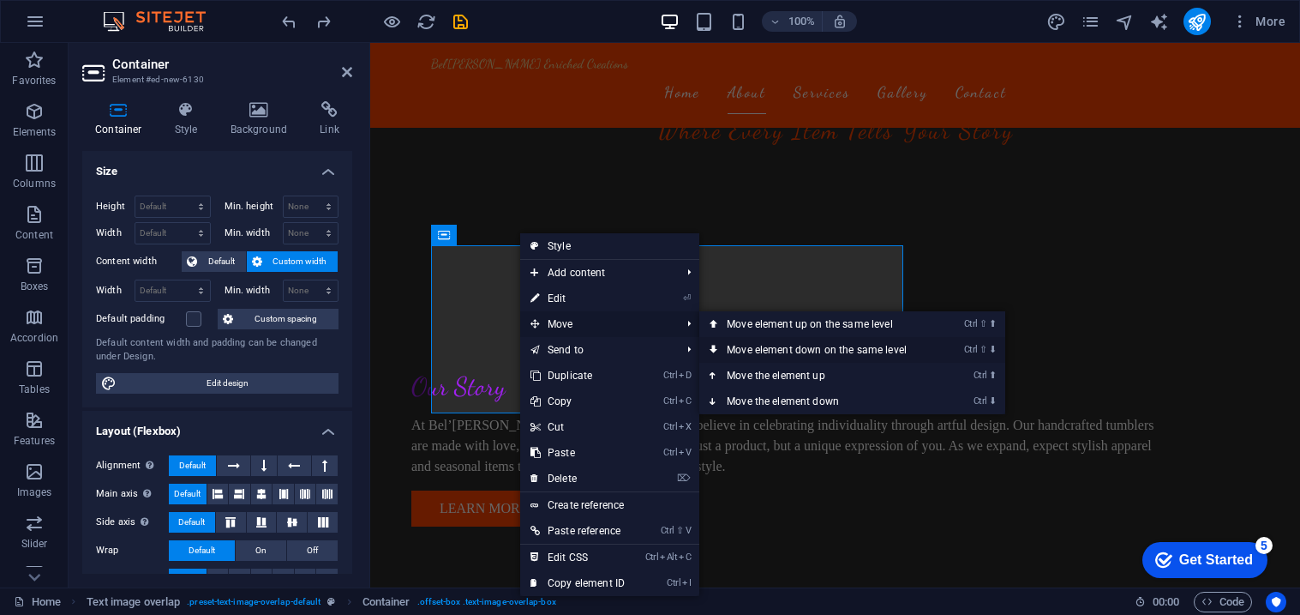
click at [724, 350] on link "Ctrl ⇧ ⬇ Move element down on the same level" at bounding box center [820, 350] width 242 height 26
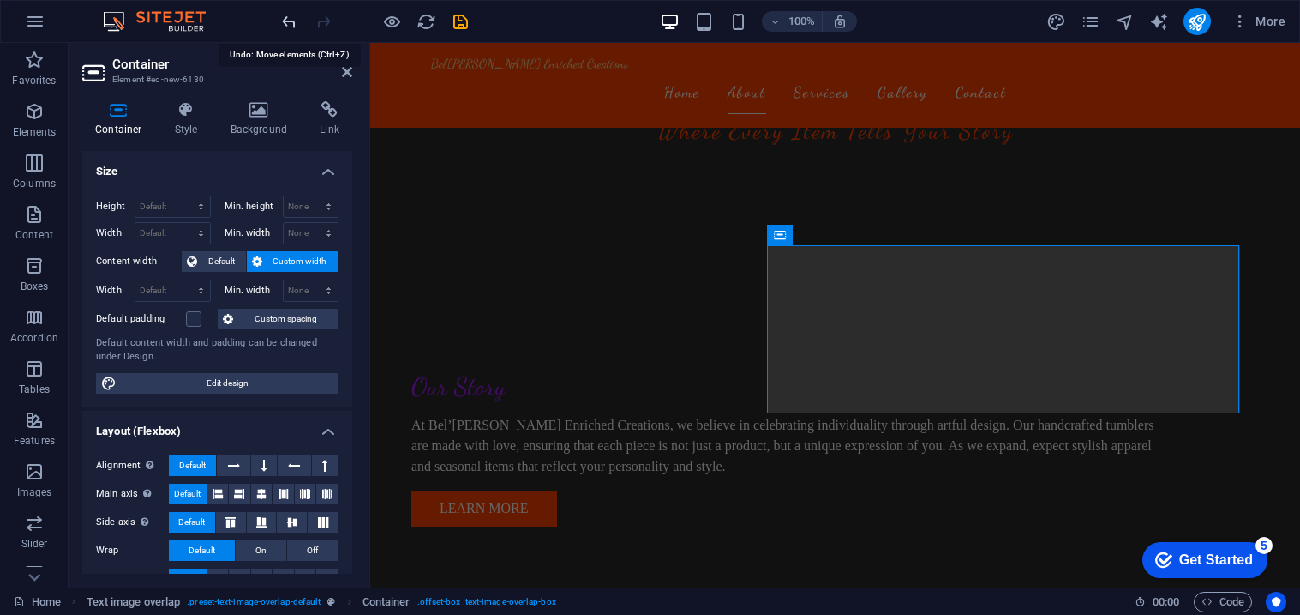
click at [287, 23] on icon "undo" at bounding box center [289, 22] width 20 height 20
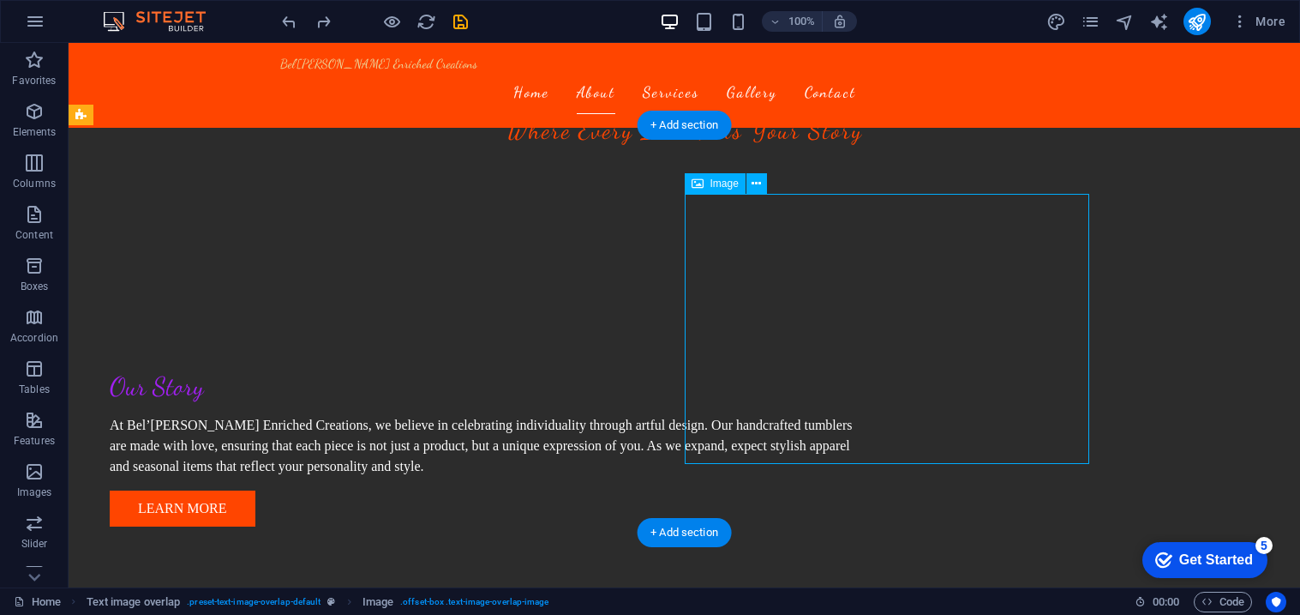
drag, startPoint x: 803, startPoint y: 363, endPoint x: 903, endPoint y: 359, distance: 99.5
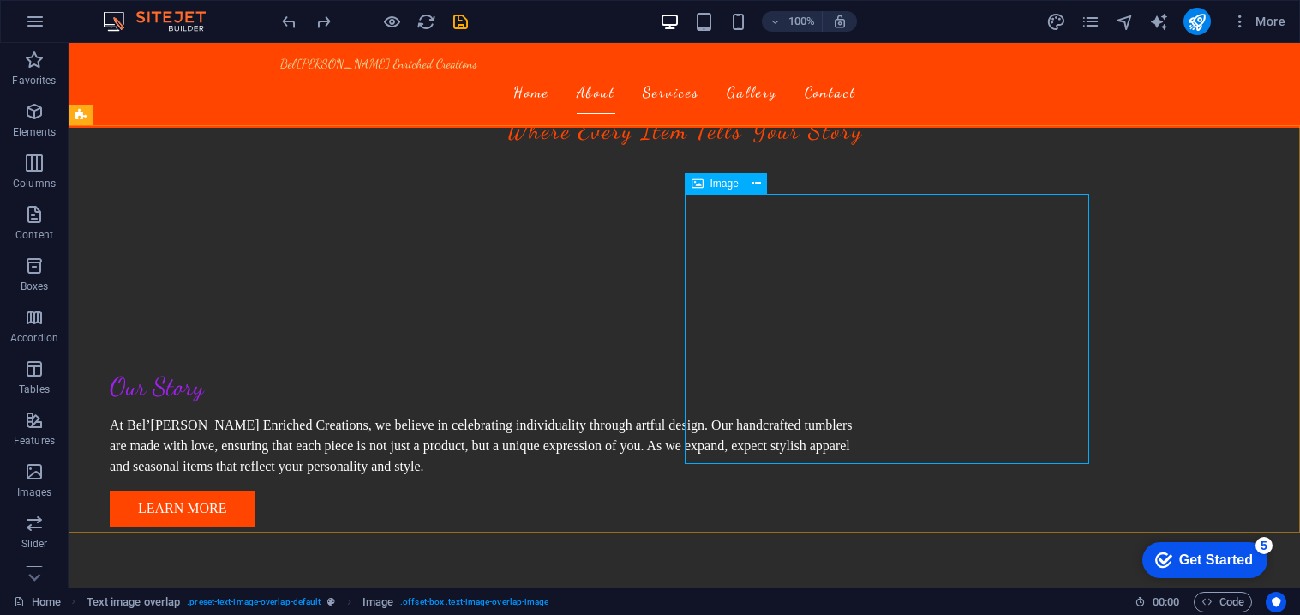
click at [711, 183] on span "Image" at bounding box center [725, 183] width 28 height 10
select select "%"
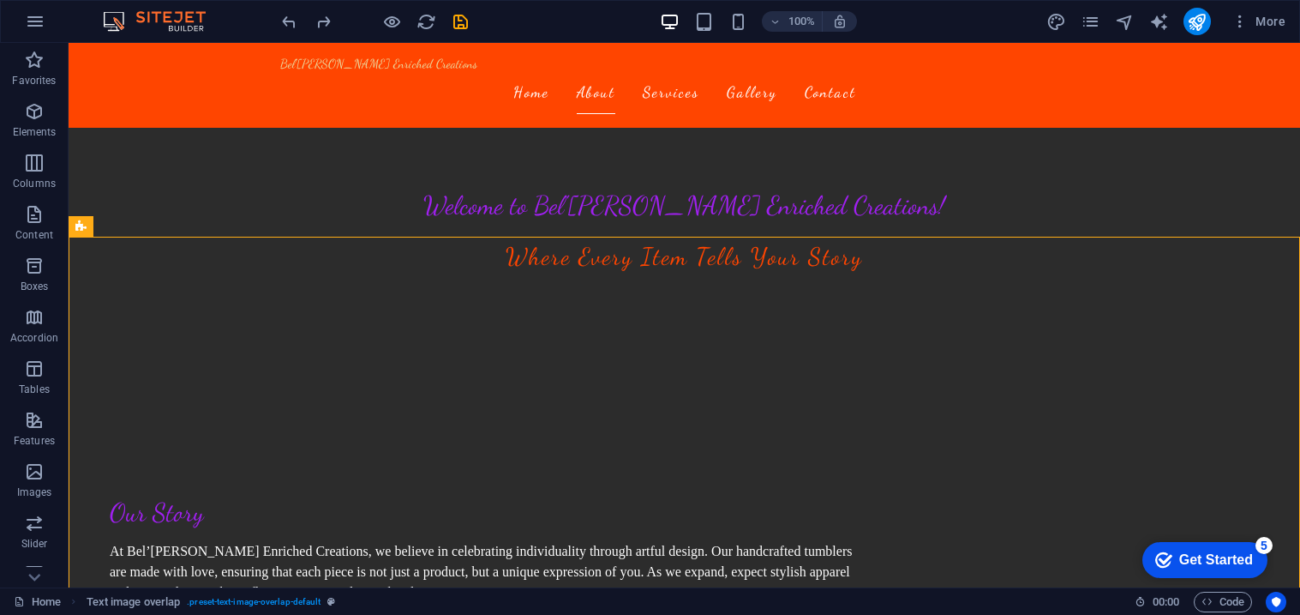
scroll to position [503, 0]
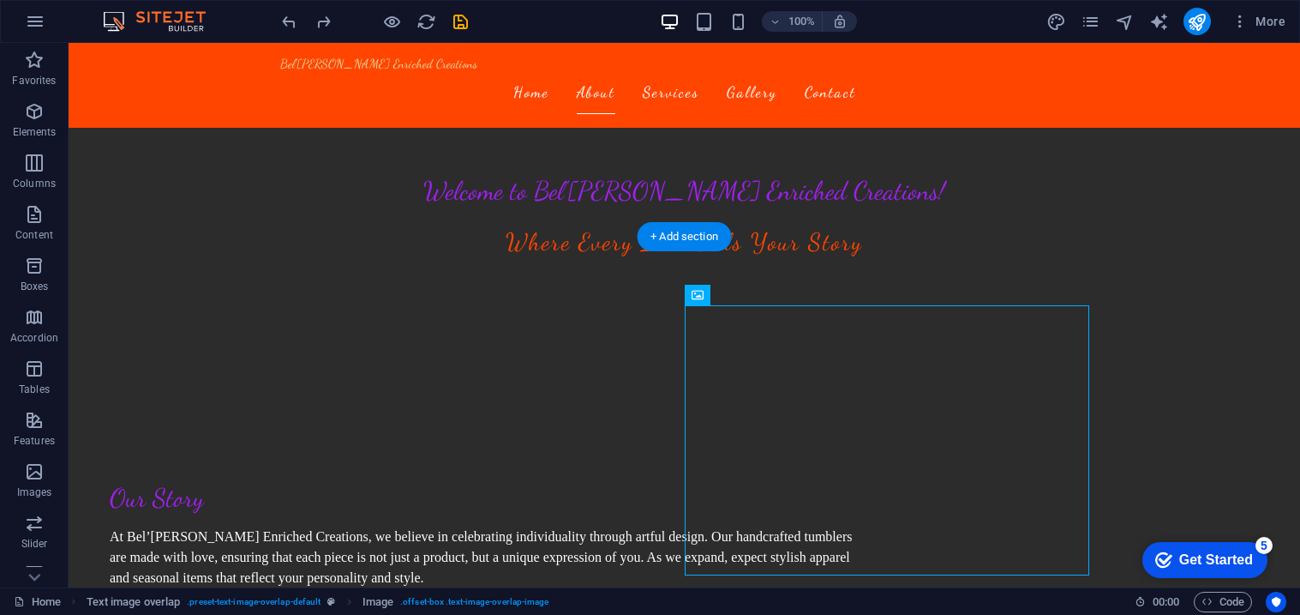
drag, startPoint x: 847, startPoint y: 382, endPoint x: 119, endPoint y: 469, distance: 732.8
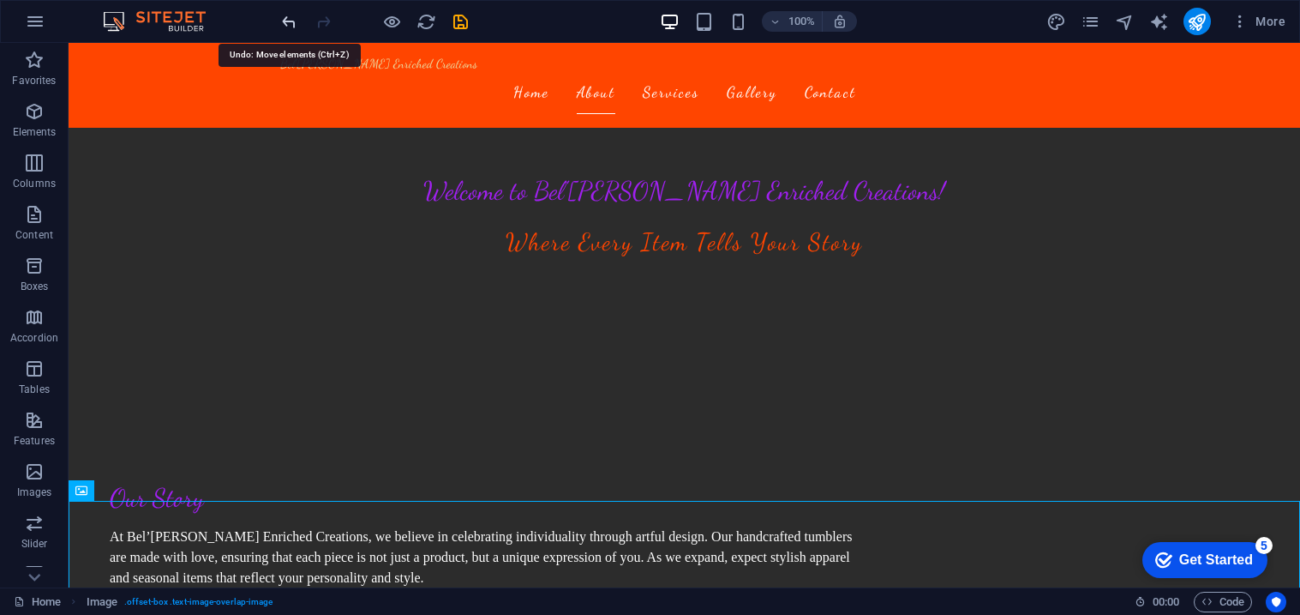
click at [291, 19] on icon "undo" at bounding box center [289, 22] width 20 height 20
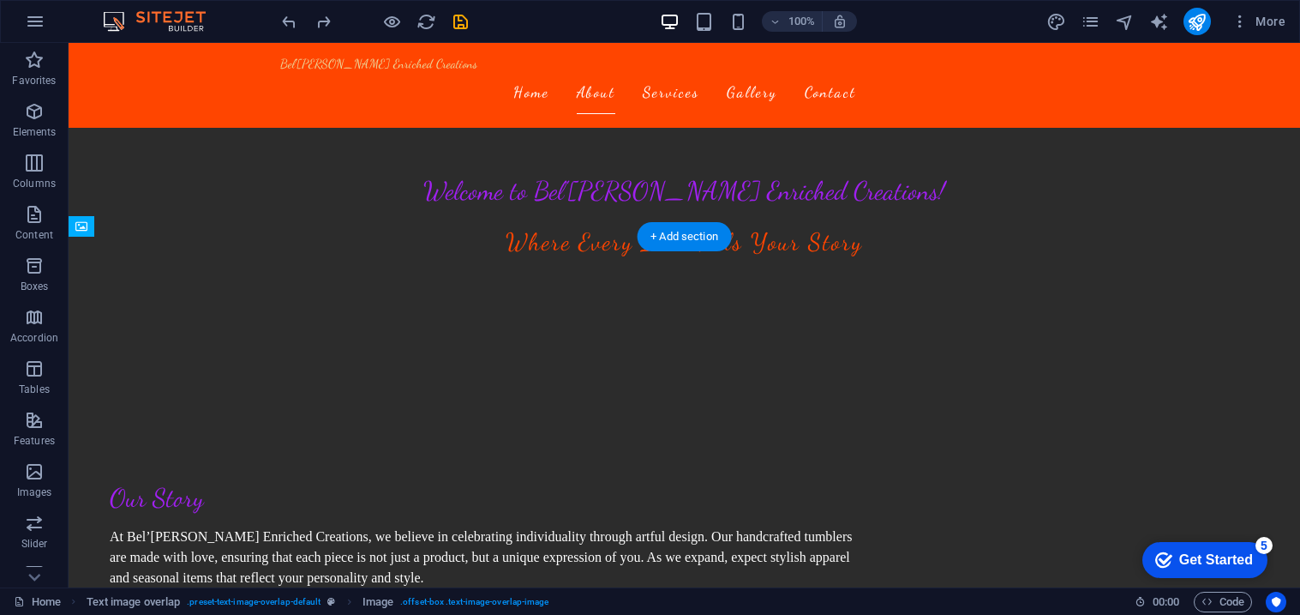
drag, startPoint x: 819, startPoint y: 435, endPoint x: 356, endPoint y: 438, distance: 463.7
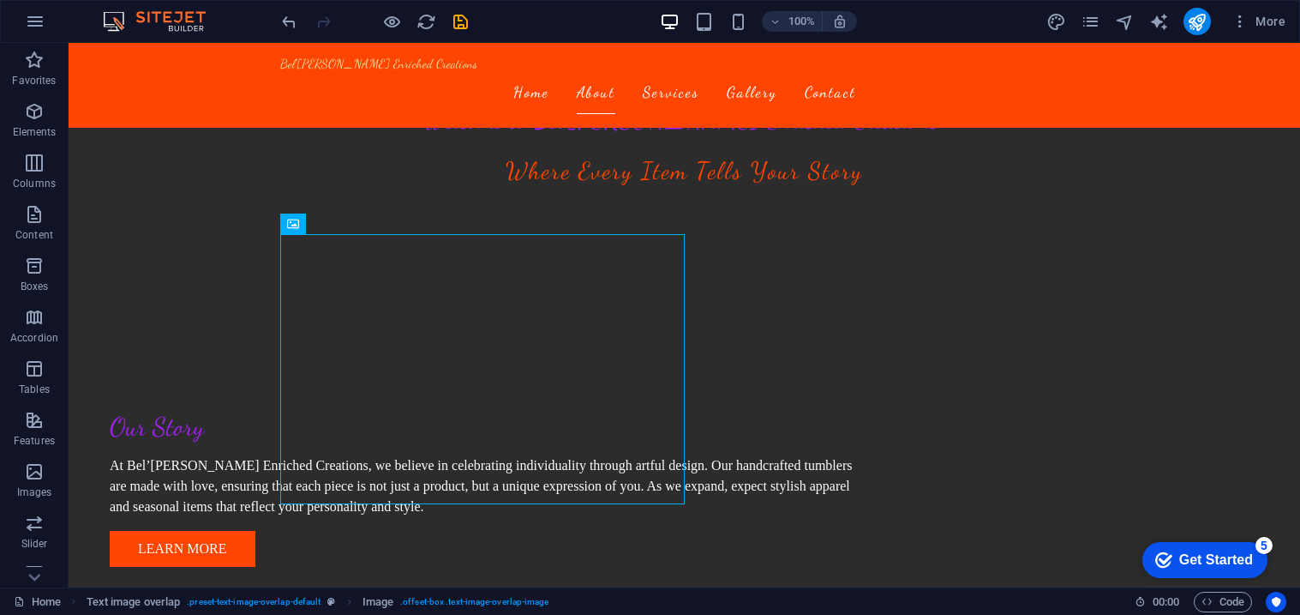
scroll to position [575, 0]
click at [295, 226] on icon at bounding box center [293, 223] width 12 height 21
select select "%"
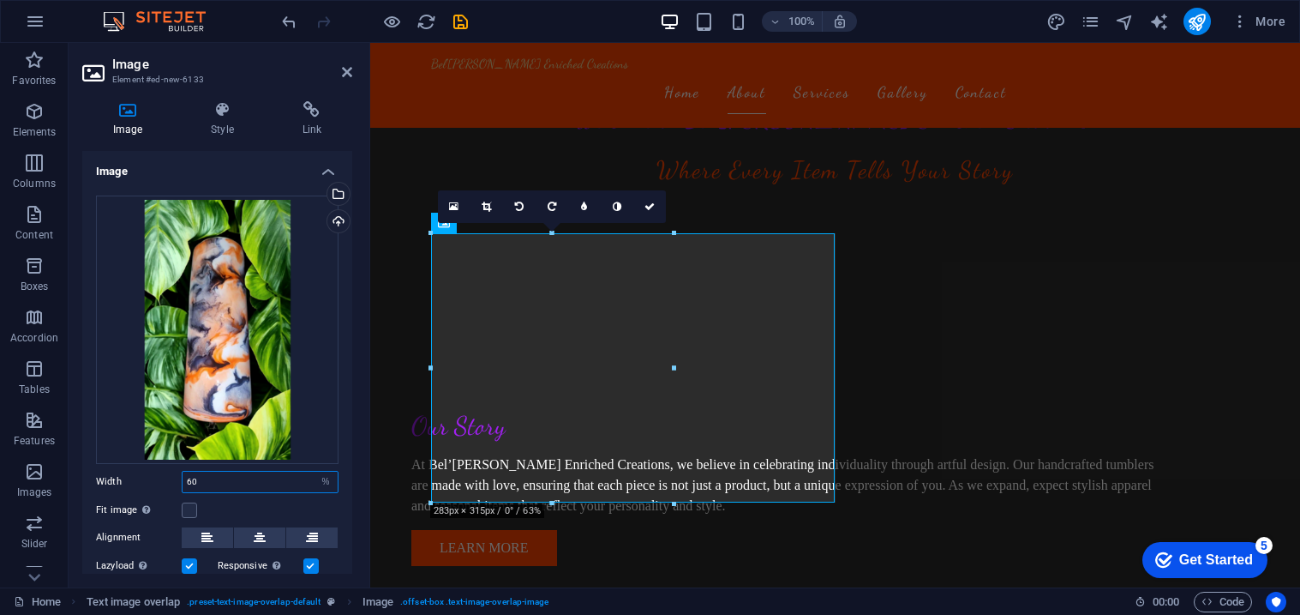
click at [225, 479] on input "60" at bounding box center [260, 481] width 155 height 21
type input "6"
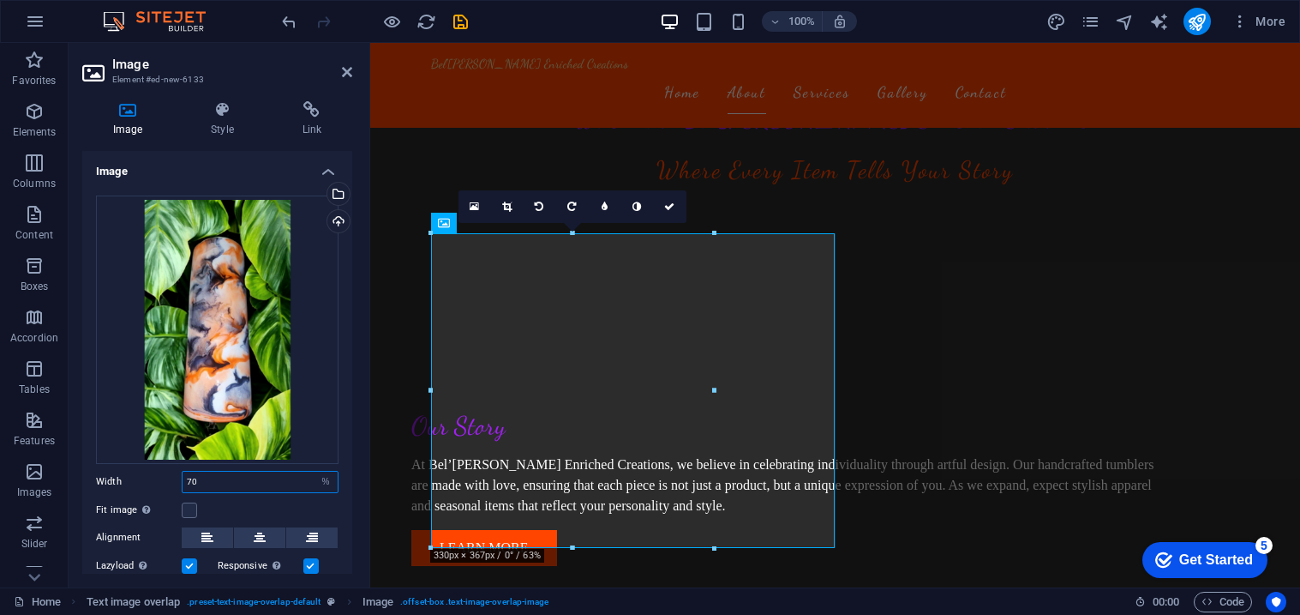
click at [228, 478] on input "70" at bounding box center [260, 481] width 155 height 21
type input "7"
type input "80"
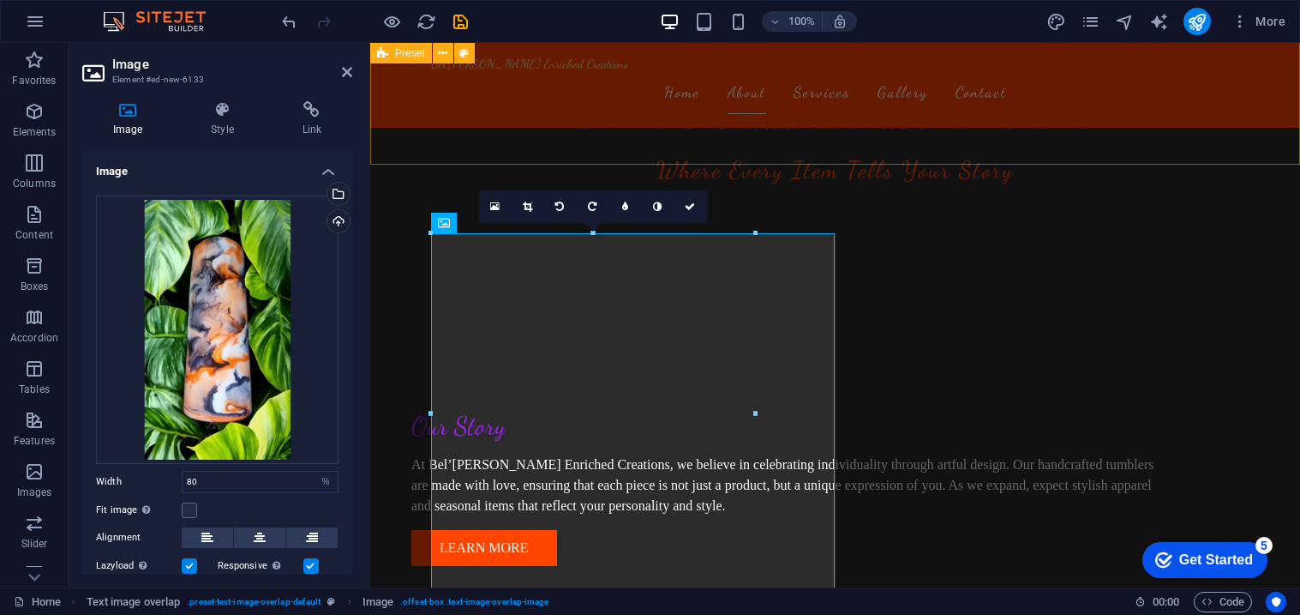
click at [1122, 314] on div "Our Story At Bel’[PERSON_NAME] Enriched Creations, we believe in celebrating in…" at bounding box center [835, 488] width 930 height 348
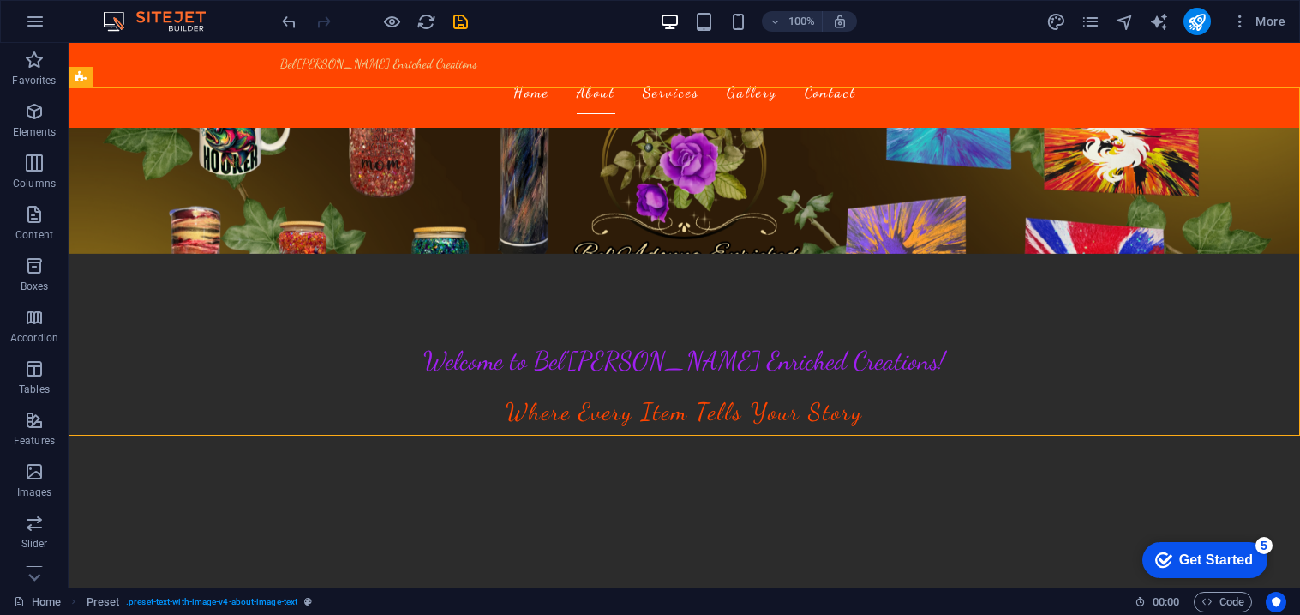
scroll to position [304, 0]
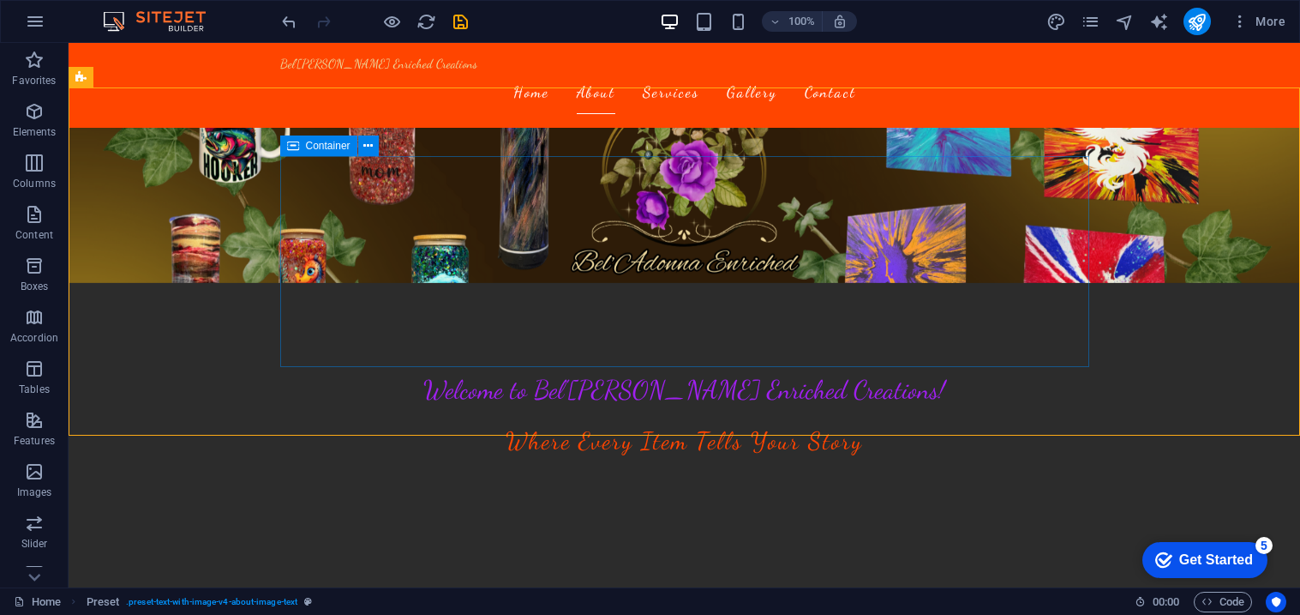
click at [327, 147] on span "Container" at bounding box center [328, 146] width 45 height 10
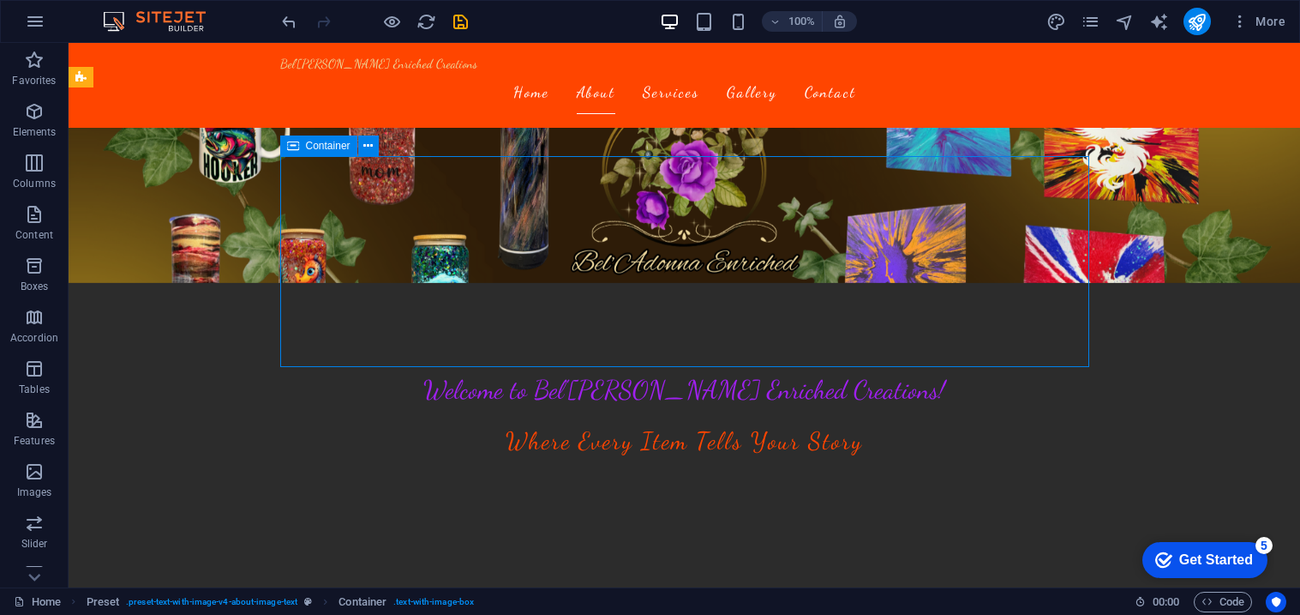
click at [327, 147] on span "Container" at bounding box center [328, 146] width 45 height 10
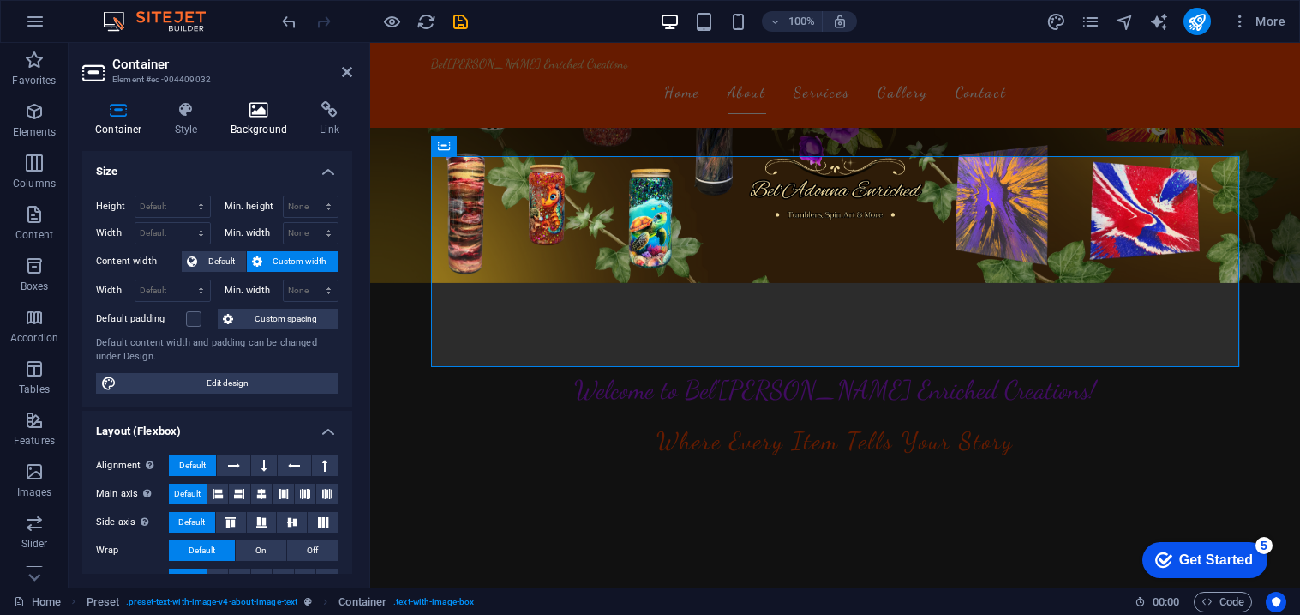
click at [261, 110] on icon at bounding box center [259, 109] width 83 height 17
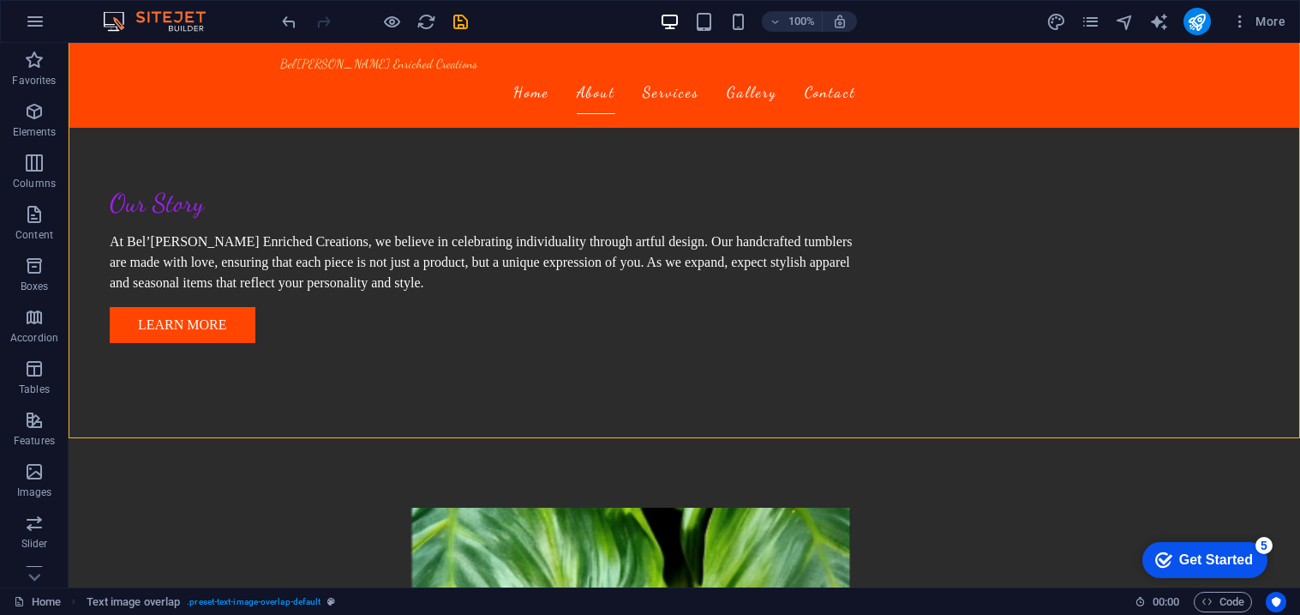
scroll to position [755, 0]
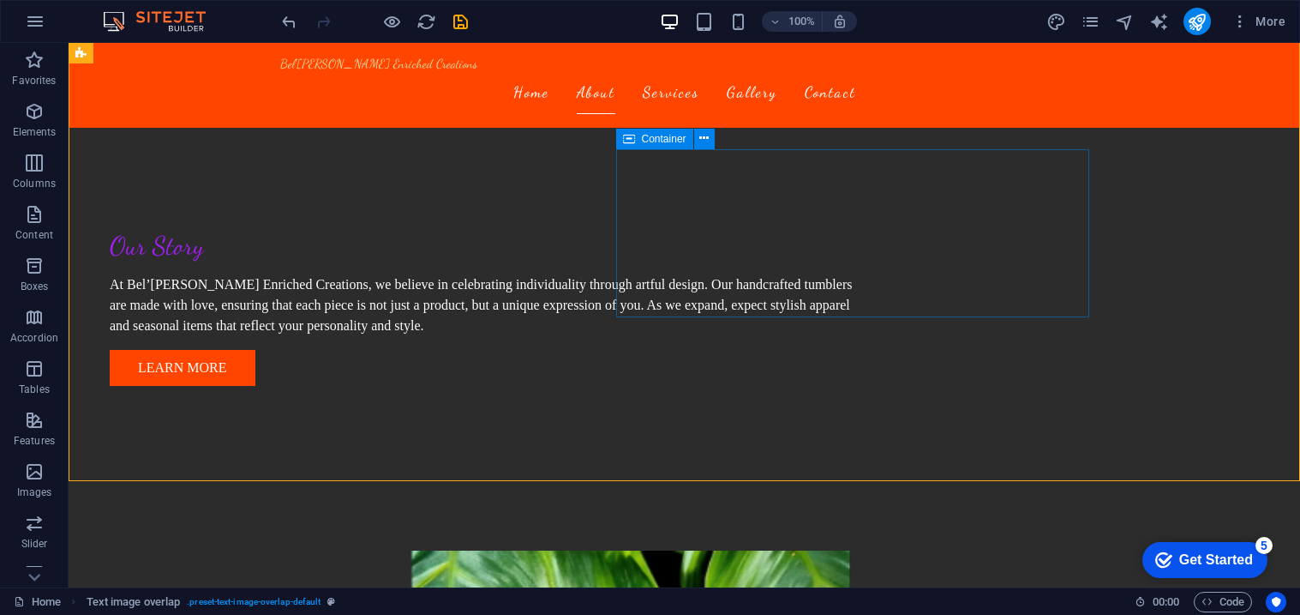
click at [621, 136] on div "Container" at bounding box center [654, 139] width 77 height 21
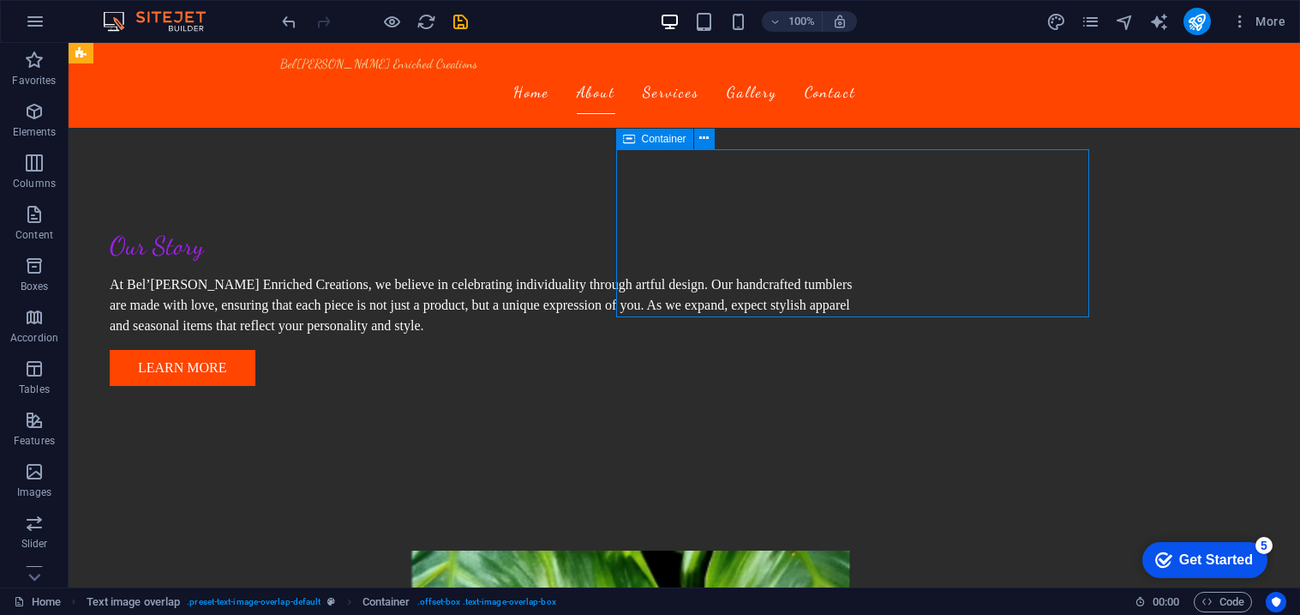
click at [621, 136] on div "Container" at bounding box center [654, 139] width 77 height 21
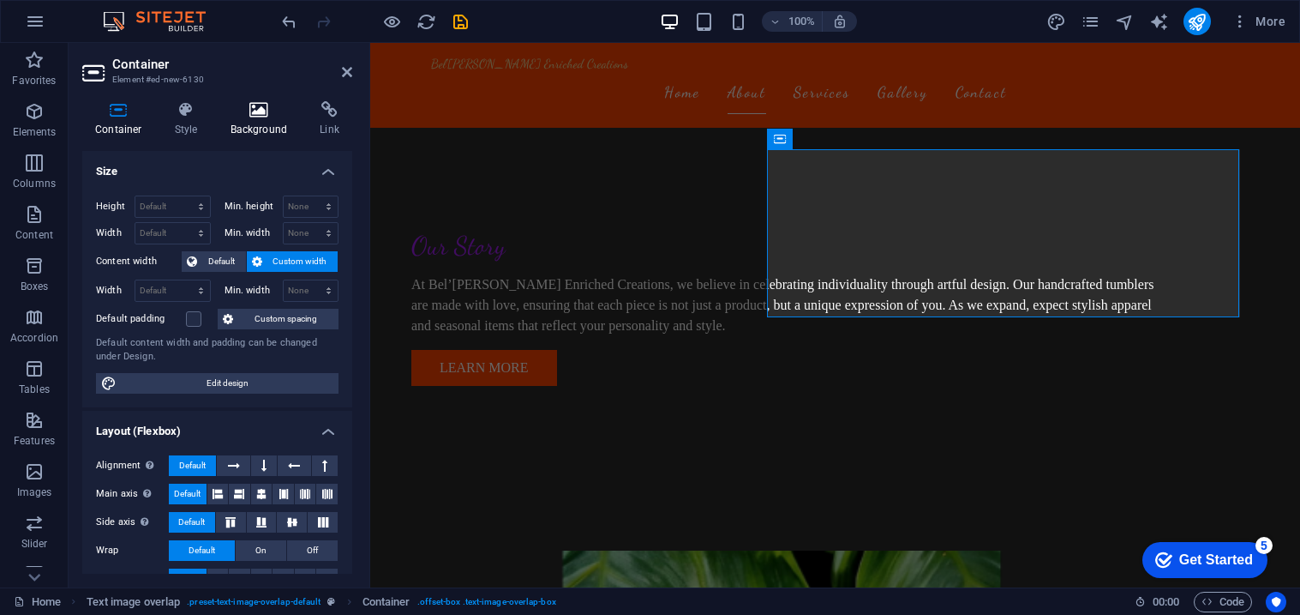
click at [258, 126] on h4 "Background" at bounding box center [263, 119] width 90 height 36
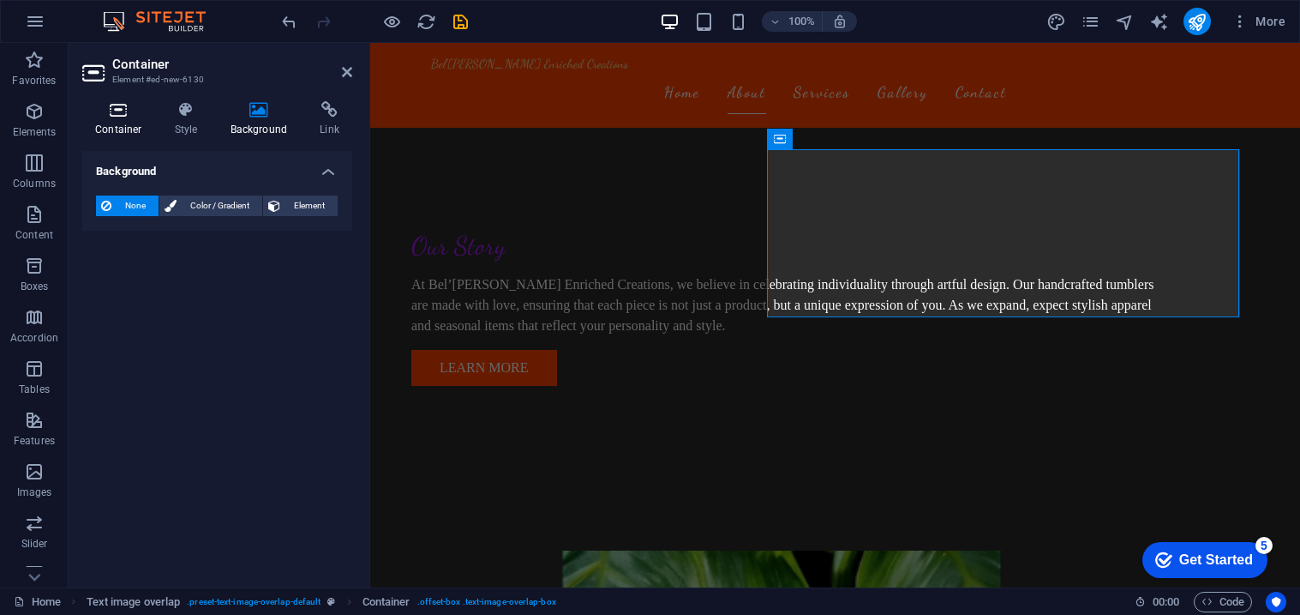
click at [125, 119] on h4 "Container" at bounding box center [122, 119] width 80 height 36
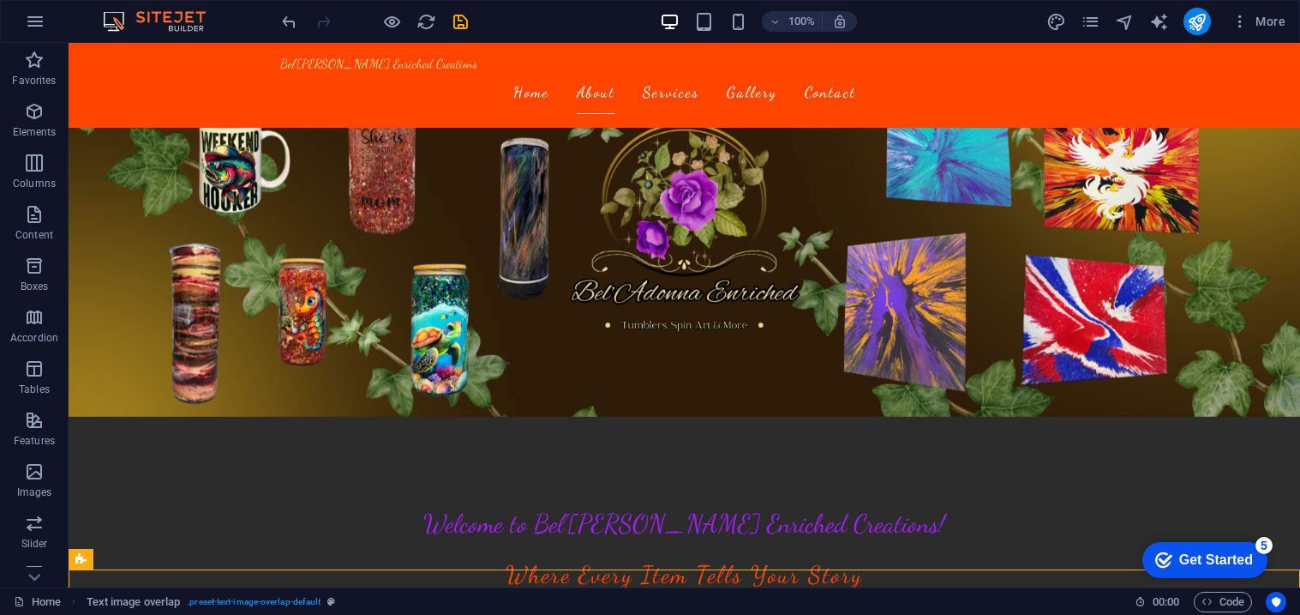
scroll to position [157, 0]
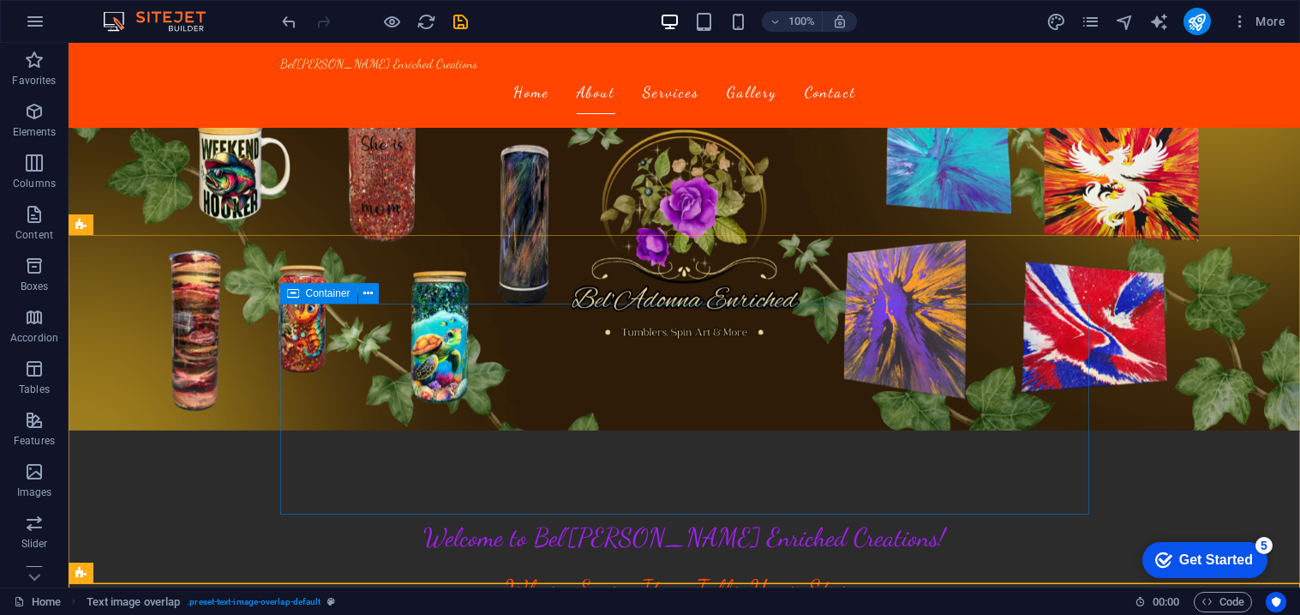
click at [292, 297] on icon at bounding box center [293, 293] width 12 height 21
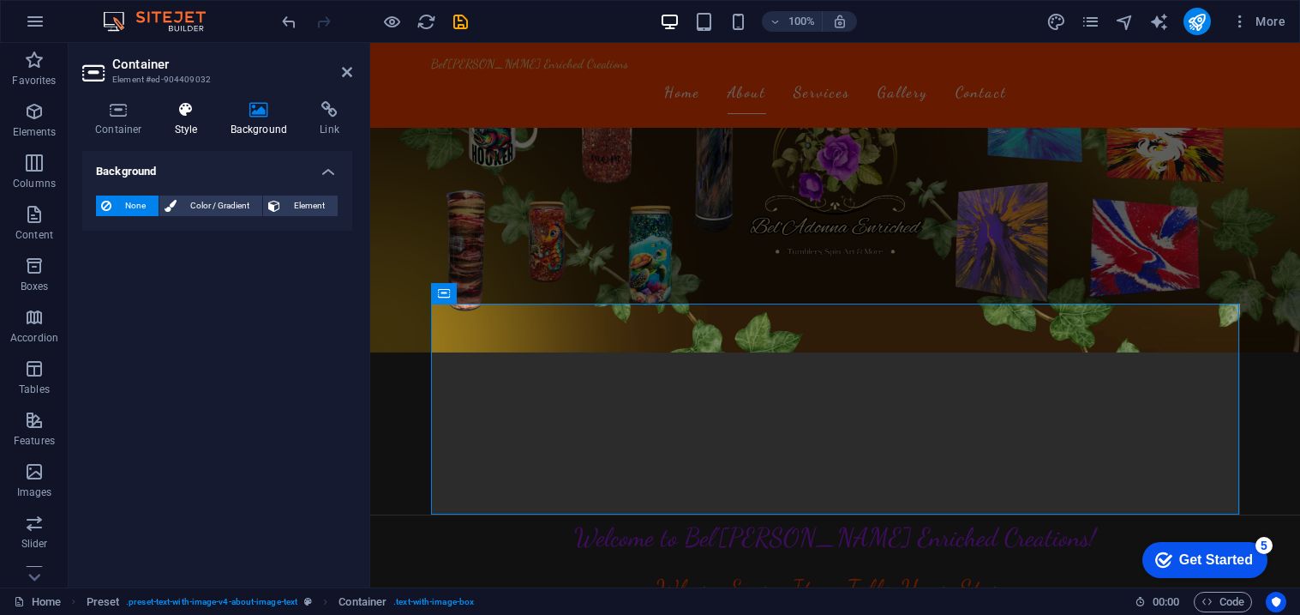
click at [190, 123] on h4 "Style" at bounding box center [190, 119] width 56 height 36
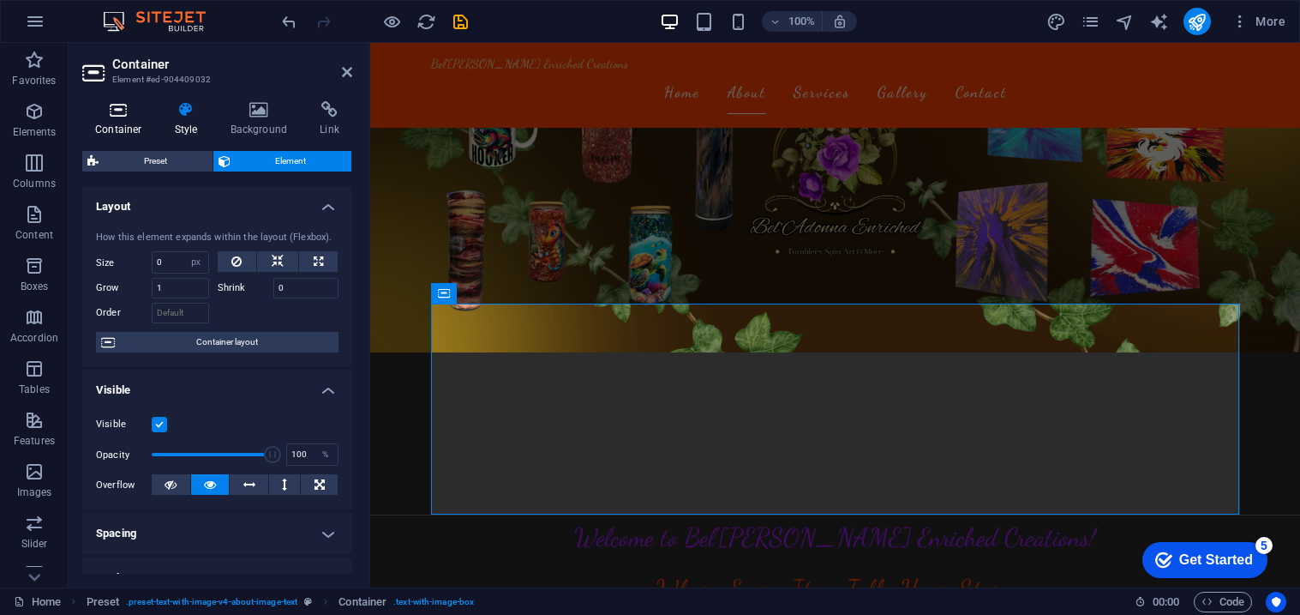
click at [129, 126] on h4 "Container" at bounding box center [122, 119] width 80 height 36
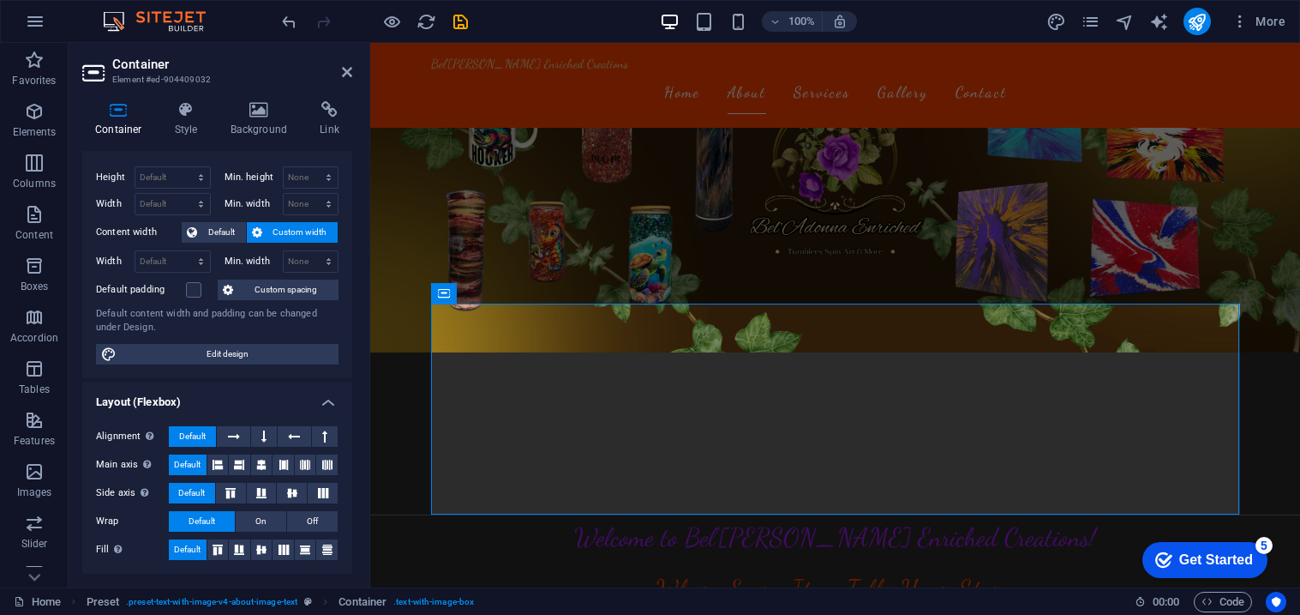
scroll to position [0, 0]
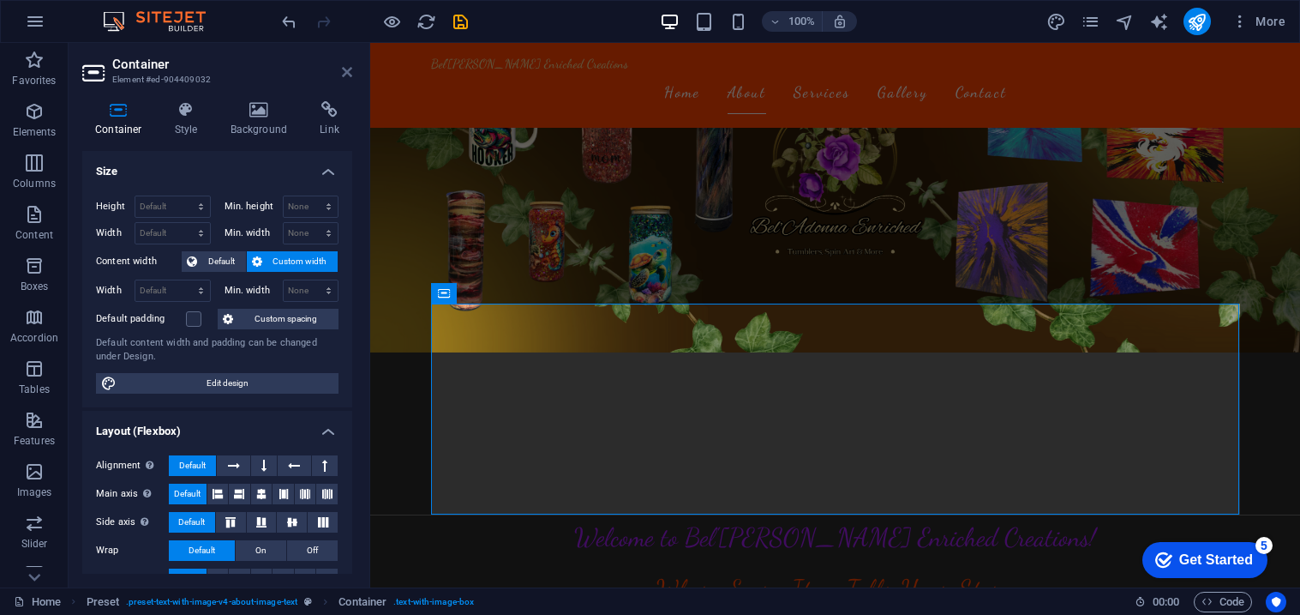
click at [345, 75] on icon at bounding box center [347, 72] width 10 height 14
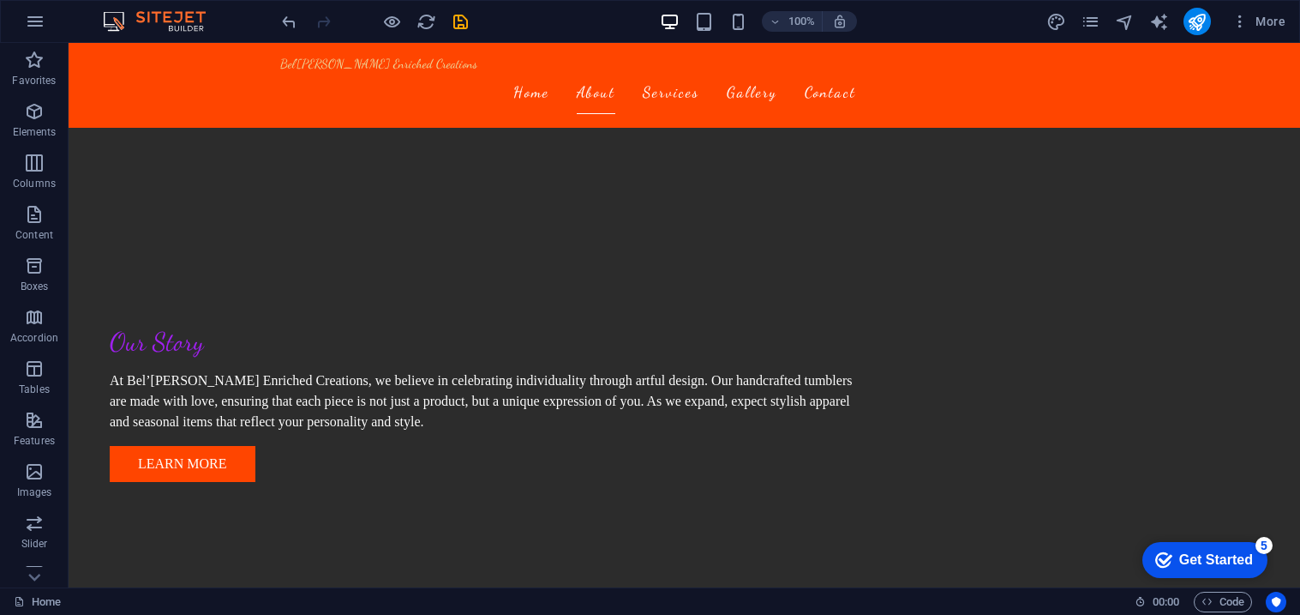
scroll to position [703, 0]
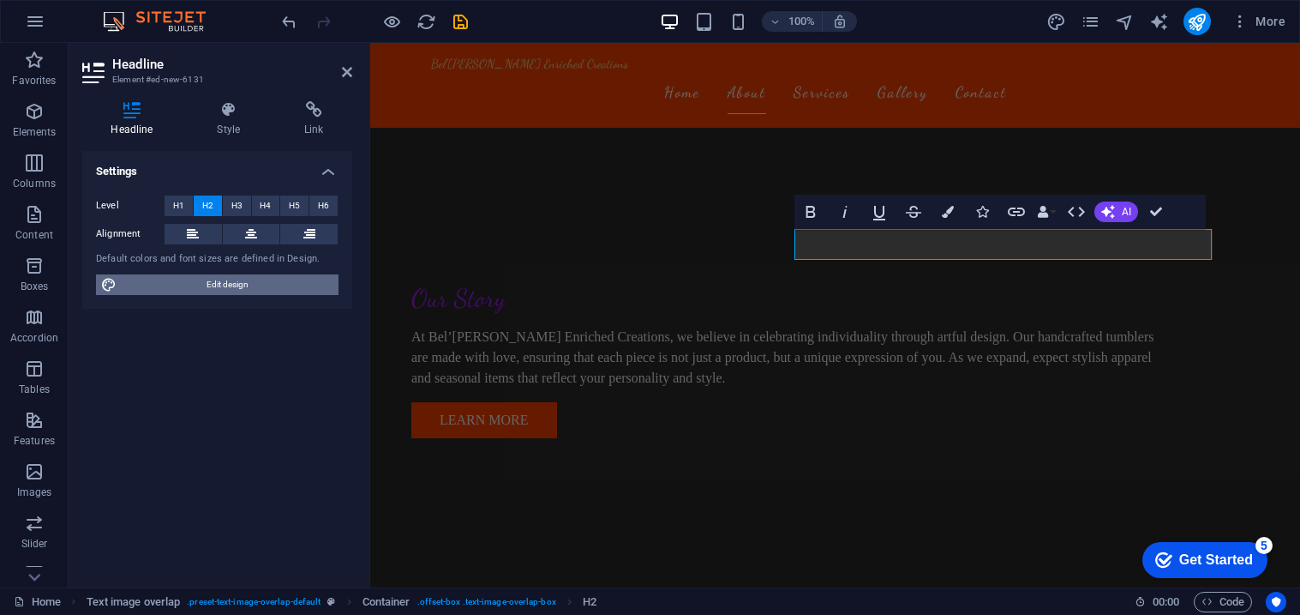
click at [240, 276] on span "Edit design" at bounding box center [228, 284] width 212 height 21
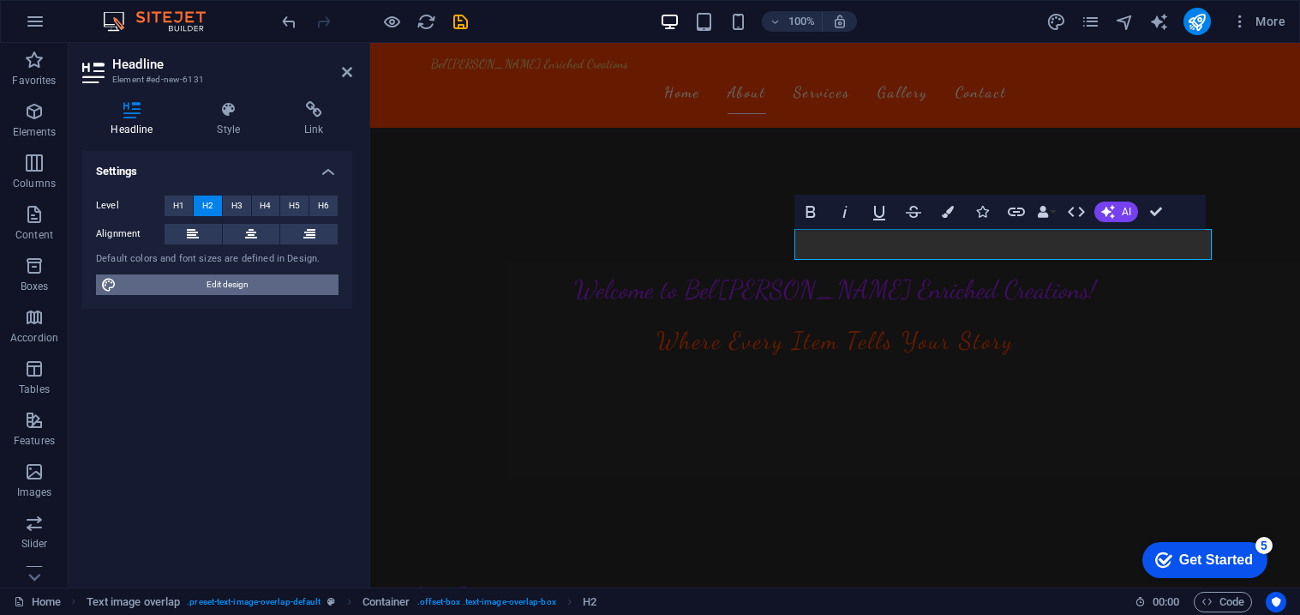
select select "rem"
select select "200"
select select "px"
select select "rem"
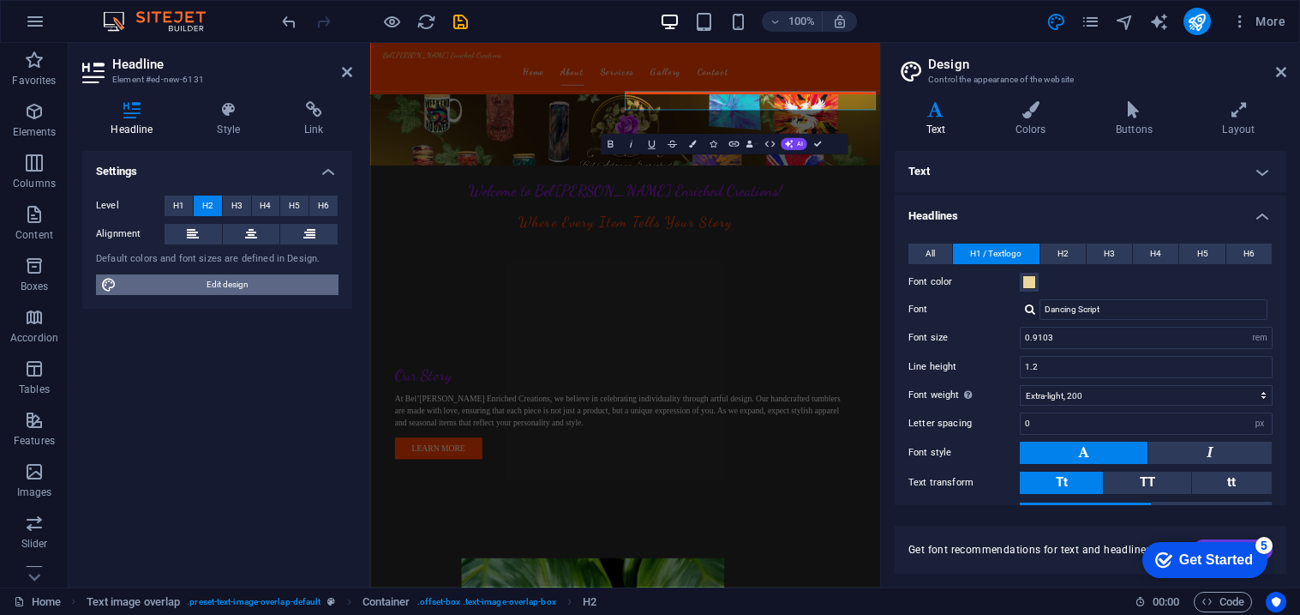
scroll to position [807, 0]
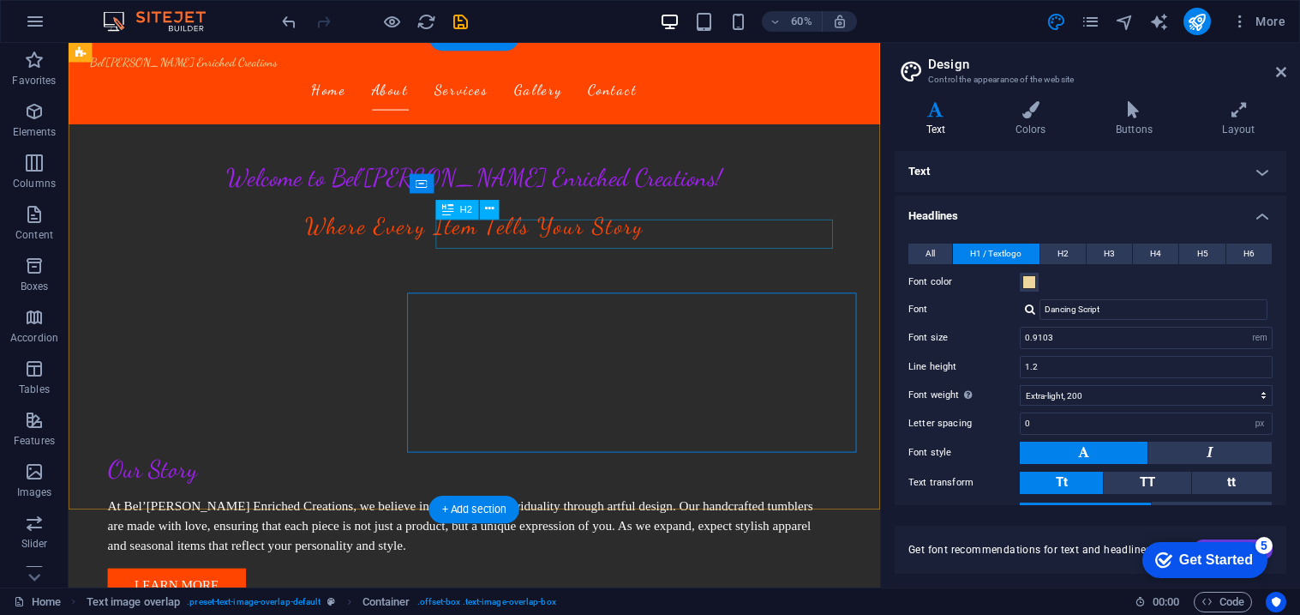
scroll to position [703, 0]
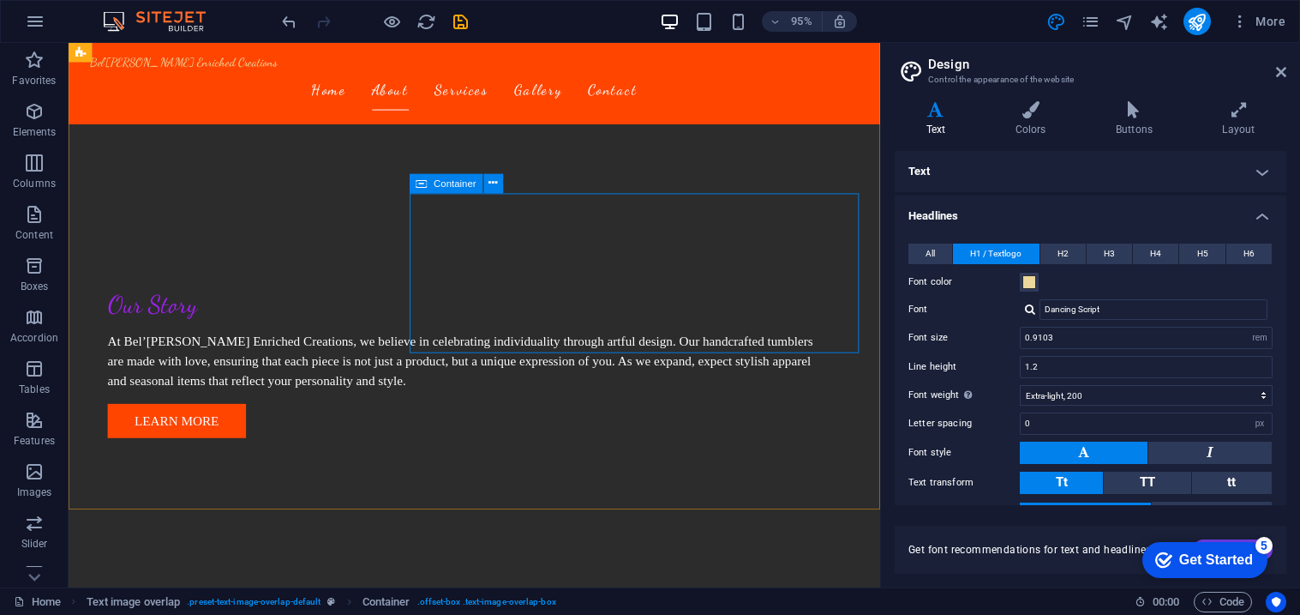
click at [441, 178] on span "Container" at bounding box center [455, 182] width 42 height 9
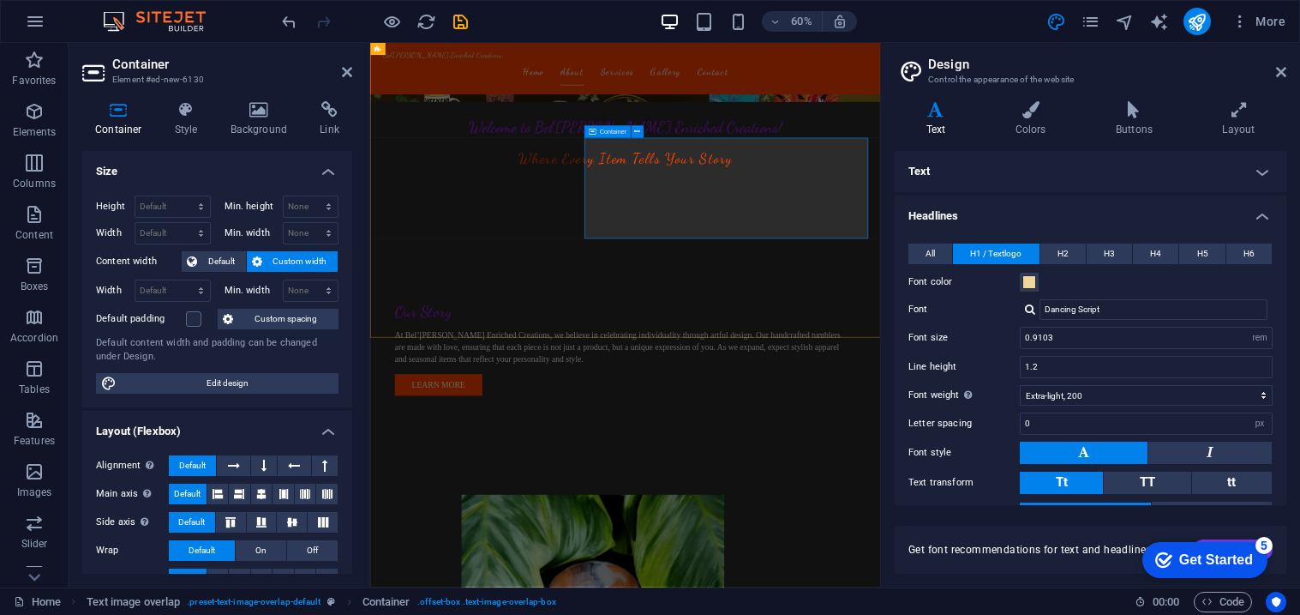
click at [592, 130] on icon at bounding box center [591, 131] width 7 height 12
click at [176, 103] on icon at bounding box center [186, 109] width 49 height 17
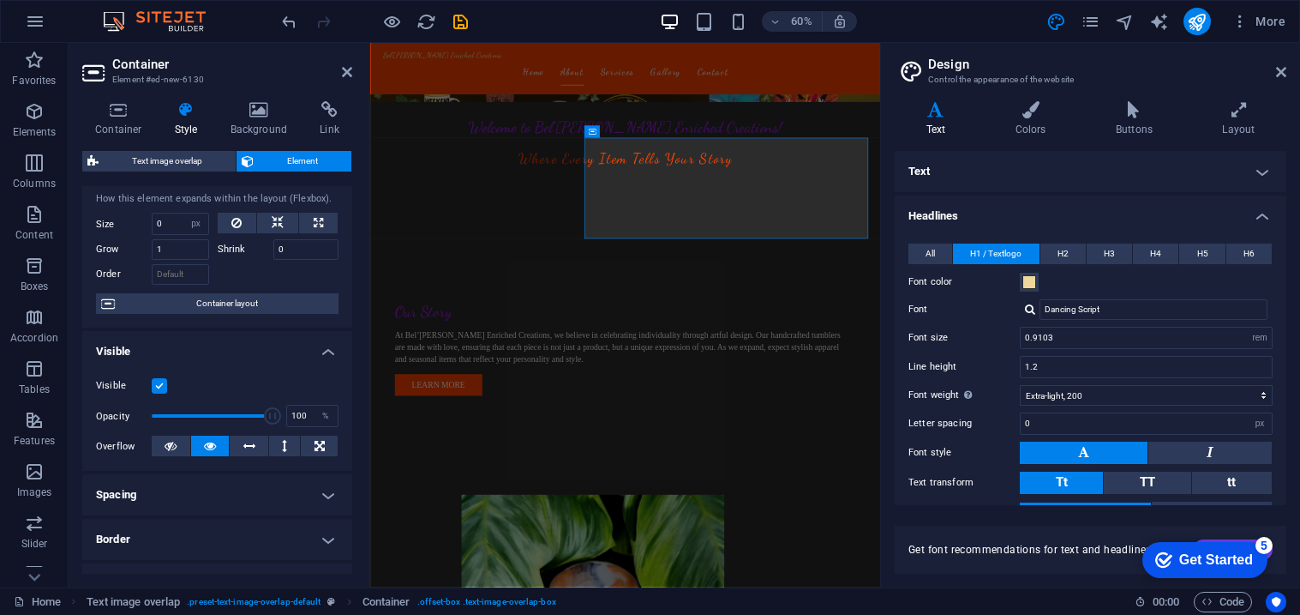
scroll to position [0, 0]
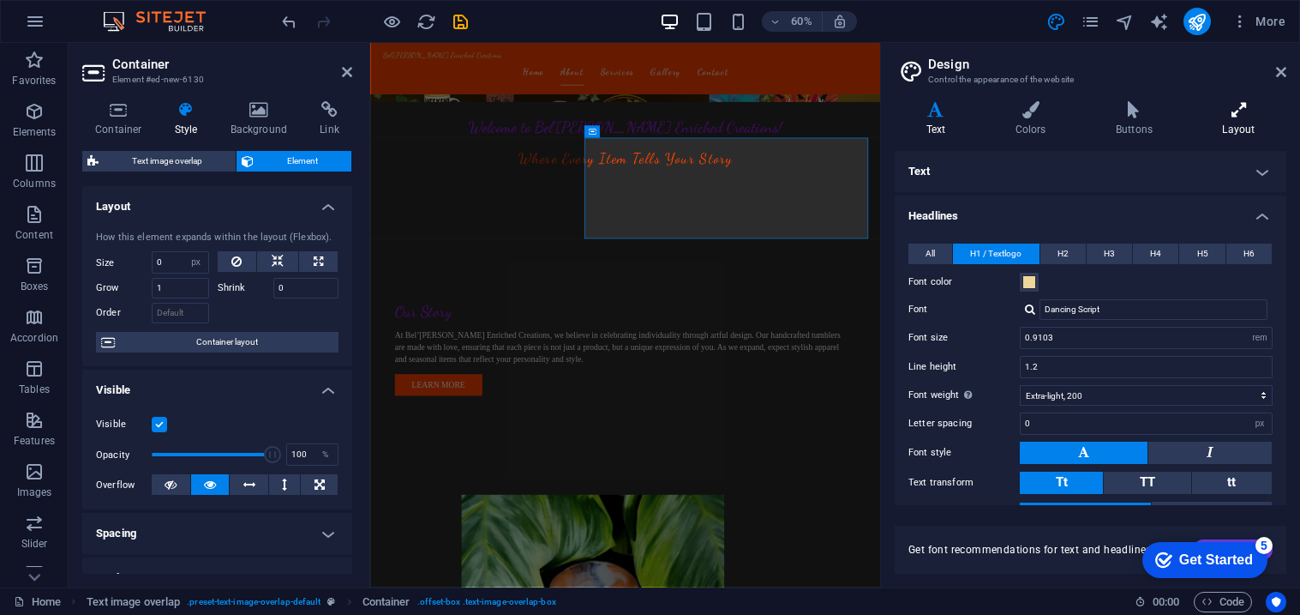
click at [1237, 127] on h4 "Layout" at bounding box center [1238, 119] width 95 height 36
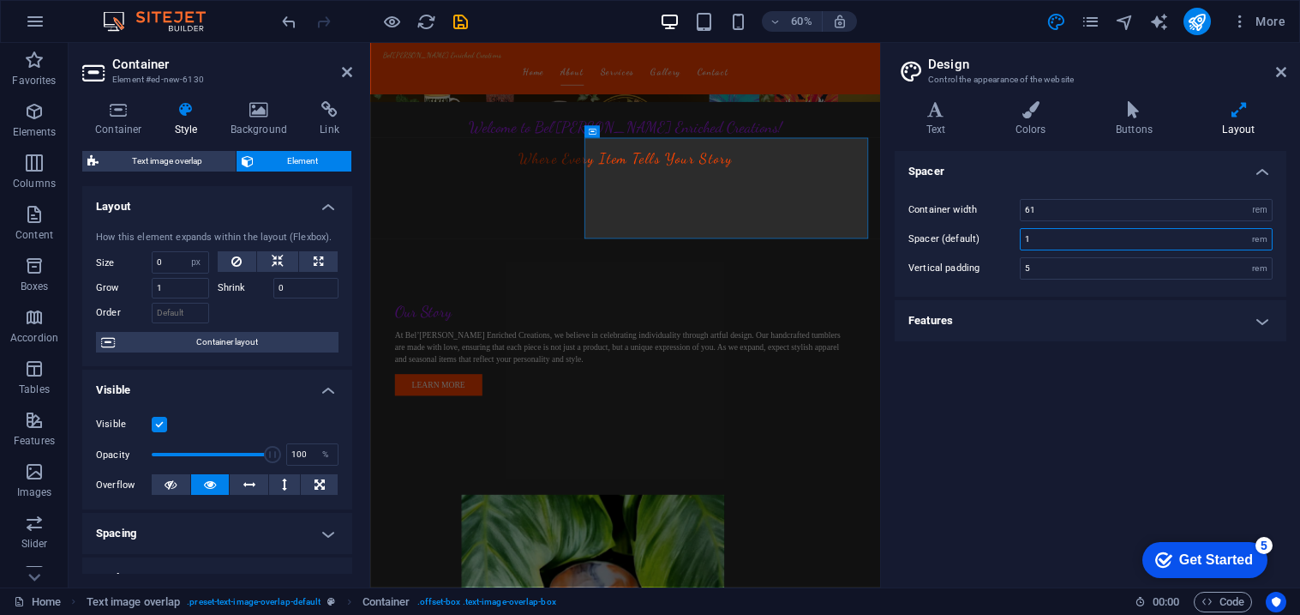
click at [1065, 239] on input "1" at bounding box center [1146, 239] width 251 height 21
type input "0"
type input "3"
type input "1"
click at [1030, 309] on h4 "Features" at bounding box center [1091, 320] width 392 height 41
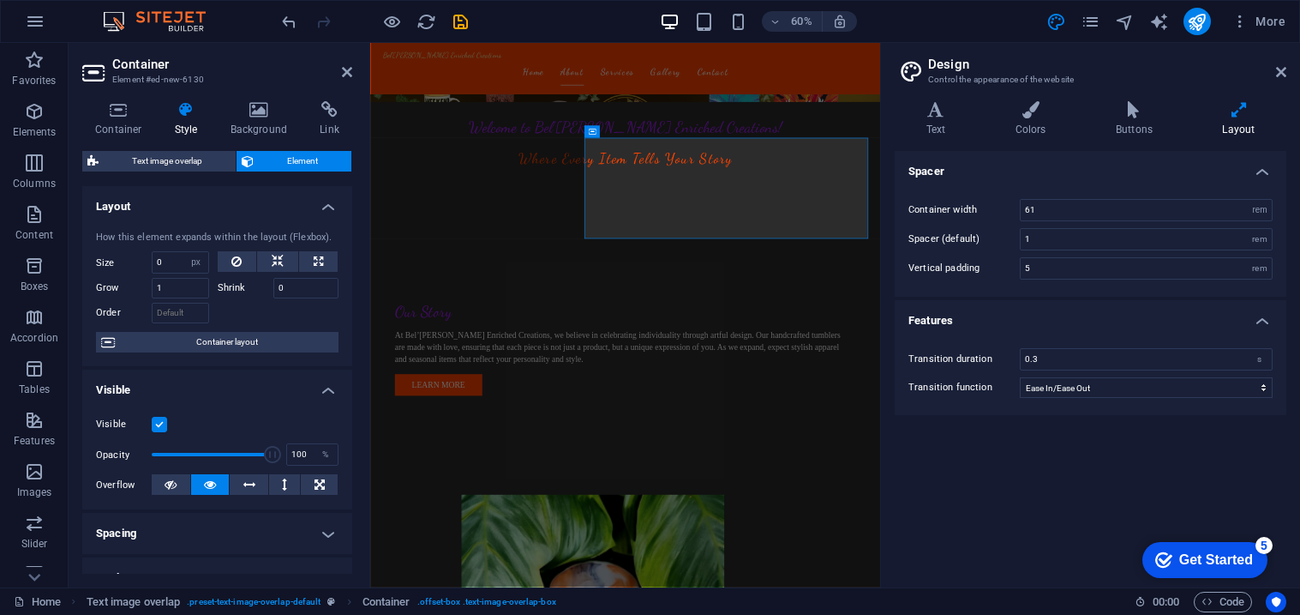
click at [1041, 314] on h4 "Features" at bounding box center [1091, 315] width 392 height 31
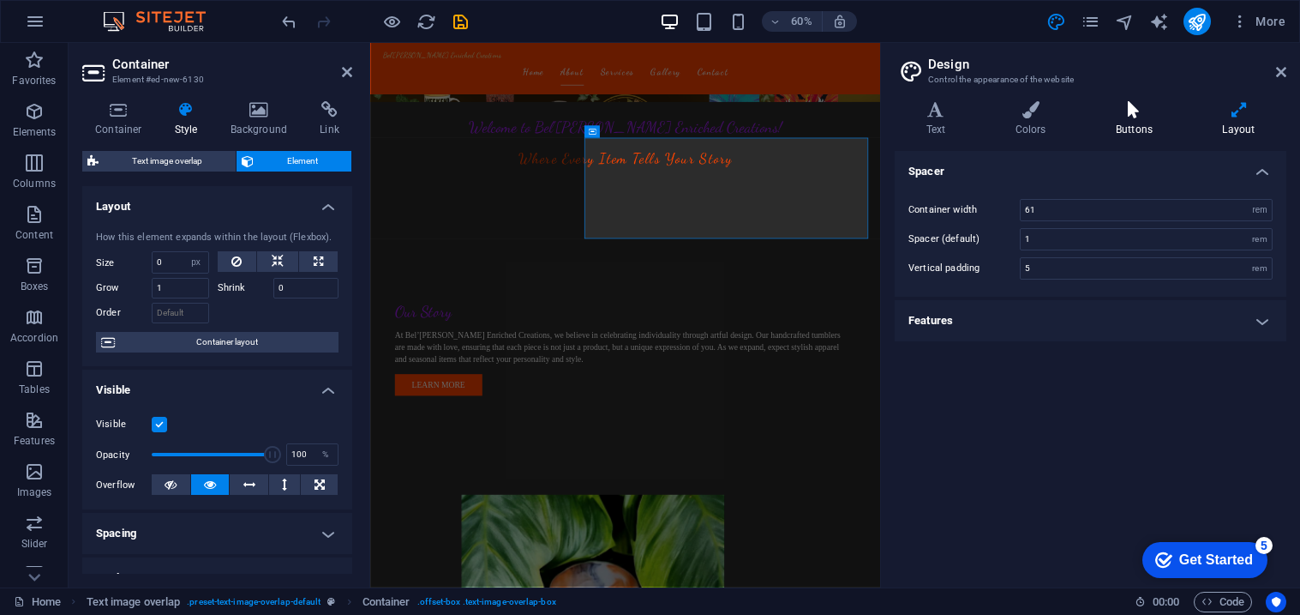
click at [1148, 117] on icon at bounding box center [1133, 109] width 99 height 17
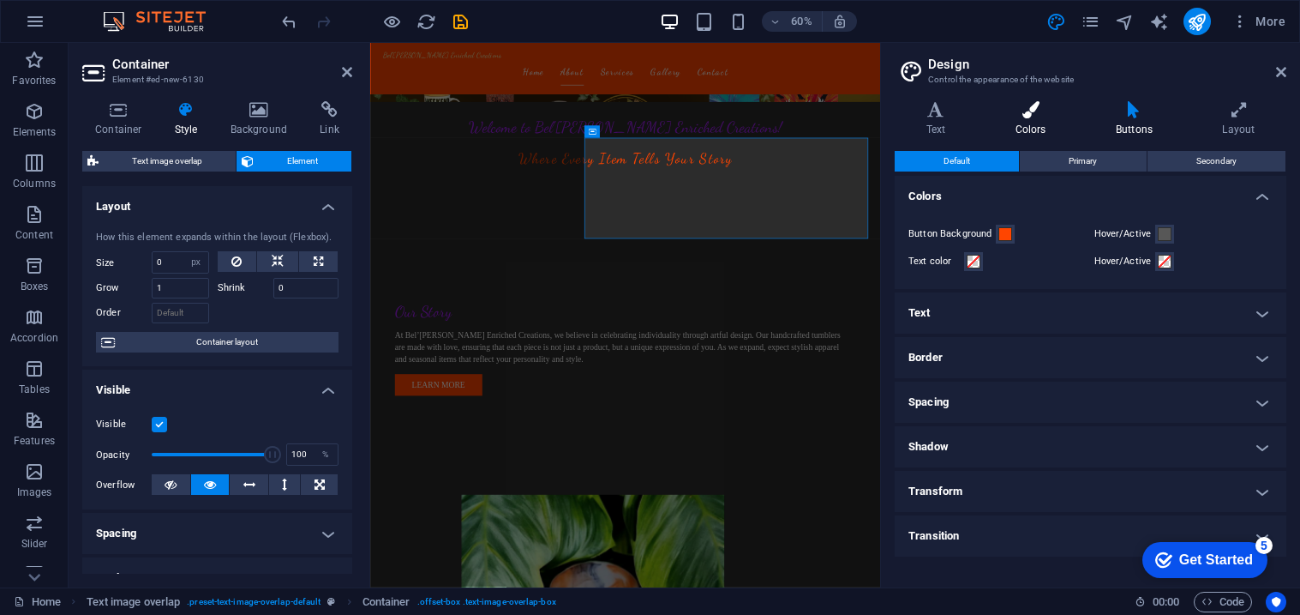
click at [1046, 124] on h4 "Colors" at bounding box center [1034, 119] width 100 height 36
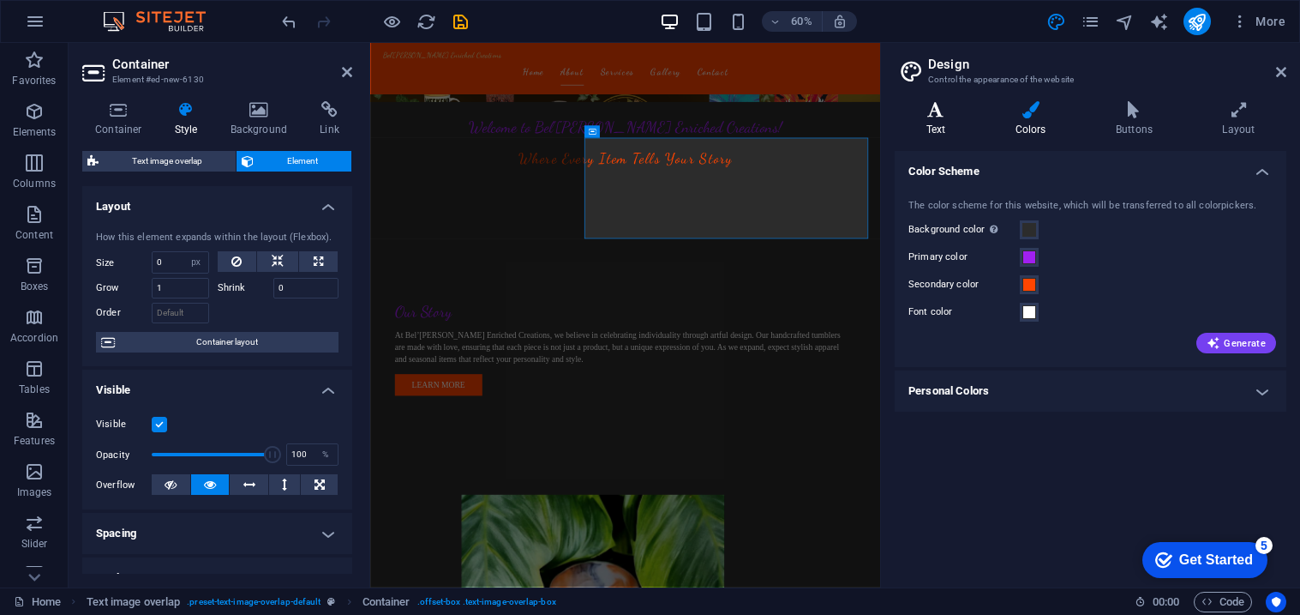
click at [936, 116] on icon at bounding box center [936, 109] width 82 height 17
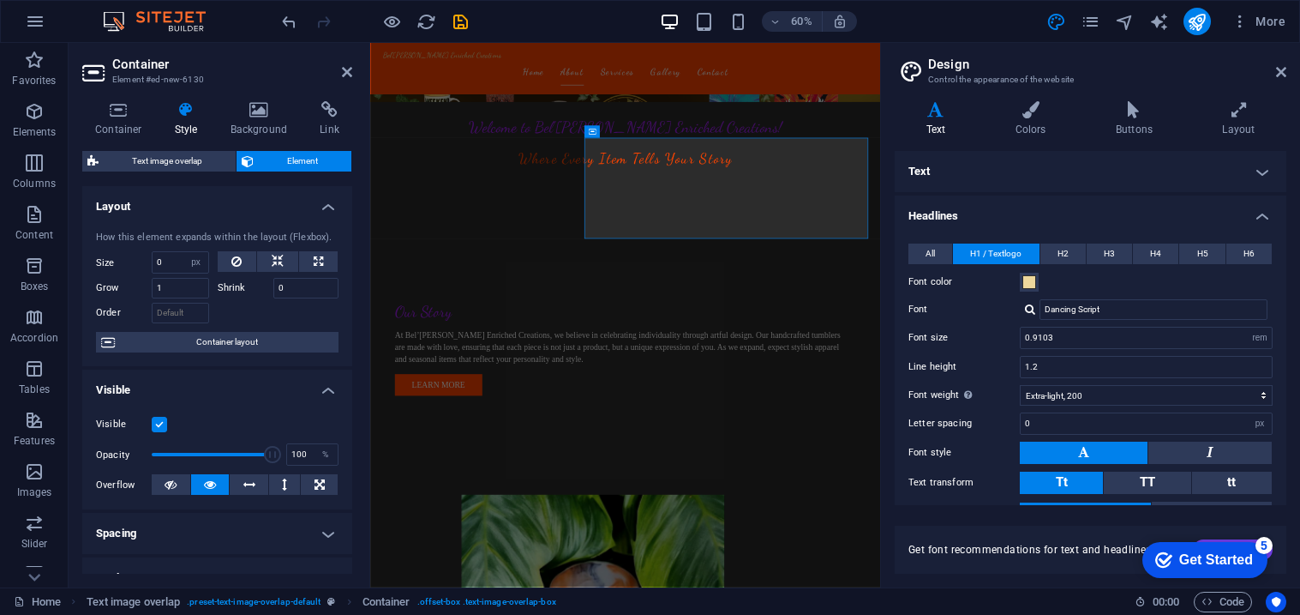
drag, startPoint x: 1288, startPoint y: 182, endPoint x: 1289, endPoint y: 222, distance: 40.3
click at [1289, 222] on div "Variants Text Colors Buttons Layout Text Standard Bold Links Font color Font Fo…" at bounding box center [1090, 337] width 419 height 500
click at [1256, 222] on h4 "Headlines" at bounding box center [1091, 210] width 392 height 31
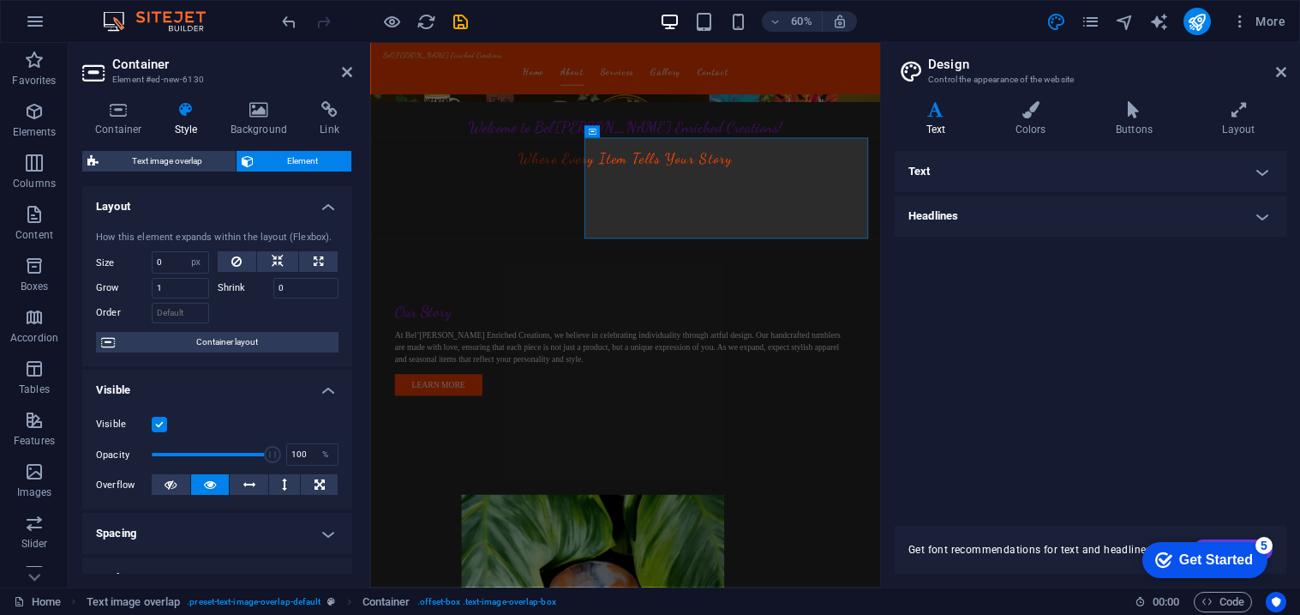
click at [1256, 178] on h4 "Text" at bounding box center [1091, 171] width 392 height 41
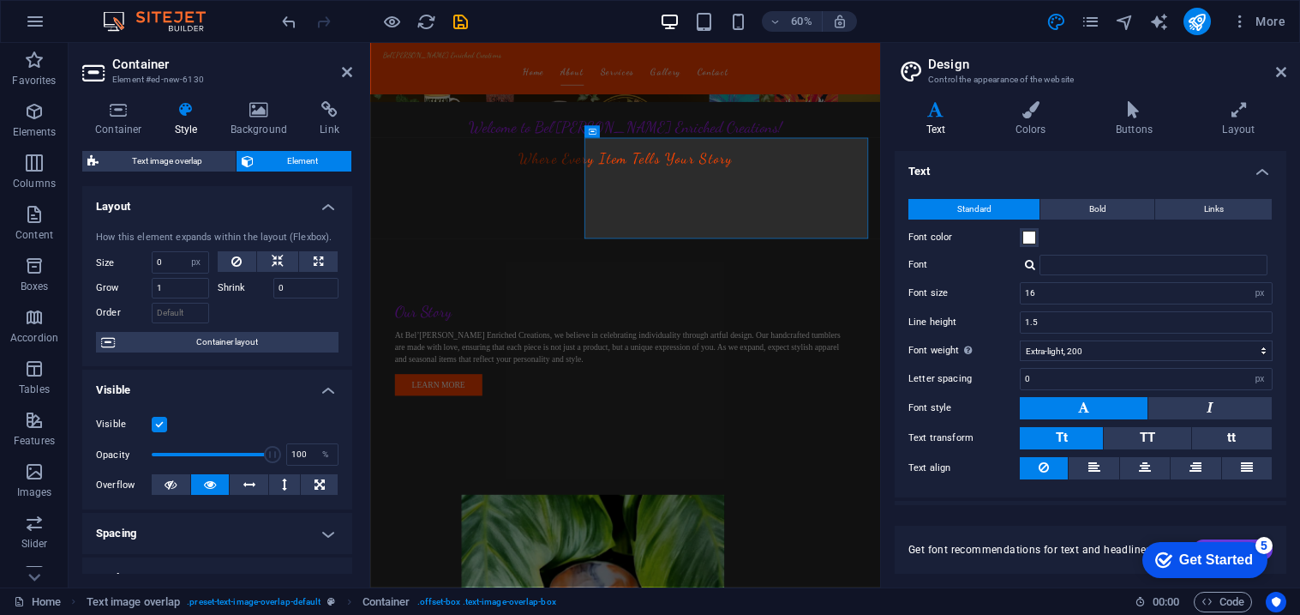
click at [1257, 178] on h4 "Text" at bounding box center [1091, 166] width 392 height 31
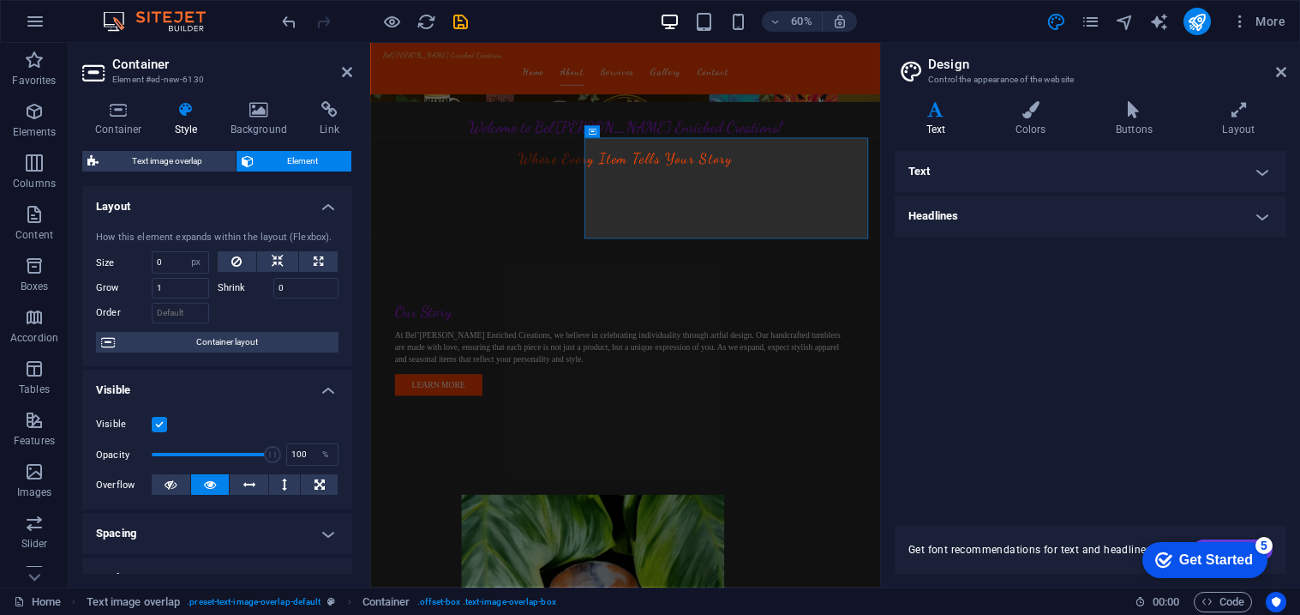
click at [1255, 199] on h4 "Headlines" at bounding box center [1091, 215] width 392 height 41
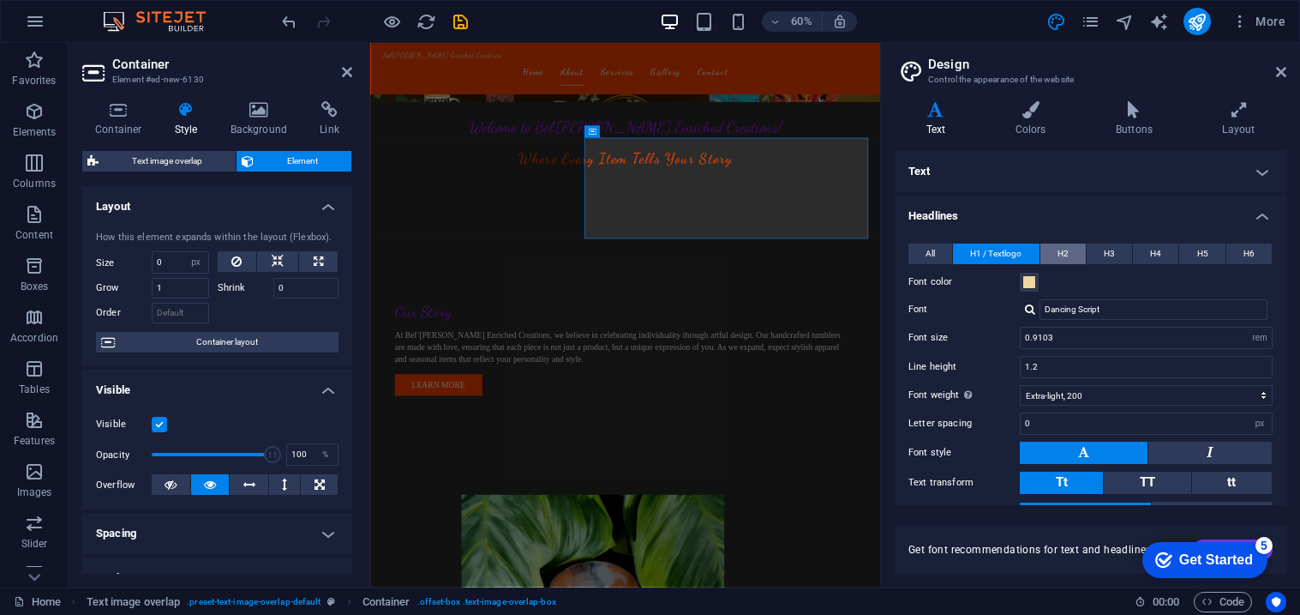
click at [1076, 246] on button "H2" at bounding box center [1063, 253] width 45 height 21
click at [927, 245] on span "All" at bounding box center [930, 253] width 9 height 21
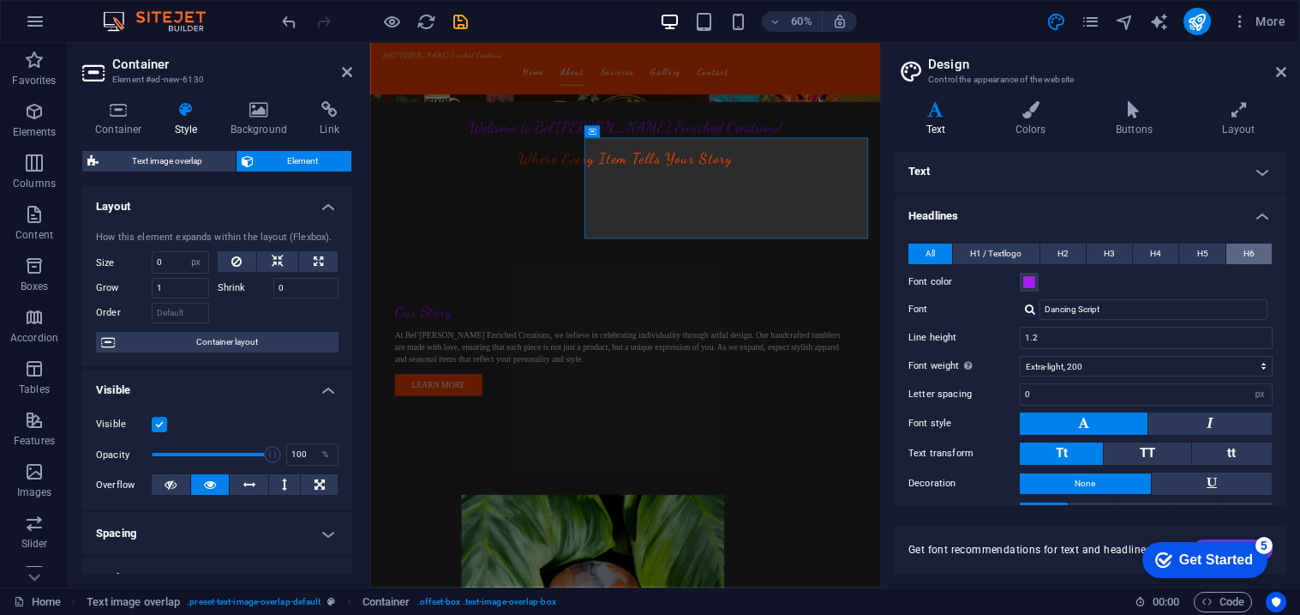
click at [1235, 251] on button "H6" at bounding box center [1248, 253] width 45 height 21
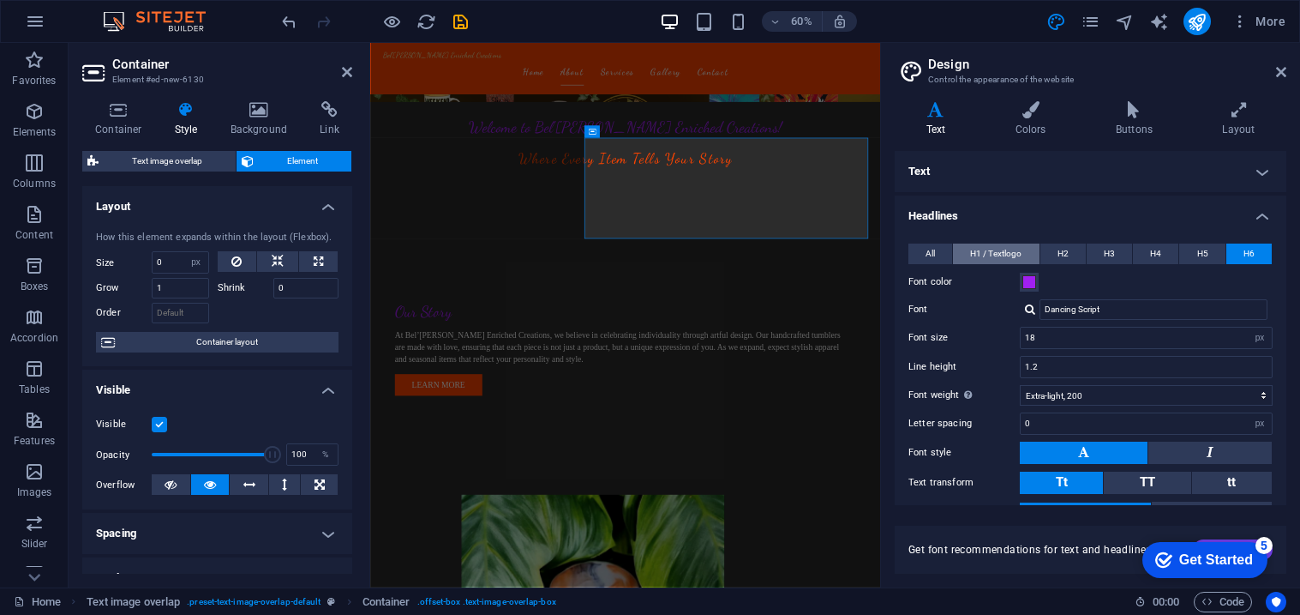
click at [1017, 256] on span "H1 / Textlogo" at bounding box center [995, 253] width 51 height 21
click at [1283, 67] on icon at bounding box center [1281, 72] width 10 height 14
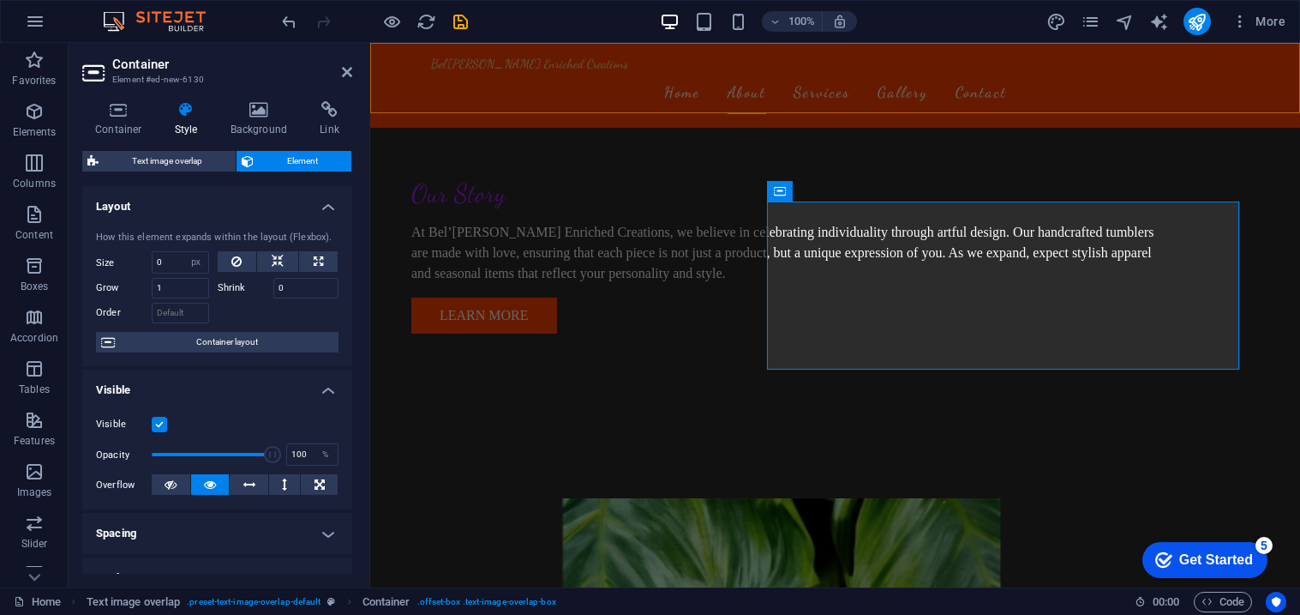
scroll to position [703, 0]
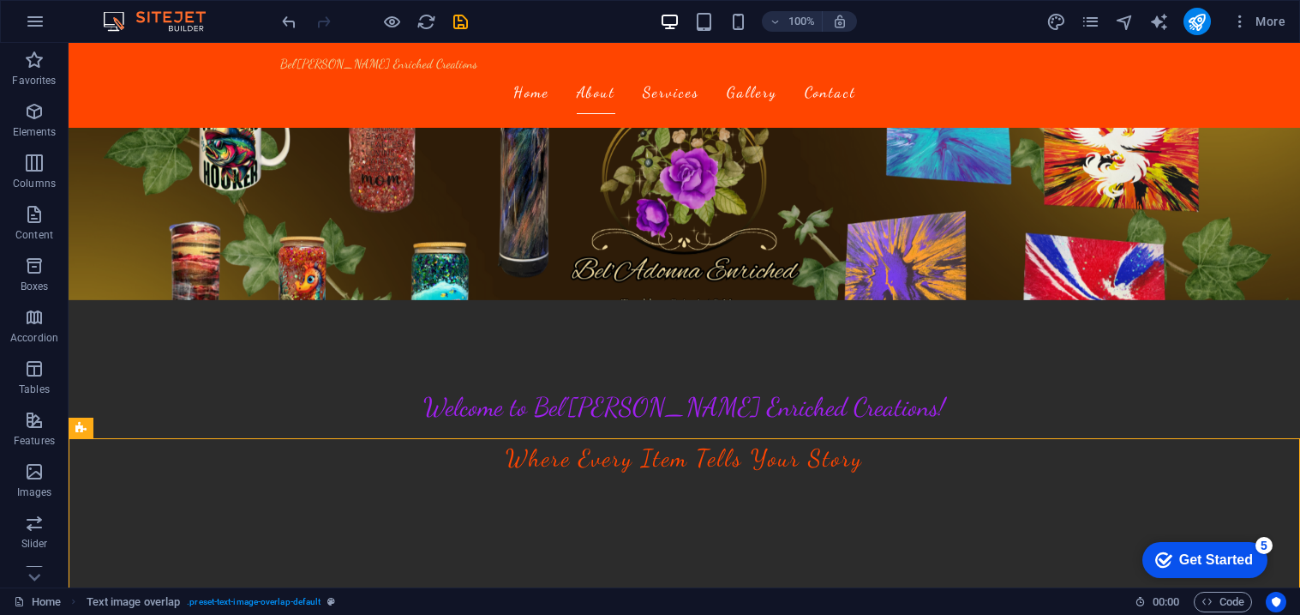
scroll to position [273, 0]
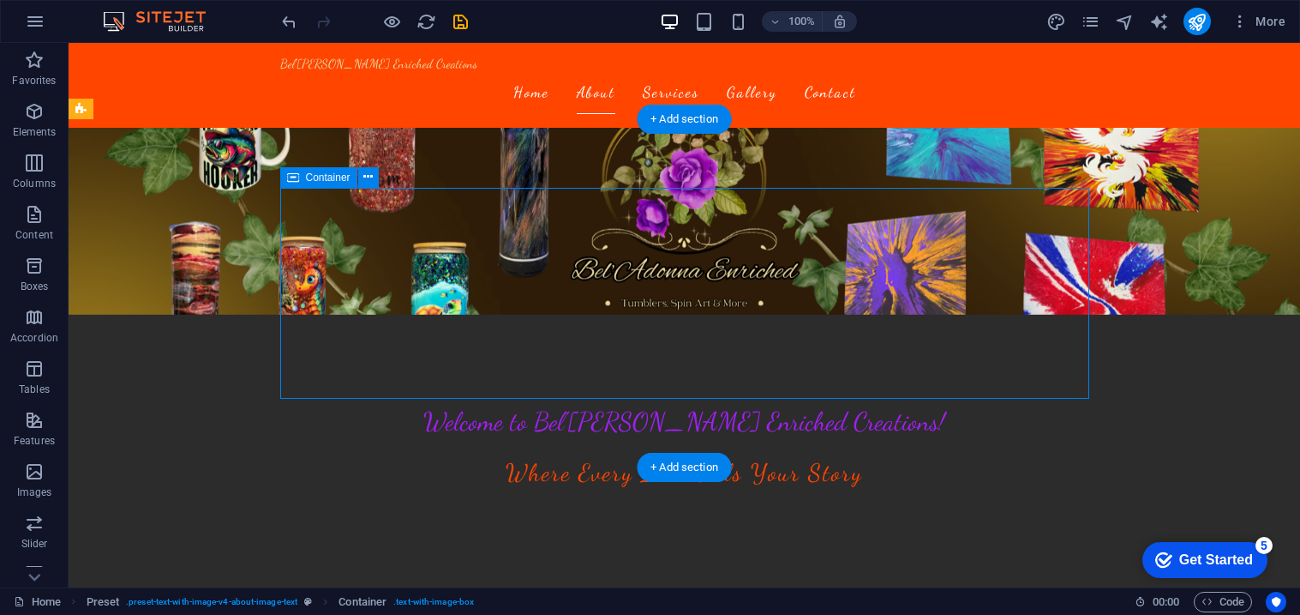
drag, startPoint x: 287, startPoint y: 197, endPoint x: 377, endPoint y: 236, distance: 97.9
click at [298, 177] on div "Container" at bounding box center [318, 177] width 77 height 21
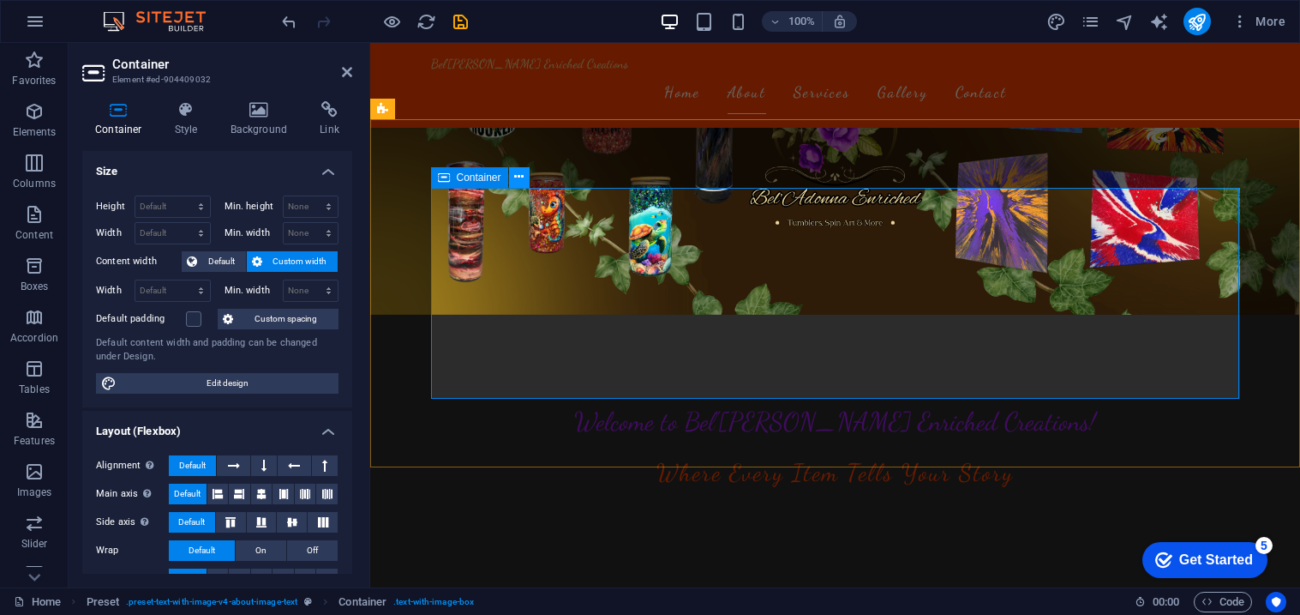
click at [518, 180] on icon at bounding box center [518, 177] width 9 height 18
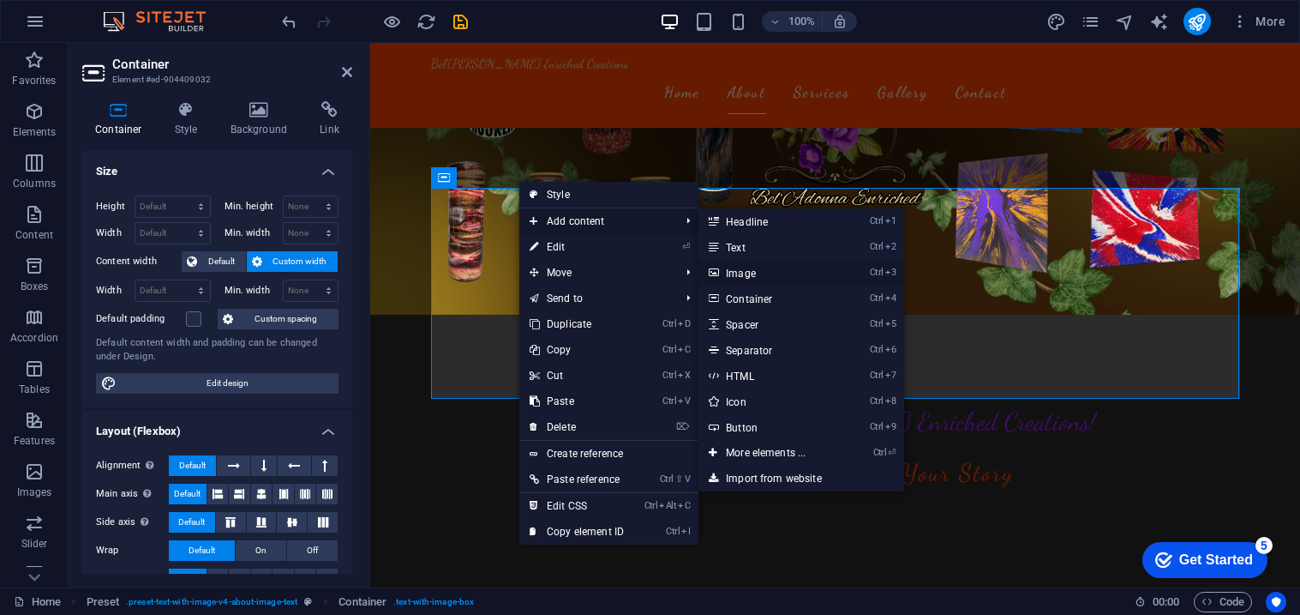
click at [766, 270] on link "Ctrl 3 Image" at bounding box center [769, 273] width 141 height 26
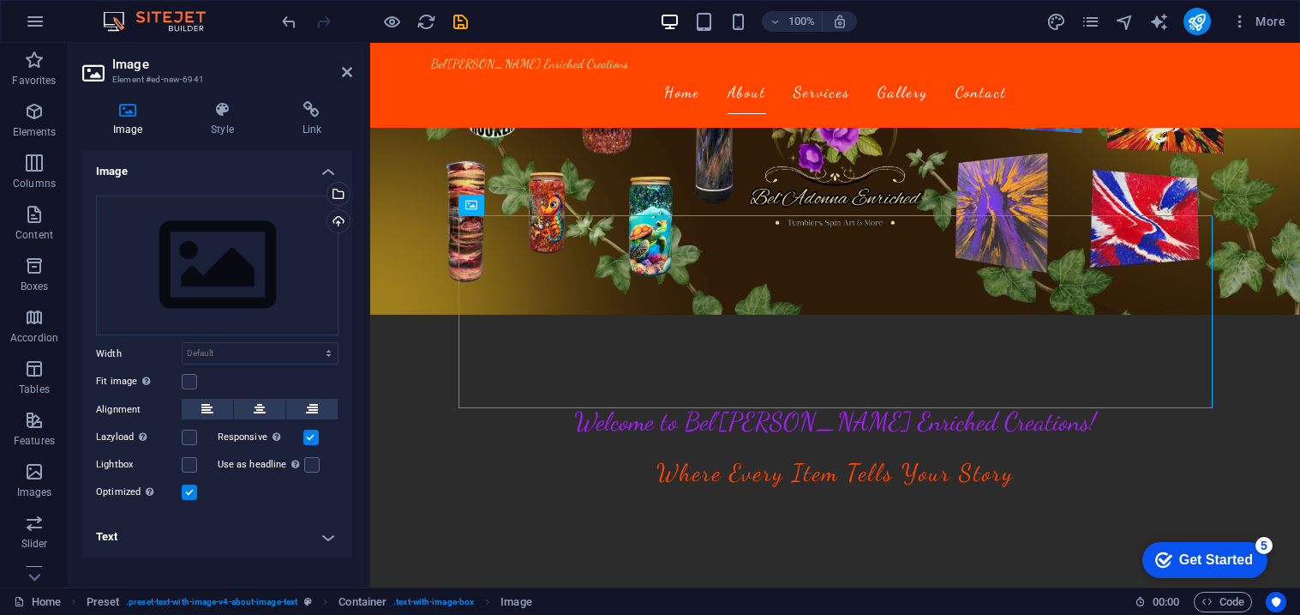
drag, startPoint x: 574, startPoint y: 302, endPoint x: 497, endPoint y: 366, distance: 100.4
click at [536, 200] on button at bounding box center [530, 205] width 21 height 21
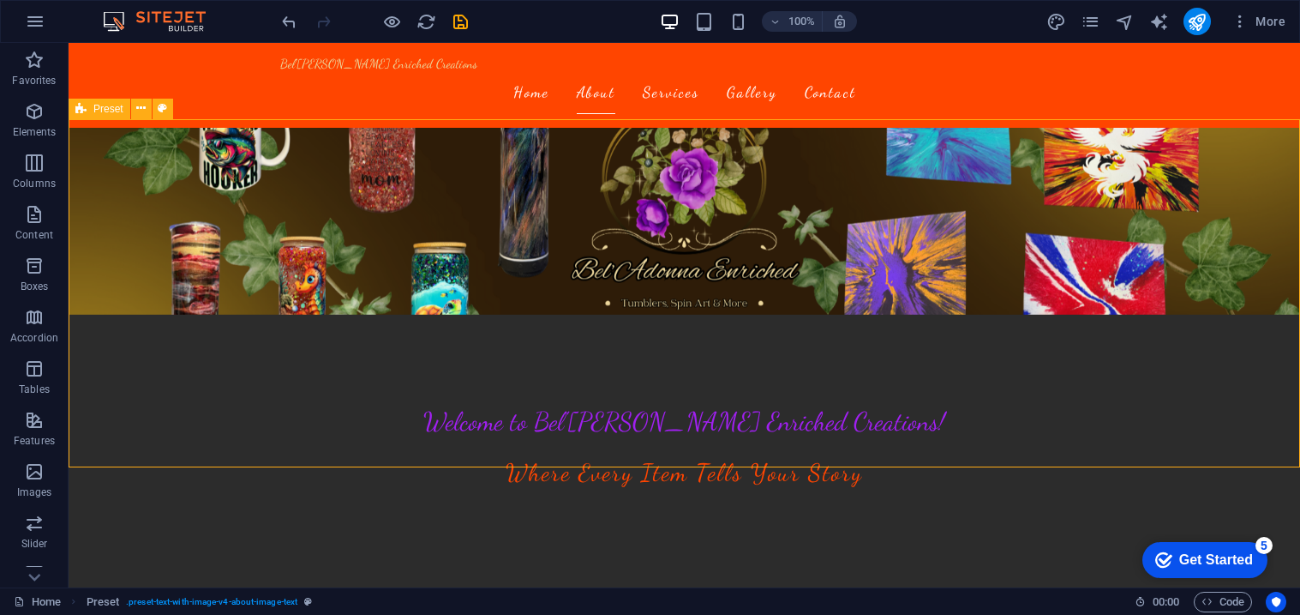
click at [111, 112] on span "Preset" at bounding box center [108, 109] width 30 height 10
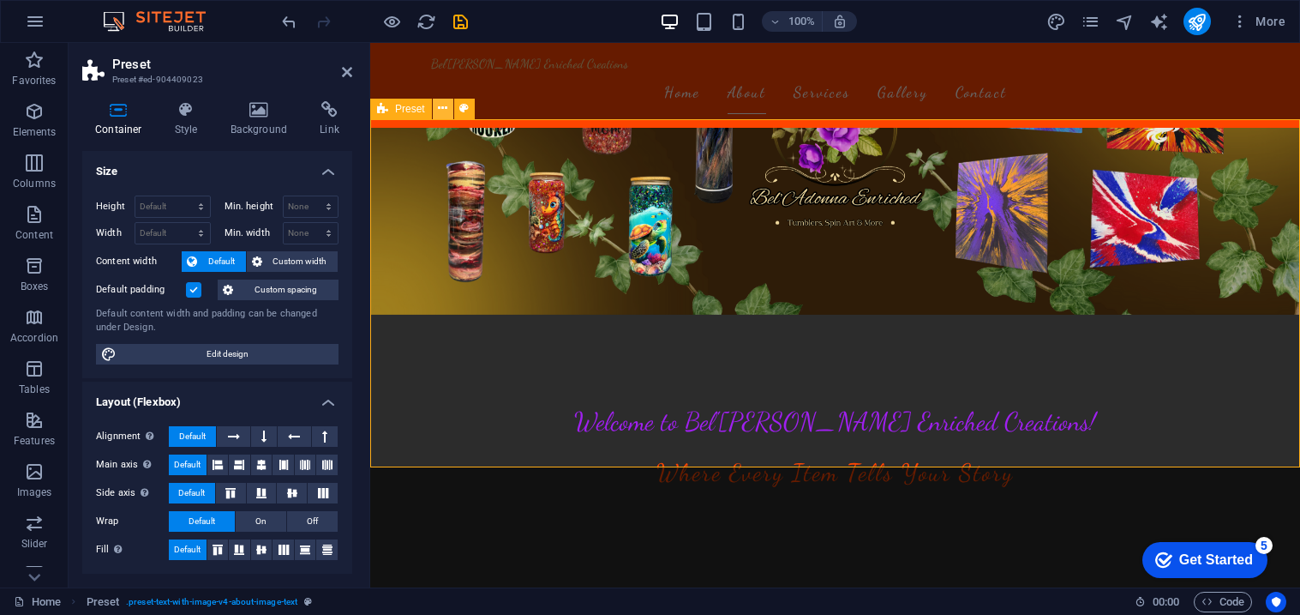
click at [442, 113] on icon at bounding box center [442, 108] width 9 height 18
click at [443, 110] on icon at bounding box center [442, 108] width 9 height 18
click at [447, 108] on icon at bounding box center [442, 108] width 9 height 18
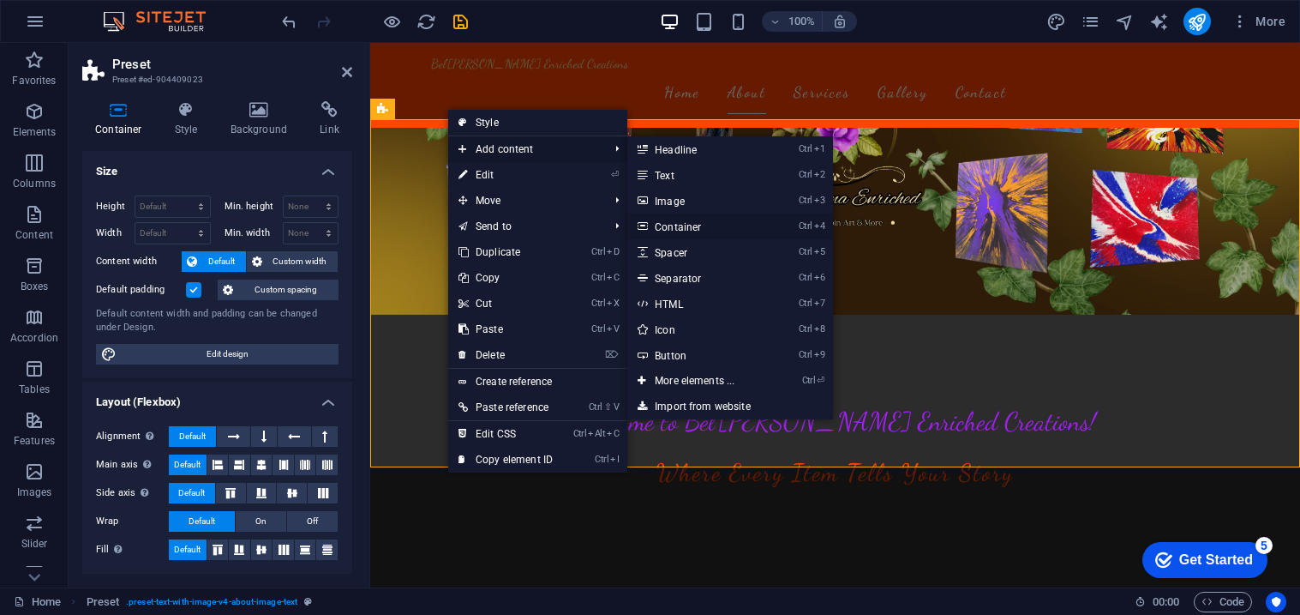
click at [669, 229] on link "Ctrl 4 Container" at bounding box center [697, 226] width 141 height 26
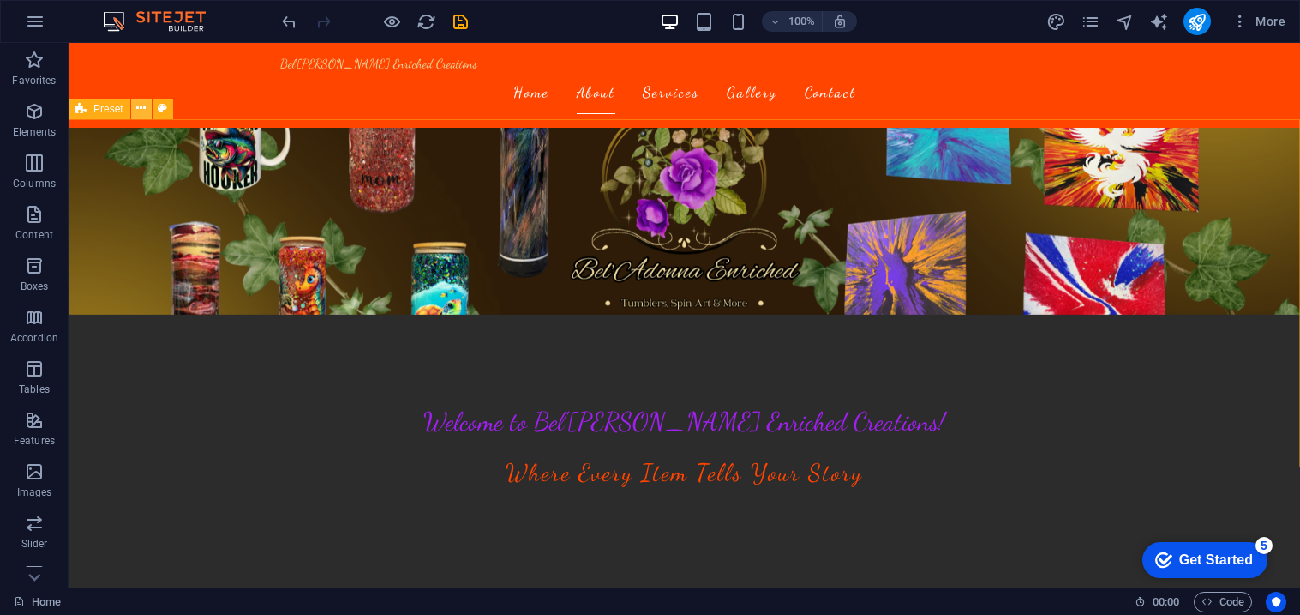
click at [141, 114] on icon at bounding box center [140, 108] width 9 height 18
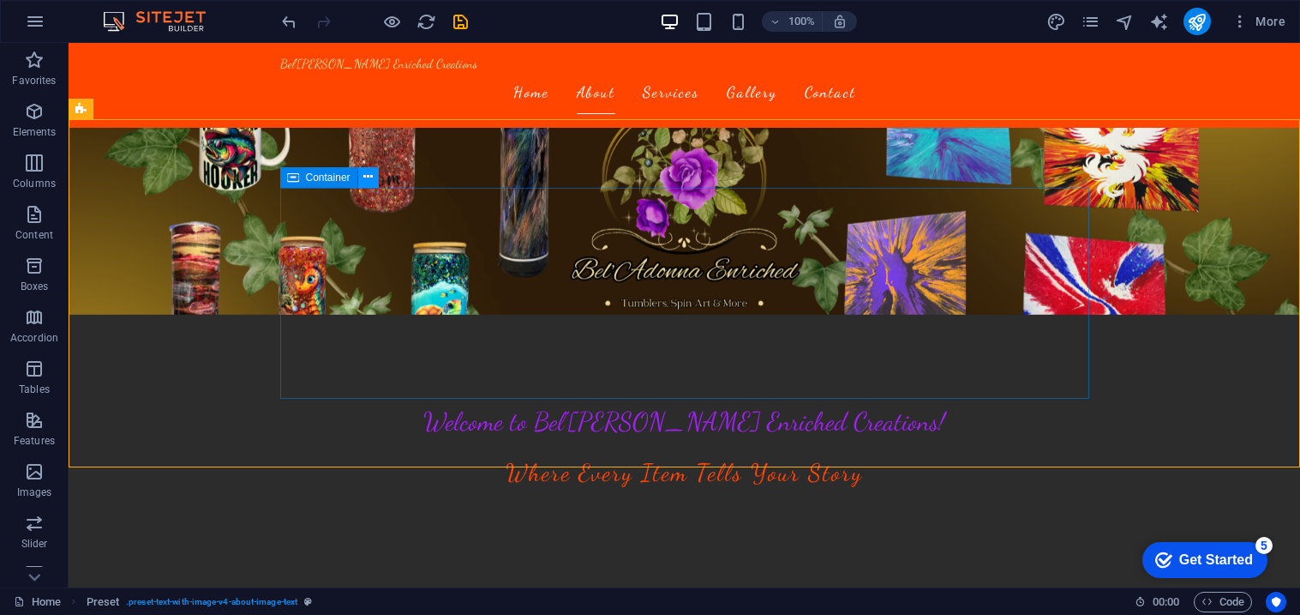
click at [374, 177] on button at bounding box center [368, 177] width 21 height 21
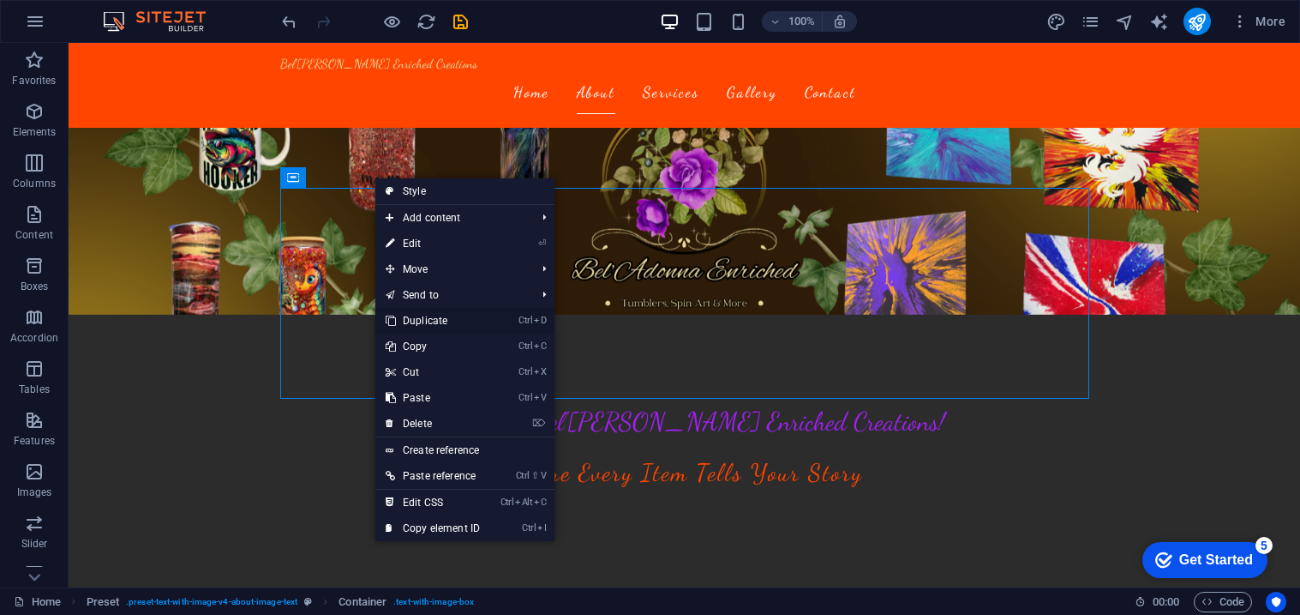
click at [433, 324] on link "Ctrl D Duplicate" at bounding box center [432, 321] width 115 height 26
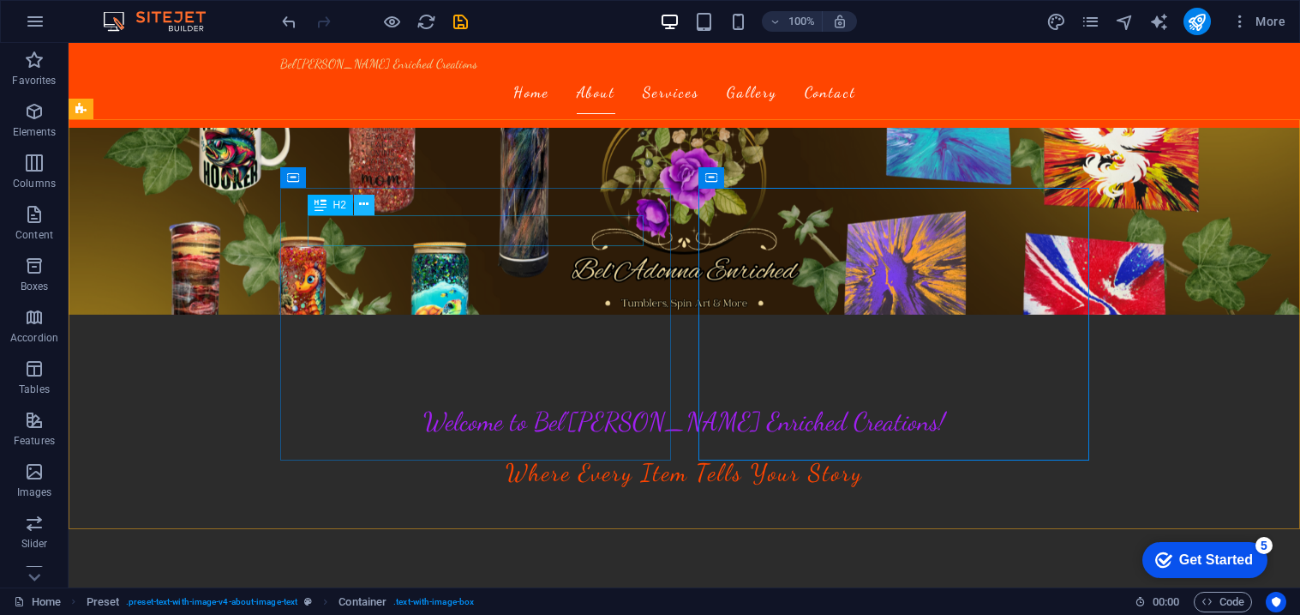
click at [363, 201] on icon at bounding box center [363, 204] width 9 height 18
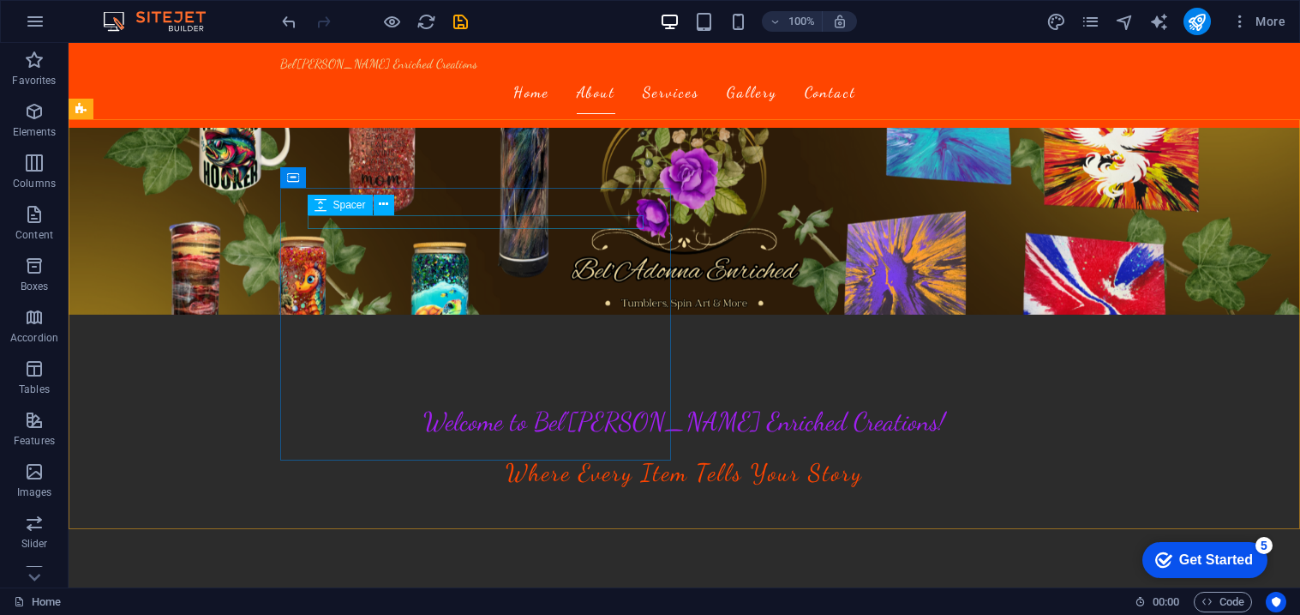
click at [323, 211] on icon at bounding box center [321, 205] width 12 height 21
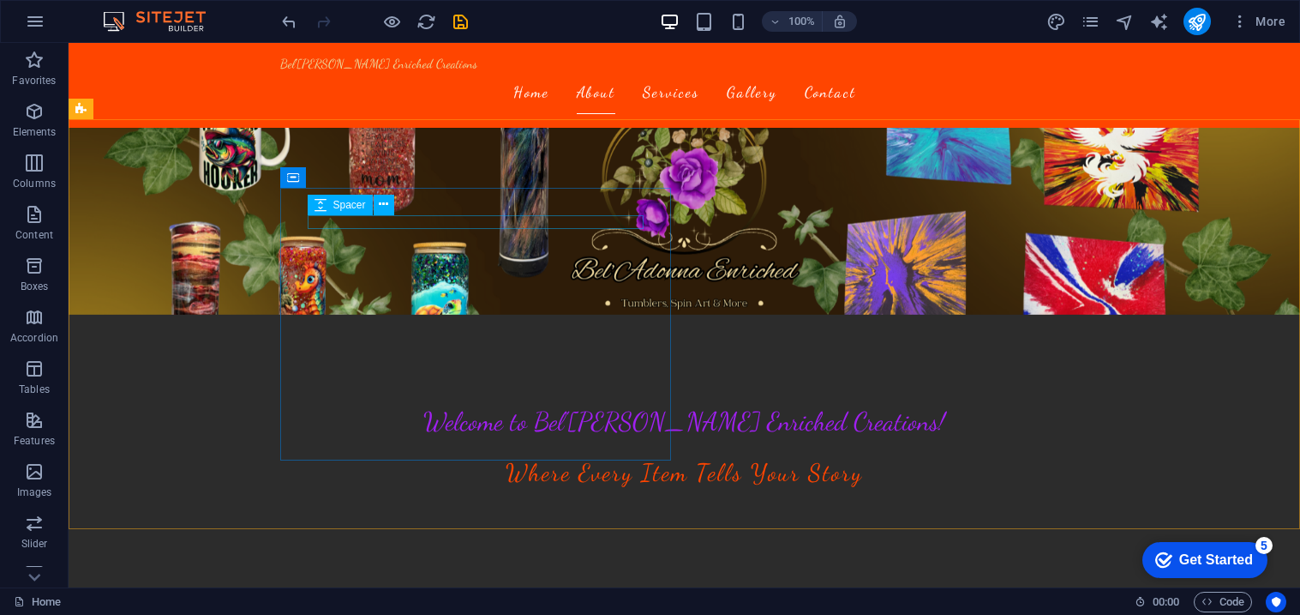
click at [318, 213] on icon at bounding box center [321, 205] width 12 height 21
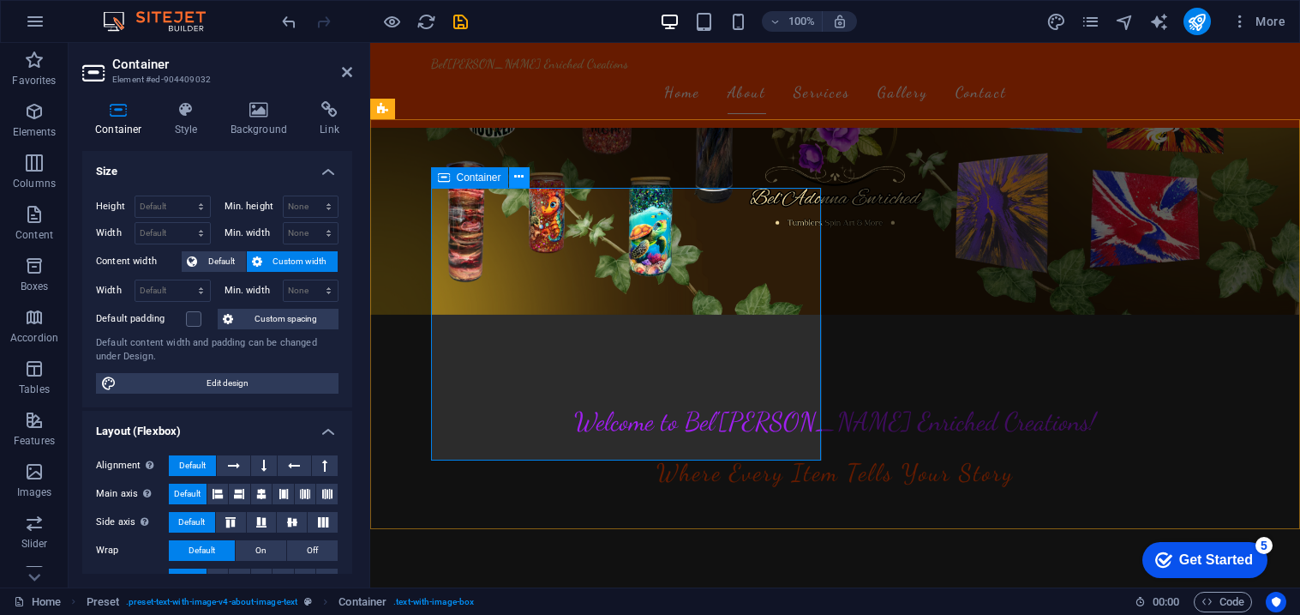
click at [519, 175] on icon at bounding box center [518, 177] width 9 height 18
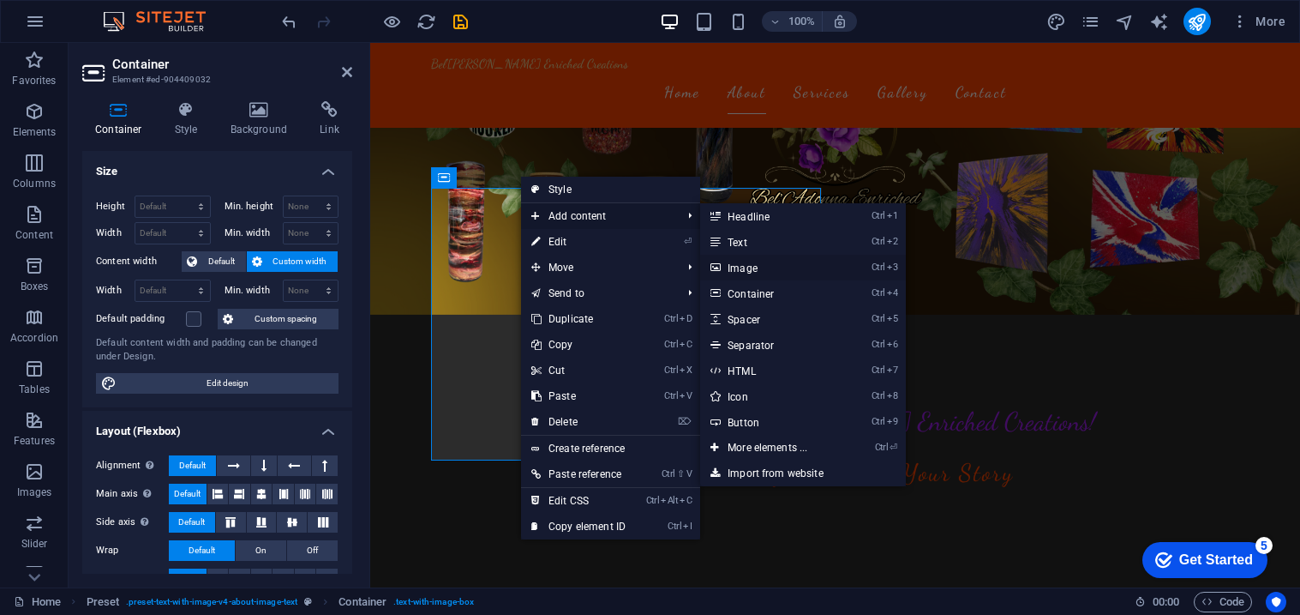
click at [781, 273] on link "Ctrl 3 Image" at bounding box center [770, 268] width 141 height 26
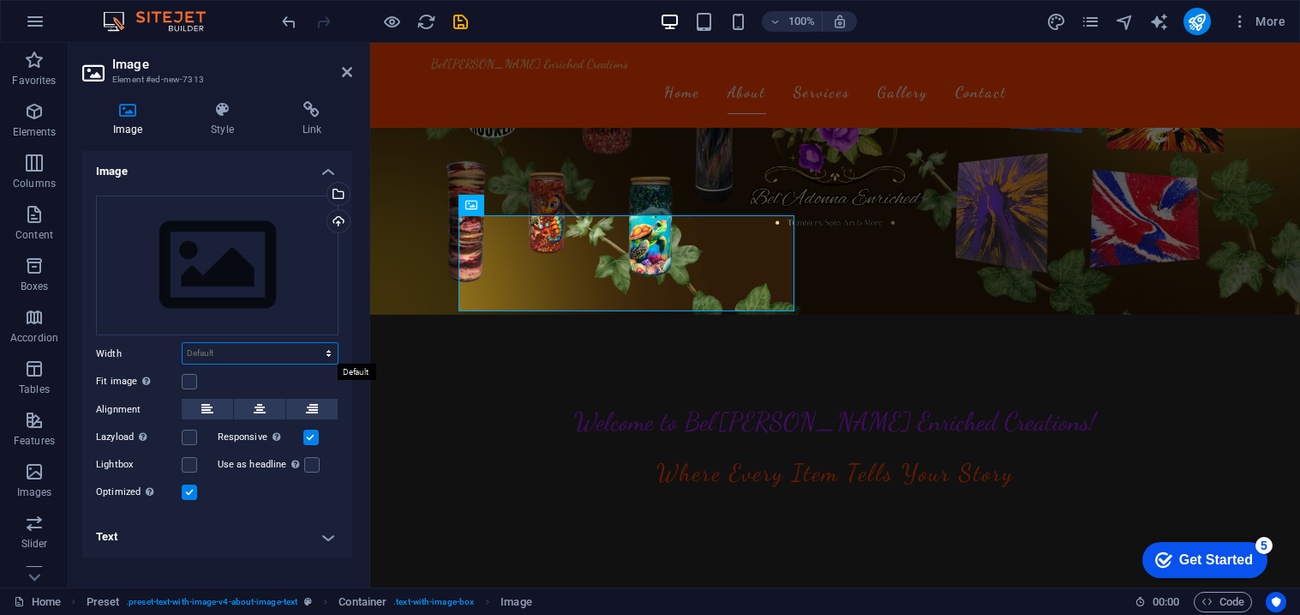
click at [293, 347] on select "Default auto px rem % em vh vw" at bounding box center [260, 353] width 155 height 21
click at [340, 216] on div "Upload" at bounding box center [337, 223] width 26 height 26
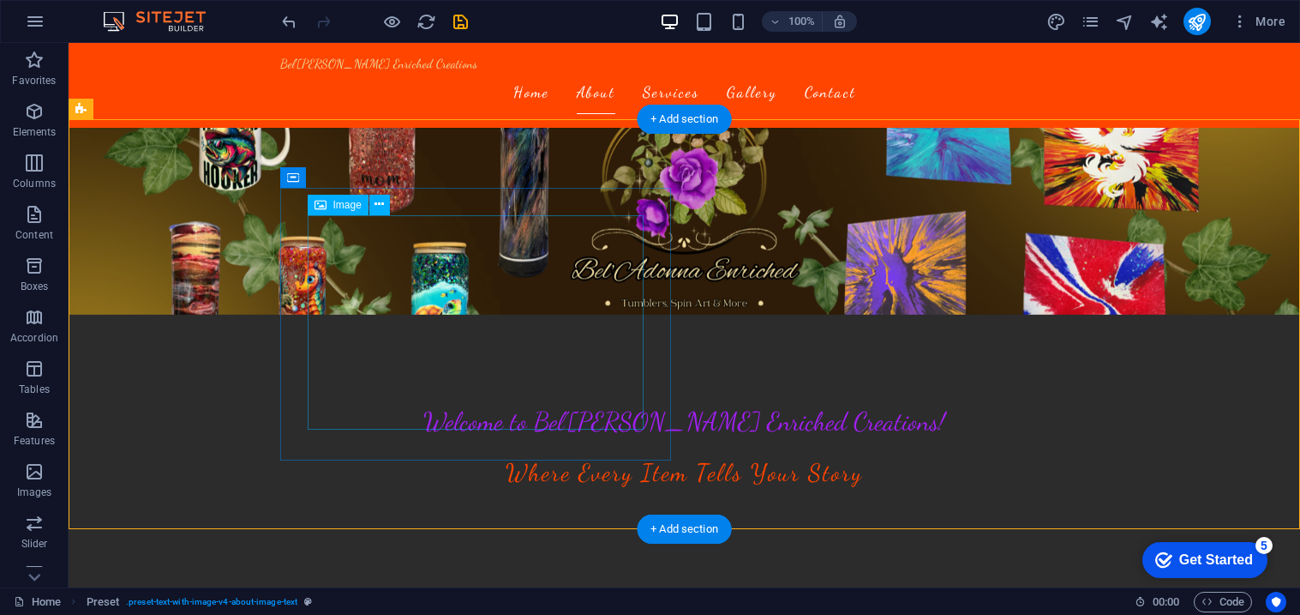
drag, startPoint x: 413, startPoint y: 354, endPoint x: 601, endPoint y: 384, distance: 190.1
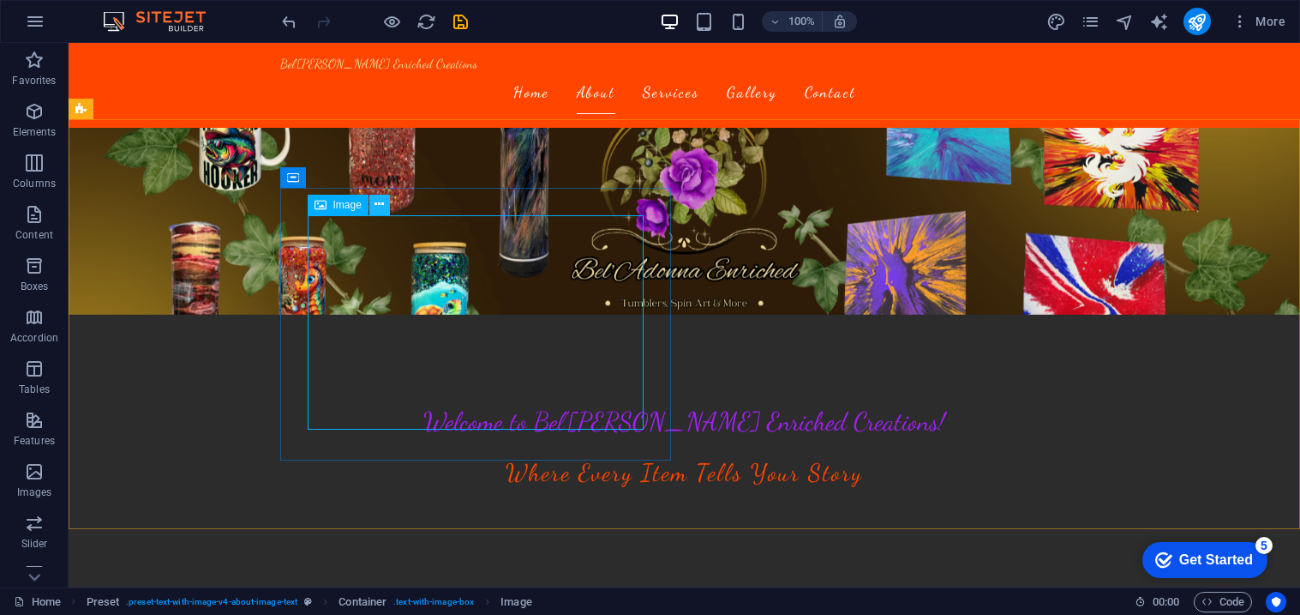
click at [380, 204] on icon at bounding box center [379, 204] width 9 height 18
click at [335, 206] on span "Image" at bounding box center [347, 205] width 28 height 10
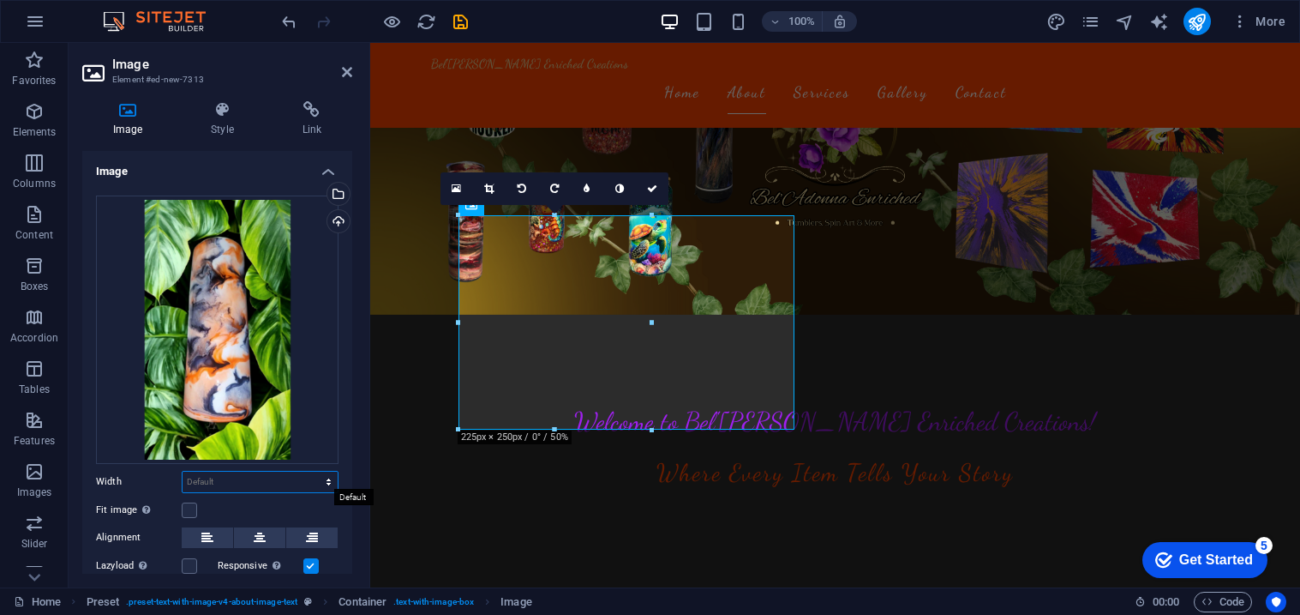
click at [276, 474] on select "Default auto px rem % em vh vw" at bounding box center [260, 481] width 155 height 21
select select "%"
click at [310, 471] on select "Default auto px rem % em vh vw" at bounding box center [260, 481] width 155 height 21
type input "57.4"
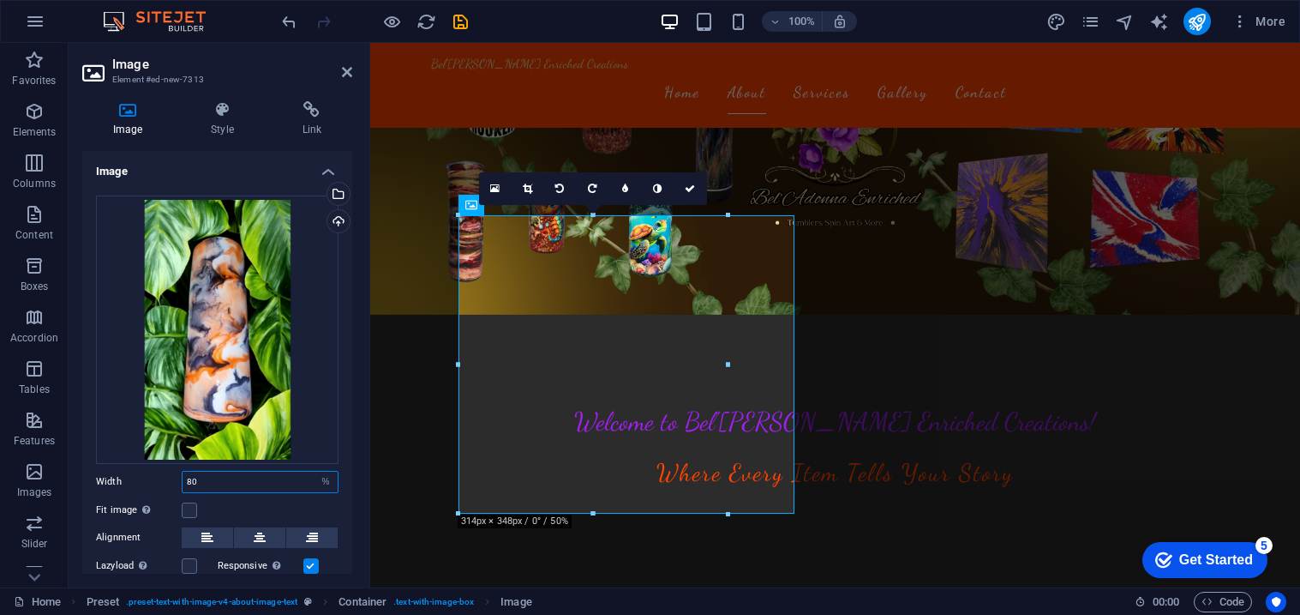
click at [247, 484] on input "80" at bounding box center [260, 481] width 155 height 21
type input "8"
type input "100"
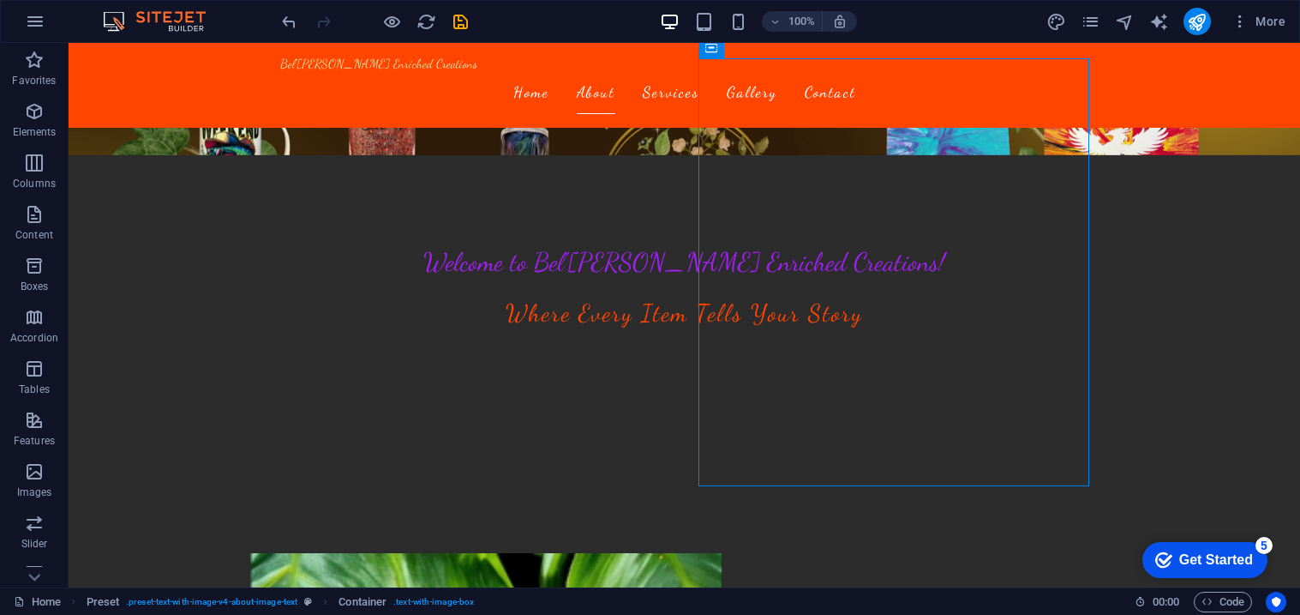
scroll to position [387, 0]
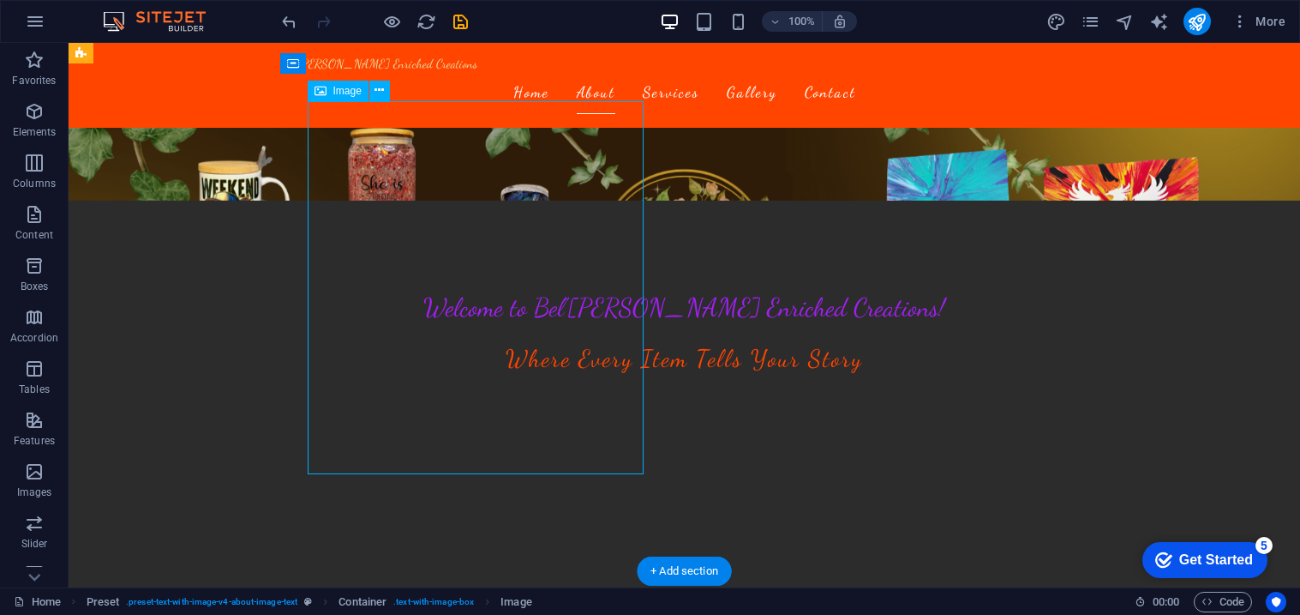
select select "%"
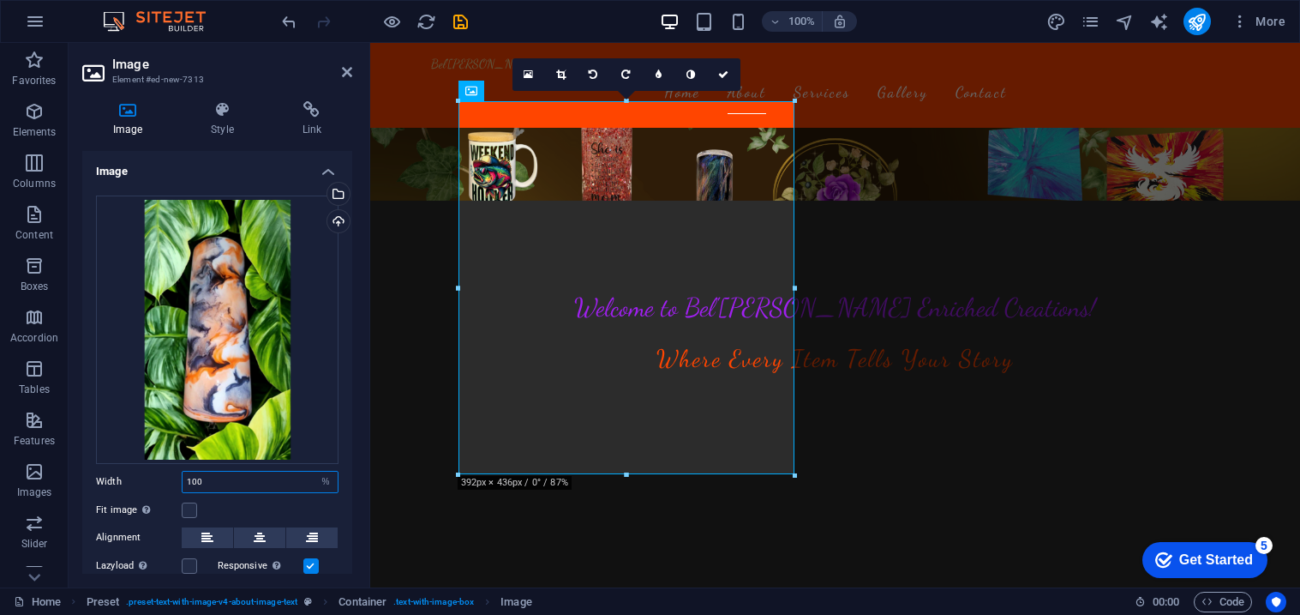
click at [282, 477] on input "100" at bounding box center [260, 481] width 155 height 21
type input "1"
type input "60"
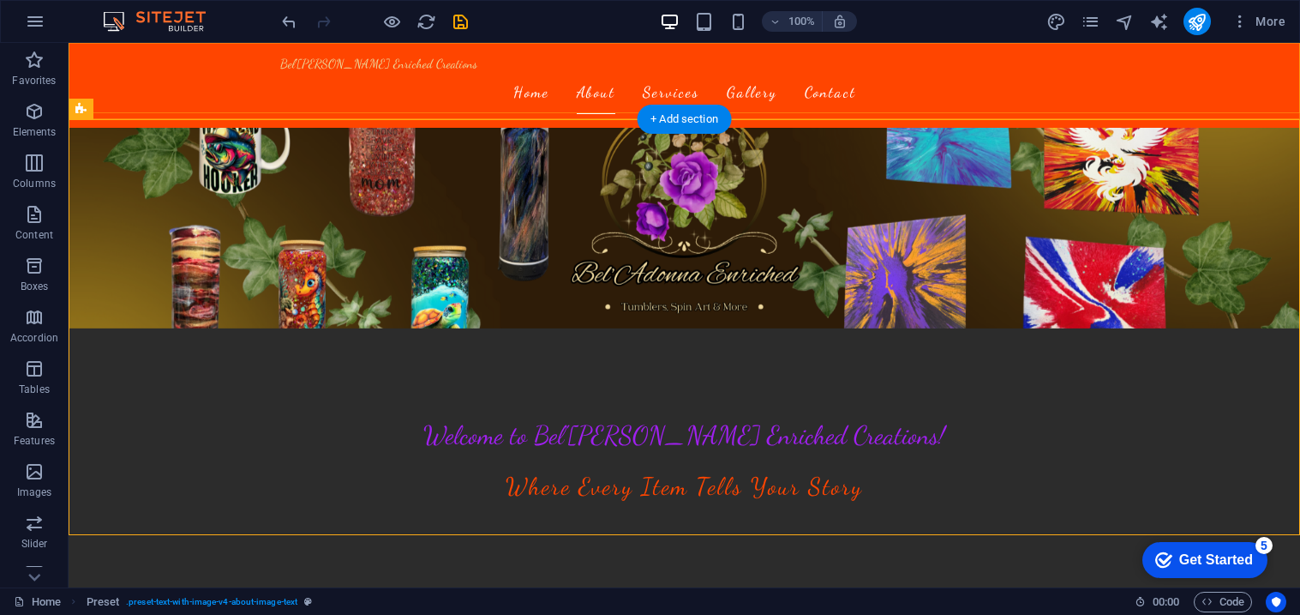
scroll to position [273, 0]
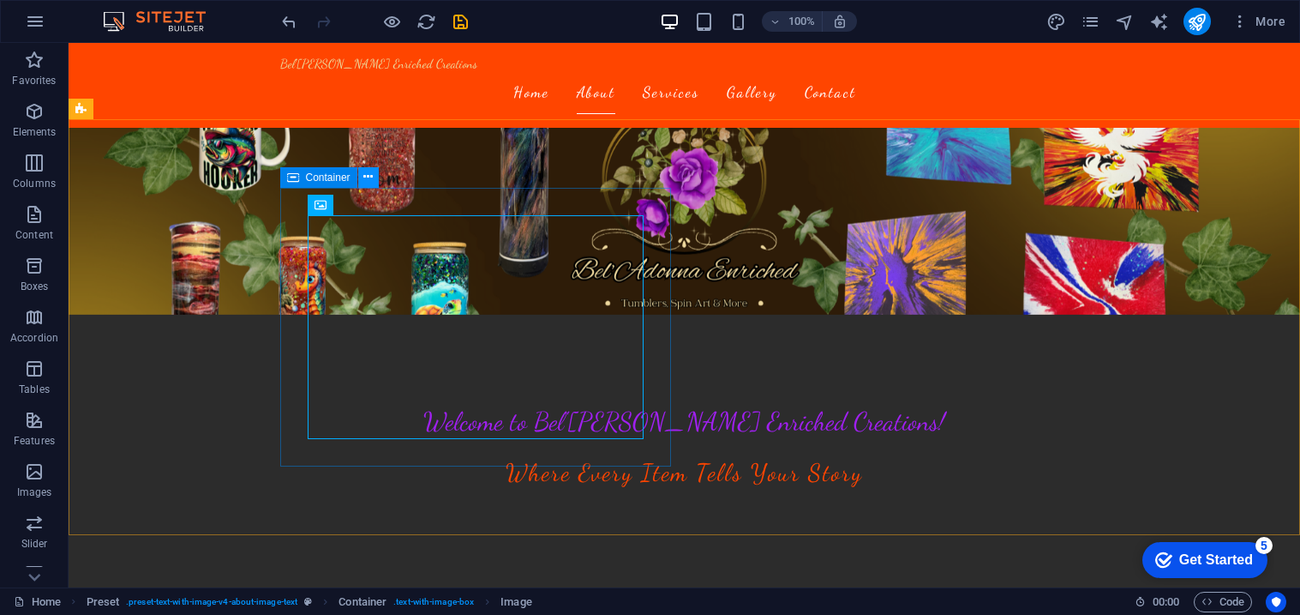
click at [368, 178] on icon at bounding box center [367, 177] width 9 height 18
click at [354, 208] on span "Image" at bounding box center [347, 205] width 28 height 10
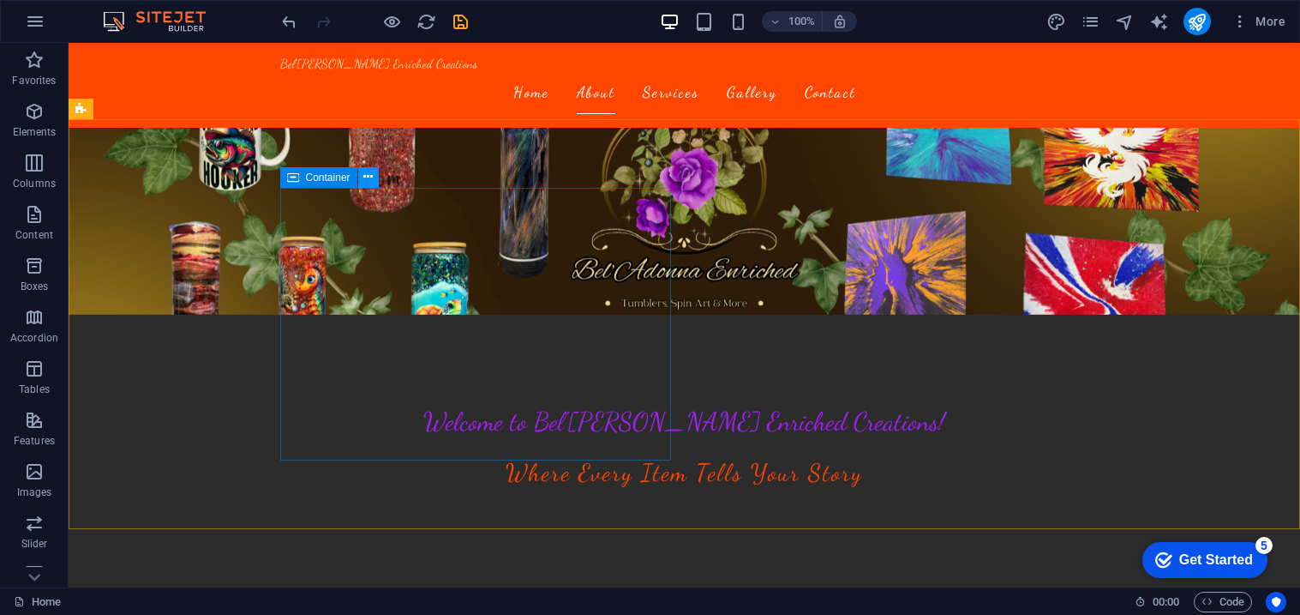
click at [371, 183] on icon at bounding box center [367, 177] width 9 height 18
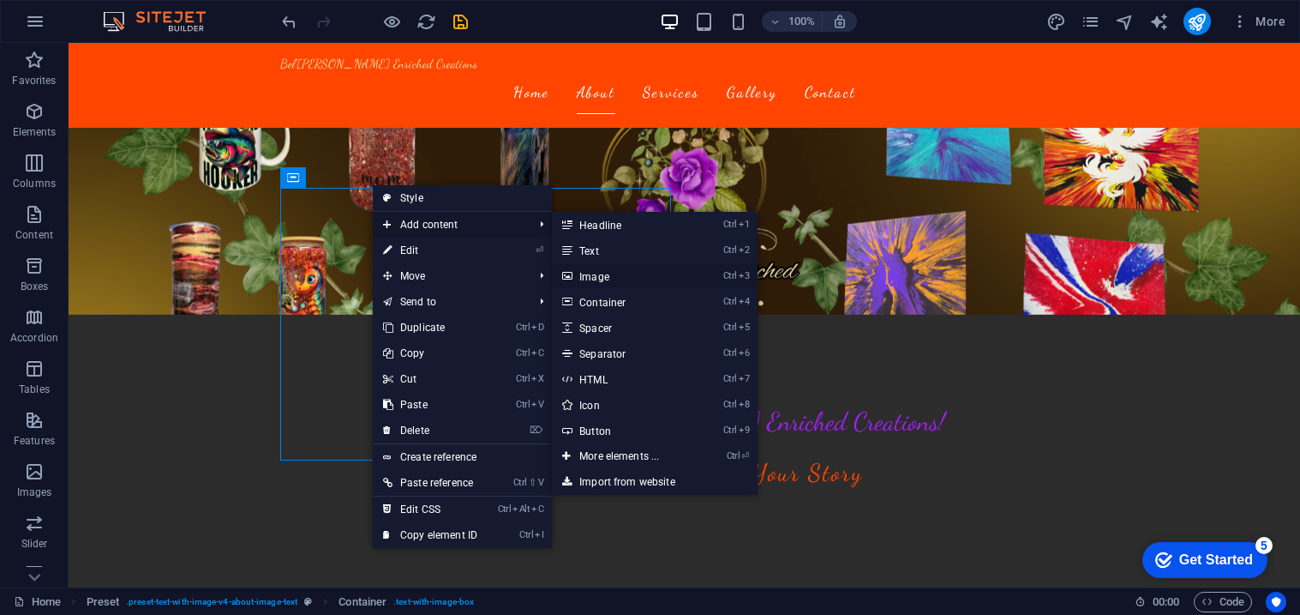
click at [612, 273] on link "Ctrl 3 Image" at bounding box center [622, 276] width 141 height 26
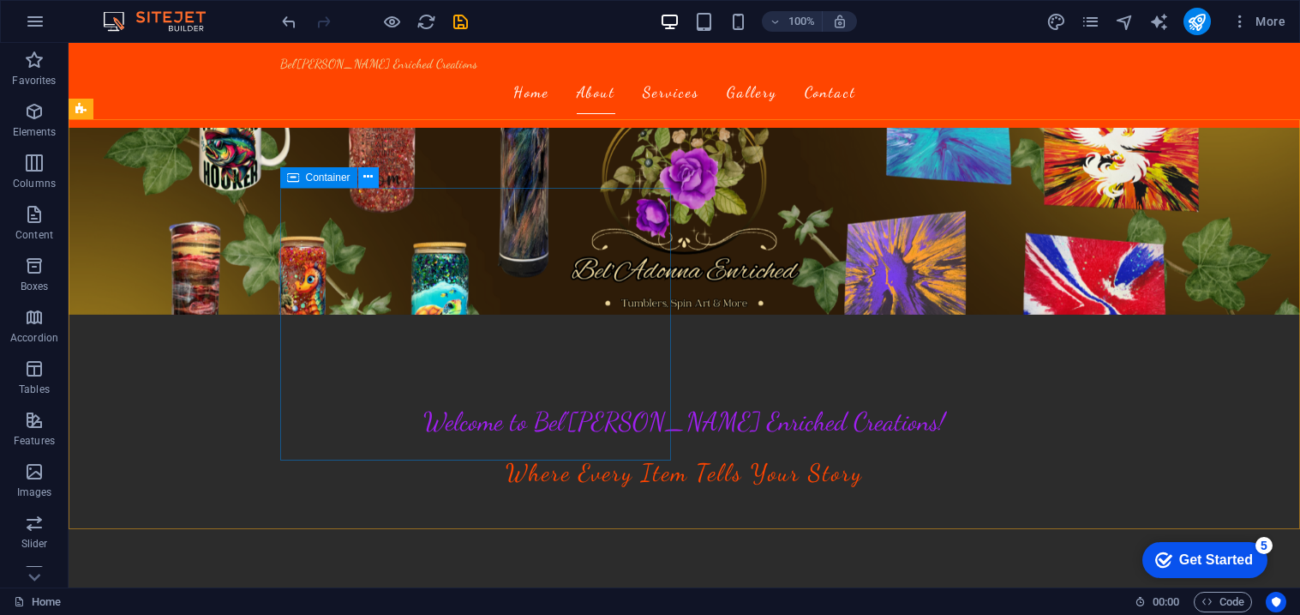
click at [360, 174] on button at bounding box center [368, 177] width 21 height 21
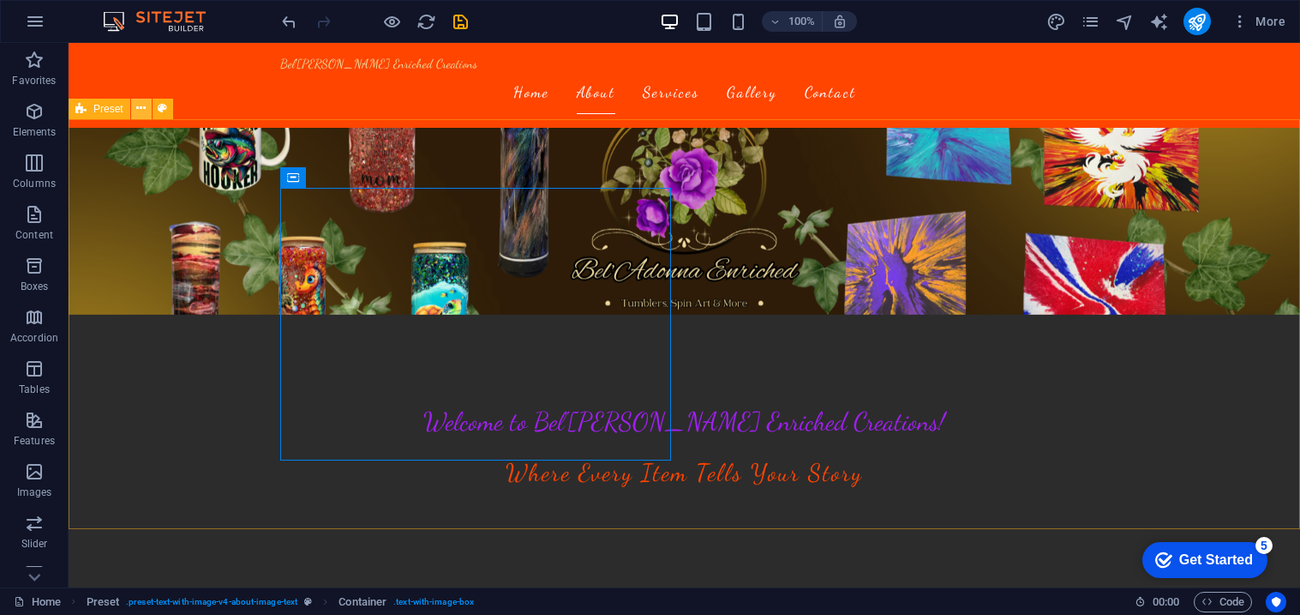
click at [142, 111] on icon at bounding box center [140, 108] width 9 height 18
click at [371, 181] on icon at bounding box center [367, 177] width 9 height 18
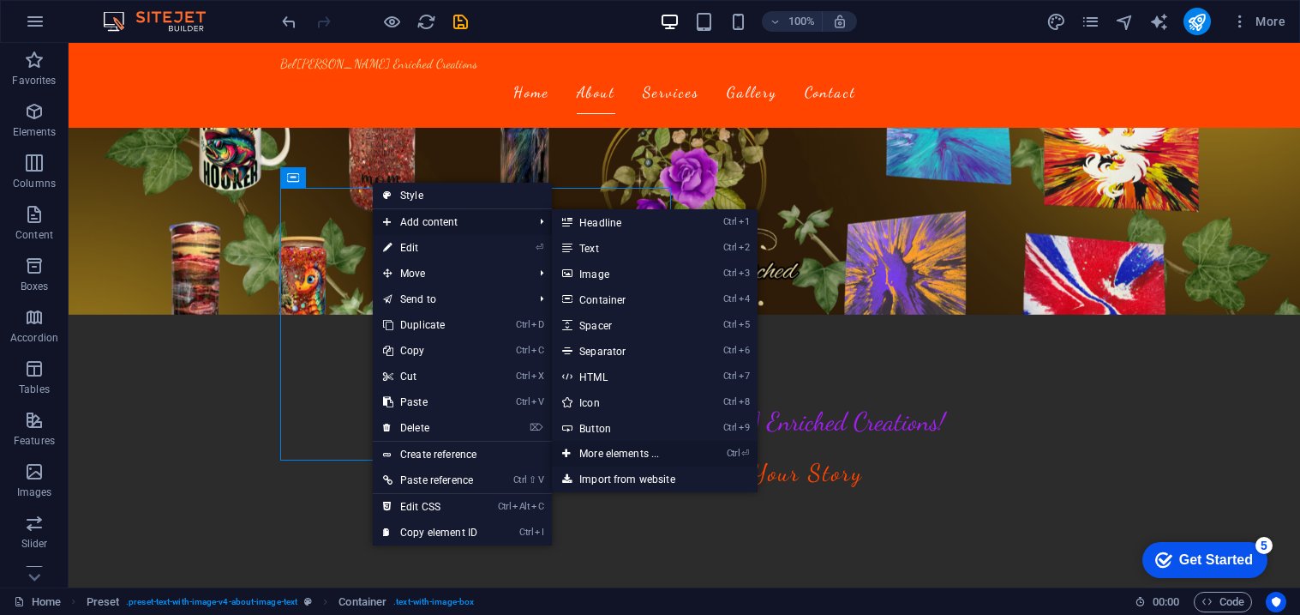
click at [693, 457] on link "Ctrl ⏎ More elements ..." at bounding box center [622, 454] width 141 height 26
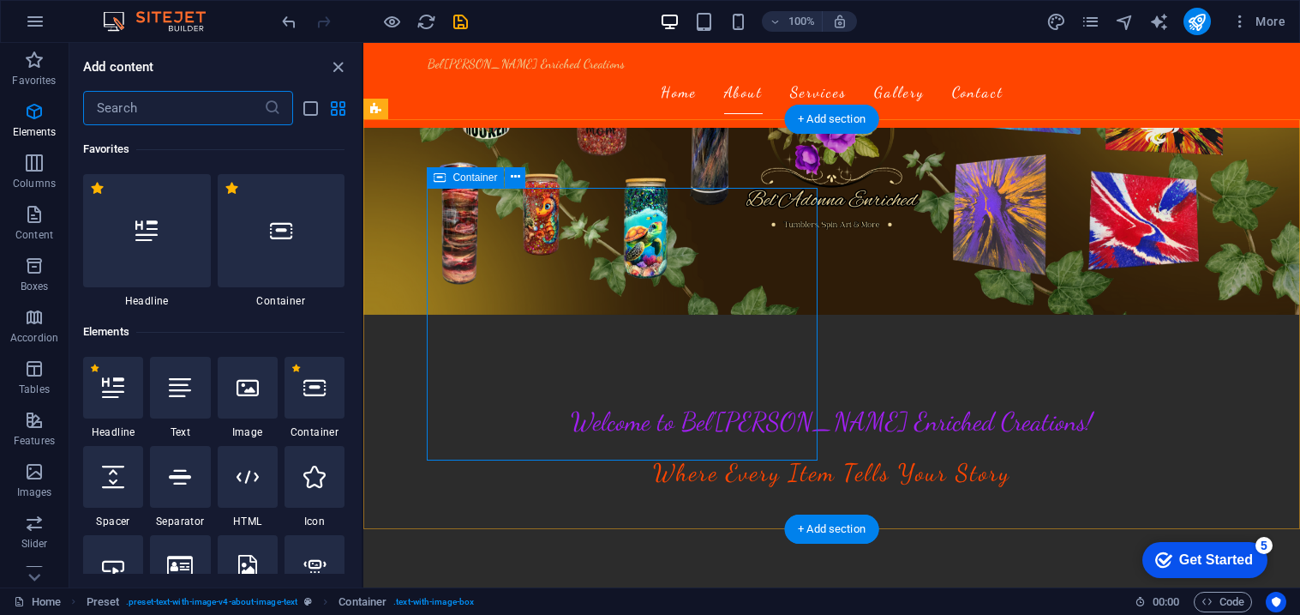
scroll to position [183, 0]
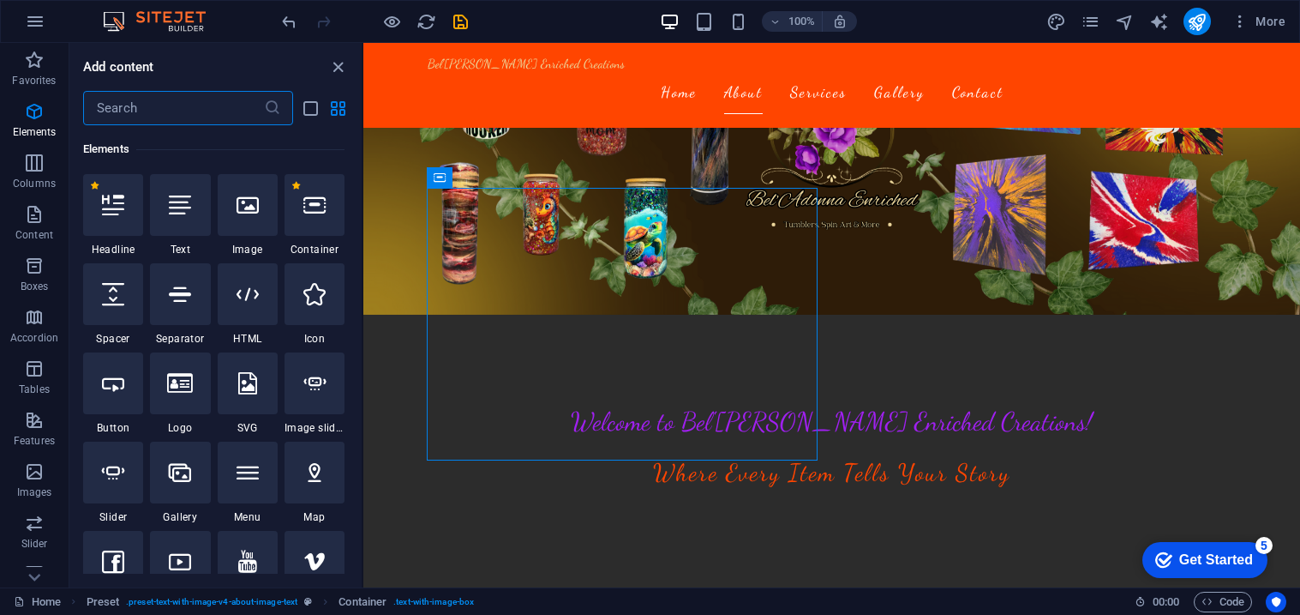
click at [138, 114] on input "text" at bounding box center [173, 108] width 181 height 34
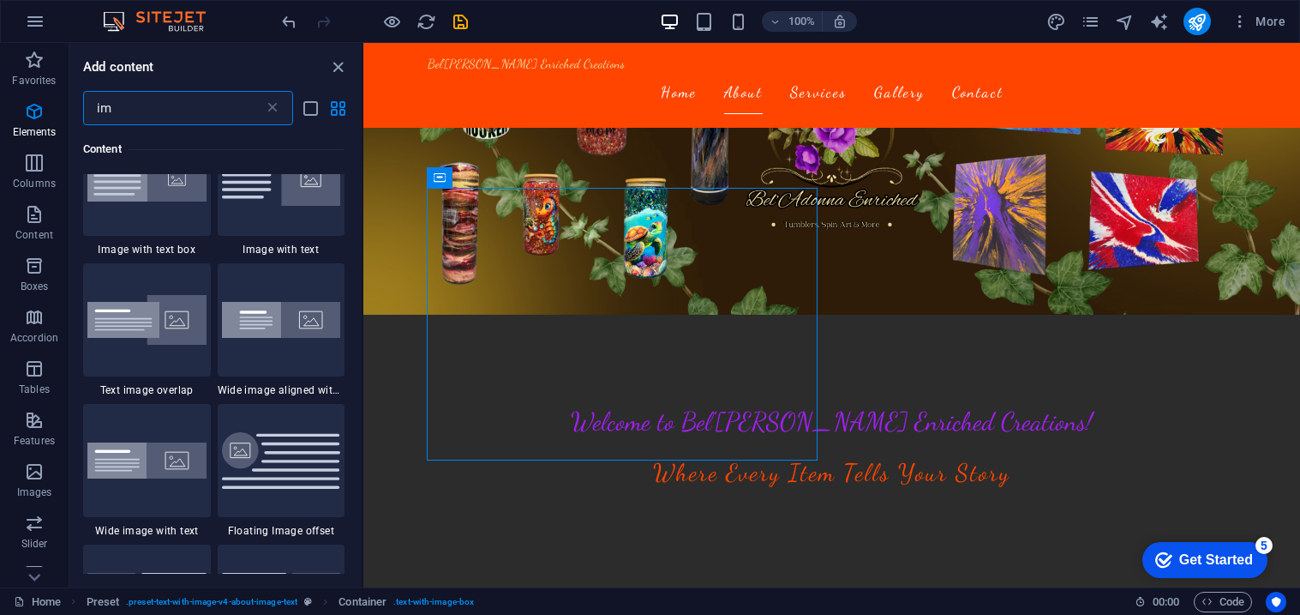
scroll to position [0, 0]
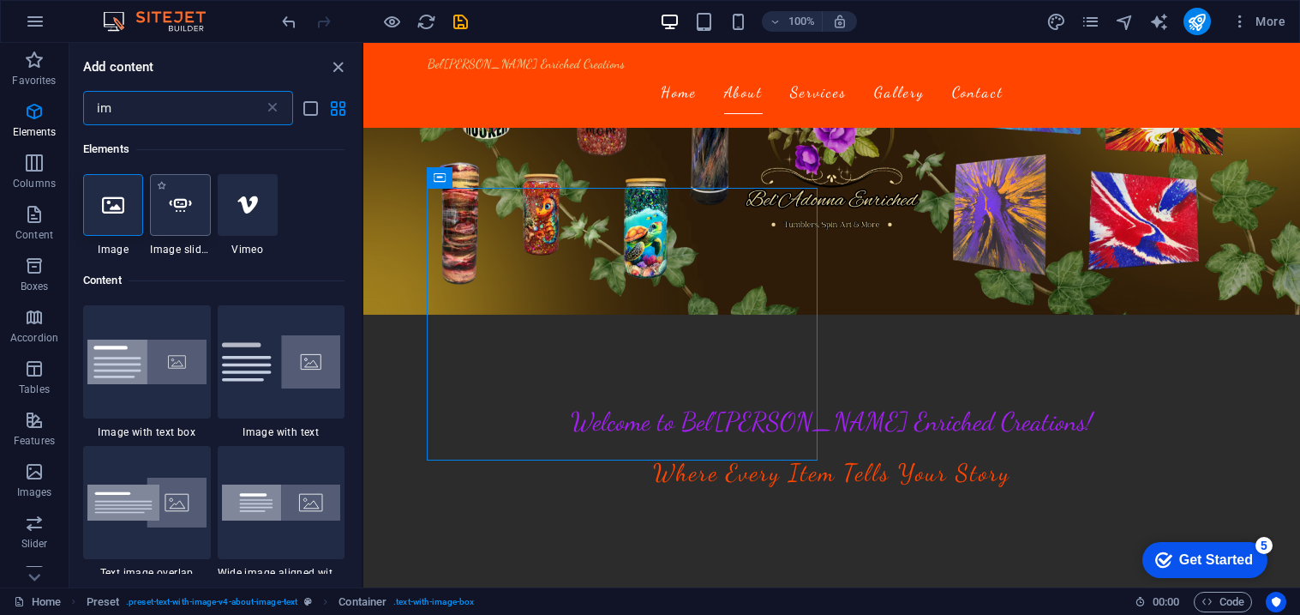
type input "im"
click at [166, 217] on div at bounding box center [180, 205] width 60 height 62
select select "ms"
select select "s"
select select "progressive"
